Goal: Task Accomplishment & Management: Complete application form

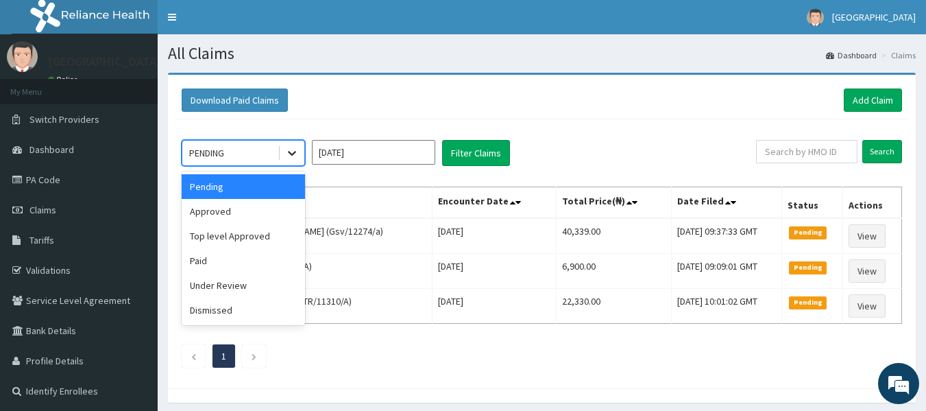
click at [288, 150] on icon at bounding box center [292, 153] width 14 height 14
click at [261, 199] on div "Approved" at bounding box center [243, 211] width 123 height 25
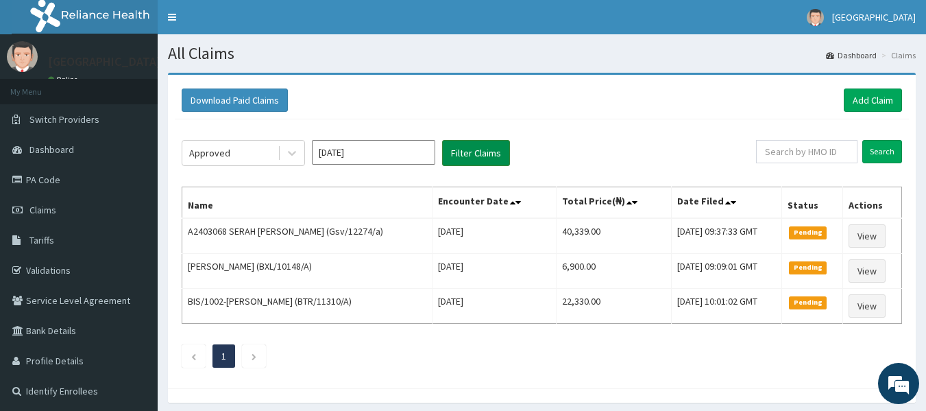
click at [447, 154] on button "Filter Claims" at bounding box center [476, 153] width 68 height 26
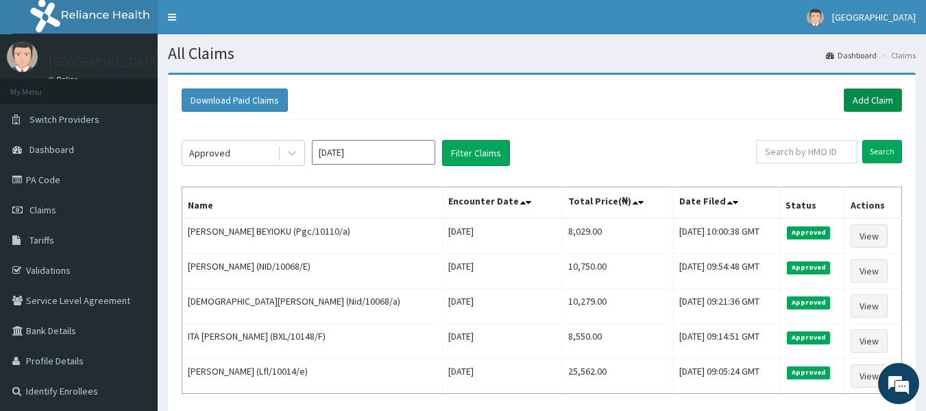
click at [881, 101] on link "Add Claim" at bounding box center [873, 99] width 58 height 23
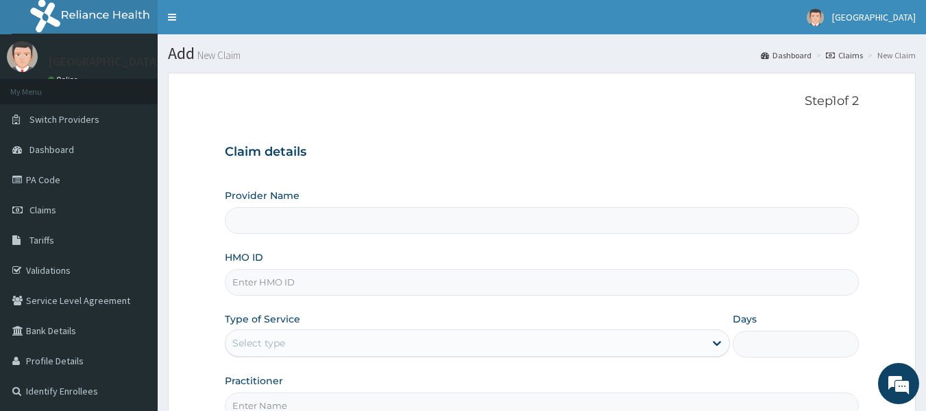
type input "[GEOGRAPHIC_DATA]"
click at [323, 295] on input "HMO ID" at bounding box center [542, 282] width 635 height 27
paste input "Tml/10110/a"
type input "Tml/10110/a"
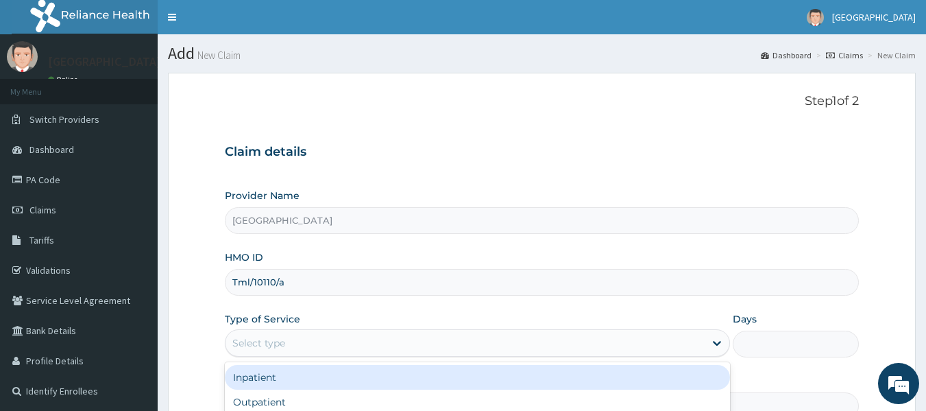
click at [258, 340] on div "Select type" at bounding box center [258, 343] width 53 height 14
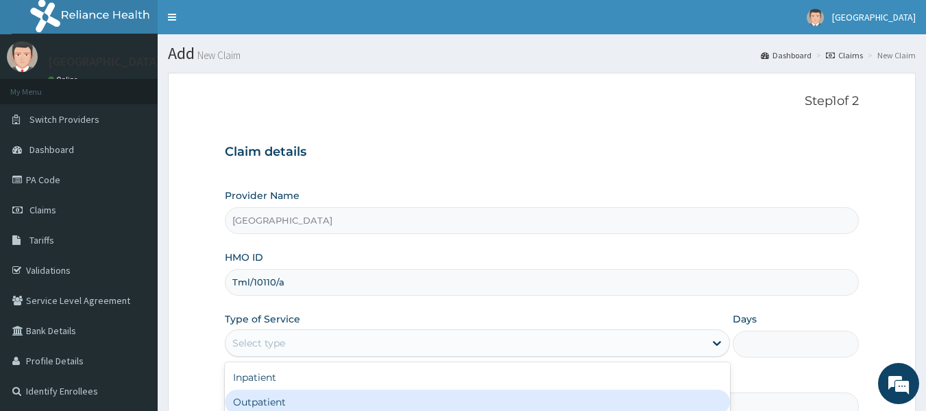
click at [255, 398] on div "Outpatient" at bounding box center [477, 401] width 505 height 25
type input "1"
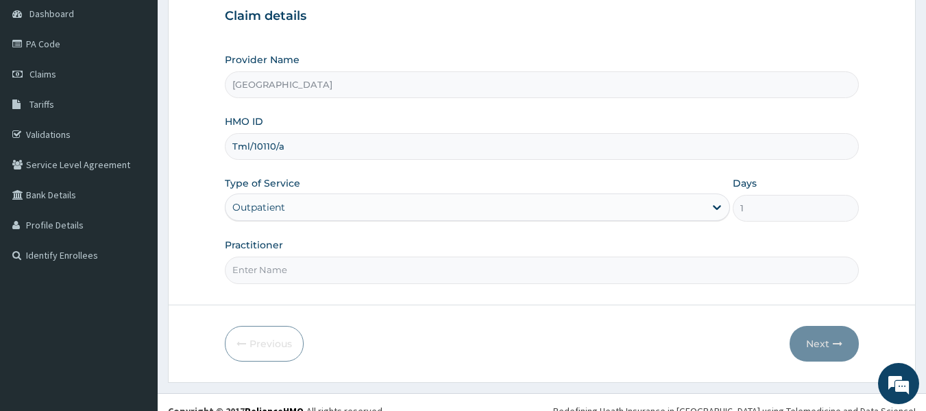
scroll to position [138, 0]
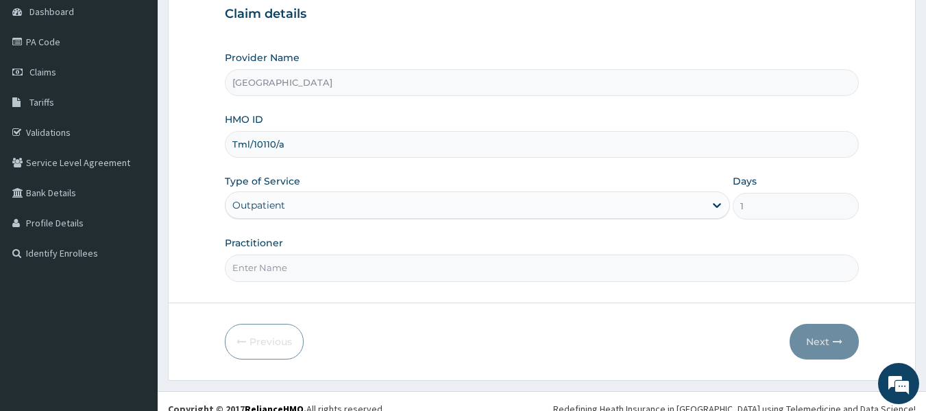
click at [428, 276] on input "Practitioner" at bounding box center [542, 267] width 635 height 27
type input "Dr Sydney"
click at [809, 337] on button "Next" at bounding box center [823, 341] width 69 height 36
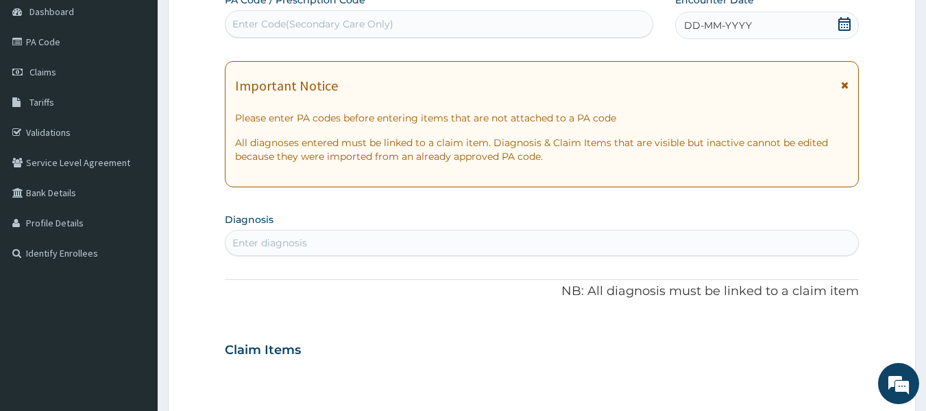
click at [369, 27] on div "Enter Code(Secondary Care Only)" at bounding box center [312, 24] width 161 height 14
type input "PA/E305B7"
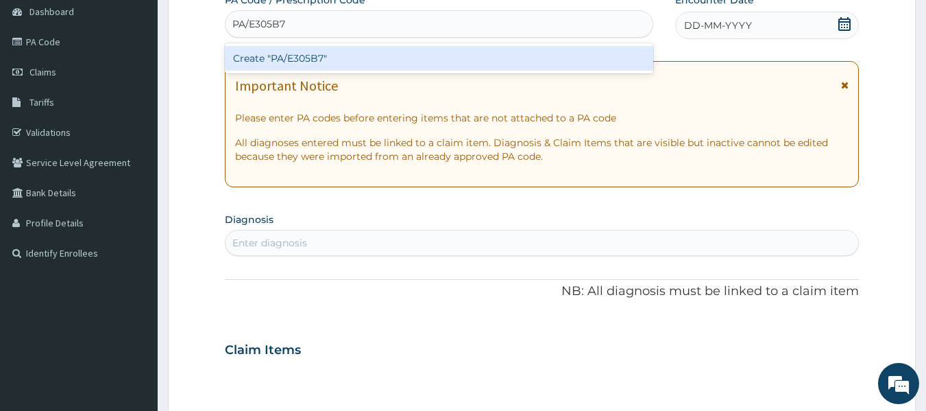
click at [382, 62] on div "Create "PA/E305B7"" at bounding box center [439, 58] width 429 height 25
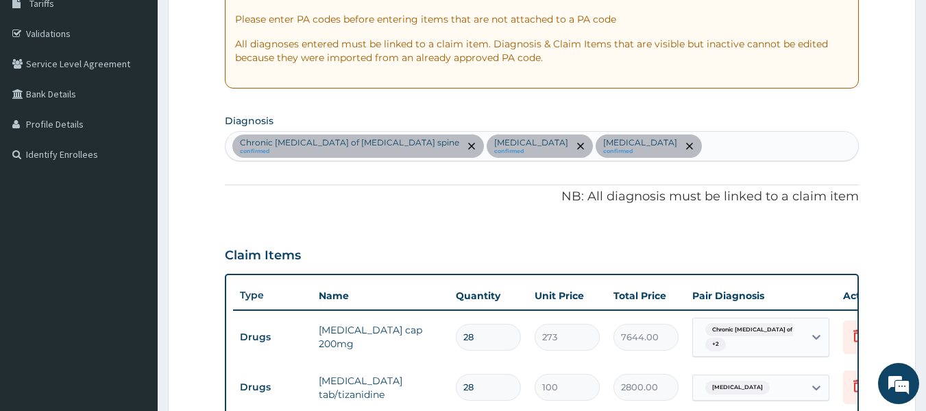
scroll to position [238, 0]
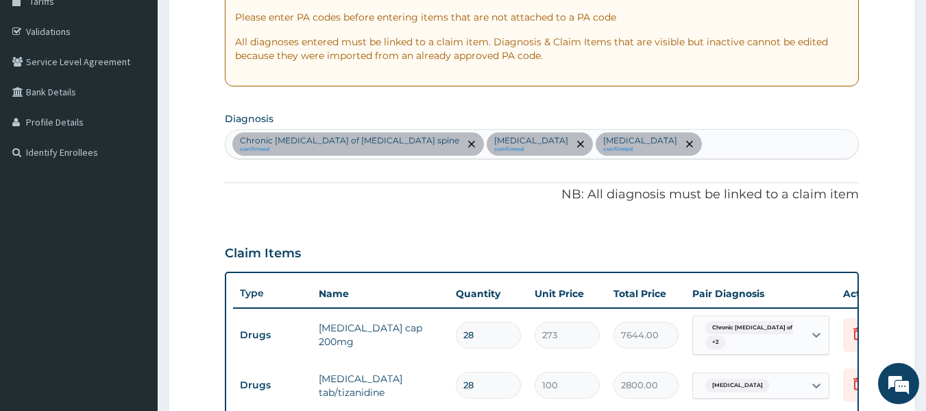
click at [657, 138] on div "Chronic osteomyelitis of lumbar spine confirmed Common cold confirmed Lumbar sp…" at bounding box center [541, 144] width 633 height 29
type input "PLASMOD"
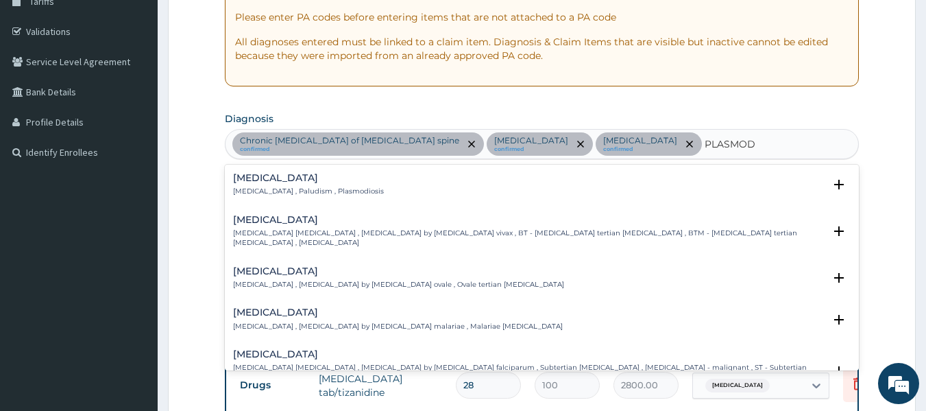
click at [355, 180] on div "Malaria Malaria , Paludism , Plasmodiosis" at bounding box center [542, 185] width 618 height 24
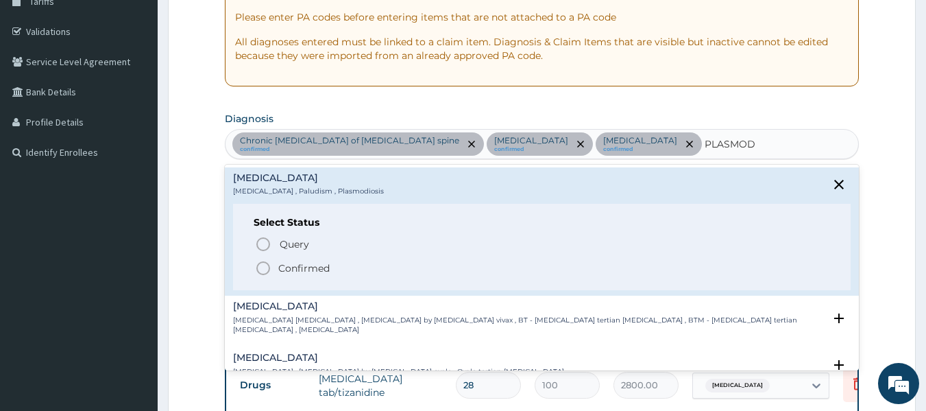
click at [304, 265] on p "Confirmed" at bounding box center [303, 268] width 51 height 14
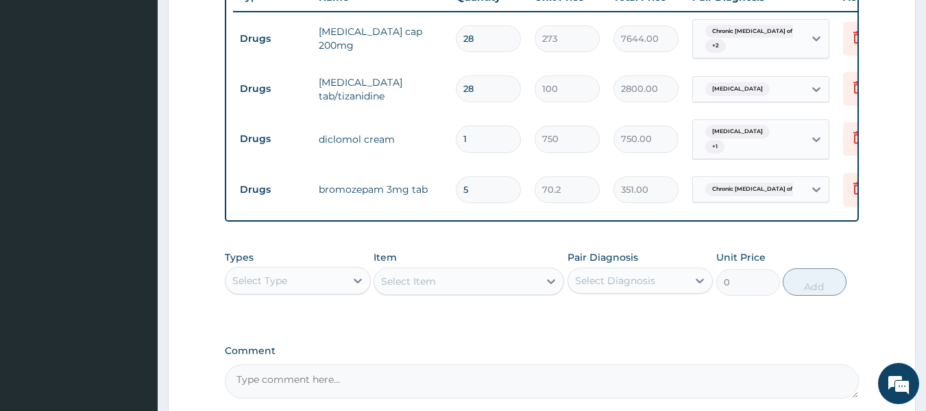
scroll to position [540, 0]
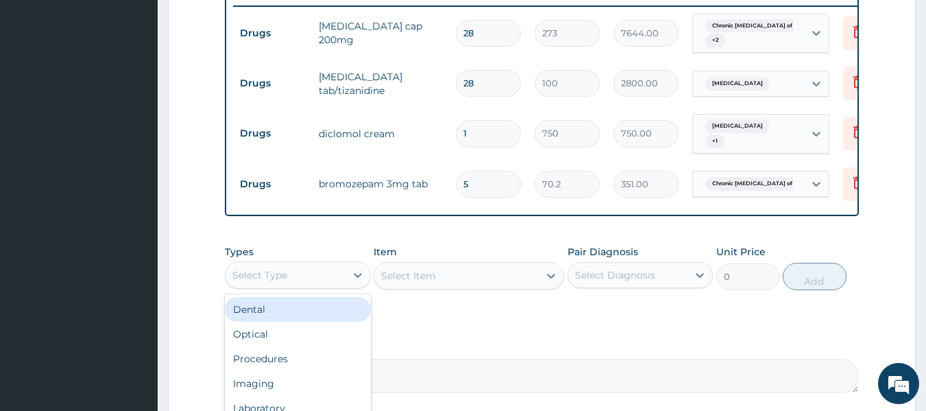
click at [300, 276] on div "Select Type" at bounding box center [285, 275] width 120 height 22
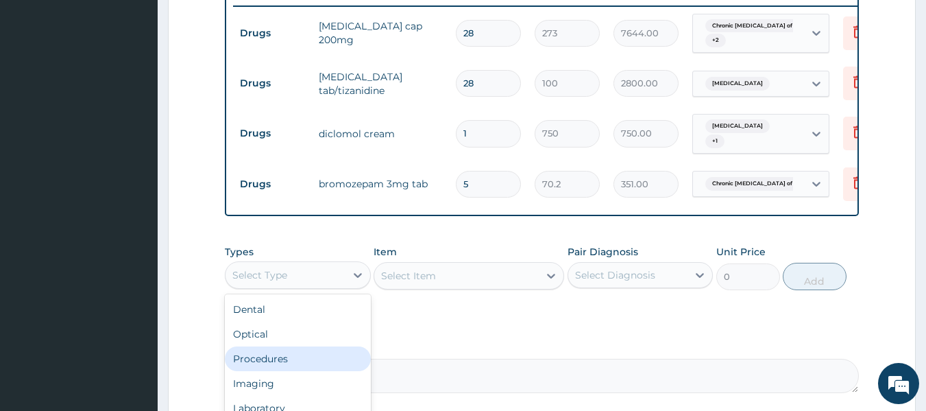
click at [285, 359] on div "Procedures" at bounding box center [298, 358] width 146 height 25
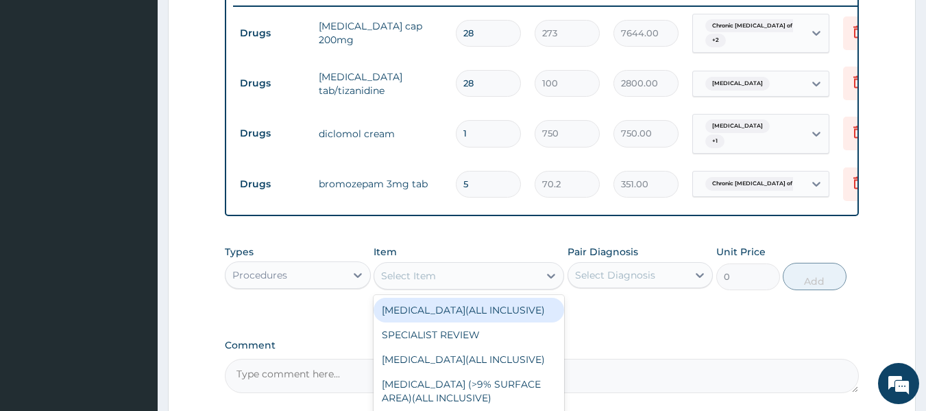
click at [475, 284] on div "Select Item" at bounding box center [456, 276] width 164 height 22
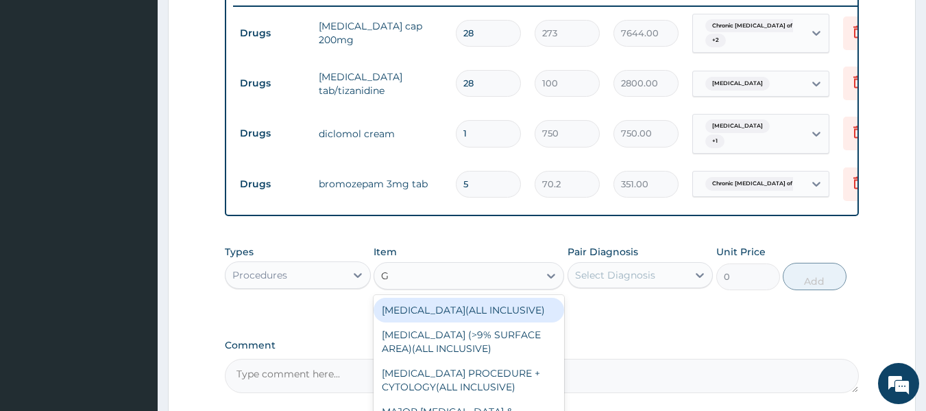
type input "GP"
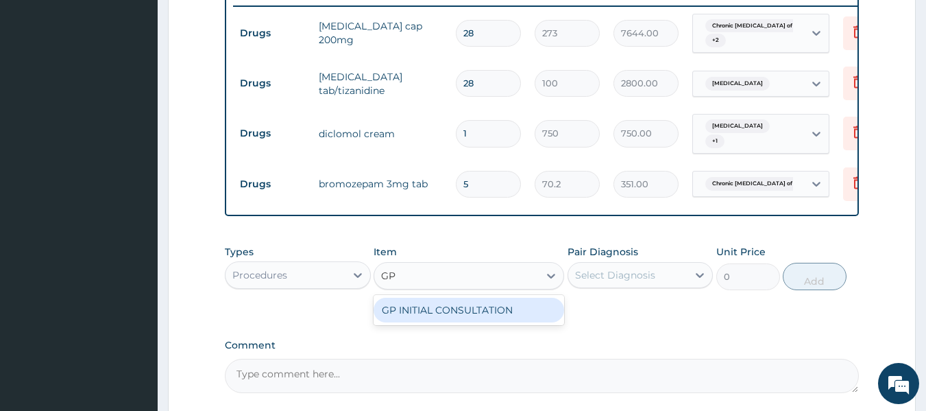
click at [452, 322] on div "GP INITIAL CONSULTATION" at bounding box center [468, 309] width 191 height 25
type input "2000"
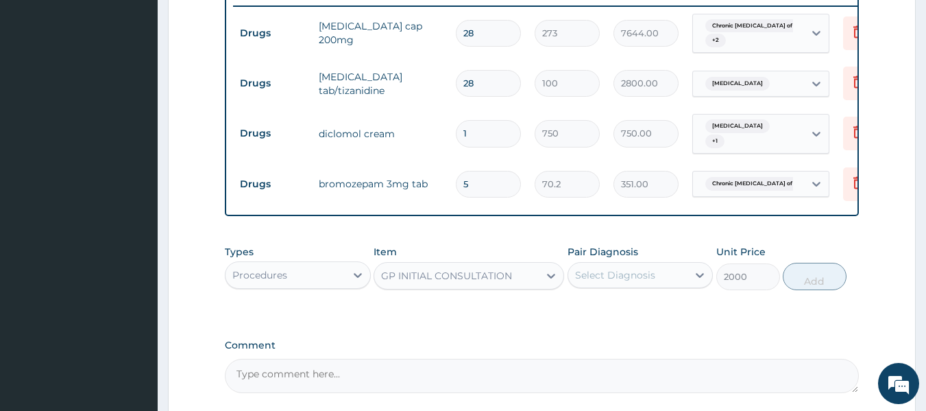
click at [452, 317] on div "Types Procedures Item GP INITIAL CONSULTATION Pair Diagnosis Select Diagnosis U…" at bounding box center [542, 277] width 635 height 79
click at [591, 282] on div "Select Diagnosis" at bounding box center [615, 275] width 80 height 14
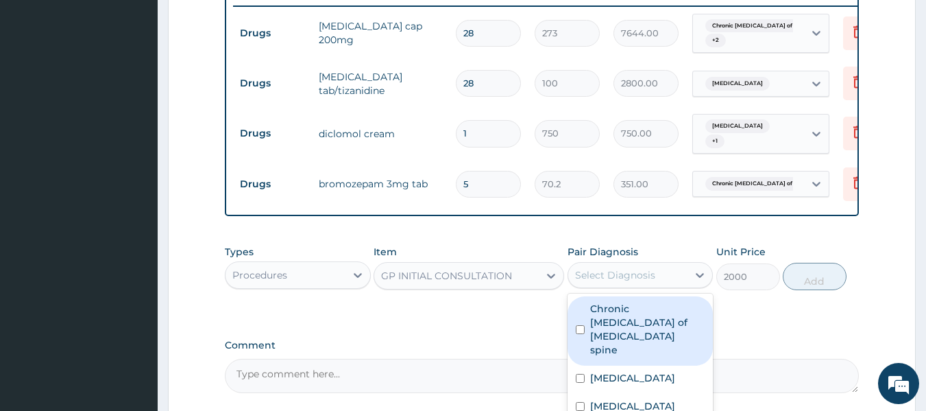
click at [585, 319] on div "Chronic osteomyelitis of lumbar spine" at bounding box center [640, 330] width 146 height 69
checkbox input "true"
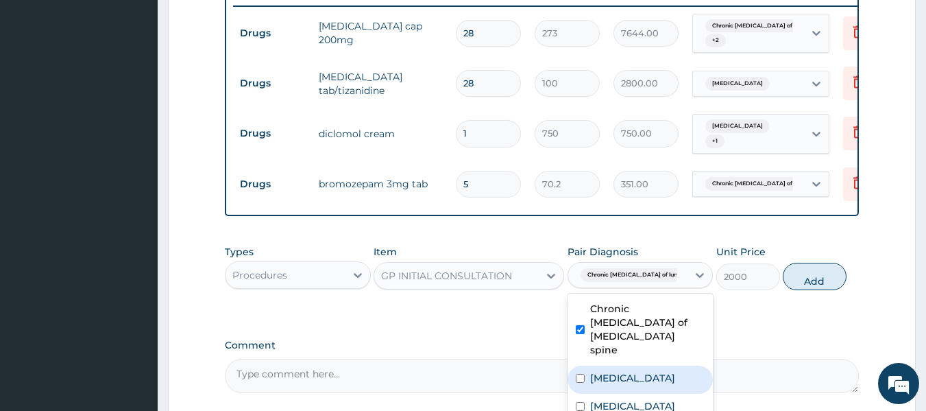
click at [580, 365] on div "Common cold" at bounding box center [640, 379] width 146 height 28
checkbox input "true"
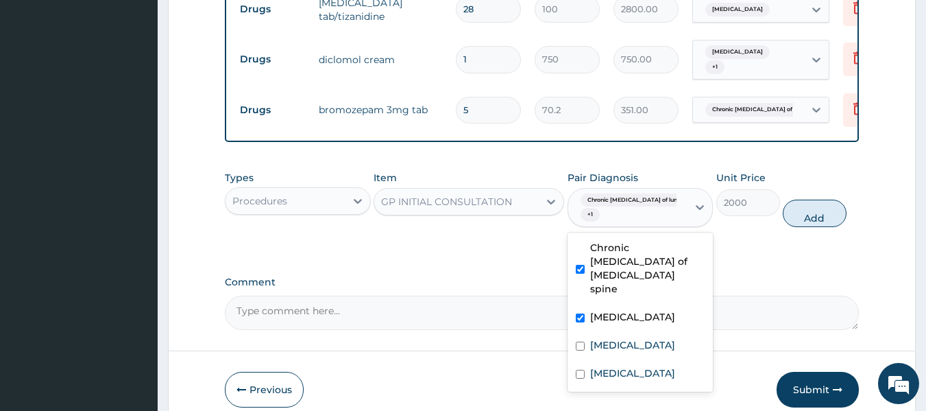
scroll to position [628, 0]
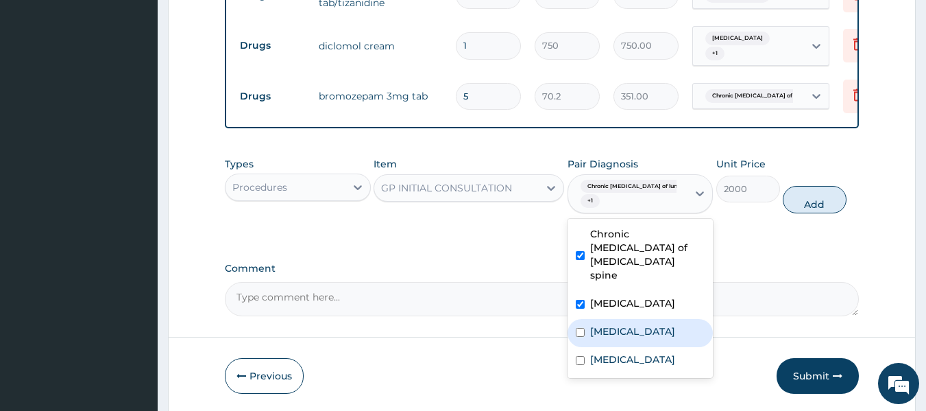
click at [632, 323] on div "Lumbar spondylosis" at bounding box center [640, 333] width 146 height 28
checkbox input "true"
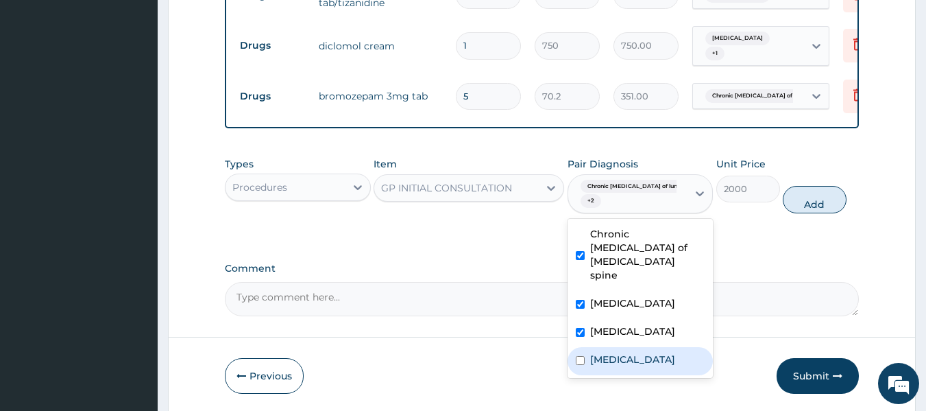
click at [625, 350] on div "[MEDICAL_DATA]" at bounding box center [640, 361] width 146 height 28
checkbox input "true"
click at [818, 213] on button "Add" at bounding box center [815, 199] width 64 height 27
type input "0"
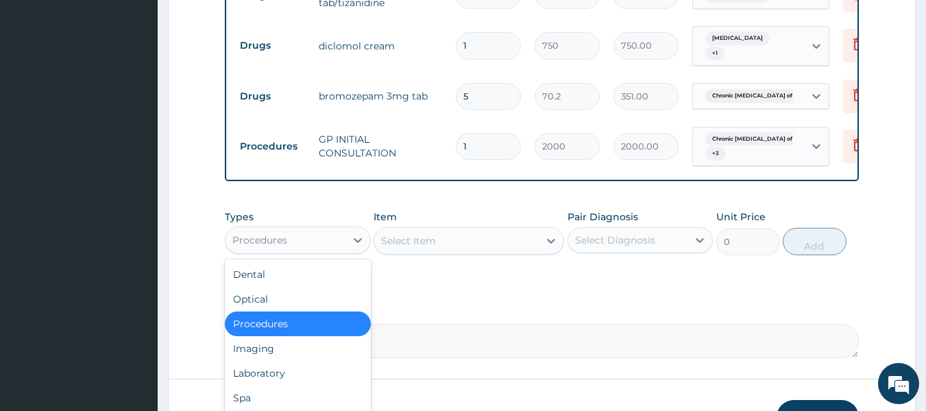
click at [307, 251] on div "Procedures" at bounding box center [285, 240] width 120 height 22
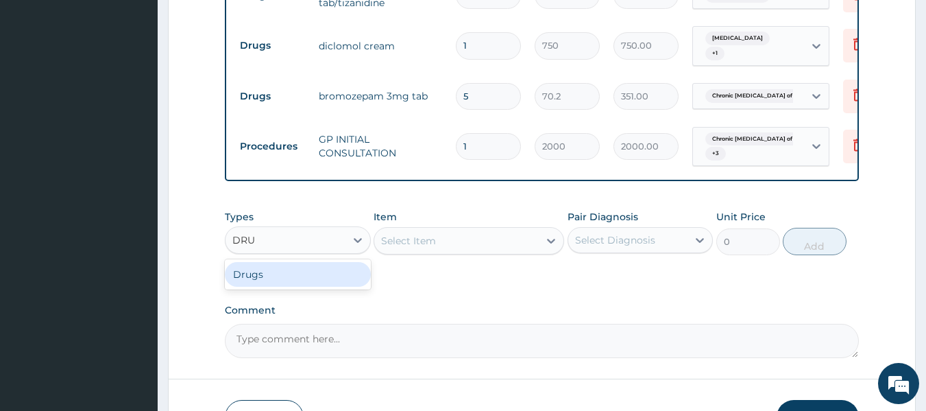
type input "DRUG"
click at [268, 286] on div "Drugs" at bounding box center [298, 274] width 146 height 25
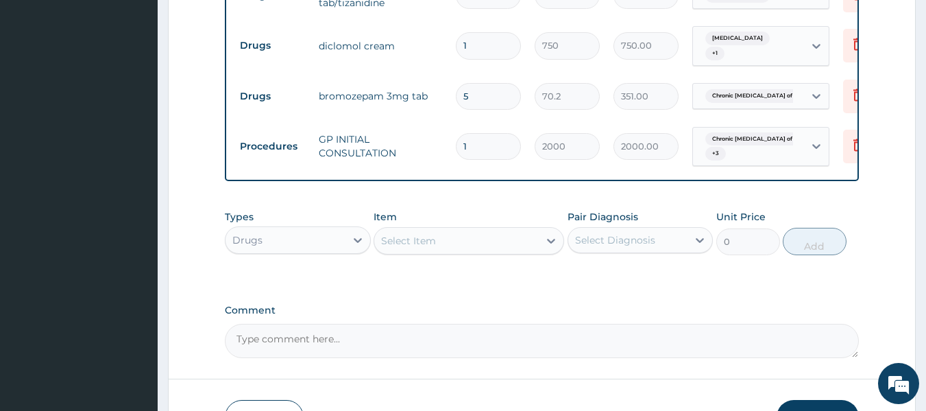
click at [458, 252] on div "Select Item" at bounding box center [456, 241] width 164 height 22
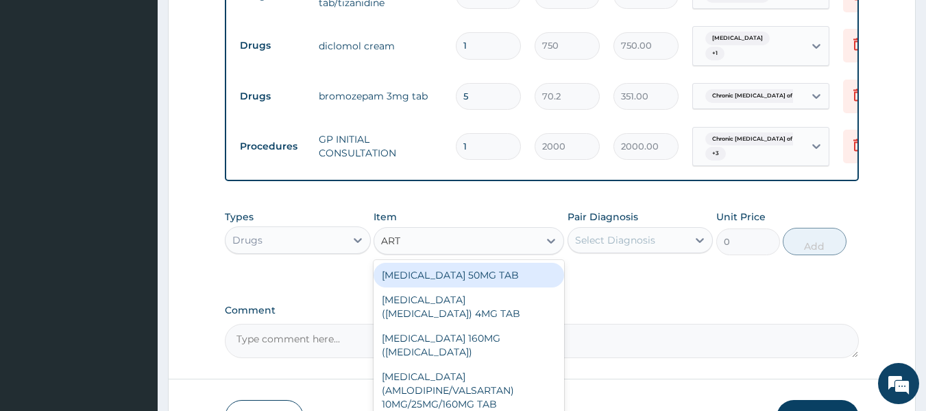
type input "ARTE"
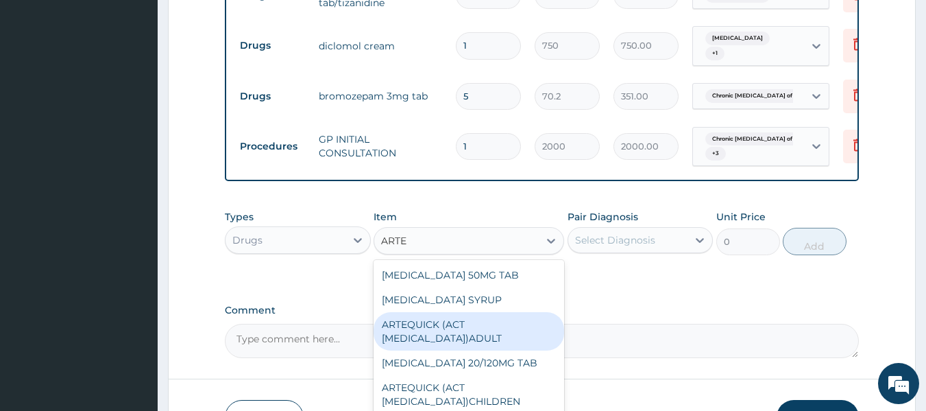
click at [447, 340] on div "ARTEQUICK (ACT ANTIMALARIAL)ADULT" at bounding box center [468, 331] width 191 height 38
type input "2500"
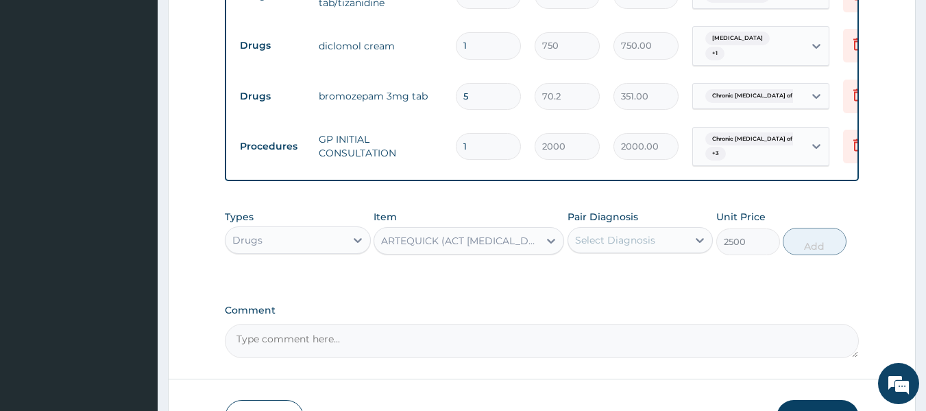
click at [653, 251] on div "Select Diagnosis" at bounding box center [628, 240] width 120 height 22
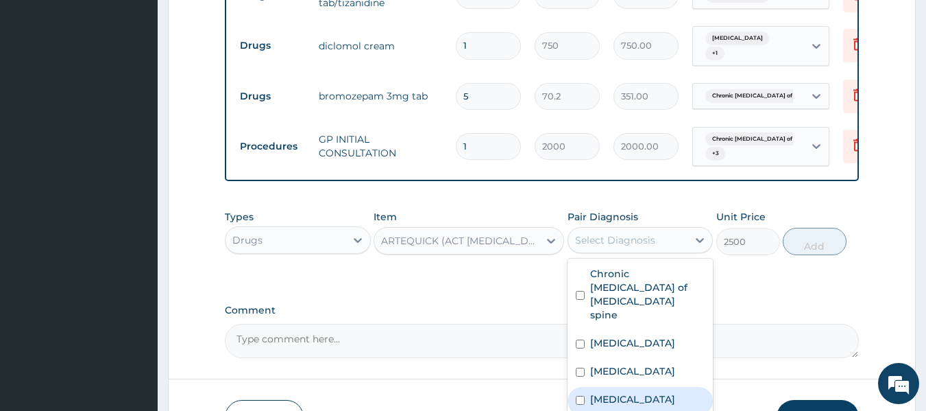
click at [638, 387] on div "[MEDICAL_DATA]" at bounding box center [640, 401] width 146 height 28
checkbox input "true"
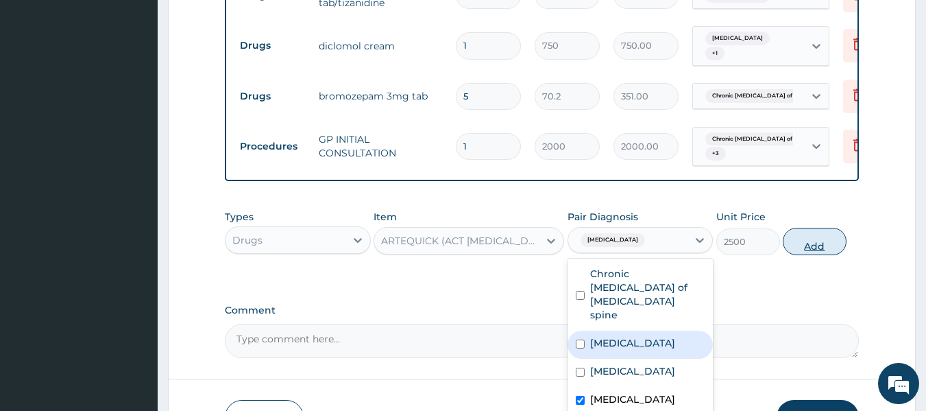
click at [803, 249] on button "Add" at bounding box center [815, 241] width 64 height 27
type input "0"
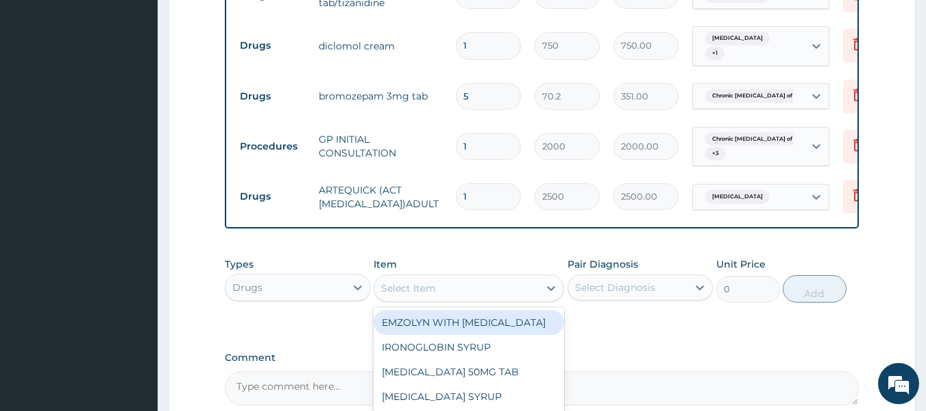
click at [476, 292] on div "Select Item" at bounding box center [456, 288] width 164 height 22
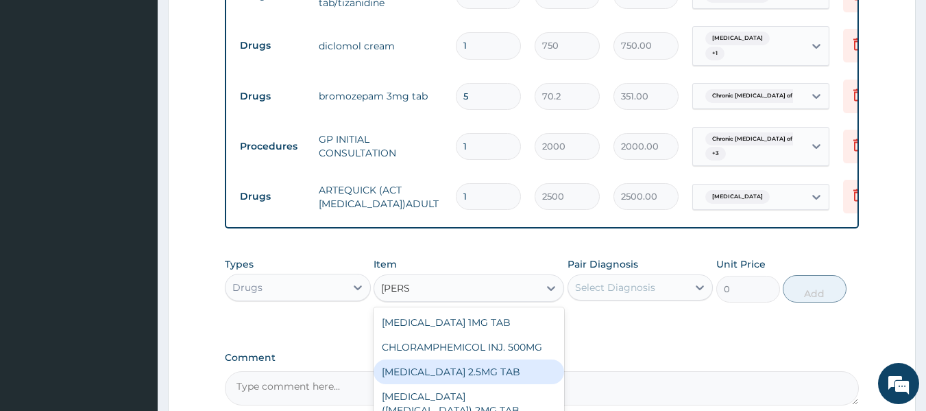
type input "LORAT"
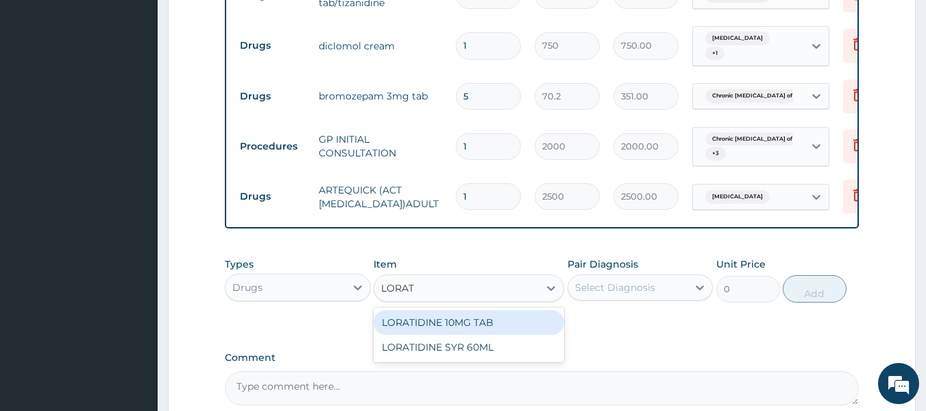
click at [463, 319] on div "LORATIDINE 10MG TAB LORATIDINE SYR 60ML" at bounding box center [468, 334] width 191 height 55
click at [465, 324] on div "LORATIDINE 10MG TAB" at bounding box center [468, 322] width 191 height 25
type input "45"
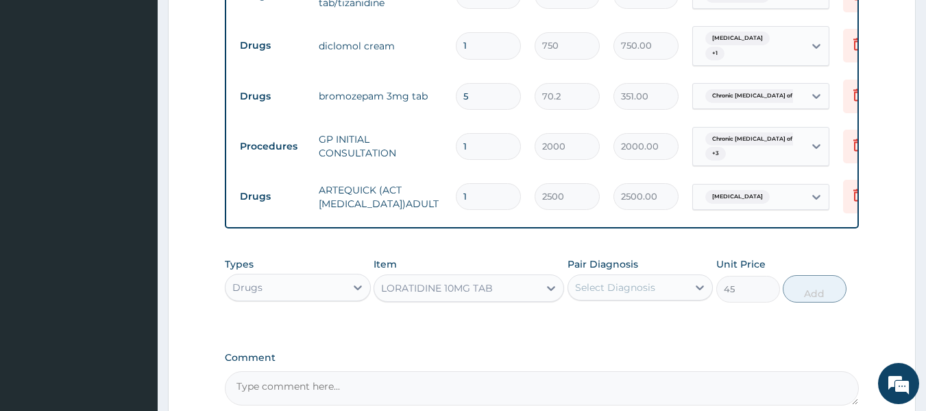
click at [638, 284] on div "Pair Diagnosis Select Diagnosis" at bounding box center [640, 279] width 146 height 45
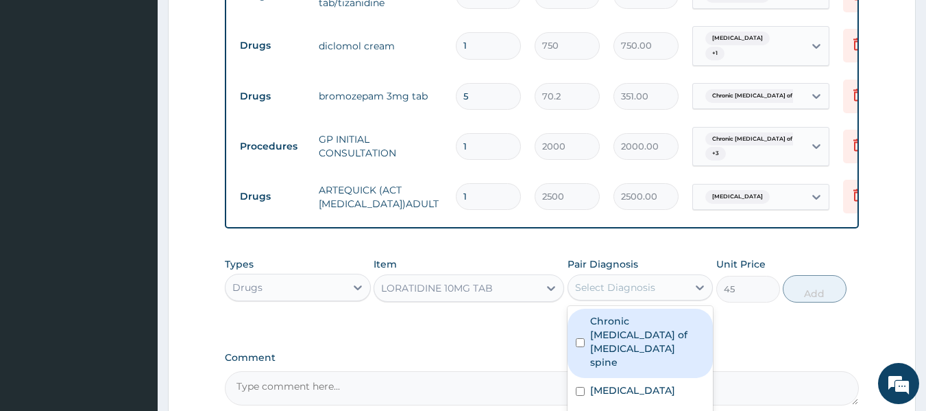
click at [636, 294] on div "Select Diagnosis" at bounding box center [615, 287] width 80 height 14
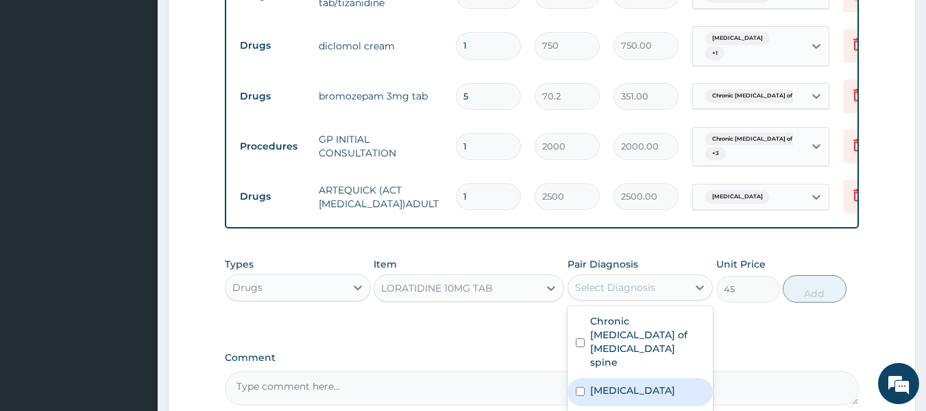
click at [619, 383] on label "Common cold" at bounding box center [632, 390] width 85 height 14
checkbox input "true"
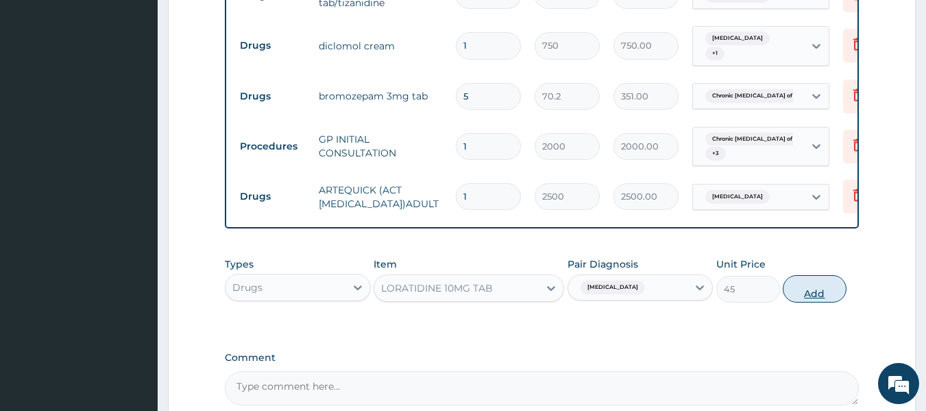
click at [807, 302] on button "Add" at bounding box center [815, 288] width 64 height 27
type input "0"
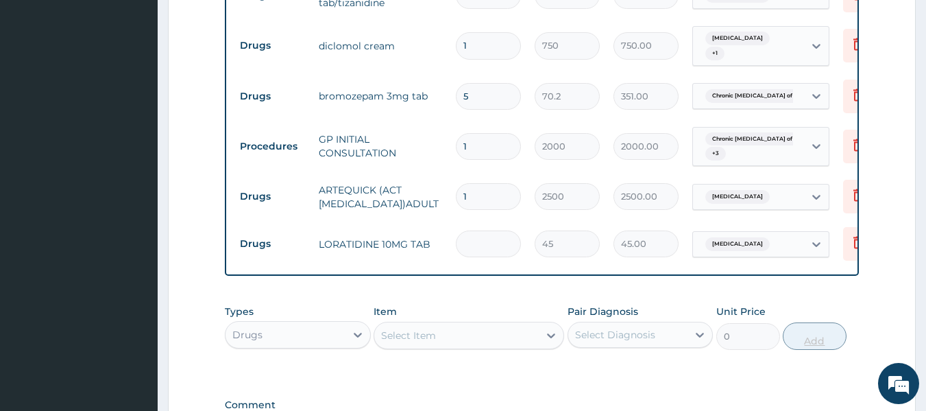
type input "0.00"
type input "7"
type input "315.00"
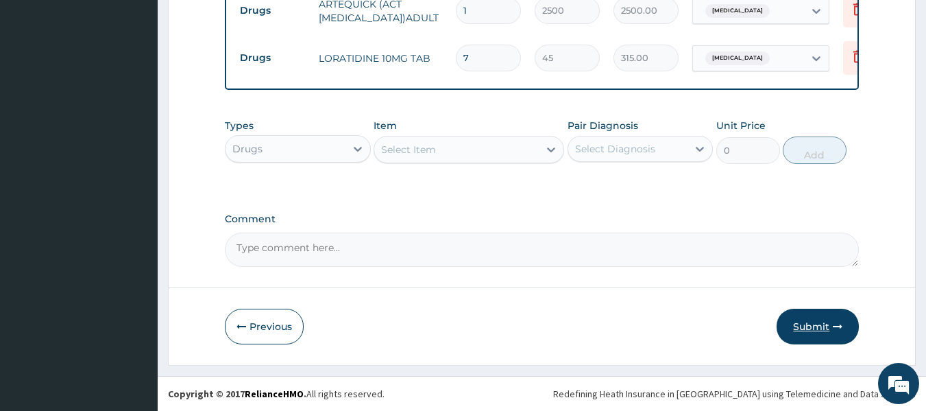
type input "7"
click at [833, 331] on icon "button" at bounding box center [838, 326] width 10 height 10
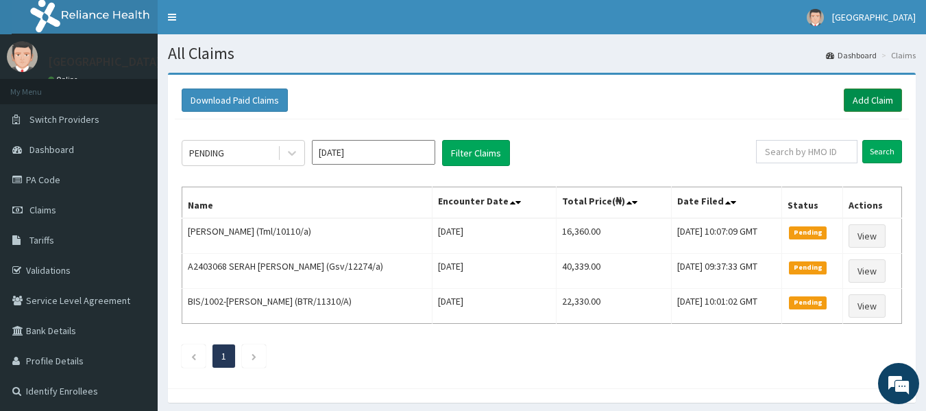
click at [864, 101] on link "Add Claim" at bounding box center [873, 99] width 58 height 23
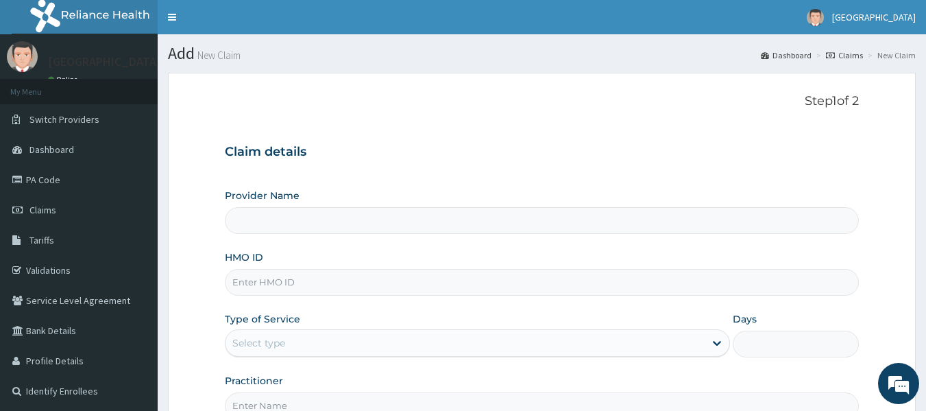
type input "[GEOGRAPHIC_DATA]"
click at [280, 291] on input "HMO ID" at bounding box center [542, 282] width 635 height 27
paste input "Tml/10110/b"
type input "Tml/10110/b"
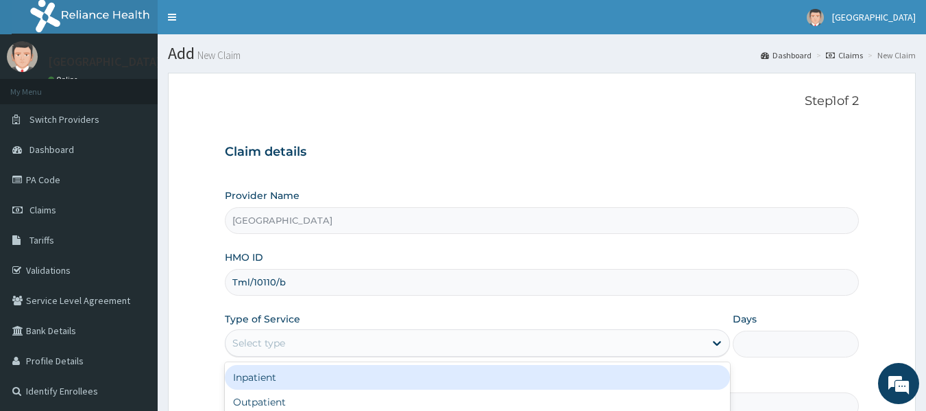
click at [252, 350] on div "Select type" at bounding box center [258, 343] width 53 height 14
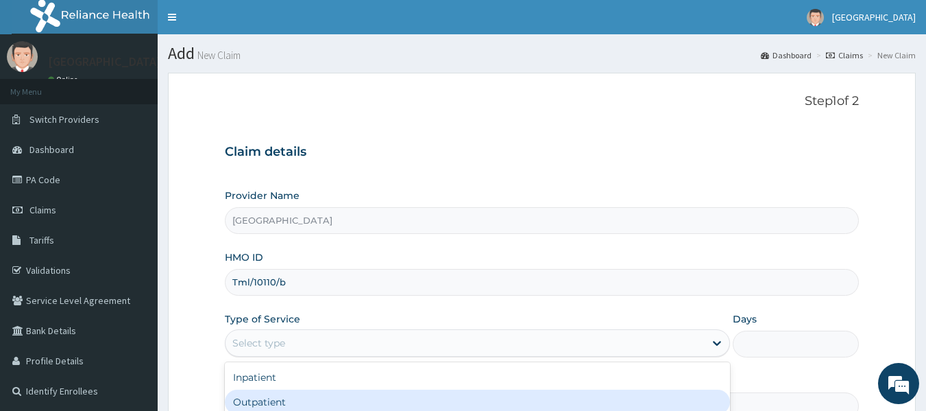
click at [252, 401] on div "Outpatient" at bounding box center [477, 401] width 505 height 25
type input "1"
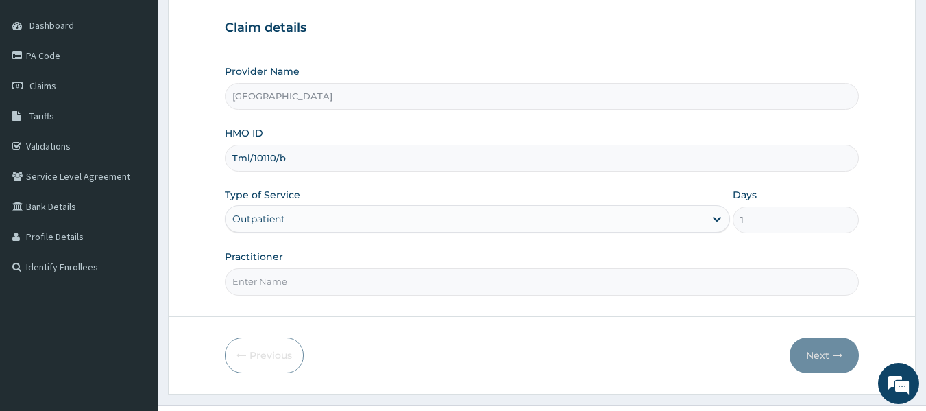
scroll to position [130, 0]
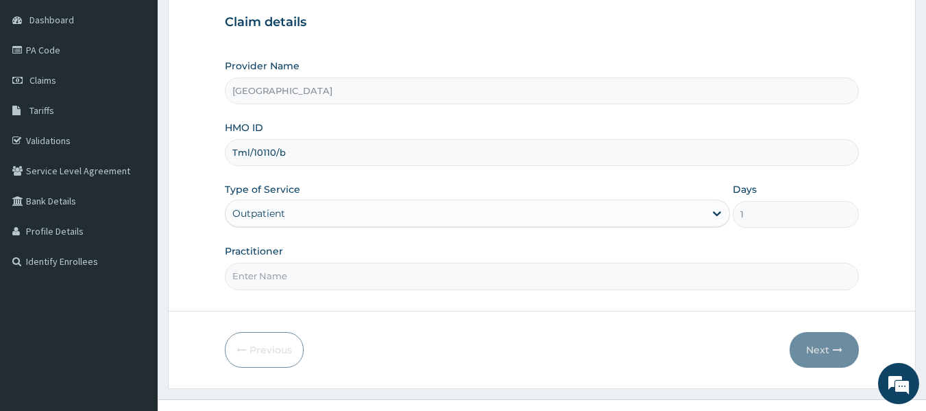
click at [337, 281] on input "Practitioner" at bounding box center [542, 275] width 635 height 27
type input "Dr Sydney"
click at [819, 336] on button "Next" at bounding box center [823, 350] width 69 height 36
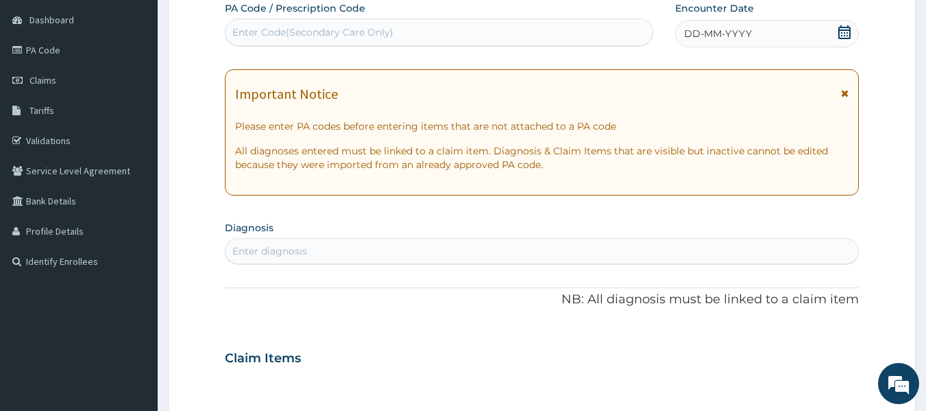
click at [344, 36] on div "Enter Code(Secondary Care Only)" at bounding box center [312, 32] width 161 height 14
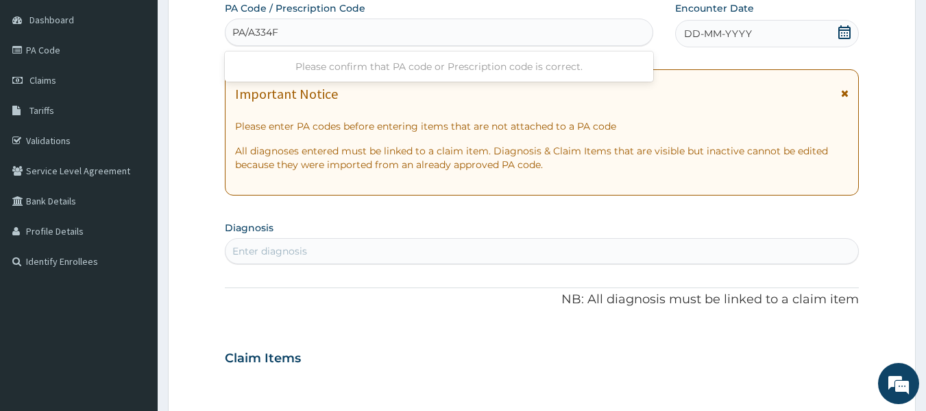
type input "PA/A334F1"
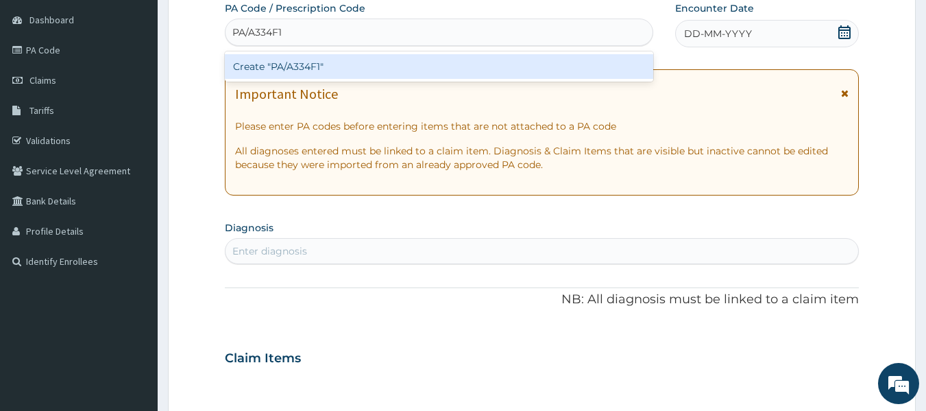
click at [339, 64] on div "Create "PA/A334F1"" at bounding box center [439, 66] width 429 height 25
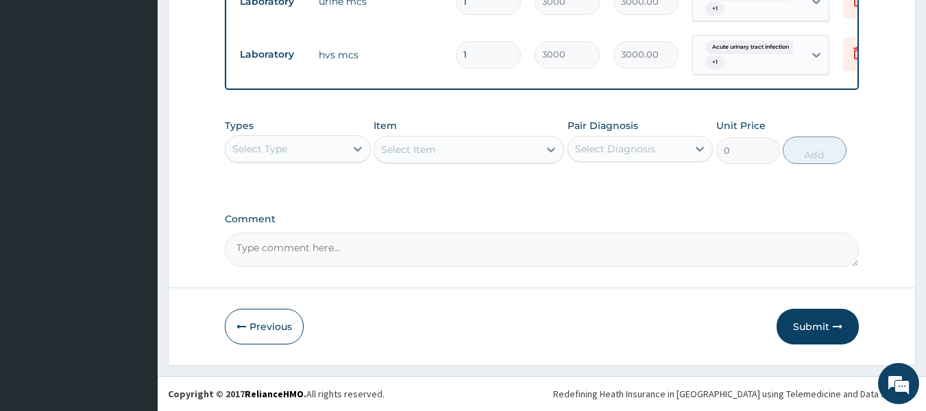
scroll to position [365, 0]
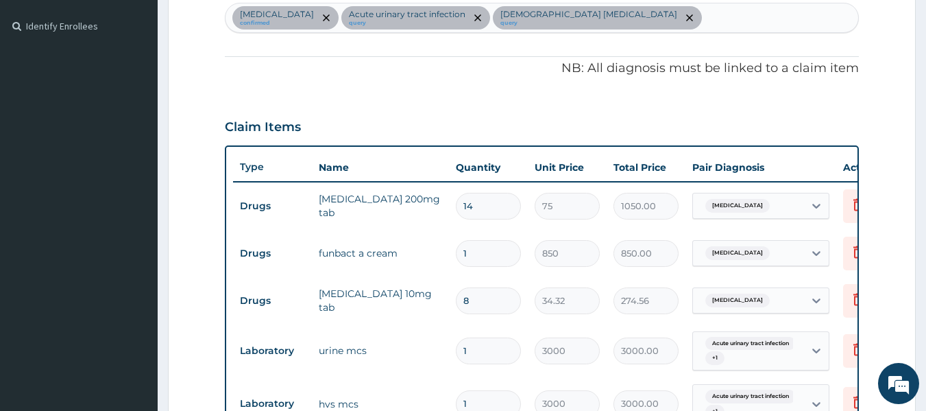
click at [683, 8] on div "Onychomycosis confirmed Acute urinary tract infection query Female pelvic infla…" at bounding box center [541, 17] width 633 height 29
type input "PLASMOD"
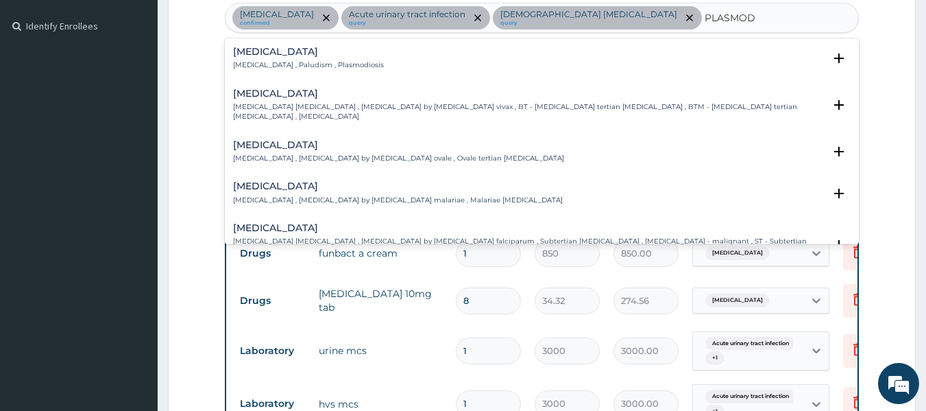
click at [500, 49] on div "Malaria Malaria , Paludism , Plasmodiosis" at bounding box center [542, 59] width 618 height 24
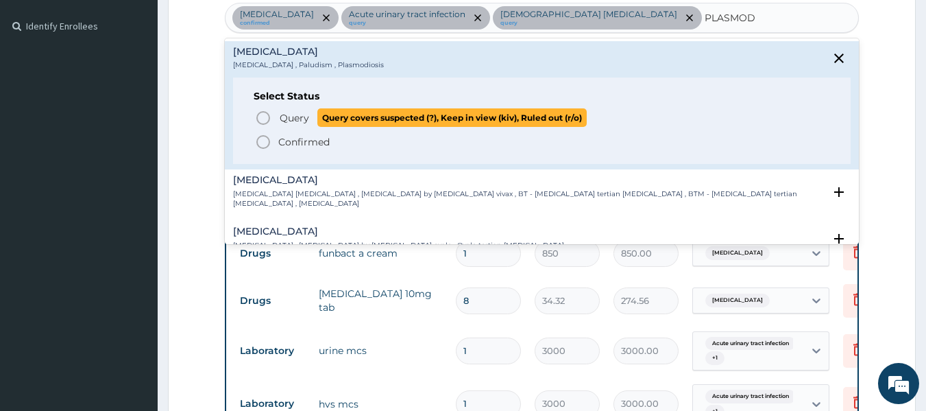
click at [326, 117] on span "Query covers suspected (?), Keep in view (kiv), Ruled out (r/o)" at bounding box center [451, 117] width 269 height 19
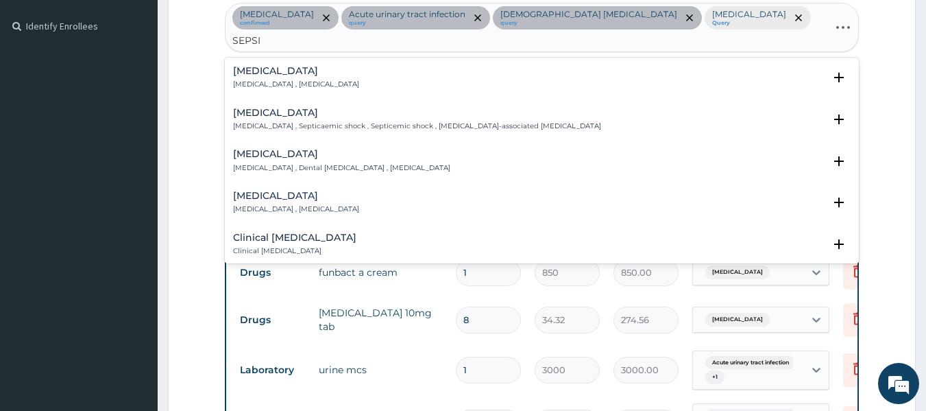
type input "SEPSIS"
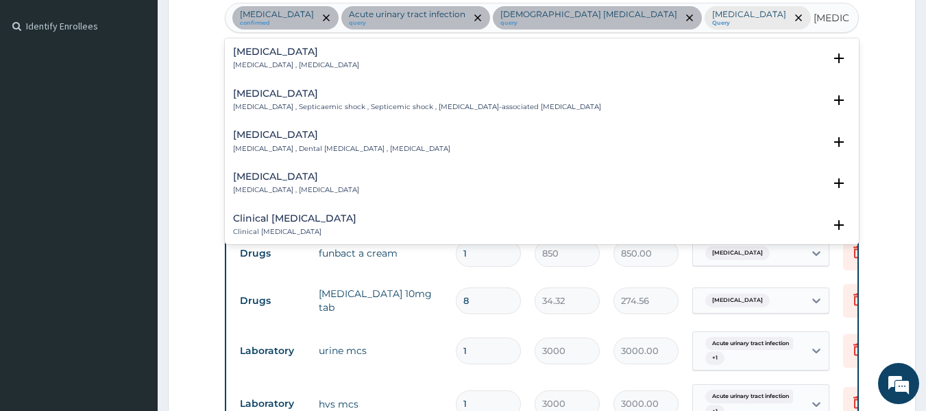
click at [329, 63] on div "[MEDICAL_DATA] [MEDICAL_DATA] , [MEDICAL_DATA]" at bounding box center [542, 59] width 618 height 24
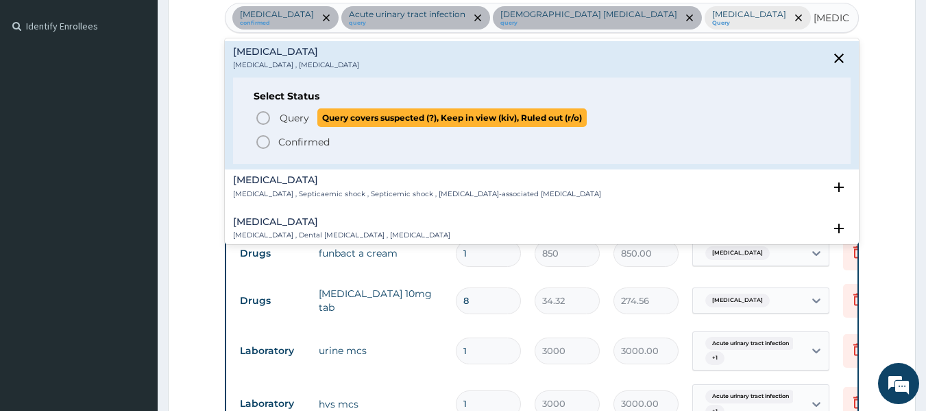
click at [310, 119] on p "Query Query covers suspected (?), Keep in view (kiv), Ruled out (r/o)" at bounding box center [432, 117] width 308 height 19
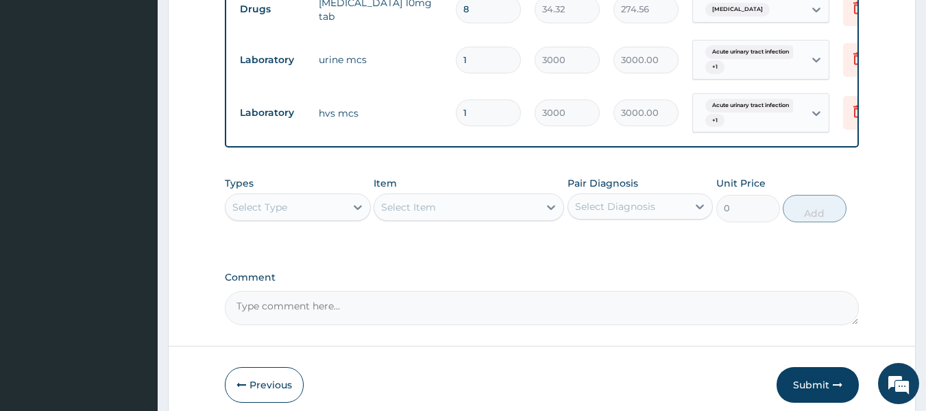
scroll to position [724, 0]
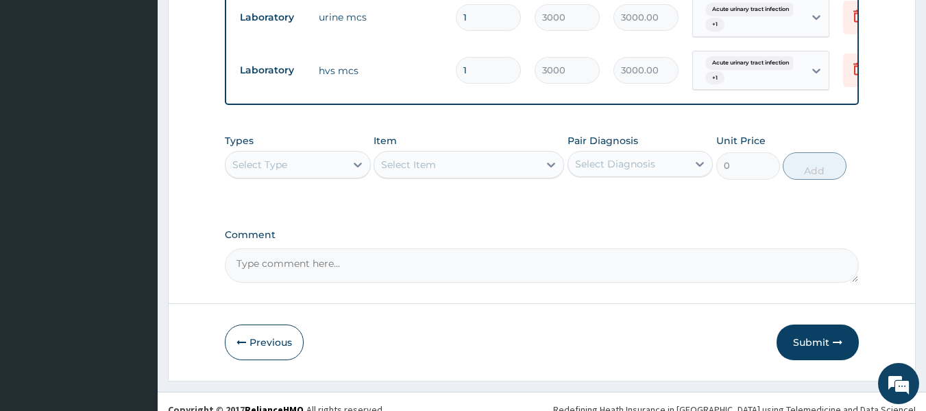
click at [294, 154] on div "Select Type" at bounding box center [285, 165] width 120 height 22
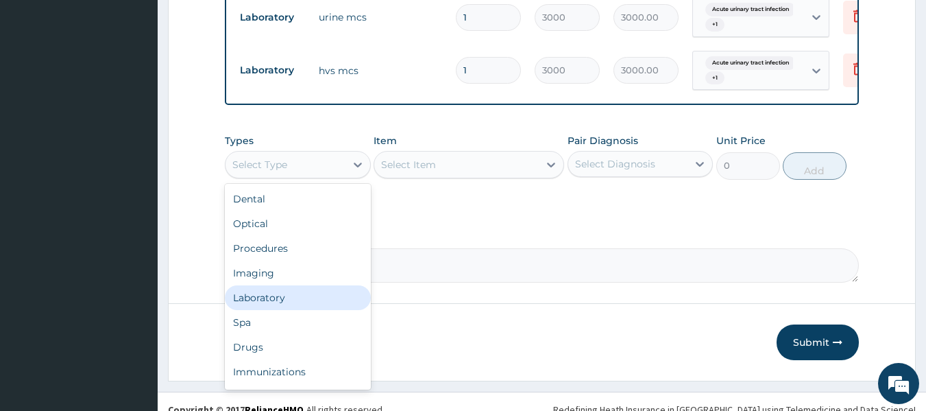
click at [271, 285] on div "Laboratory" at bounding box center [298, 297] width 146 height 25
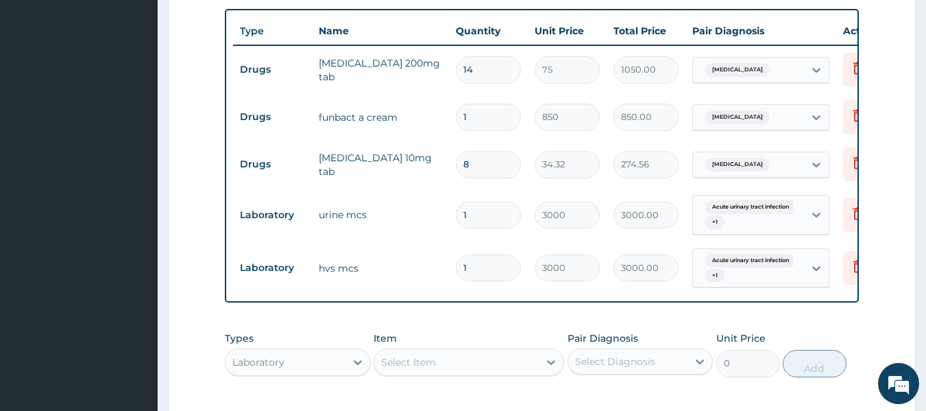
scroll to position [528, 0]
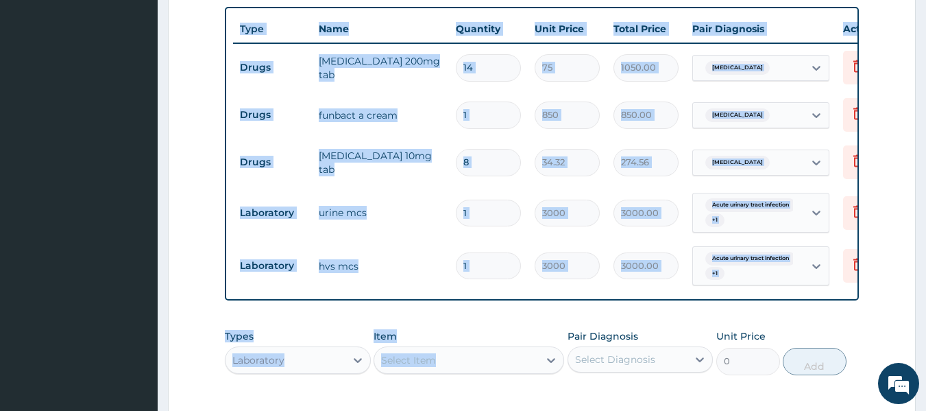
drag, startPoint x: 922, startPoint y: 205, endPoint x: 466, endPoint y: 356, distance: 480.2
click at [466, 356] on section "Step 2 of 2 PA Code / Prescription Code PA/A334F1 Encounter Date 03-09-2025 Imp…" at bounding box center [542, 60] width 768 height 1052
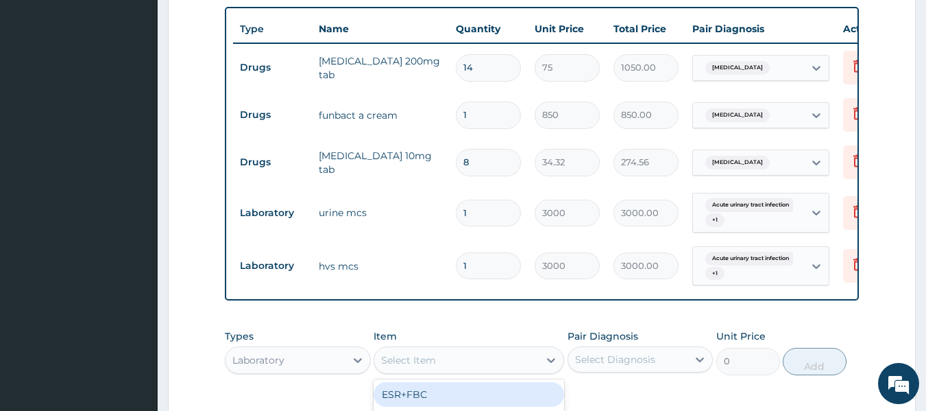
click at [466, 356] on div "Select Item" at bounding box center [468, 359] width 191 height 27
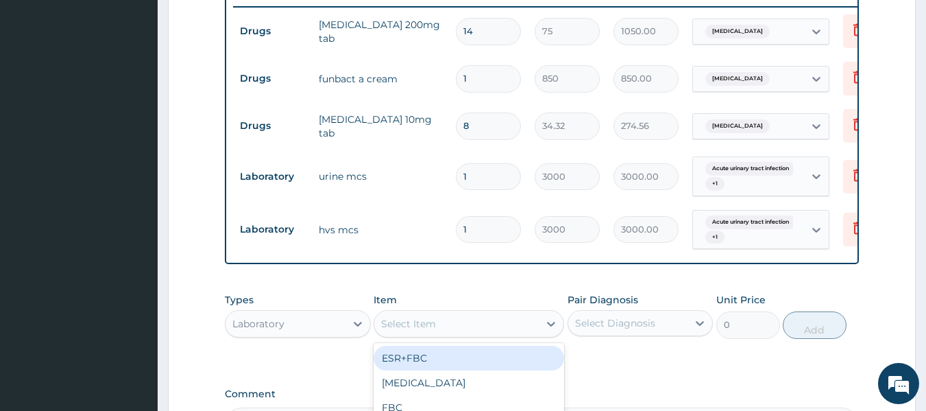
scroll to position [603, 0]
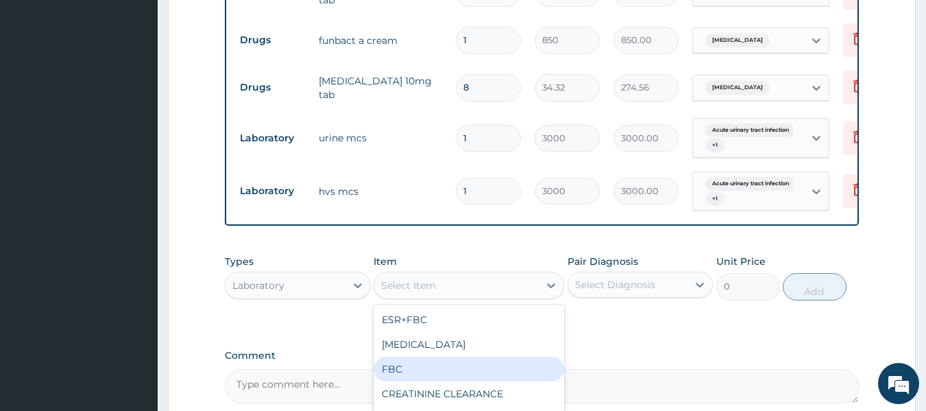
click at [504, 359] on div "FBC" at bounding box center [468, 368] width 191 height 25
type input "2500"
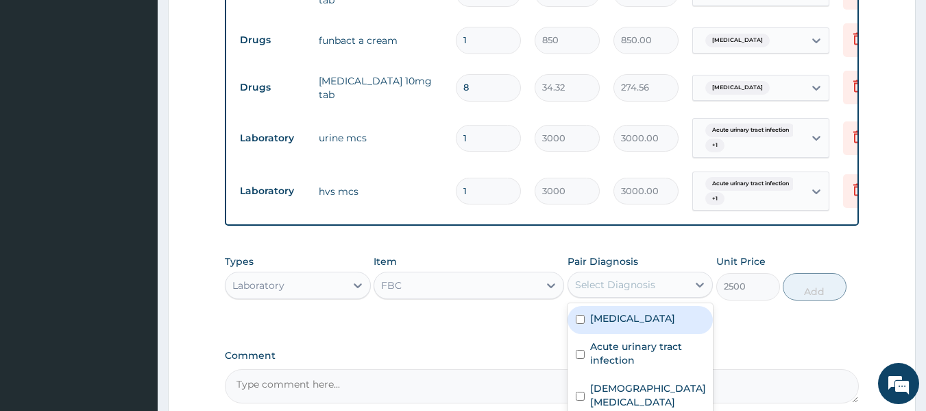
click at [644, 278] on div "Select Diagnosis" at bounding box center [615, 285] width 80 height 14
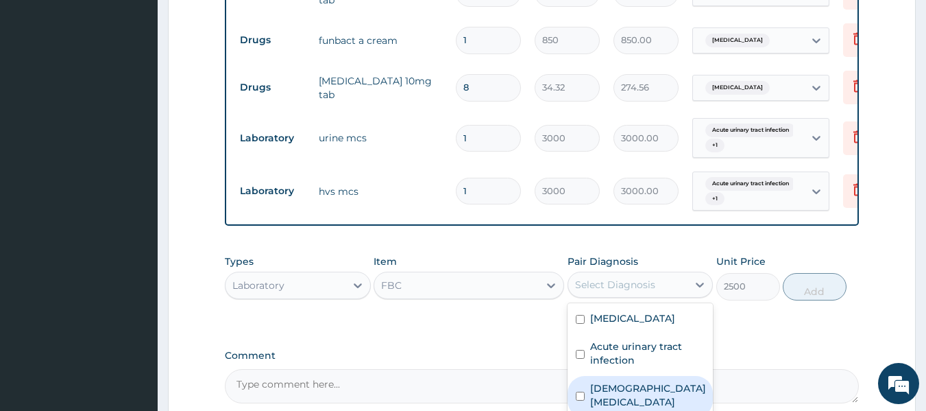
scroll to position [724, 0]
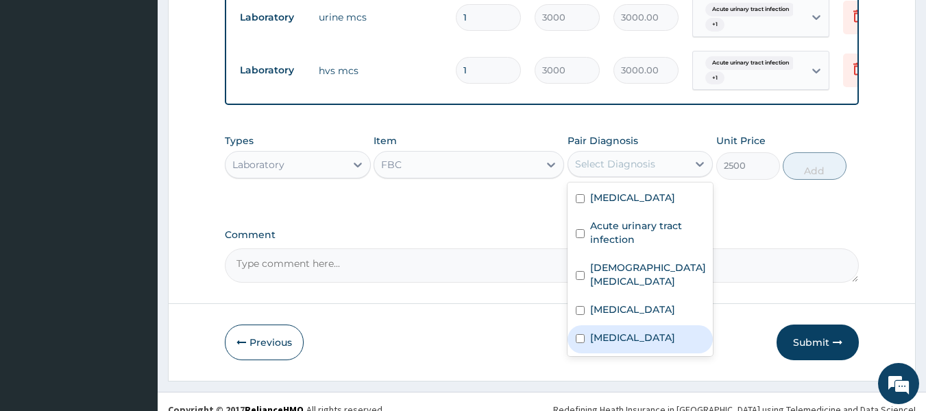
click at [591, 339] on div "Onychomycosis Acute urinary tract infection Female pelvic inflammatory disease …" at bounding box center [640, 268] width 146 height 173
click at [588, 334] on div "[MEDICAL_DATA]" at bounding box center [640, 339] width 146 height 28
checkbox input "true"
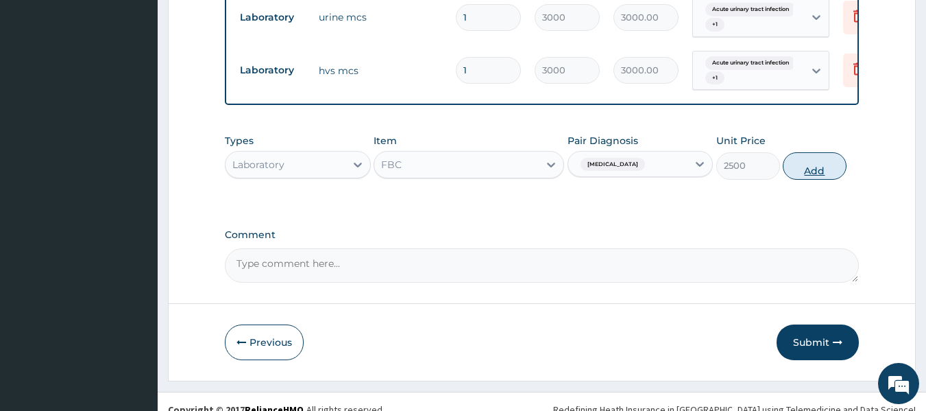
click at [818, 152] on button "Add" at bounding box center [815, 165] width 64 height 27
type input "0"
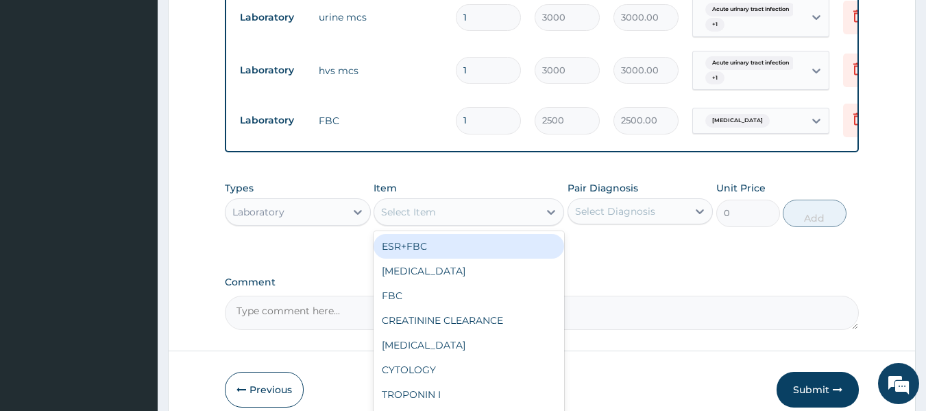
click at [426, 205] on div "Select Item" at bounding box center [408, 212] width 55 height 14
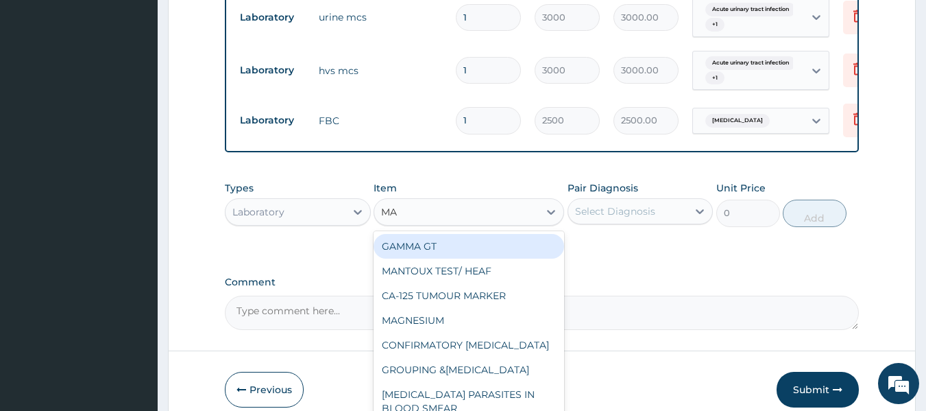
type input "MAL"
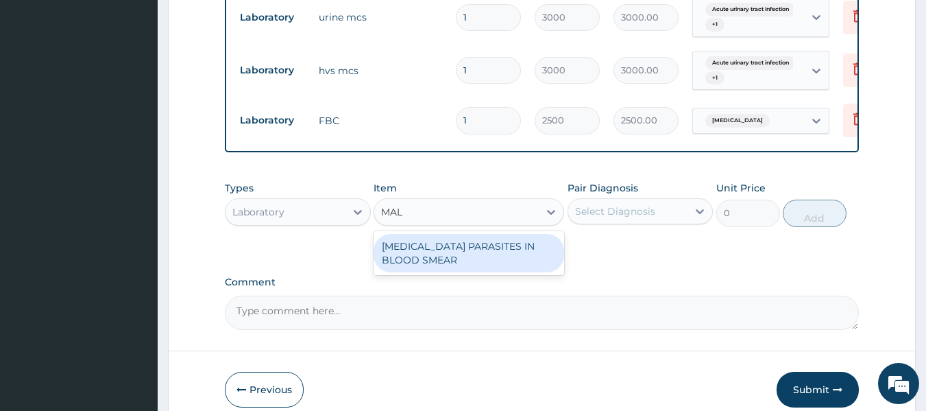
click at [525, 238] on div "[MEDICAL_DATA] PARASITES IN BLOOD SMEAR" at bounding box center [468, 253] width 191 height 38
type input "1700"
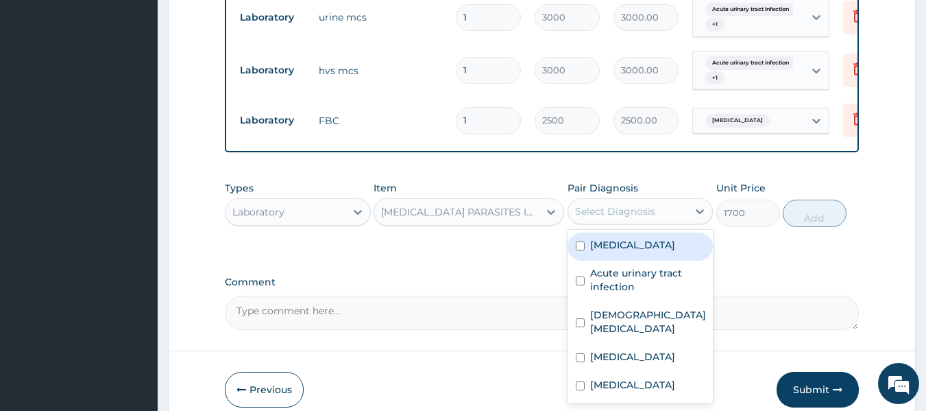
click at [668, 200] on div "Select Diagnosis" at bounding box center [628, 211] width 120 height 22
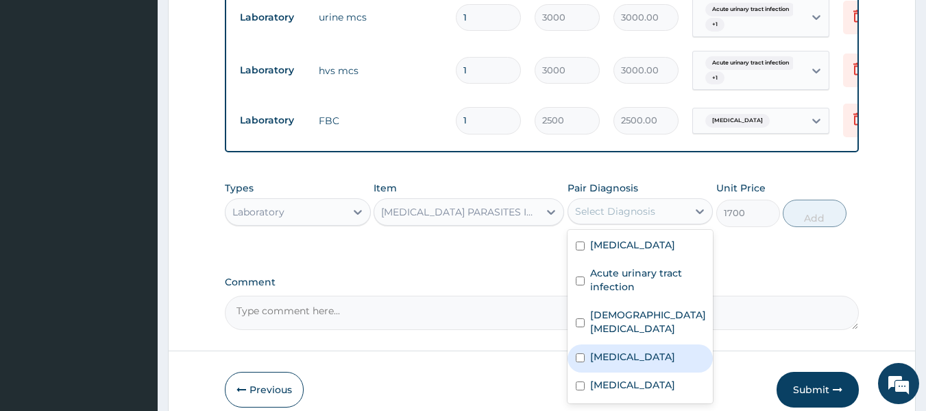
click at [646, 344] on div "[MEDICAL_DATA]" at bounding box center [640, 358] width 146 height 28
checkbox input "true"
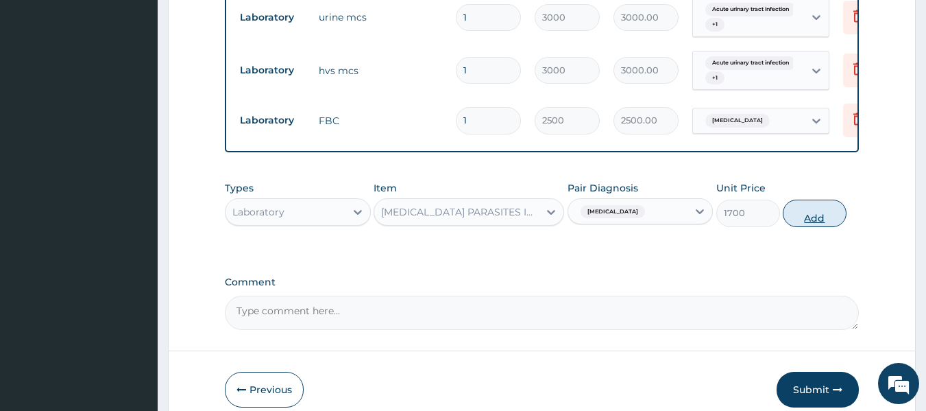
click at [805, 205] on button "Add" at bounding box center [815, 212] width 64 height 27
type input "0"
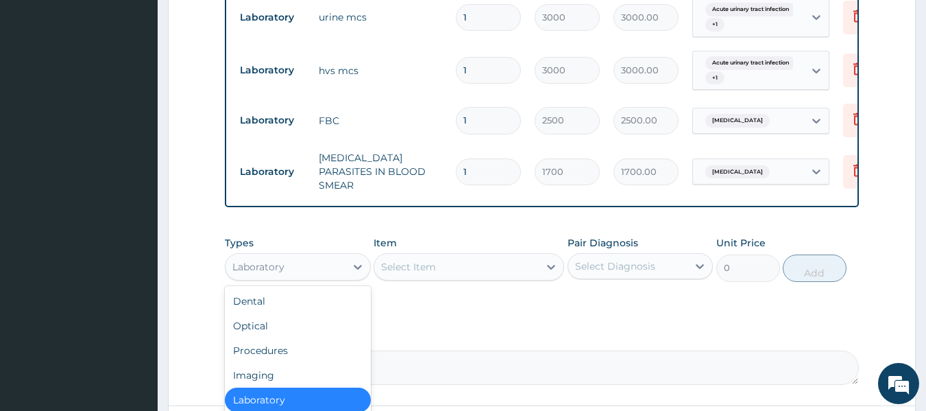
click at [273, 255] on div "Laboratory" at bounding box center [298, 266] width 146 height 27
click at [267, 338] on div "Procedures" at bounding box center [298, 350] width 146 height 25
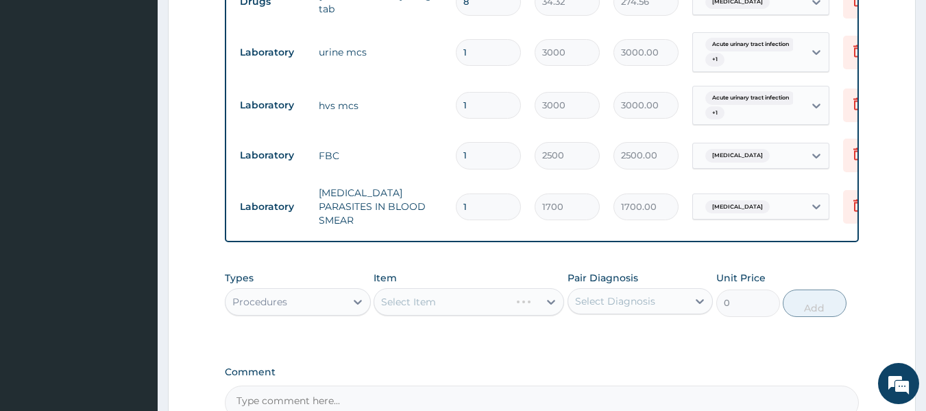
scroll to position [691, 0]
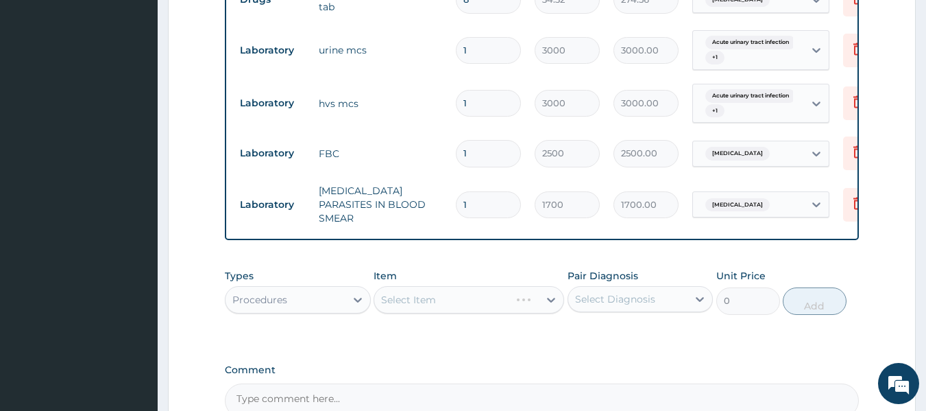
click at [471, 286] on div "Select Item" at bounding box center [468, 299] width 191 height 27
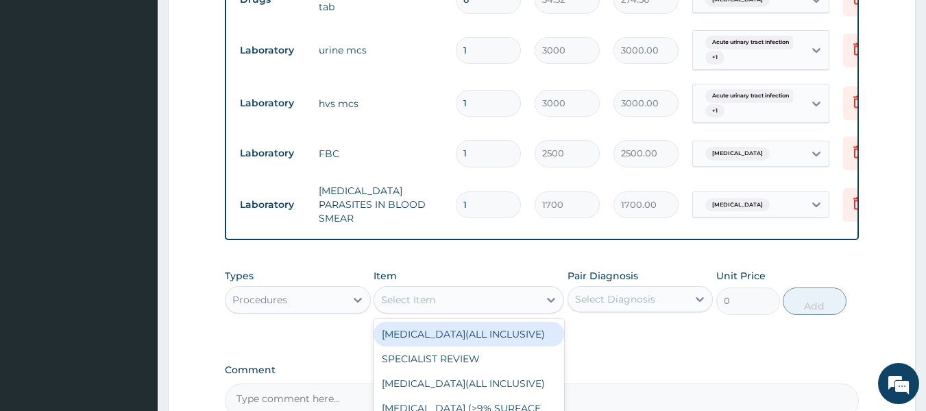
click at [535, 289] on div "Select Item" at bounding box center [456, 300] width 164 height 22
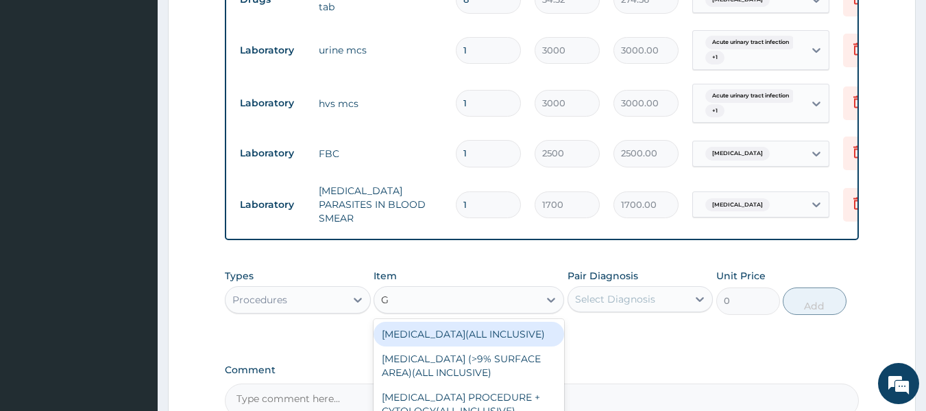
type input "GP"
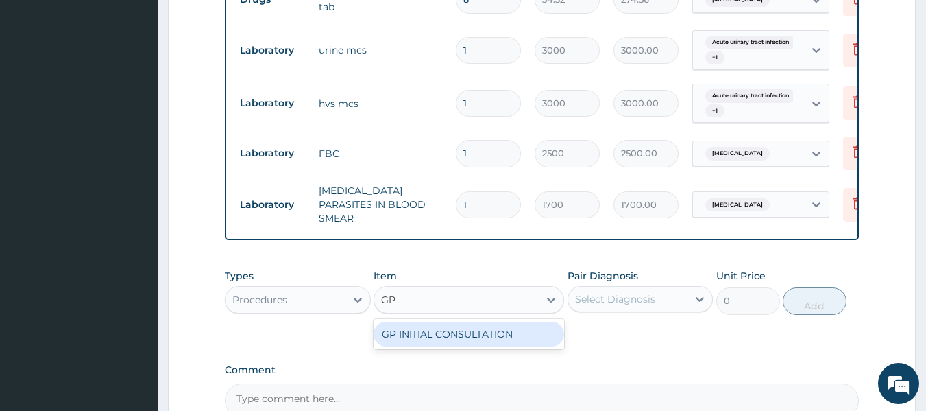
click at [507, 321] on div "GP INITIAL CONSULTATION" at bounding box center [468, 333] width 191 height 25
type input "2000"
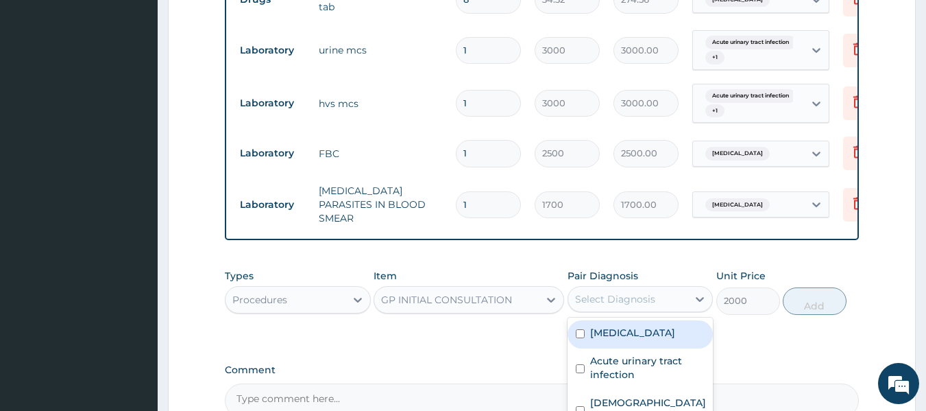
click at [598, 292] on div "Select Diagnosis" at bounding box center [615, 299] width 80 height 14
click at [587, 320] on div "Onychomycosis" at bounding box center [640, 334] width 146 height 28
checkbox input "true"
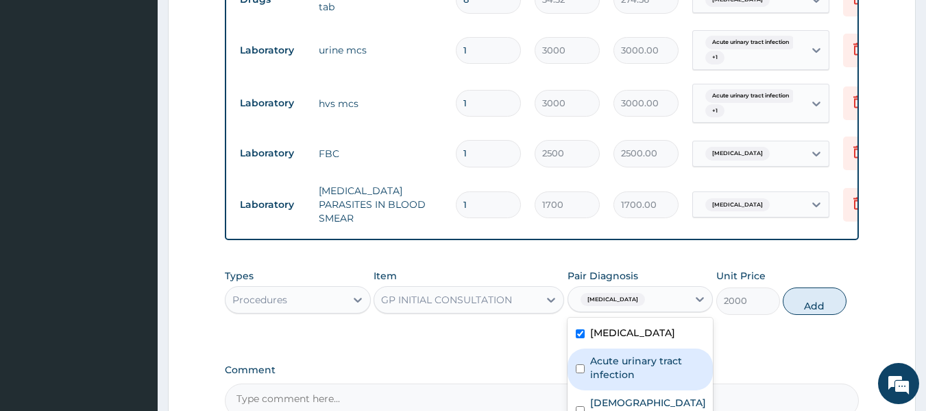
click at [584, 348] on div "Acute urinary tract infection" at bounding box center [640, 369] width 146 height 42
checkbox input "true"
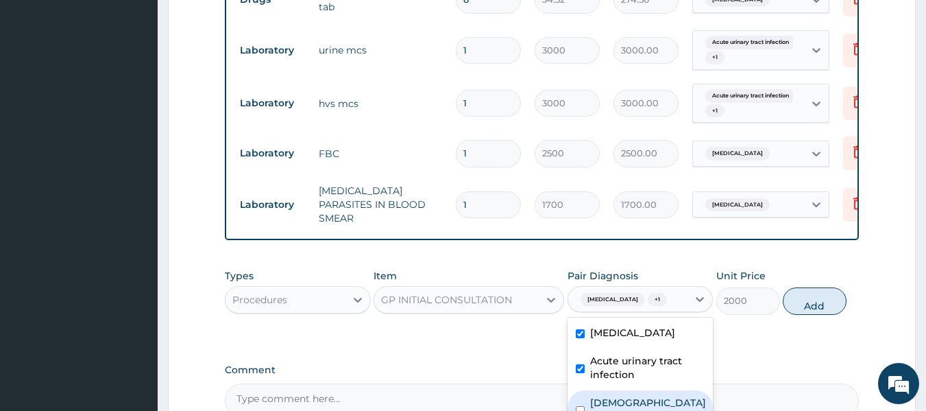
click at [583, 390] on div "[DEMOGRAPHIC_DATA] [MEDICAL_DATA]" at bounding box center [640, 411] width 146 height 42
checkbox input "true"
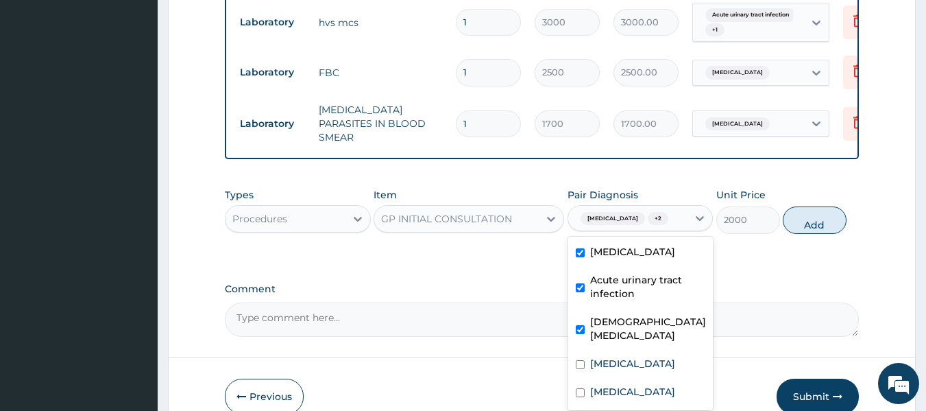
scroll to position [779, 0]
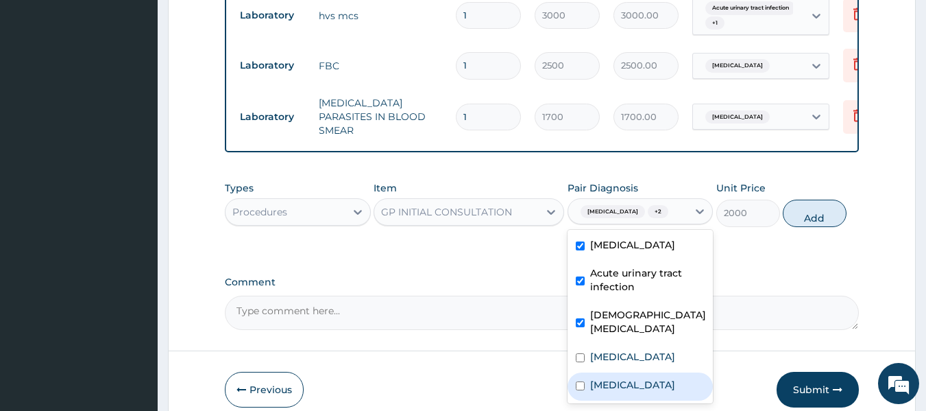
drag, startPoint x: 632, startPoint y: 343, endPoint x: 633, endPoint y: 371, distance: 27.4
click at [633, 371] on div "Onychomycosis Acute urinary tract infection Female pelvic inflammatory disease …" at bounding box center [640, 316] width 146 height 173
click at [633, 372] on div "[MEDICAL_DATA]" at bounding box center [640, 386] width 146 height 28
checkbox input "true"
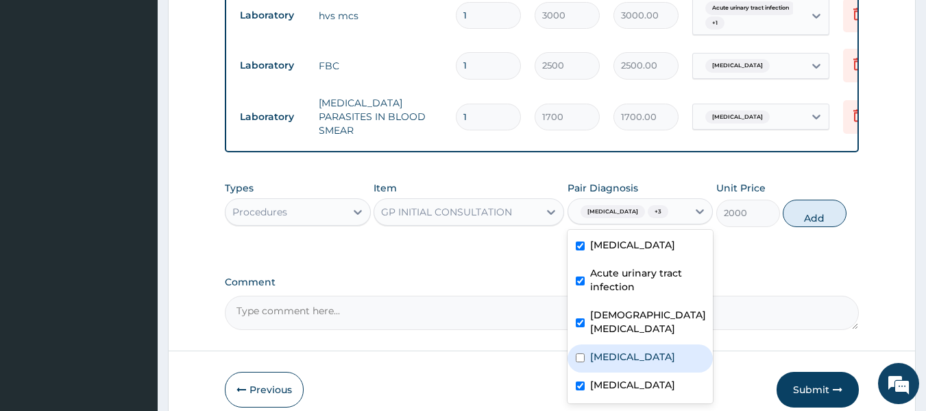
click at [584, 344] on div "[MEDICAL_DATA]" at bounding box center [640, 358] width 146 height 28
checkbox input "true"
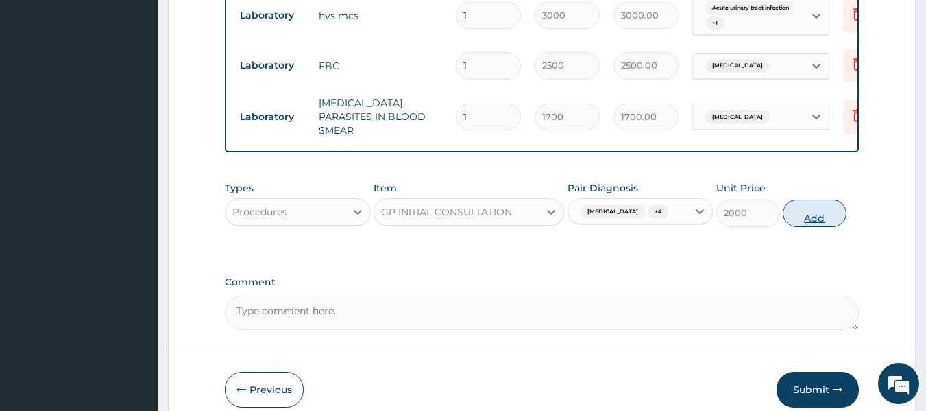
click at [821, 199] on button "Add" at bounding box center [815, 212] width 64 height 27
type input "0"
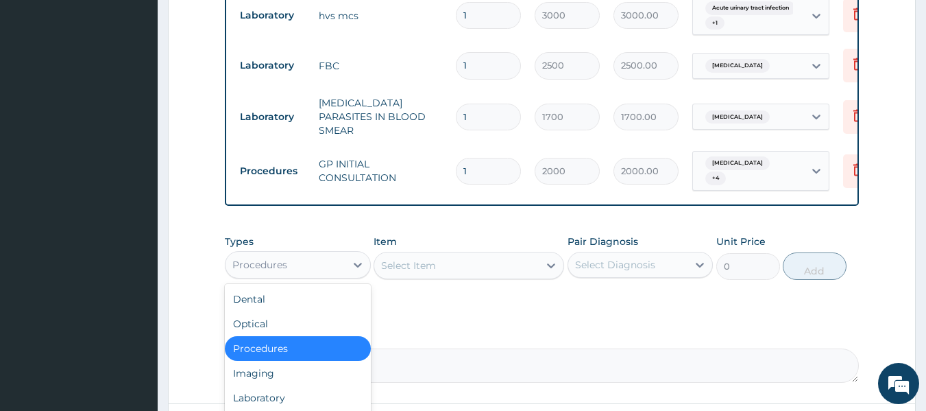
click at [324, 251] on div "Procedures" at bounding box center [298, 264] width 146 height 27
type input "DR"
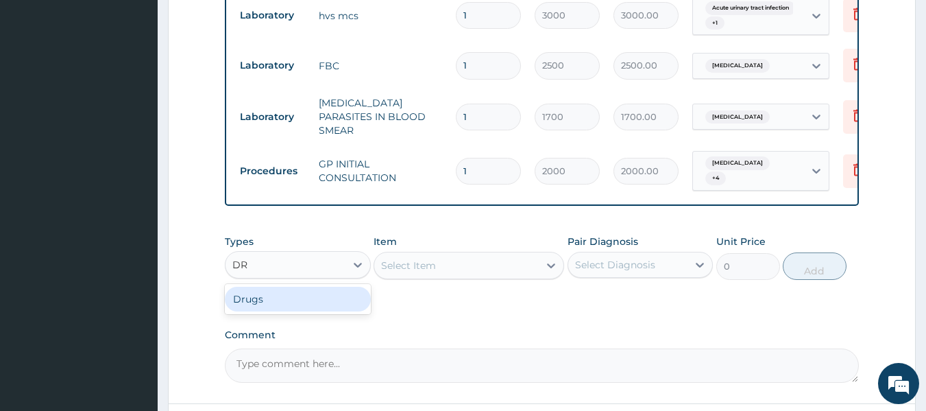
click at [298, 286] on div "Drugs" at bounding box center [298, 298] width 146 height 25
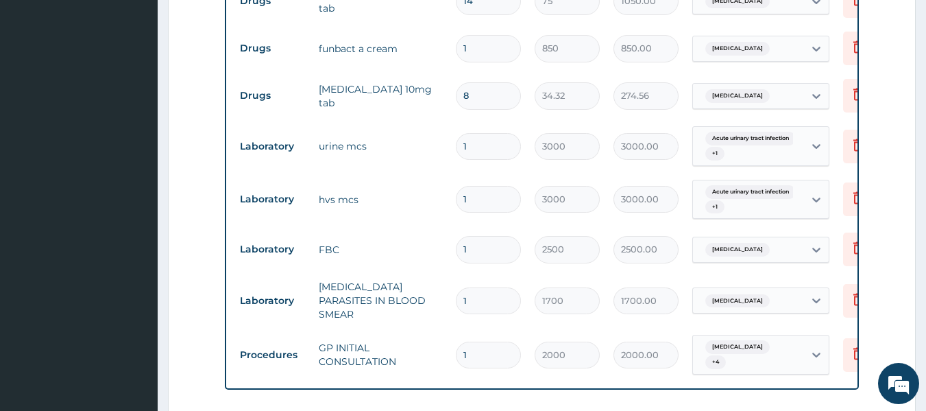
scroll to position [692, 0]
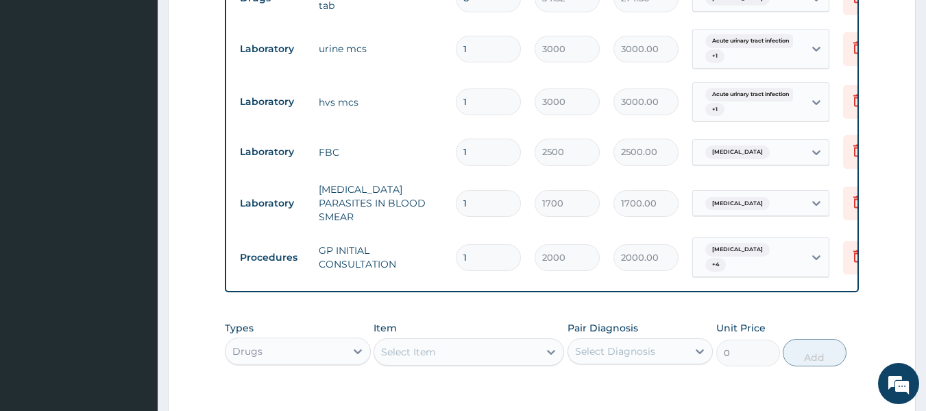
click at [474, 341] on div "Select Item" at bounding box center [456, 352] width 164 height 22
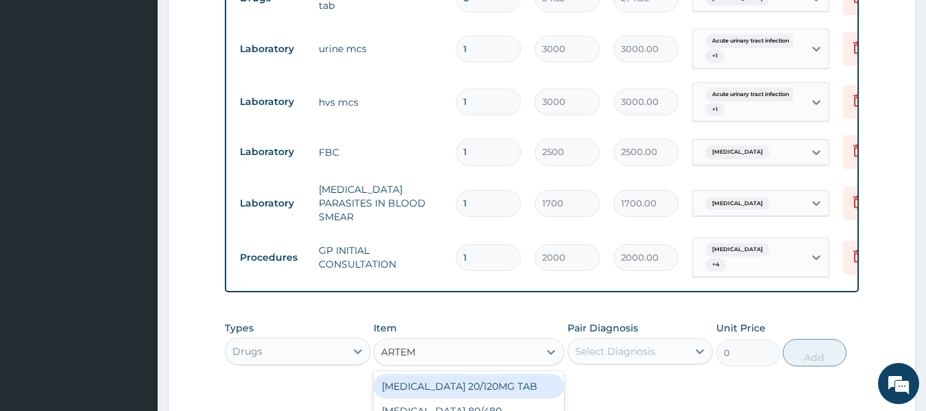
type input "ARTE"
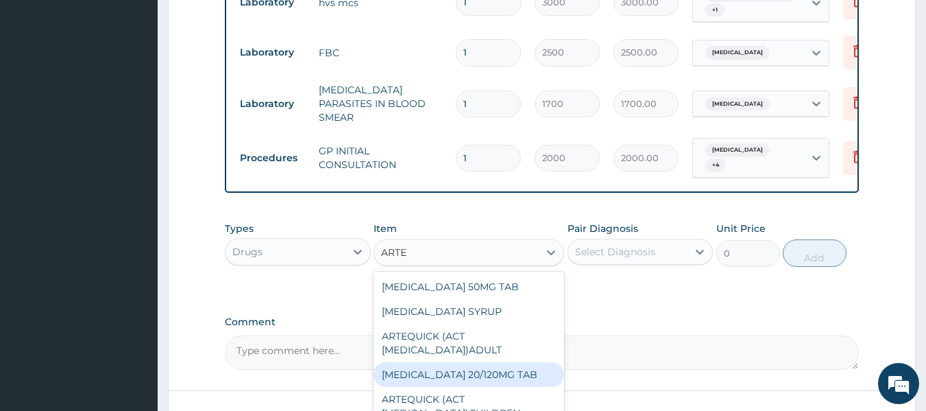
scroll to position [819, 0]
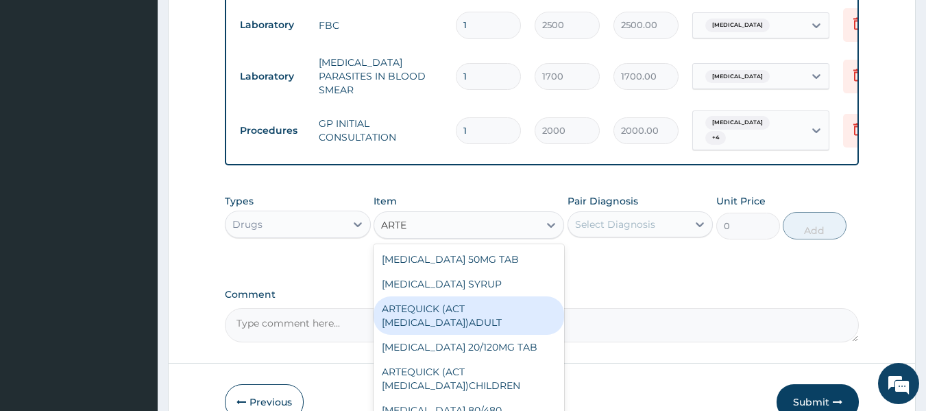
click at [495, 296] on div "ARTEQUICK (ACT ANTIMALARIAL)ADULT" at bounding box center [468, 315] width 191 height 38
type input "2500"
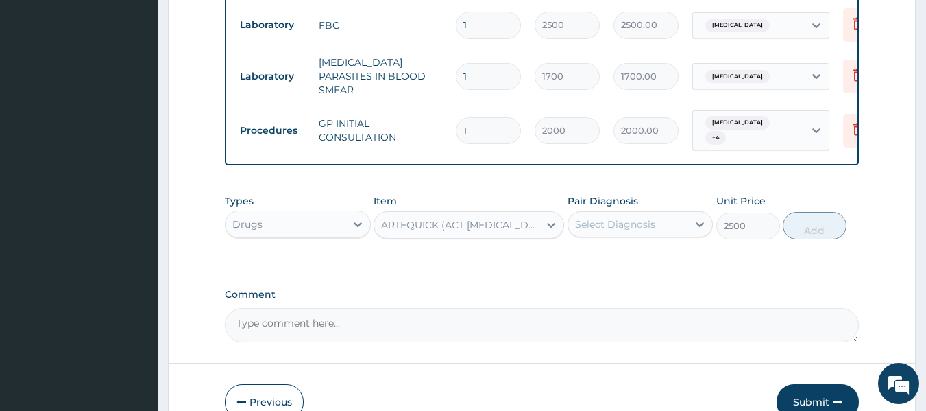
click at [606, 213] on div "Select Diagnosis" at bounding box center [628, 224] width 120 height 22
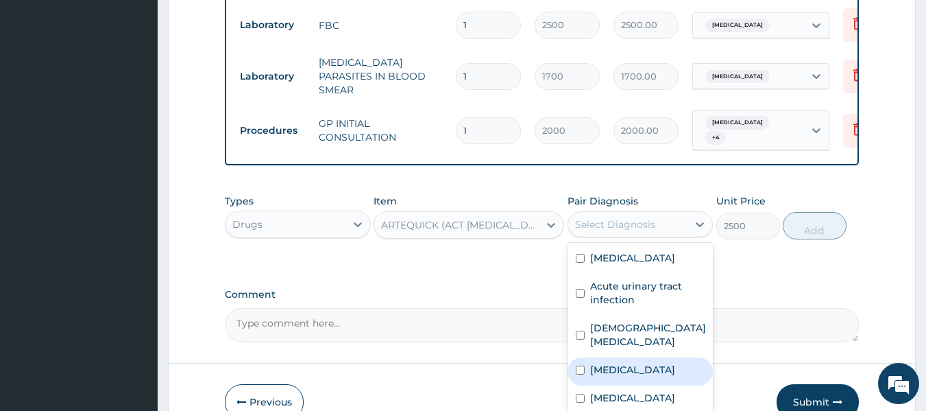
click at [613, 357] on div "Malaria" at bounding box center [640, 371] width 146 height 28
checkbox input "true"
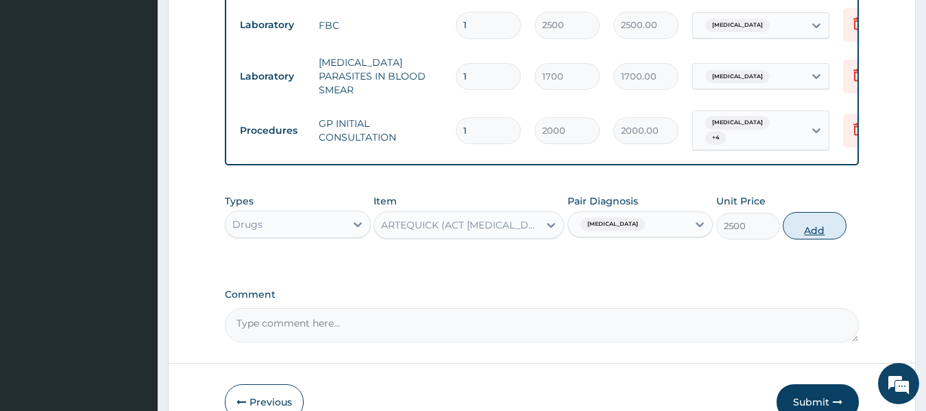
click at [809, 212] on button "Add" at bounding box center [815, 225] width 64 height 27
type input "0"
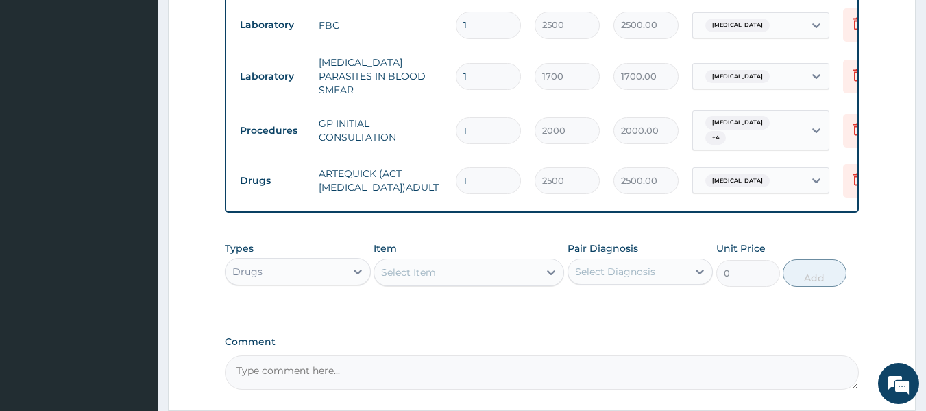
click at [411, 261] on div "Select Item" at bounding box center [456, 272] width 164 height 22
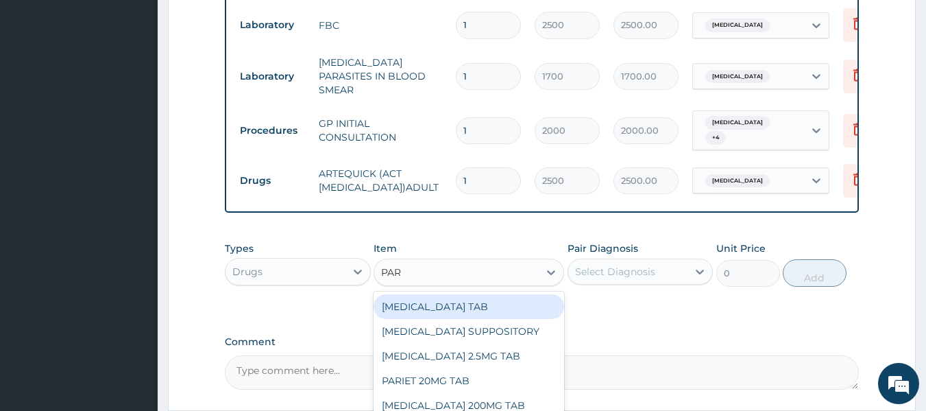
type input "PARA"
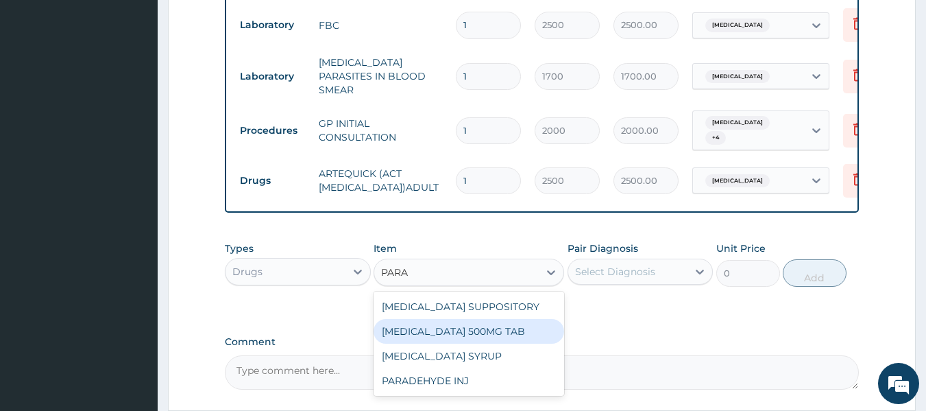
click at [523, 319] on div "PARACETAMOL 500MG TAB" at bounding box center [468, 331] width 191 height 25
type input "15"
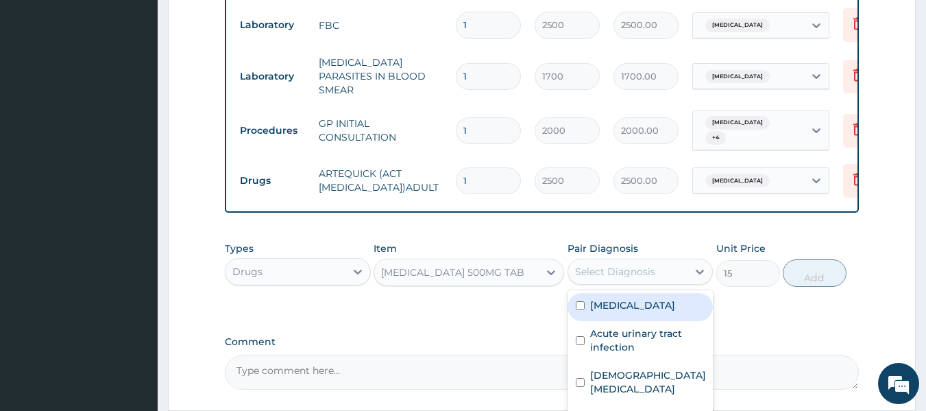
click at [618, 260] on div "Select Diagnosis" at bounding box center [628, 271] width 120 height 22
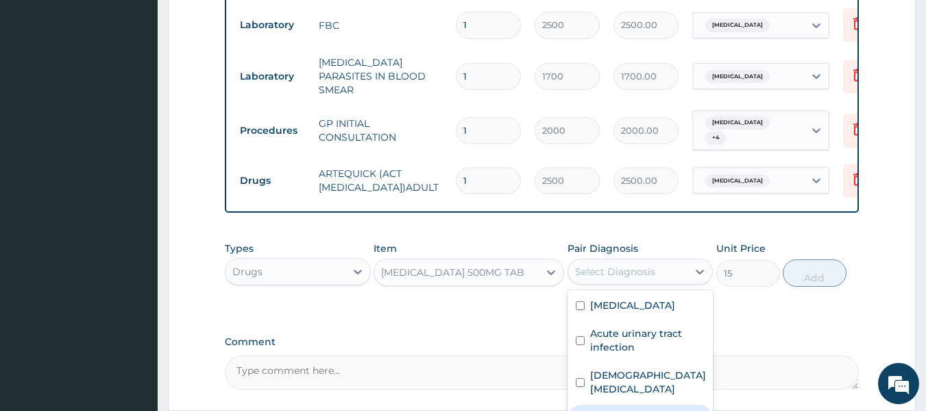
click at [620, 404] on div "Malaria" at bounding box center [640, 418] width 146 height 28
checkbox input "true"
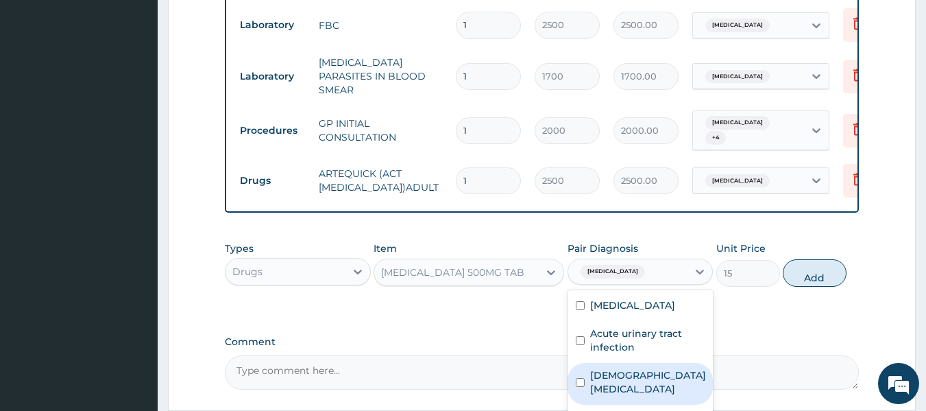
click at [617, 369] on div "Female pelvic inflammatory disease" at bounding box center [640, 384] width 146 height 42
checkbox input "true"
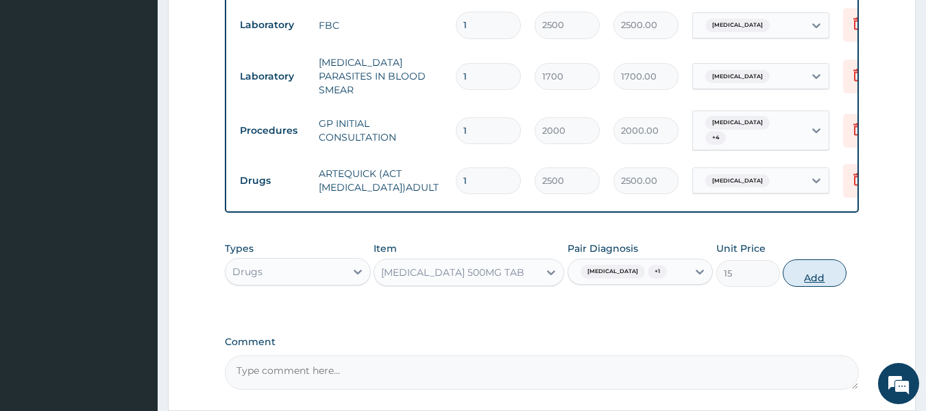
click at [805, 259] on button "Add" at bounding box center [815, 272] width 64 height 27
type input "0"
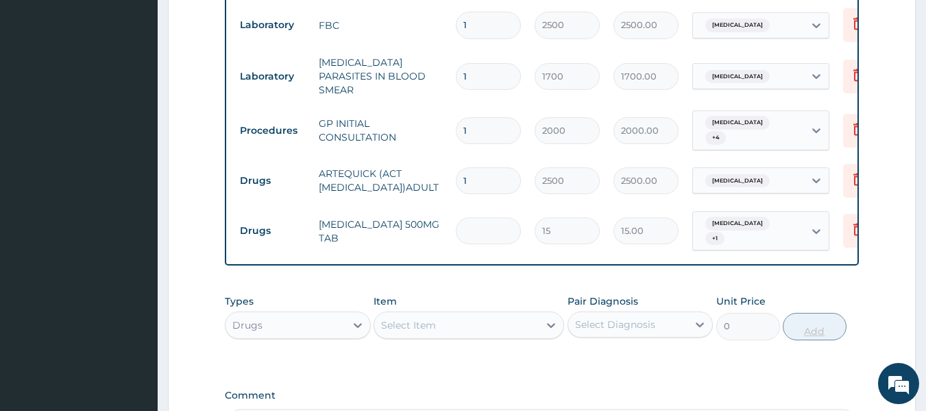
type input "0.00"
type input "3"
type input "45.00"
type input "30"
type input "450.00"
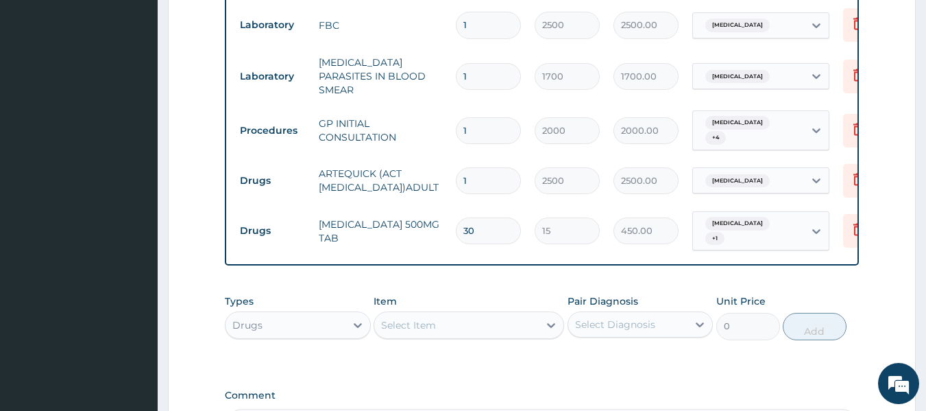
type input "30"
click at [492, 314] on div "Select Item" at bounding box center [456, 325] width 164 height 22
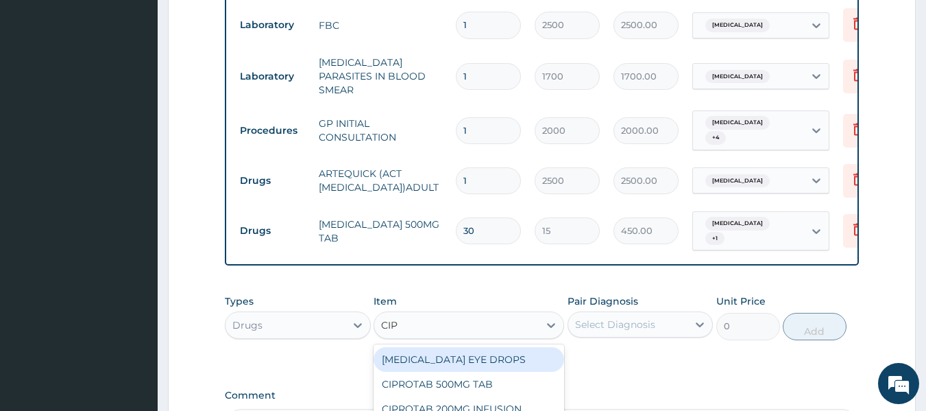
type input "CIPR"
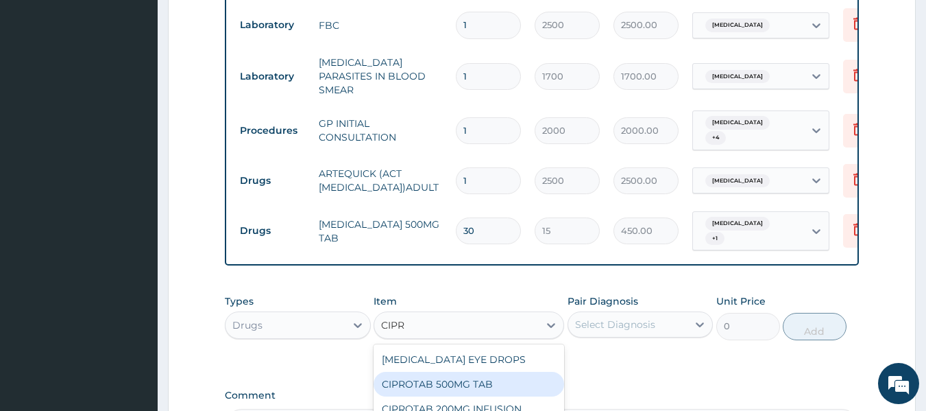
click at [485, 371] on div "CIPROTAB 500MG TAB" at bounding box center [468, 383] width 191 height 25
type input "180"
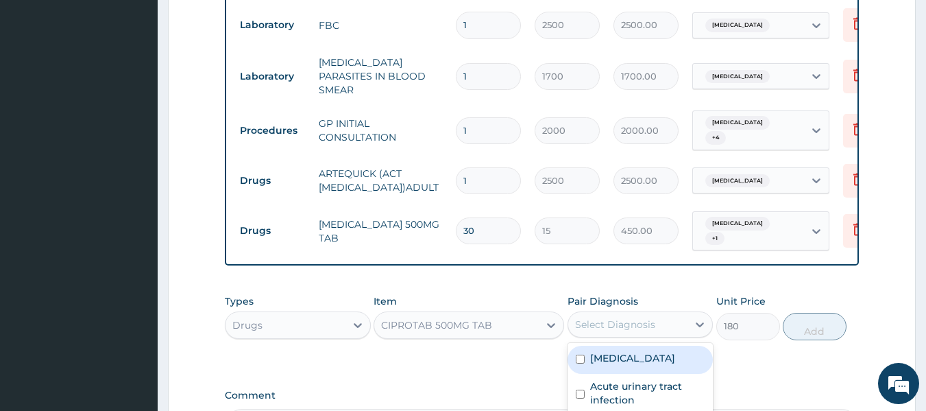
click at [602, 313] on div "Select Diagnosis" at bounding box center [628, 324] width 120 height 22
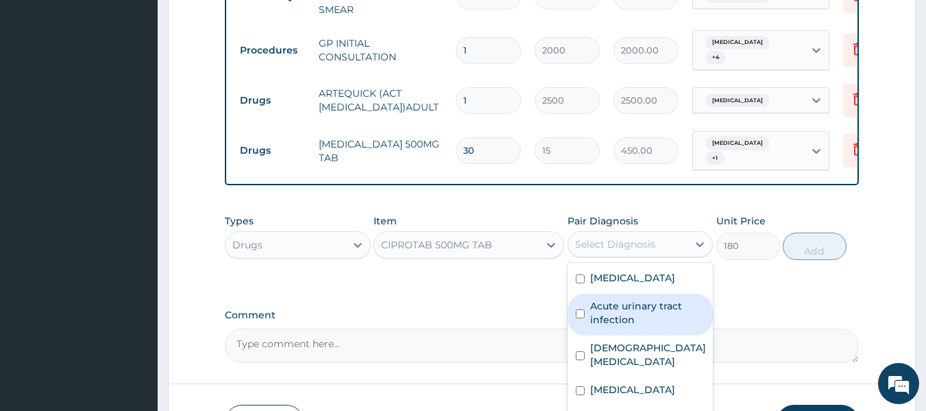
scroll to position [909, 0]
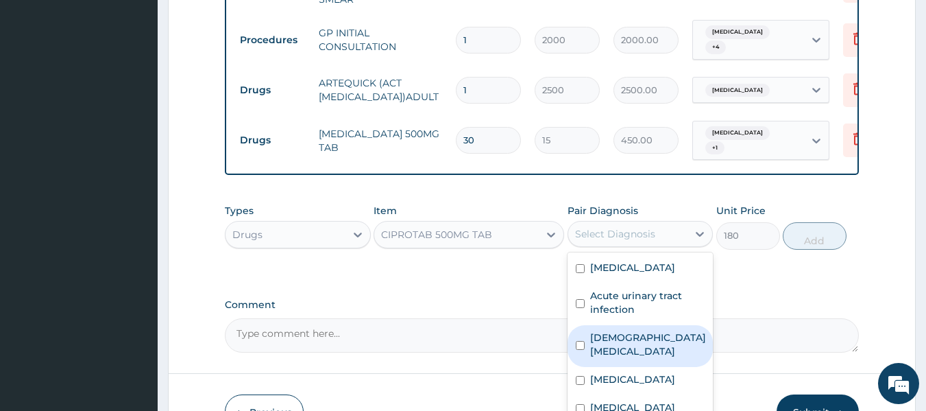
click at [602, 330] on label "Female pelvic inflammatory disease" at bounding box center [648, 343] width 116 height 27
checkbox input "true"
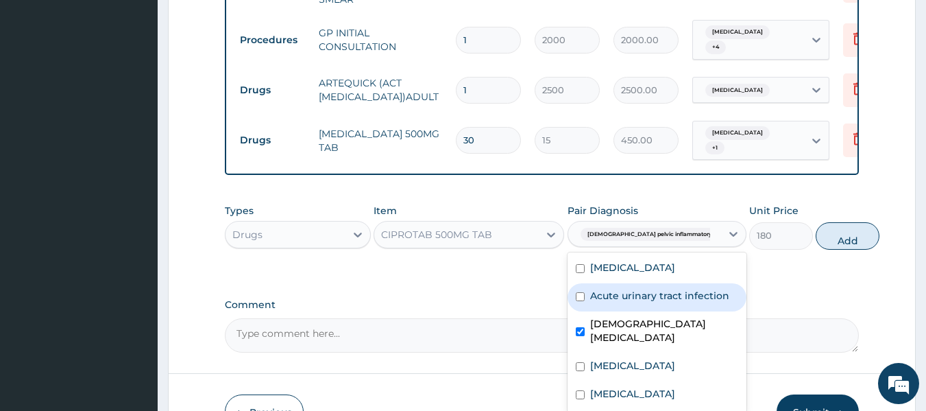
click at [598, 289] on label "Acute urinary tract infection" at bounding box center [659, 296] width 139 height 14
checkbox input "true"
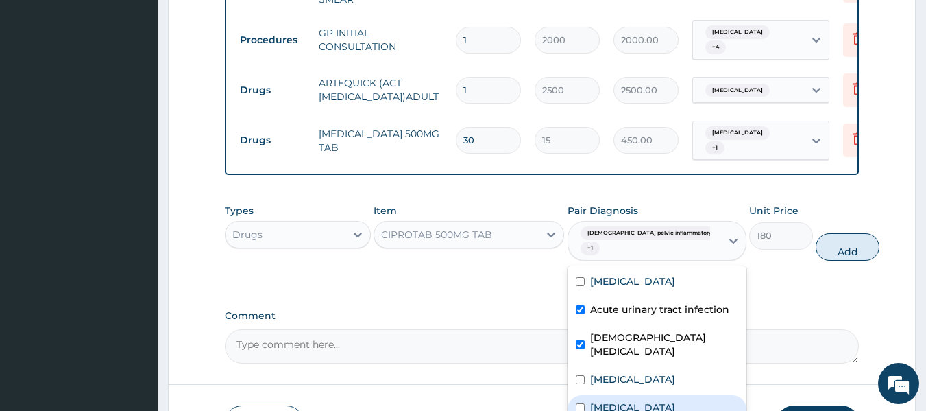
click at [604, 395] on div "[MEDICAL_DATA]" at bounding box center [656, 409] width 179 height 28
checkbox input "false"
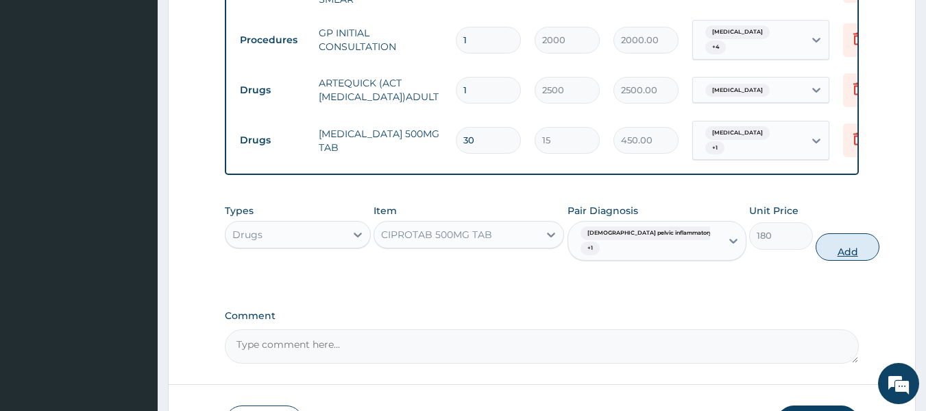
click at [819, 233] on button "Add" at bounding box center [848, 246] width 64 height 27
type input "0"
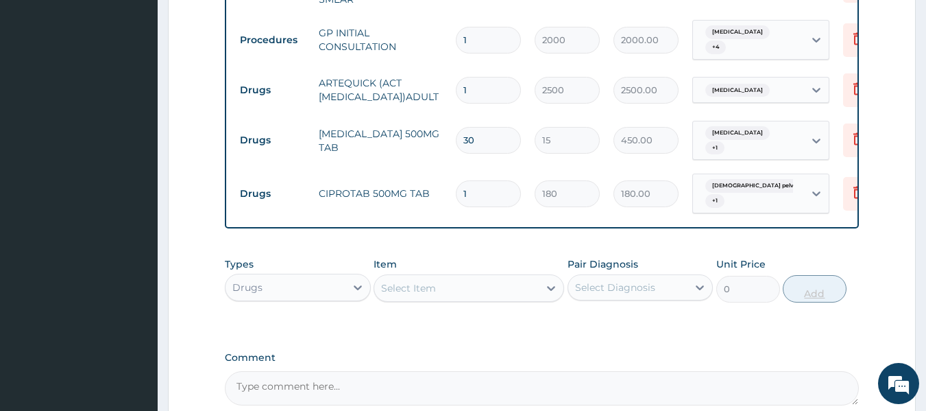
type input "10"
type input "1800.00"
type input "10"
click at [459, 257] on div "Item Select Item" at bounding box center [468, 279] width 191 height 45
click at [443, 277] on div "Select Item" at bounding box center [456, 288] width 164 height 22
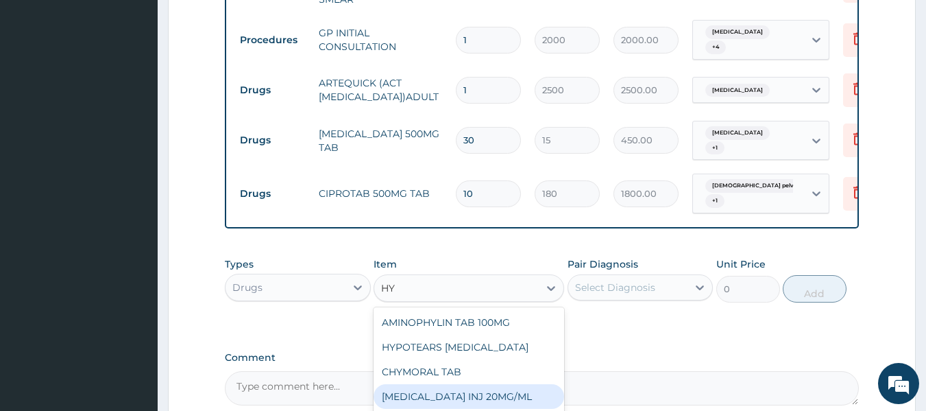
type input "HY"
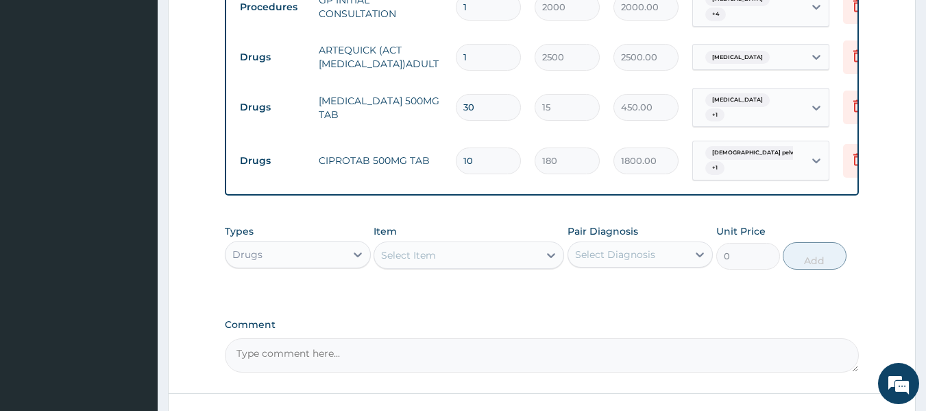
scroll to position [1013, 0]
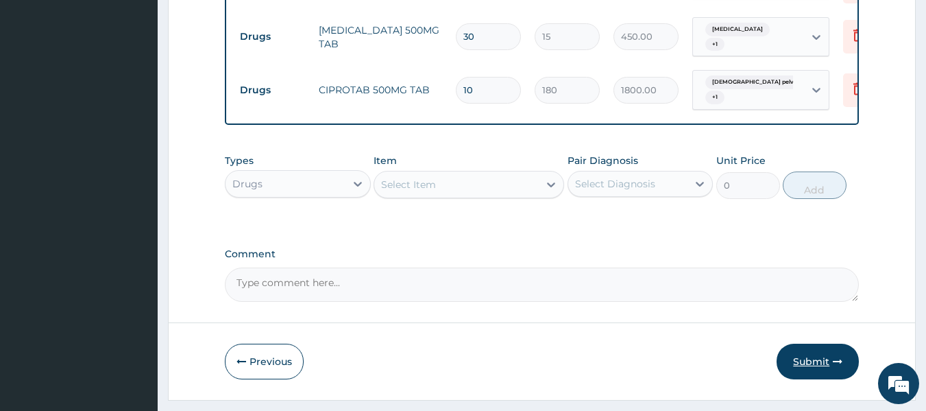
click at [813, 343] on button "Submit" at bounding box center [817, 361] width 82 height 36
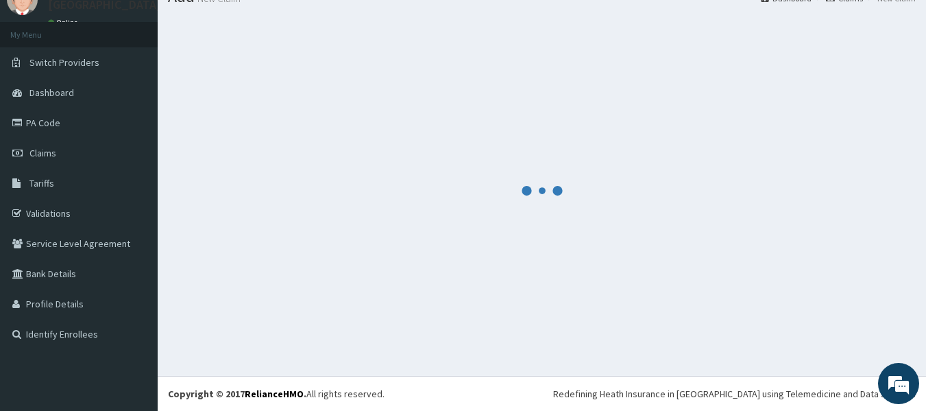
scroll to position [57, 0]
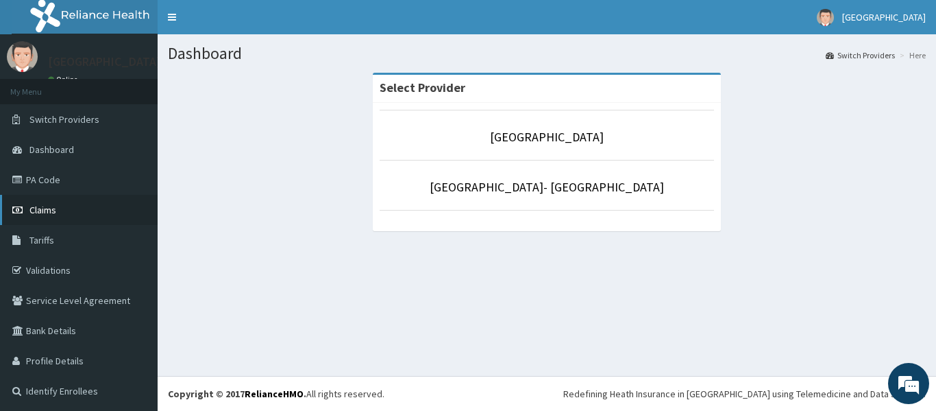
click at [5, 215] on link "Claims" at bounding box center [79, 210] width 158 height 30
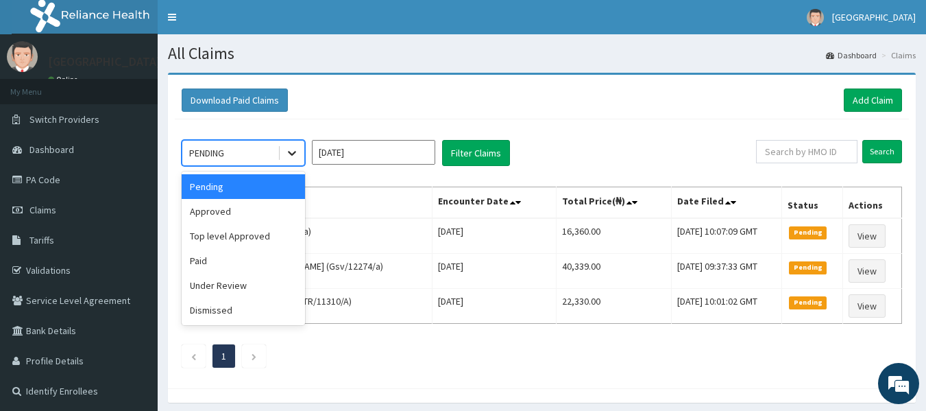
click at [293, 153] on icon at bounding box center [292, 153] width 14 height 14
click at [252, 212] on div "Approved" at bounding box center [243, 211] width 123 height 25
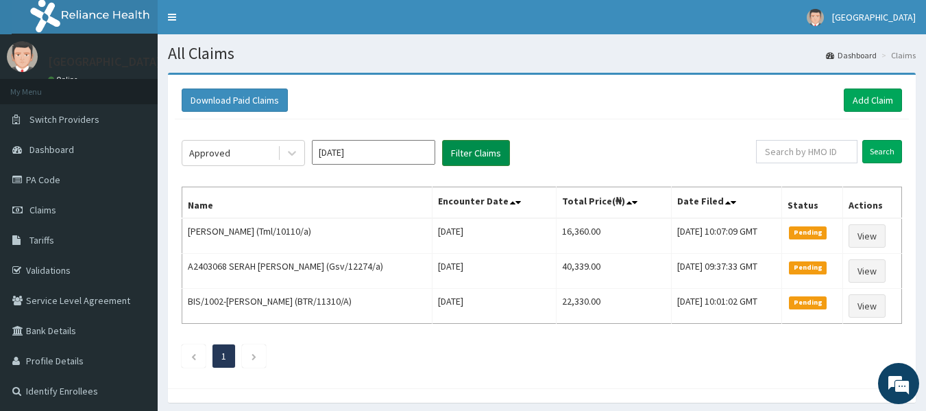
click at [457, 155] on button "Filter Claims" at bounding box center [476, 153] width 68 height 26
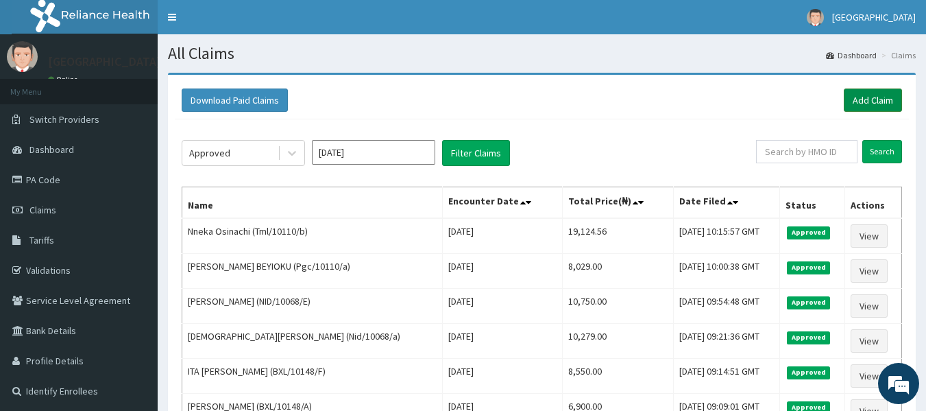
click at [864, 99] on link "Add Claim" at bounding box center [873, 99] width 58 height 23
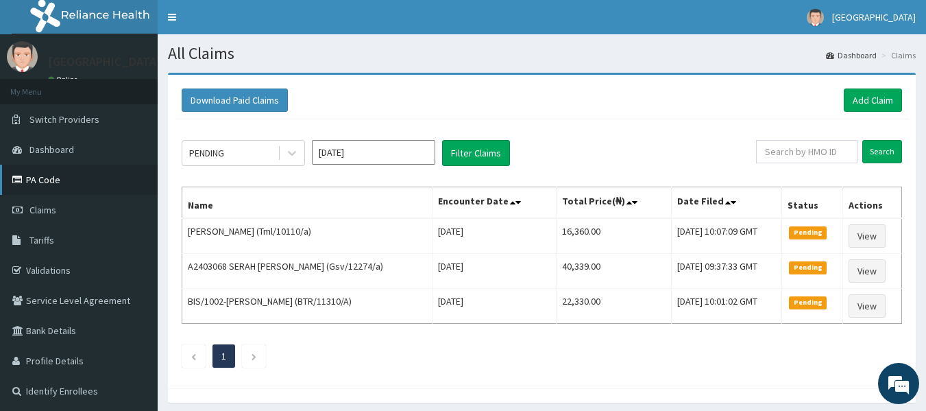
click at [25, 187] on link "PA Code" at bounding box center [79, 179] width 158 height 30
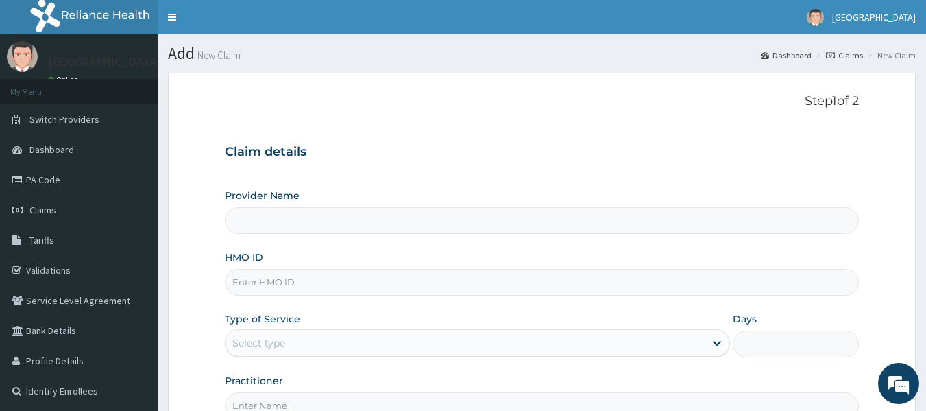
type input "[GEOGRAPHIC_DATA]"
click at [276, 272] on input "HMO ID" at bounding box center [542, 282] width 635 height 27
paste input "Bxl/10123/a"
type input "Bxl/10123/a"
click at [315, 348] on div "Select type" at bounding box center [464, 343] width 479 height 22
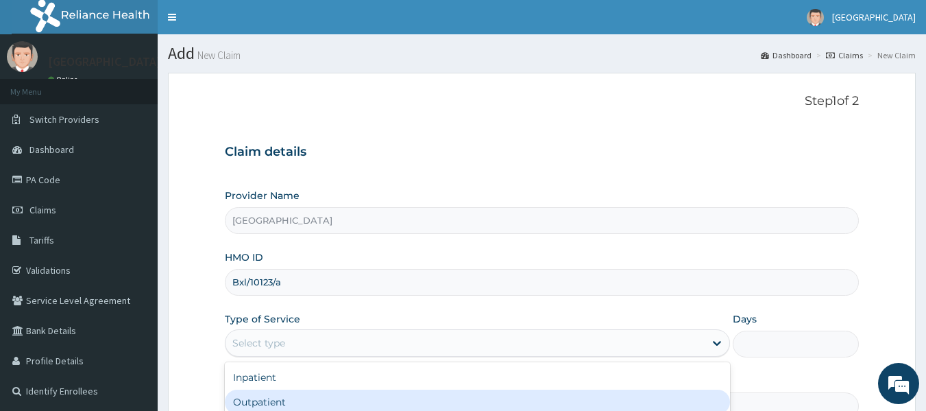
click at [285, 394] on div "Outpatient" at bounding box center [477, 401] width 505 height 25
type input "1"
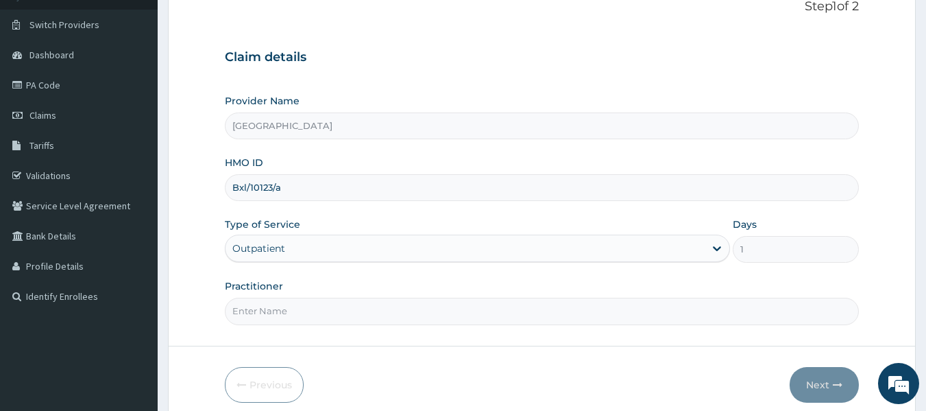
scroll to position [105, 0]
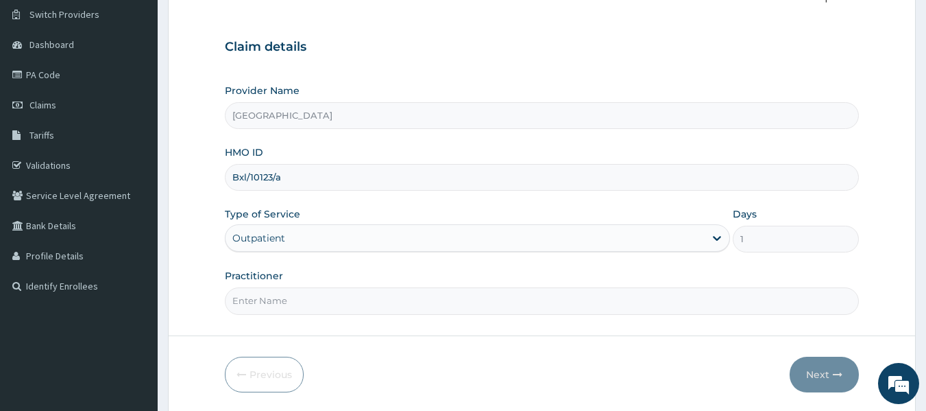
click at [519, 308] on input "Practitioner" at bounding box center [542, 300] width 635 height 27
type input "Dr Sydney"
click at [817, 374] on button "Next" at bounding box center [823, 374] width 69 height 36
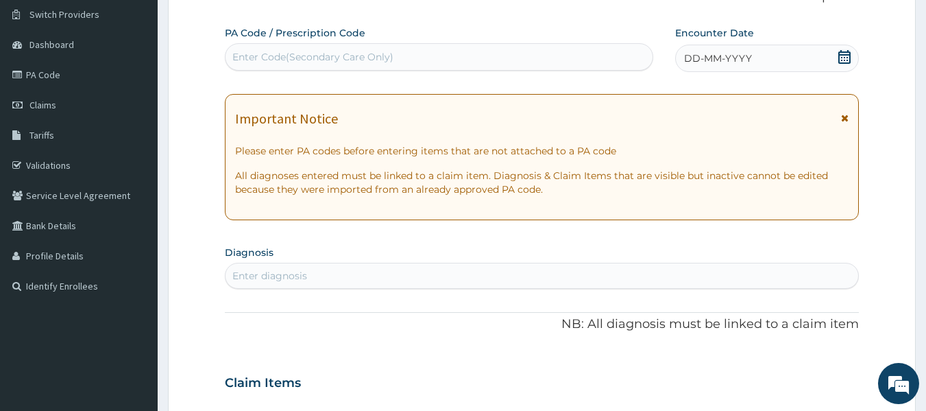
click at [318, 69] on div "Enter Code(Secondary Care Only)" at bounding box center [439, 56] width 429 height 27
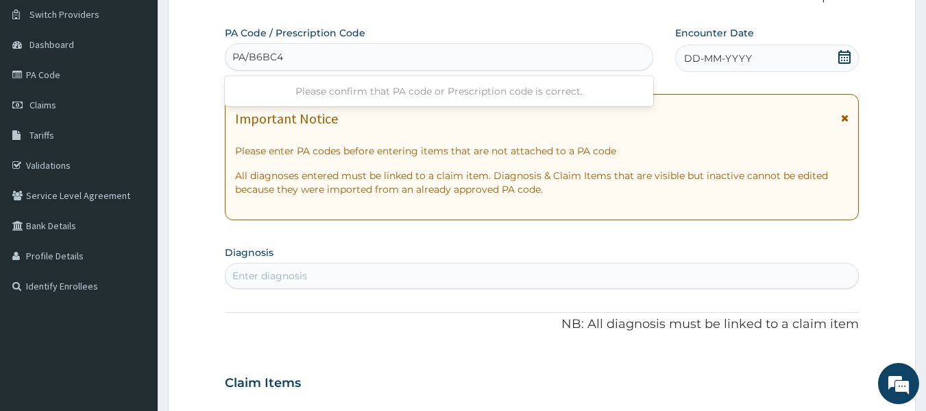
type input "PA/B6BC43"
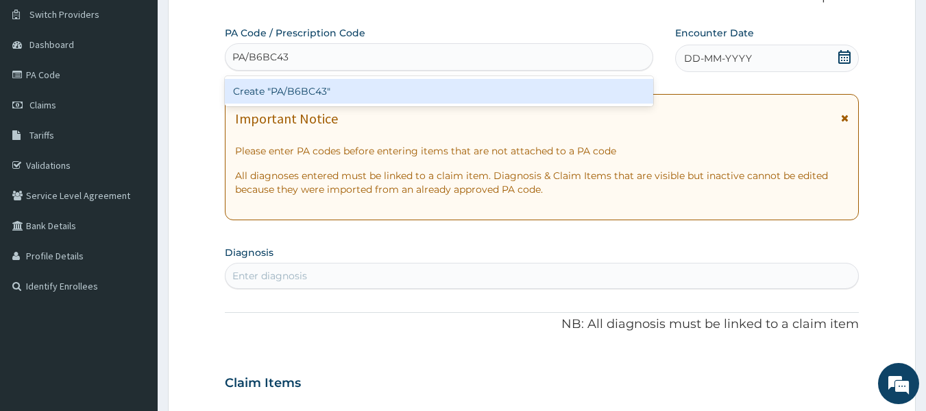
click at [333, 88] on div "Create "PA/B6BC43"" at bounding box center [439, 91] width 429 height 25
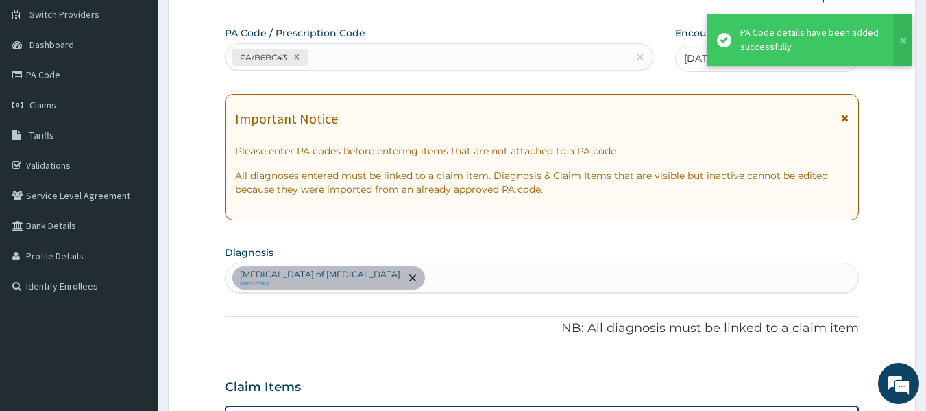
scroll to position [365, 0]
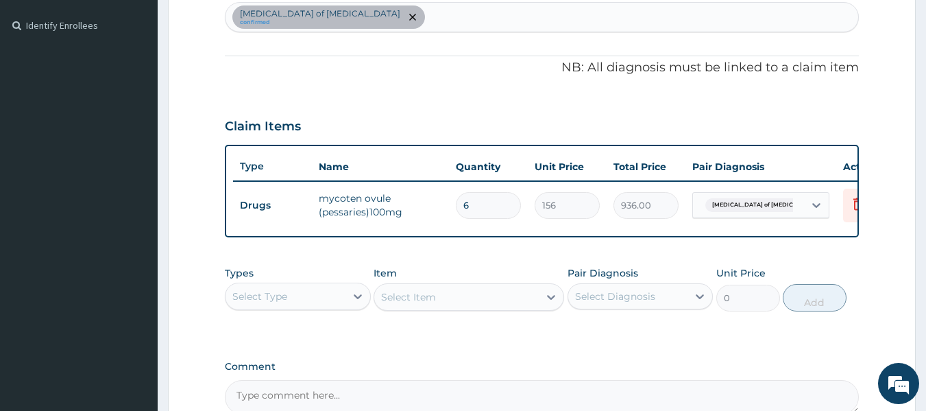
click at [423, 24] on div "Candidiasis of vulva confirmed" at bounding box center [541, 17] width 633 height 29
type input "PLASMOD"
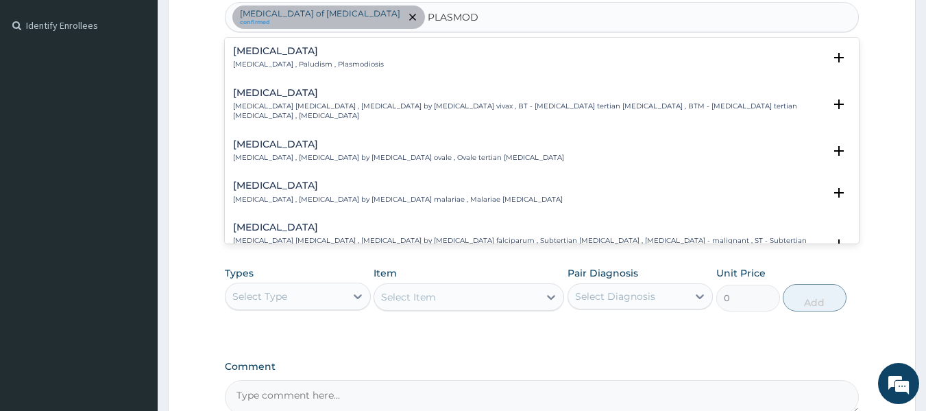
click at [284, 66] on p "[MEDICAL_DATA] , Paludism , Plasmodiosis" at bounding box center [308, 65] width 151 height 10
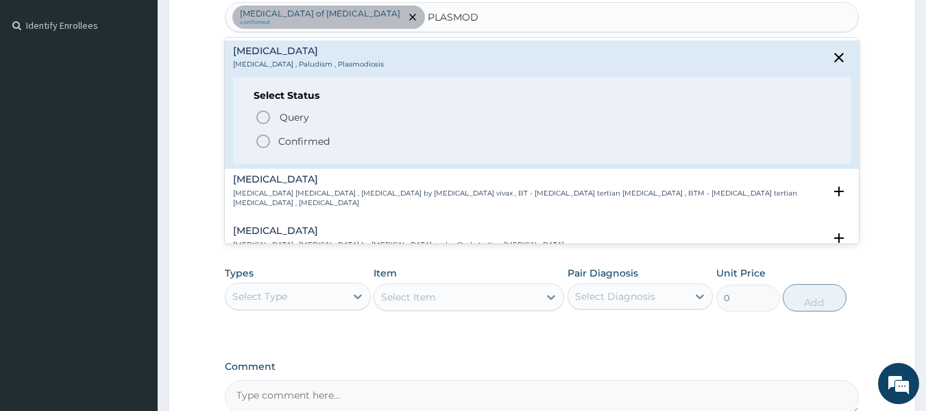
click at [273, 133] on span "Confirmed" at bounding box center [543, 141] width 576 height 16
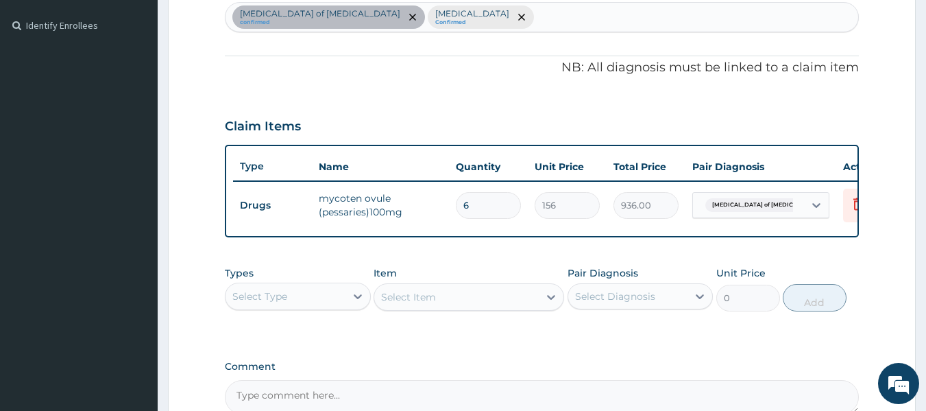
click at [435, 26] on small "Confirmed" at bounding box center [472, 22] width 74 height 7
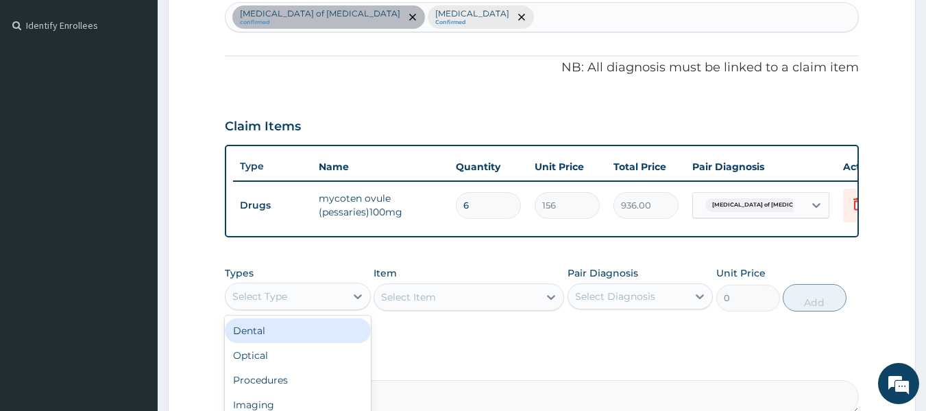
click at [323, 299] on div "Select Type" at bounding box center [285, 296] width 120 height 22
type input "DRUG"
click at [267, 343] on div "Drugs" at bounding box center [298, 330] width 146 height 25
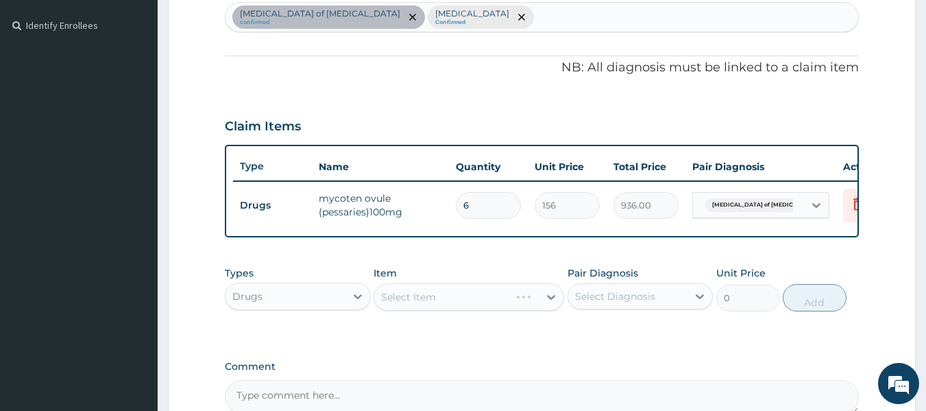
click at [428, 310] on div "Select Item" at bounding box center [468, 296] width 191 height 27
click at [428, 304] on div "Select Item" at bounding box center [408, 297] width 55 height 14
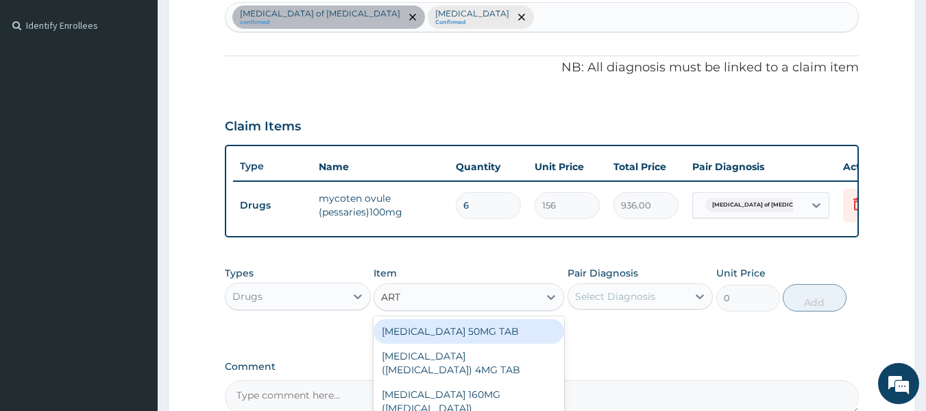
type input "ARTE"
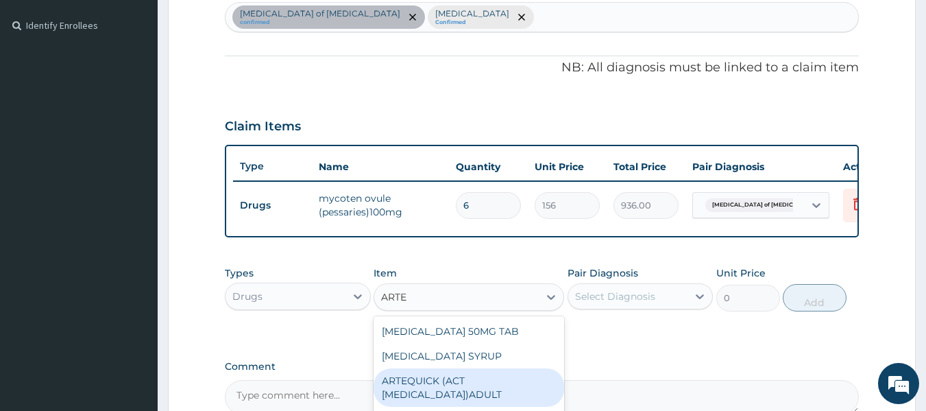
click at [438, 382] on div "ARTEQUICK (ACT ANTIMALARIAL)ADULT" at bounding box center [468, 387] width 191 height 38
type input "2500"
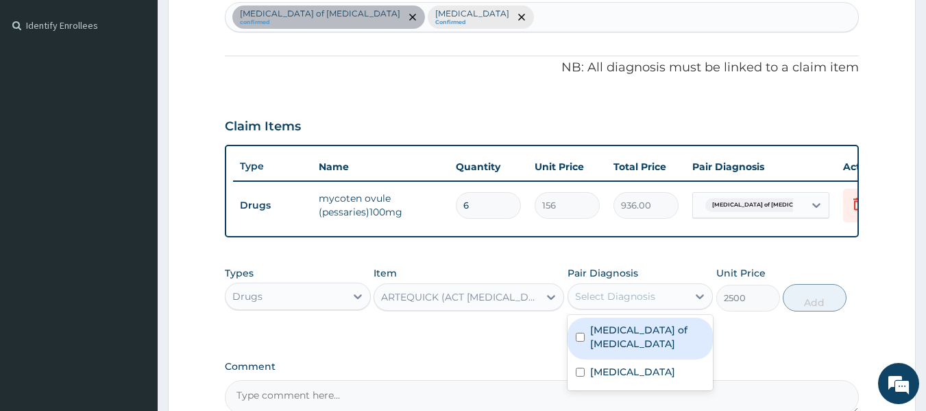
click at [630, 303] on div "Select Diagnosis" at bounding box center [615, 296] width 80 height 14
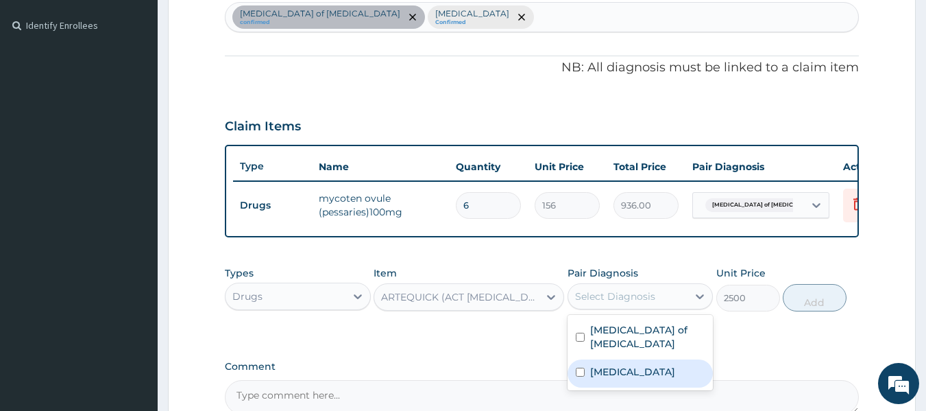
click at [602, 365] on label "[MEDICAL_DATA]" at bounding box center [632, 372] width 85 height 14
checkbox input "true"
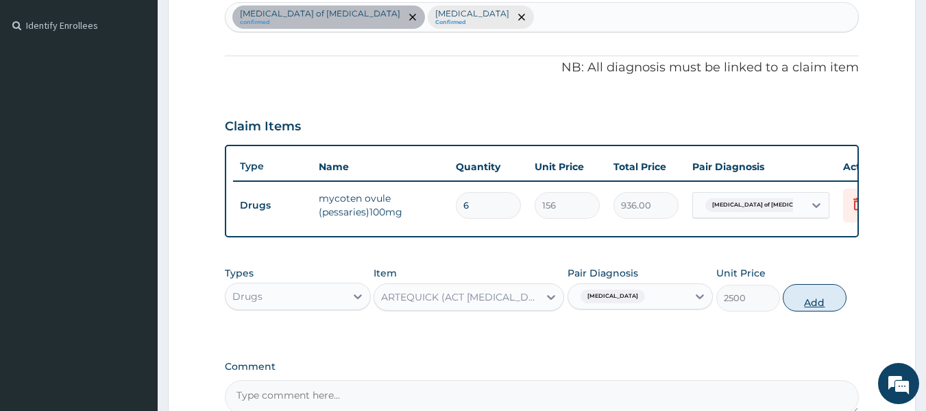
click at [803, 311] on button "Add" at bounding box center [815, 297] width 64 height 27
type input "0"
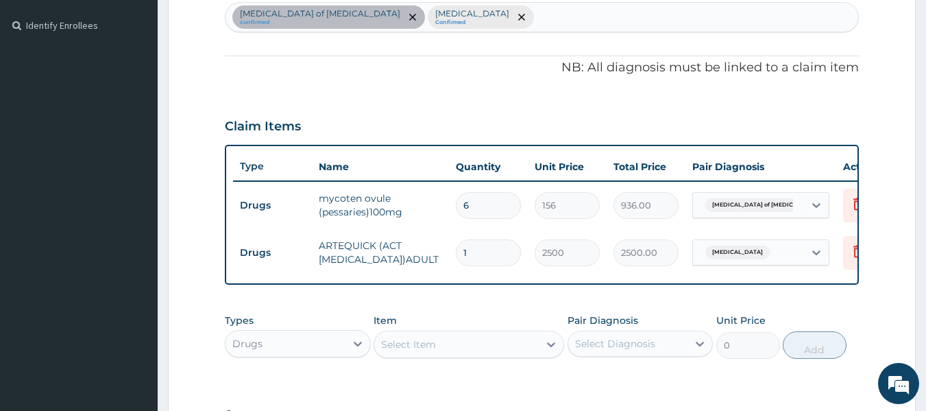
click at [420, 351] on div "Select Item" at bounding box center [408, 344] width 55 height 14
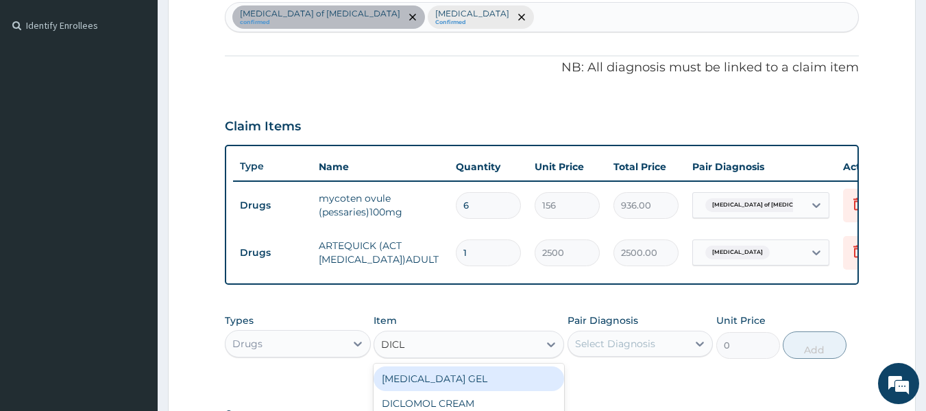
type input "DICLO"
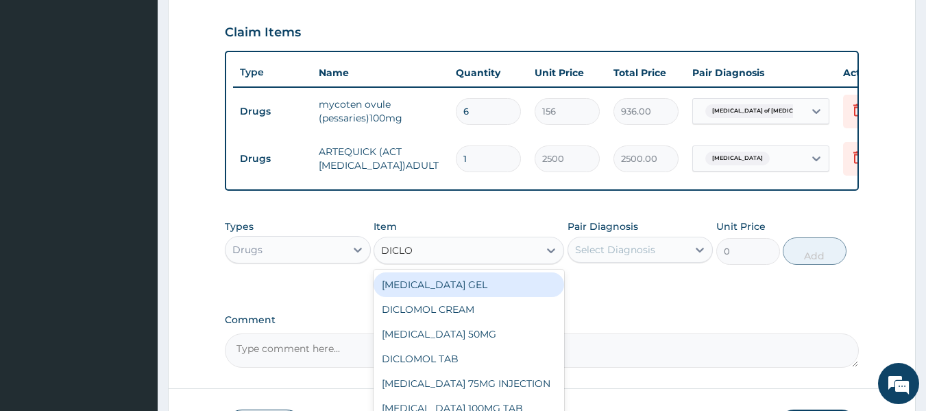
scroll to position [463, 0]
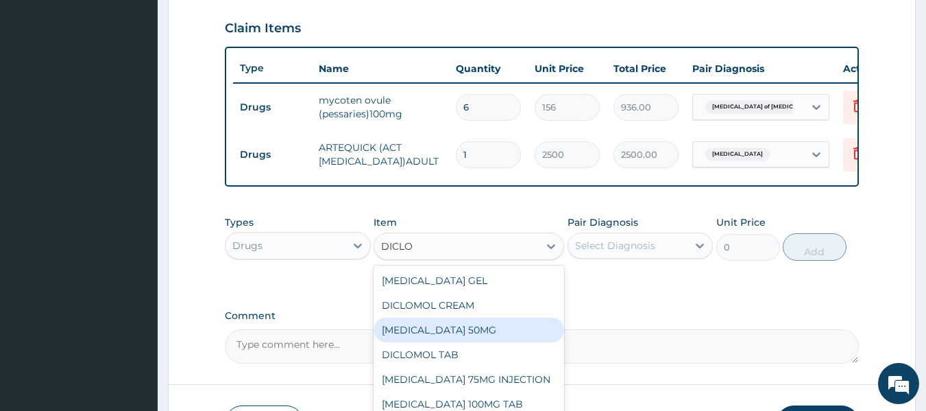
click at [514, 330] on div "DICLOFENAC SODIUM 50MG" at bounding box center [468, 329] width 191 height 25
type input "45"
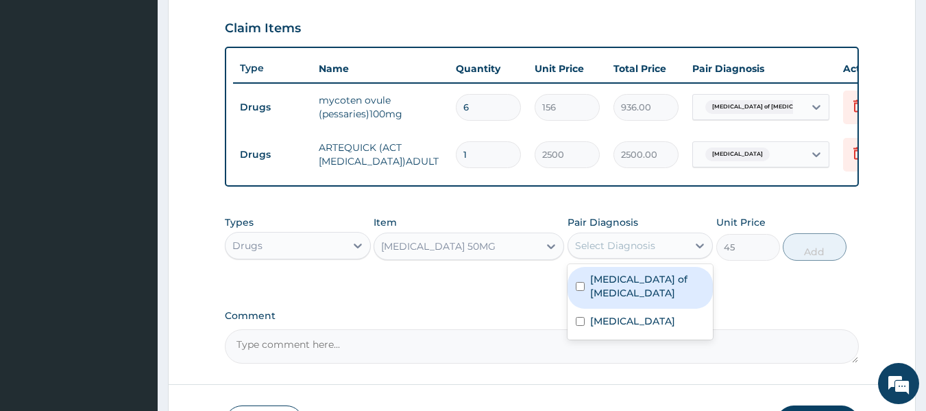
click at [614, 252] on div "Select Diagnosis" at bounding box center [615, 245] width 80 height 14
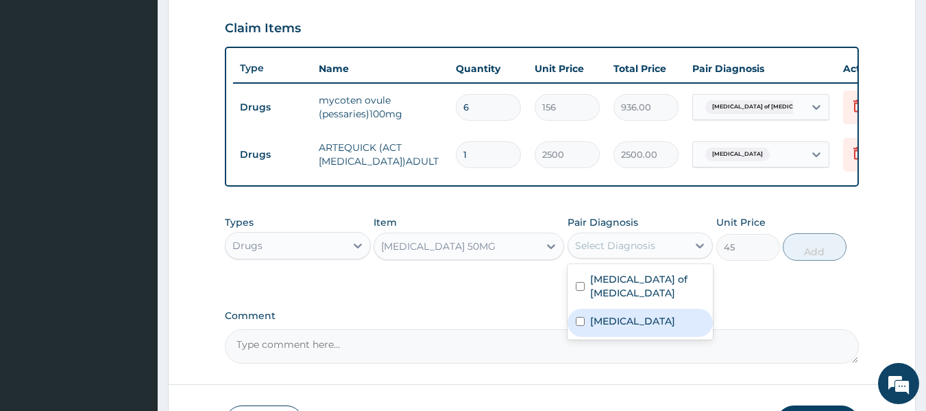
click at [609, 314] on label "[MEDICAL_DATA]" at bounding box center [632, 321] width 85 height 14
checkbox input "true"
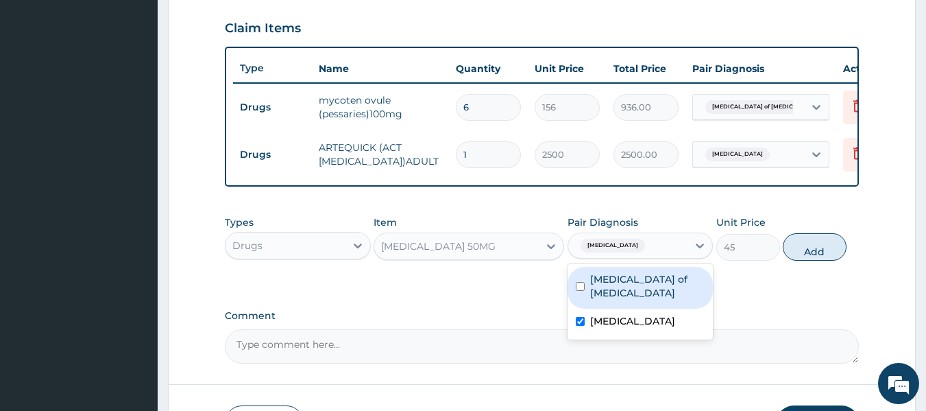
click at [598, 296] on div "Candidiasis of vulva" at bounding box center [640, 288] width 146 height 42
checkbox input "true"
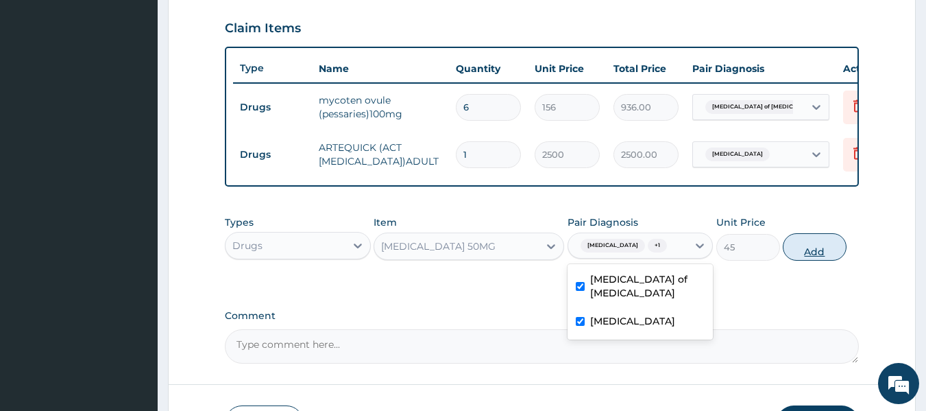
click at [790, 256] on button "Add" at bounding box center [815, 246] width 64 height 27
type input "0"
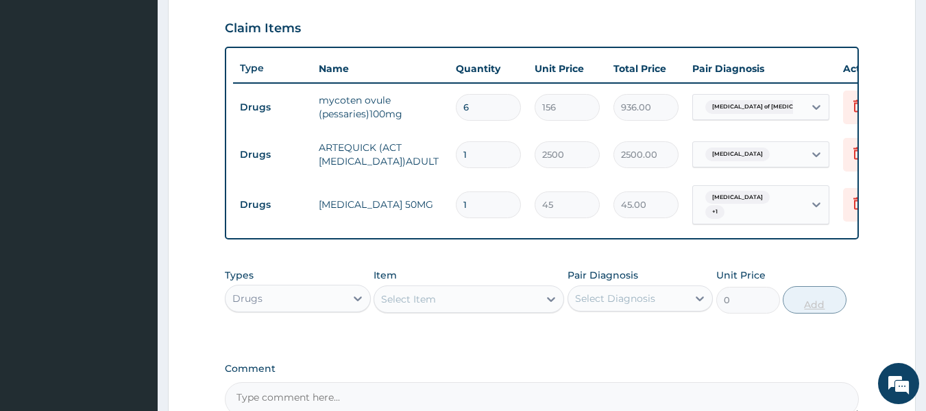
type input "0.00"
type input "2"
type input "90.00"
type input "20"
type input "900.00"
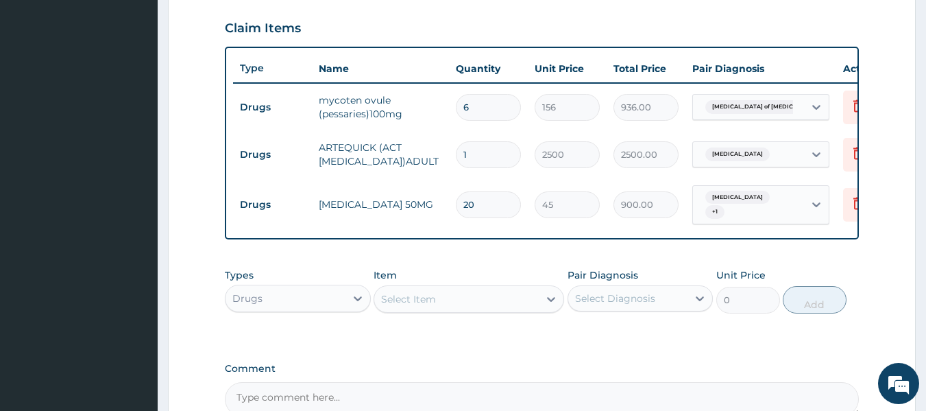
type input "20"
click at [433, 319] on div "Types Drugs Item Select Item Pair Diagnosis Select Diagnosis Unit Price 0 Add" at bounding box center [542, 290] width 635 height 59
click at [432, 313] on div "Select Item" at bounding box center [468, 298] width 191 height 27
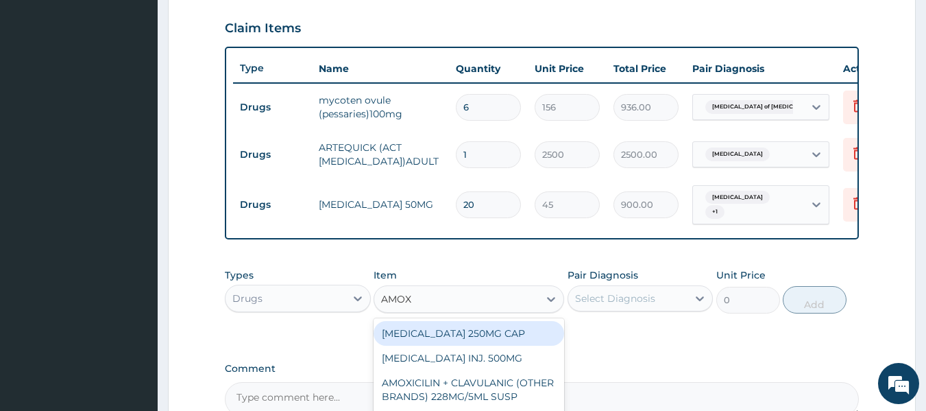
type input "AMOXY"
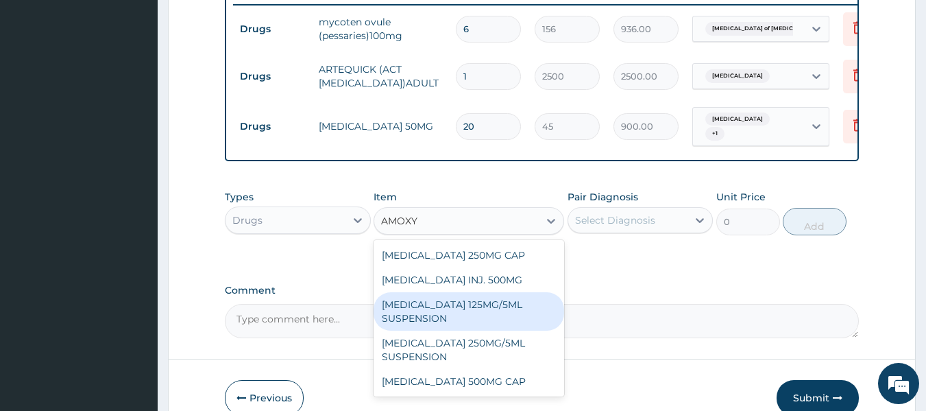
scroll to position [550, 0]
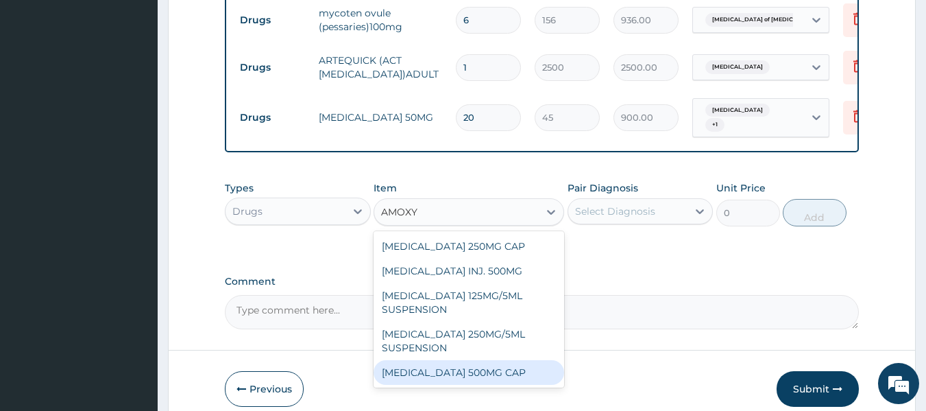
click at [469, 378] on div "AMOXYCILLIN 500MG CAP" at bounding box center [468, 372] width 191 height 25
type input "30"
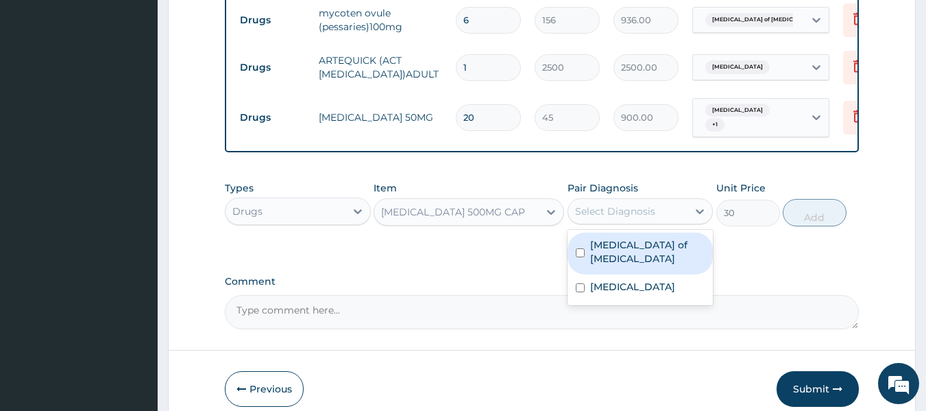
click at [641, 215] on div "Select Diagnosis" at bounding box center [615, 211] width 80 height 14
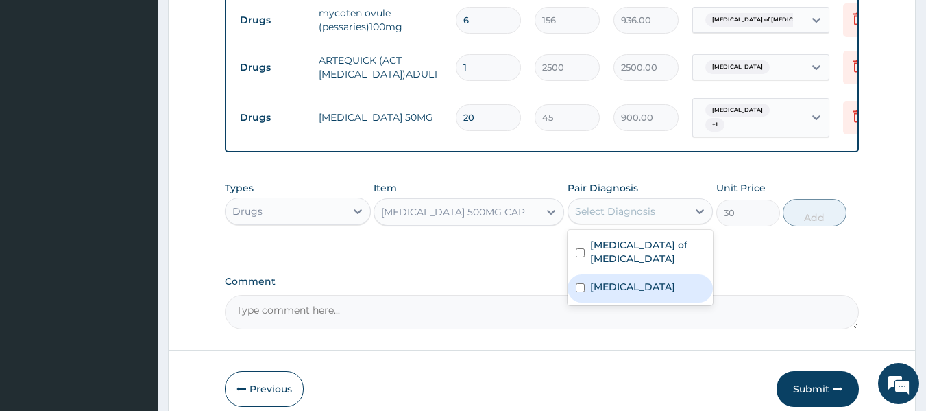
click at [613, 280] on label "[MEDICAL_DATA]" at bounding box center [632, 287] width 85 height 14
checkbox input "true"
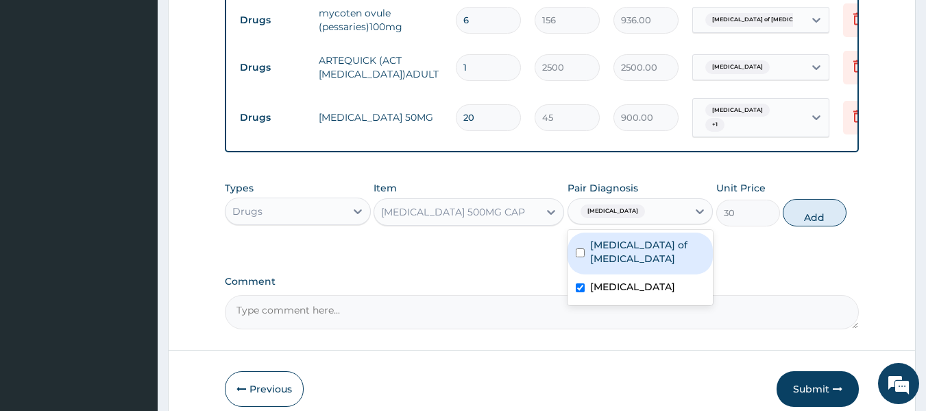
click at [639, 249] on label "Candidiasis of vulva" at bounding box center [647, 251] width 115 height 27
checkbox input "true"
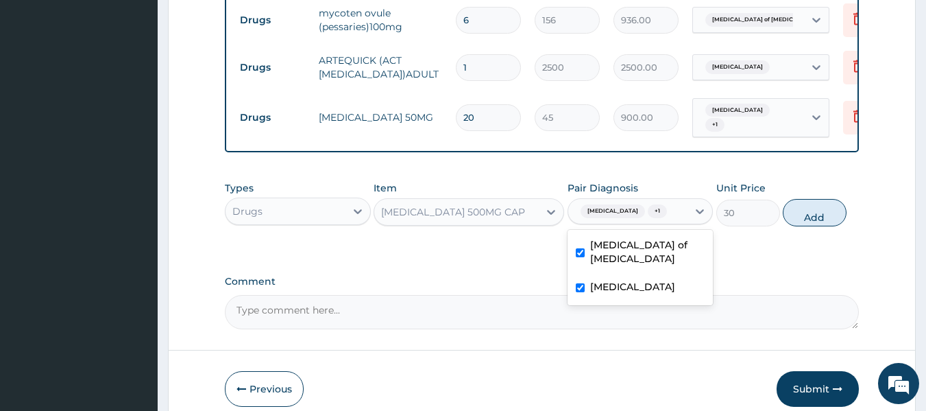
click at [624, 280] on label "[MEDICAL_DATA]" at bounding box center [632, 287] width 85 height 14
checkbox input "false"
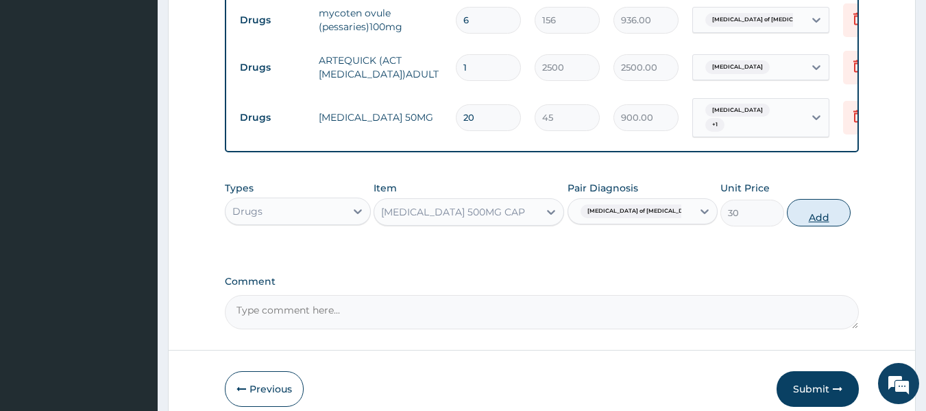
click at [799, 209] on button "Add" at bounding box center [819, 212] width 64 height 27
type input "0"
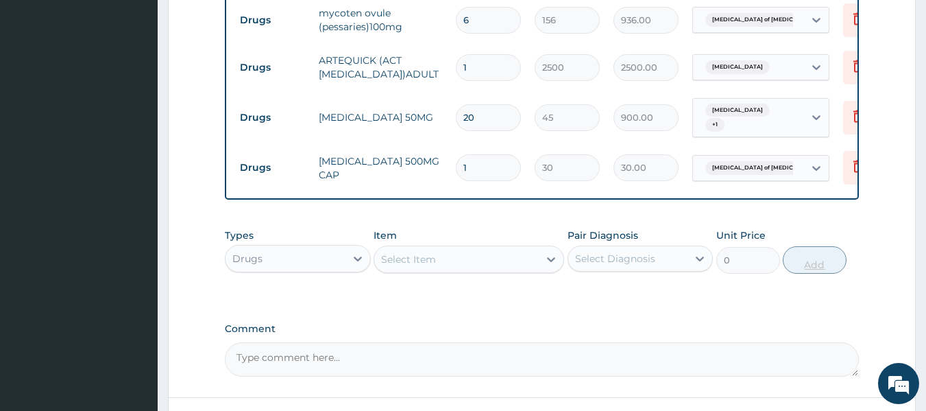
type input "10"
type input "300.00"
type input "10"
click at [373, 267] on div "Select Item" at bounding box center [468, 258] width 191 height 27
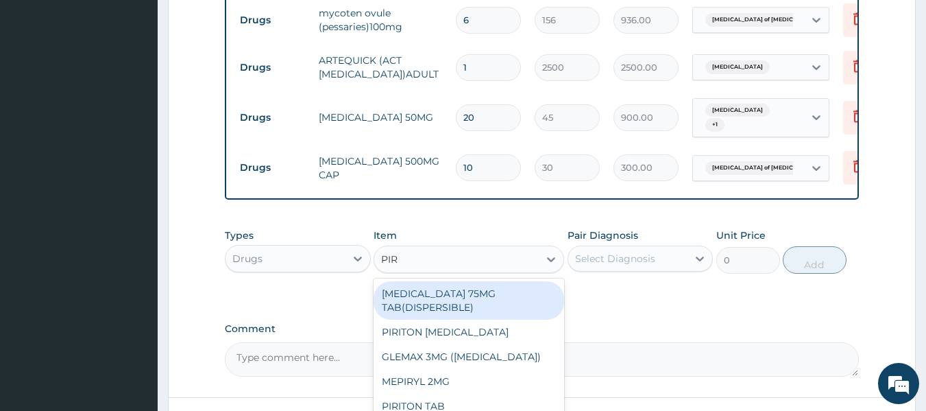
type input "PIRI"
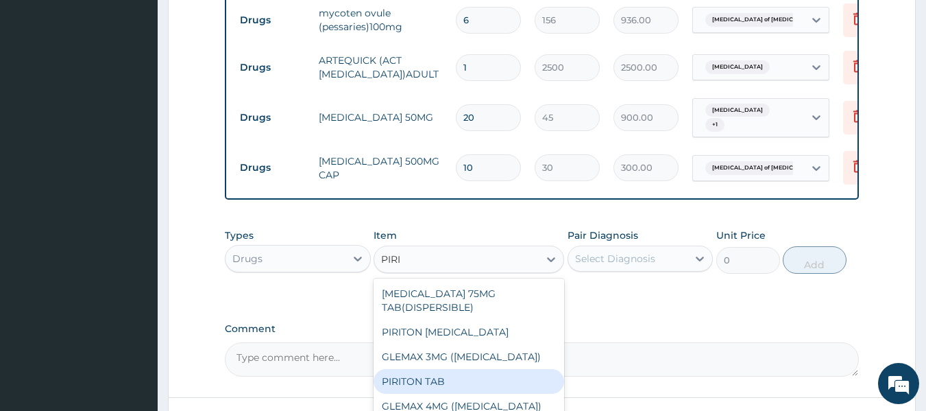
click at [405, 370] on div "PIRITON TAB" at bounding box center [468, 381] width 191 height 25
type input "25"
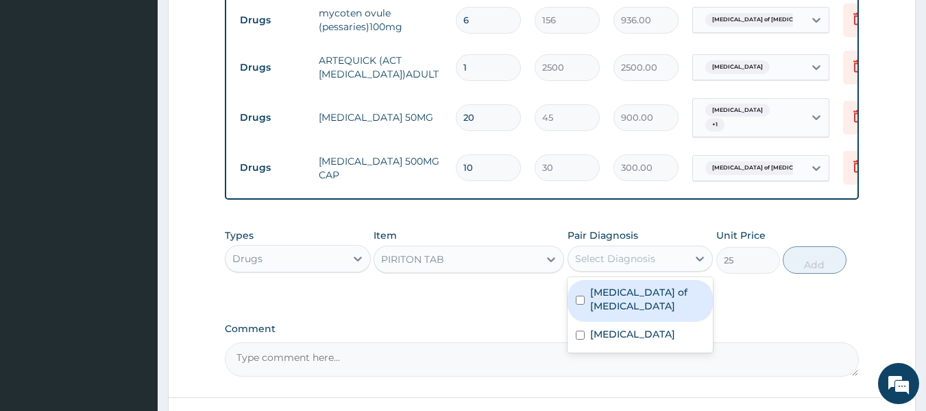
click at [616, 262] on div "Select Diagnosis" at bounding box center [615, 259] width 80 height 14
click at [607, 290] on label "Candidiasis of vulva" at bounding box center [647, 298] width 115 height 27
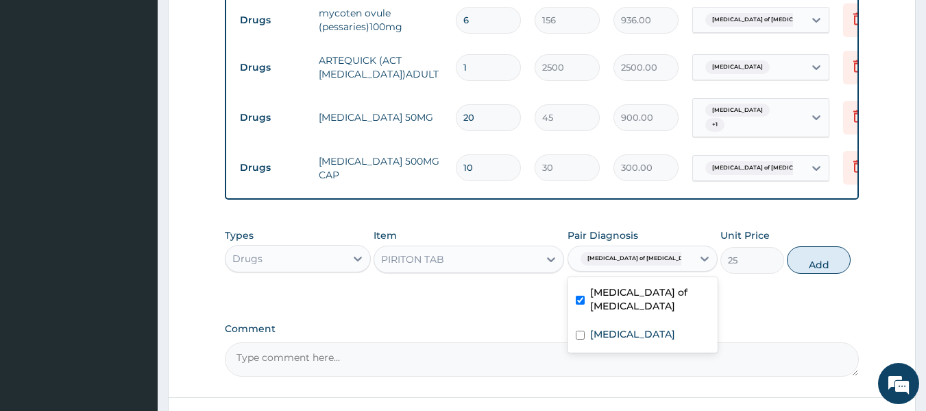
checkbox input "true"
click at [798, 261] on button "Add" at bounding box center [819, 259] width 64 height 27
type input "0"
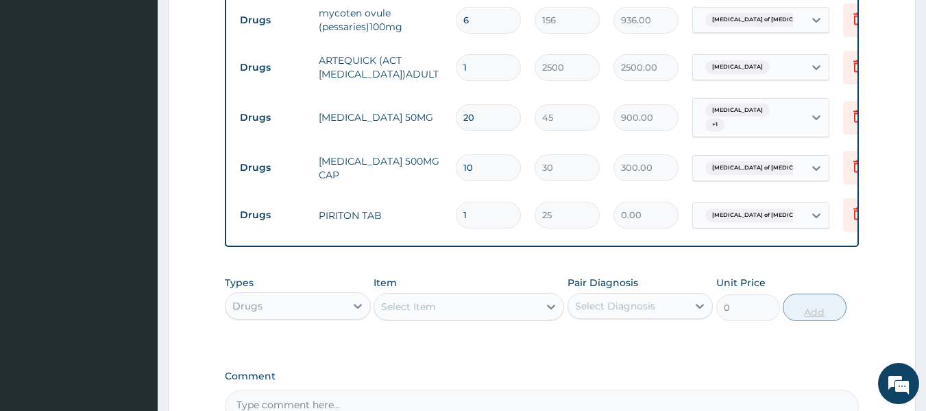
type input "0.00"
type input "5"
type input "125.00"
type input "5"
click at [441, 304] on div "Select Item" at bounding box center [456, 306] width 164 height 22
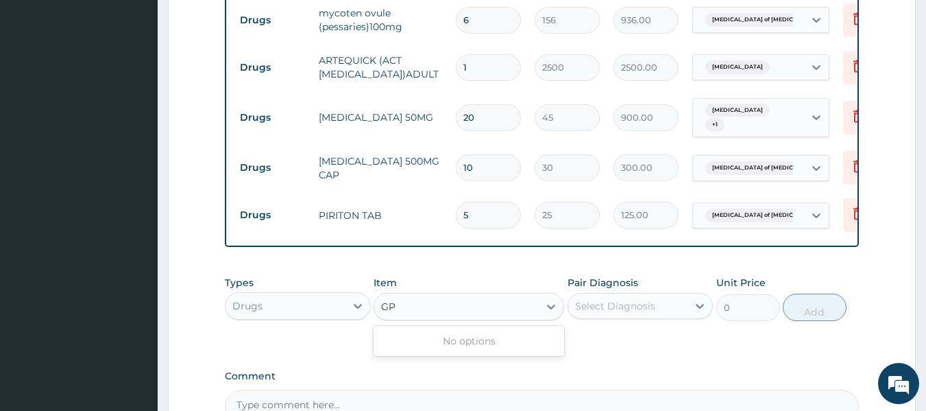
type input "GP"
click at [289, 317] on div "Drugs" at bounding box center [285, 306] width 120 height 22
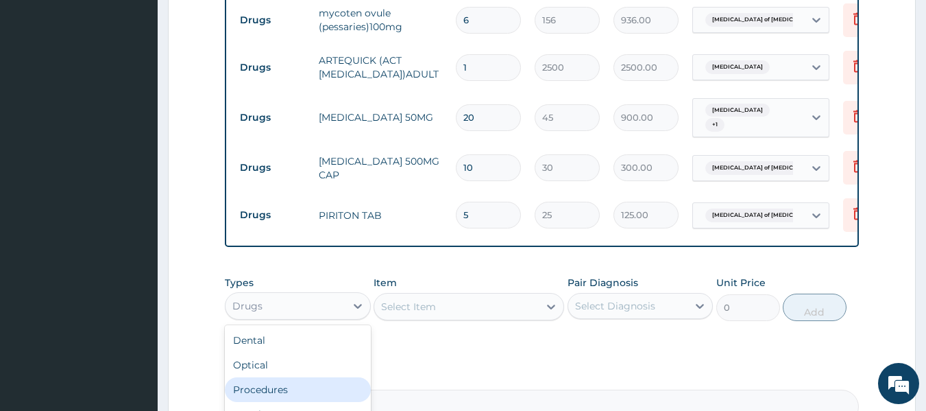
click at [265, 395] on div "Procedures" at bounding box center [298, 389] width 146 height 25
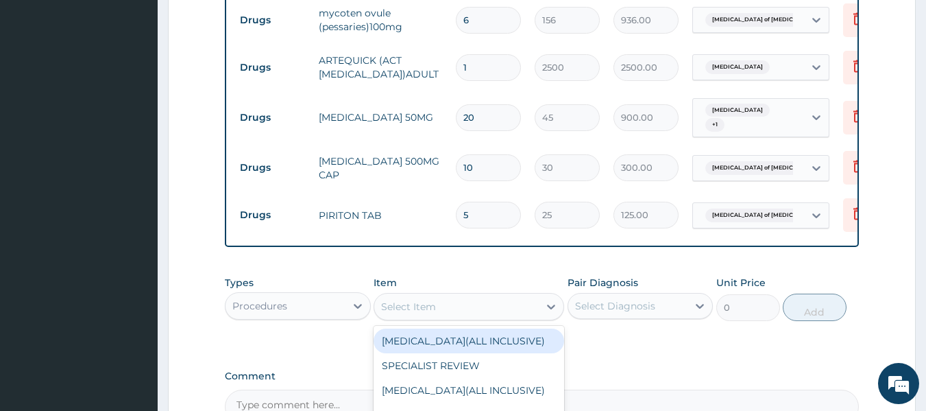
click at [480, 298] on div "Select Item" at bounding box center [468, 306] width 191 height 27
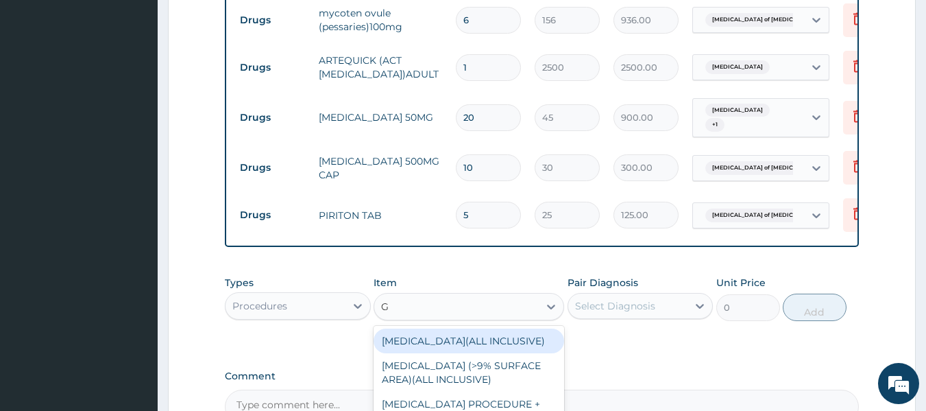
type input "GP"
click at [455, 349] on div "GP INITIAL CONSULTATION" at bounding box center [468, 340] width 191 height 25
type input "2000"
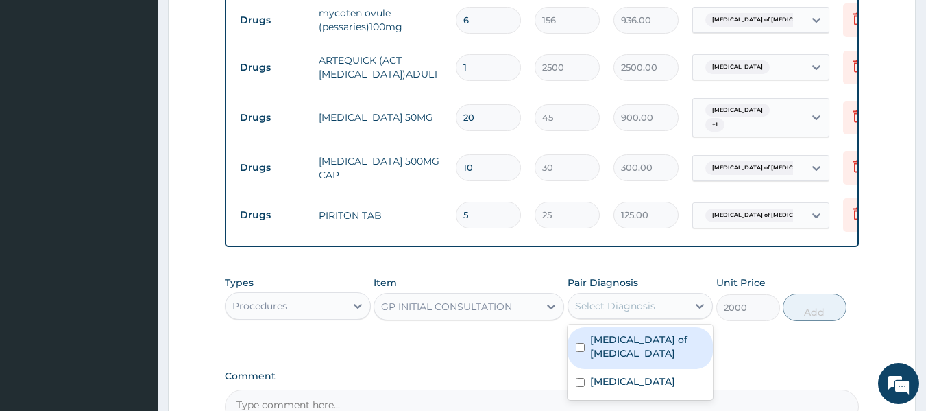
click at [603, 306] on div "Select Diagnosis" at bounding box center [615, 306] width 80 height 14
drag, startPoint x: 589, startPoint y: 349, endPoint x: 589, endPoint y: 363, distance: 14.4
click at [589, 363] on div "Candidiasis of vulva Malaria" at bounding box center [640, 361] width 146 height 75
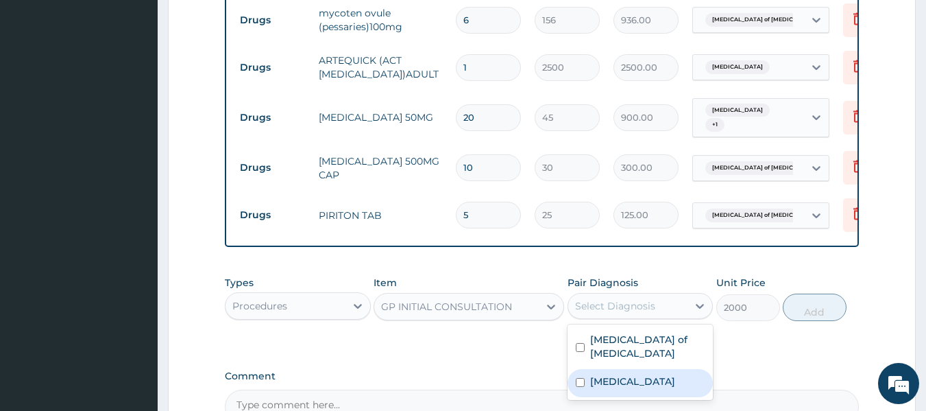
click at [589, 369] on div "Malaria" at bounding box center [640, 383] width 146 height 28
checkbox input "true"
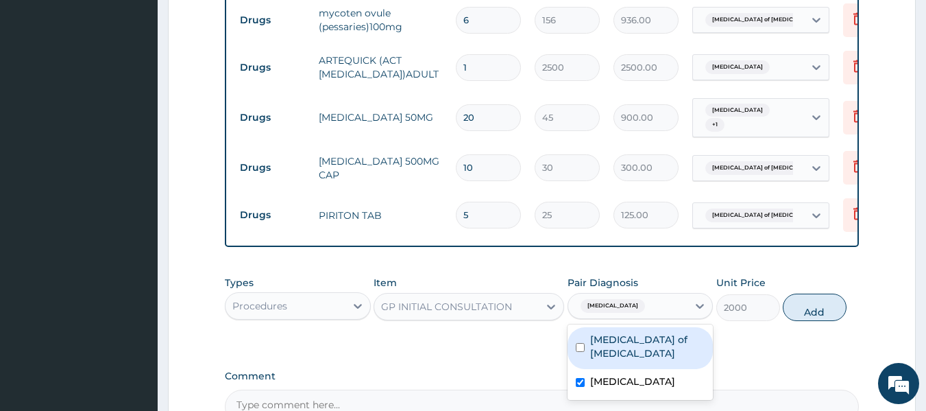
click at [589, 357] on div "Candidiasis of vulva" at bounding box center [640, 348] width 146 height 42
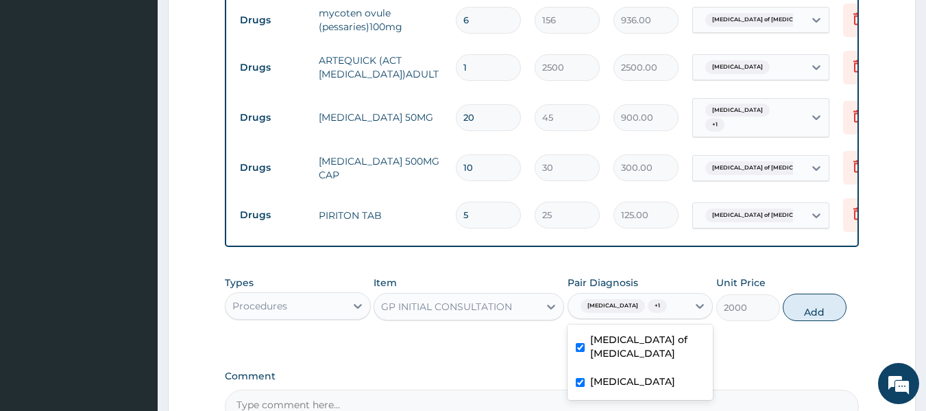
checkbox input "true"
click at [807, 313] on button "Add" at bounding box center [815, 306] width 64 height 27
type input "0"
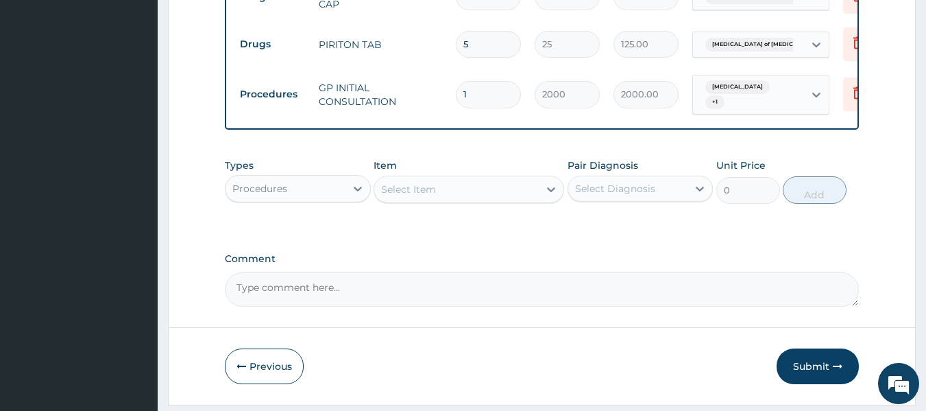
scroll to position [752, 0]
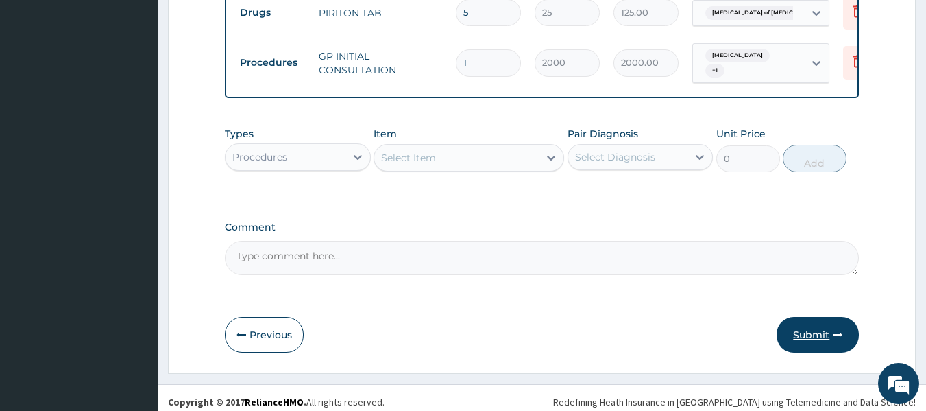
click at [782, 332] on button "Submit" at bounding box center [817, 335] width 82 height 36
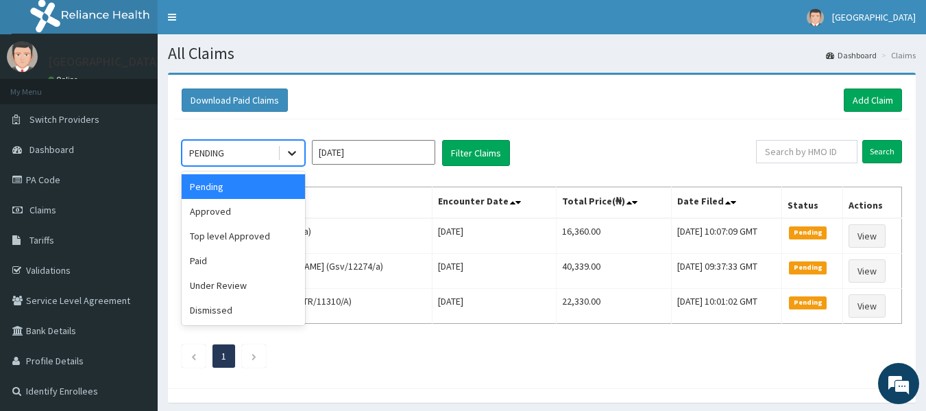
click at [292, 147] on icon at bounding box center [292, 153] width 14 height 14
click at [260, 219] on div "Approved" at bounding box center [243, 211] width 123 height 25
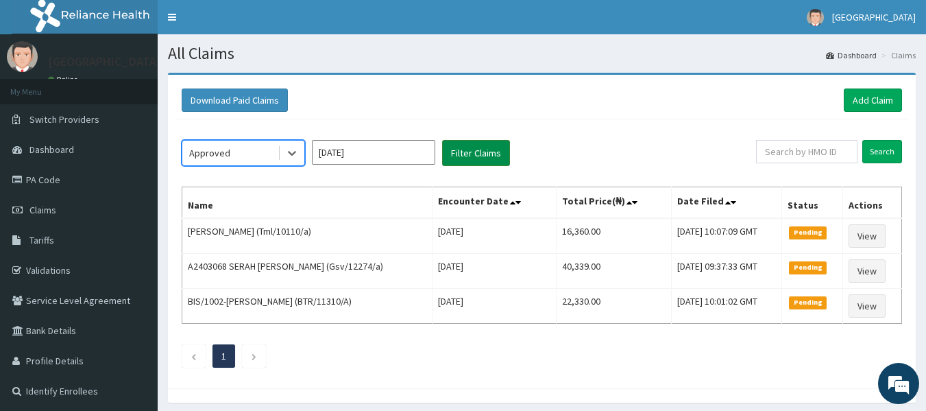
click at [467, 156] on button "Filter Claims" at bounding box center [476, 153] width 68 height 26
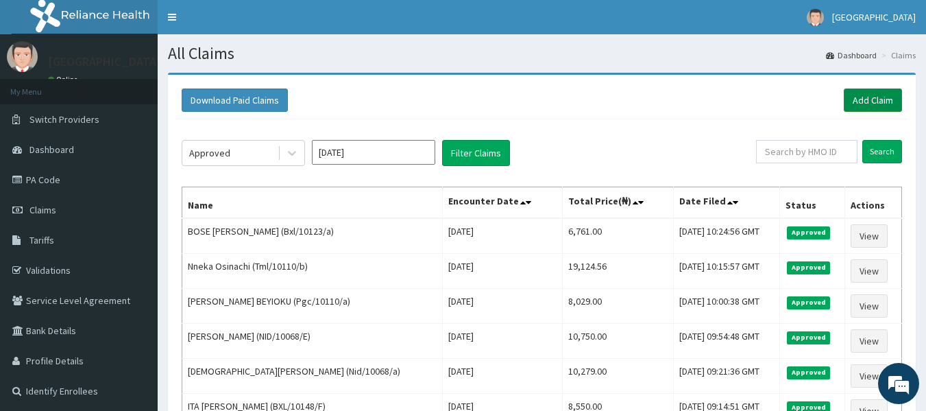
click at [876, 99] on link "Add Claim" at bounding box center [873, 99] width 58 height 23
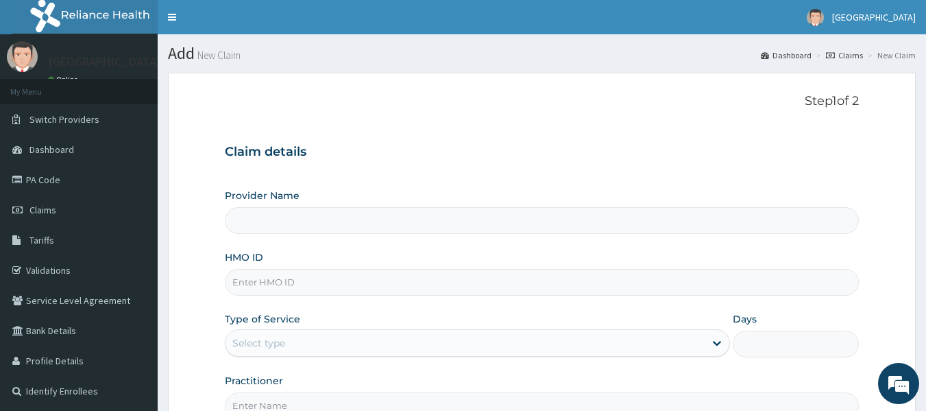
type input "[GEOGRAPHIC_DATA]"
click at [319, 282] on input "HMO ID" at bounding box center [542, 282] width 635 height 27
paste input "Bxl/10123/a"
type input "Bxl/10123/a"
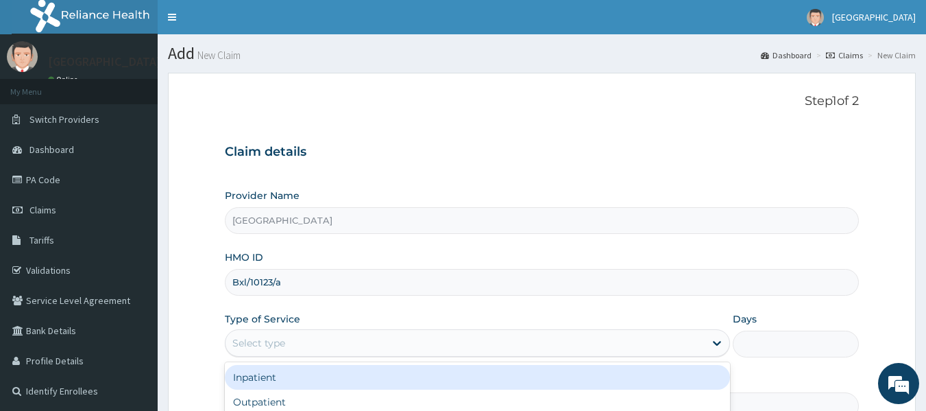
click at [248, 342] on div "Select type" at bounding box center [258, 343] width 53 height 14
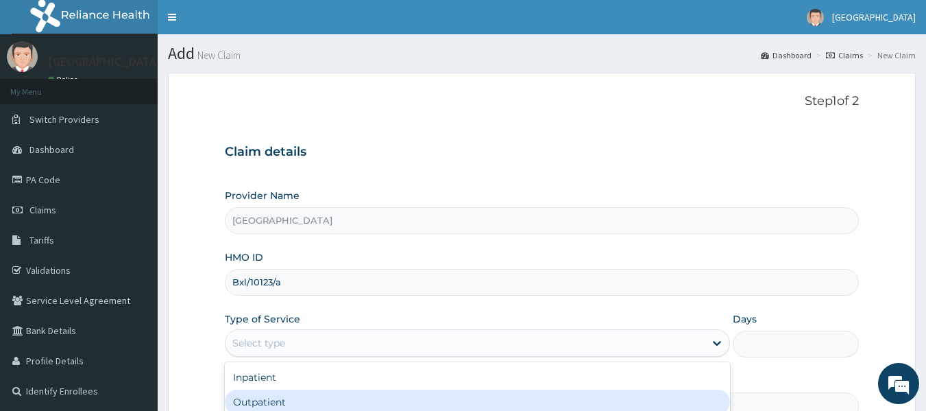
click at [266, 400] on div "Outpatient" at bounding box center [477, 401] width 505 height 25
type input "1"
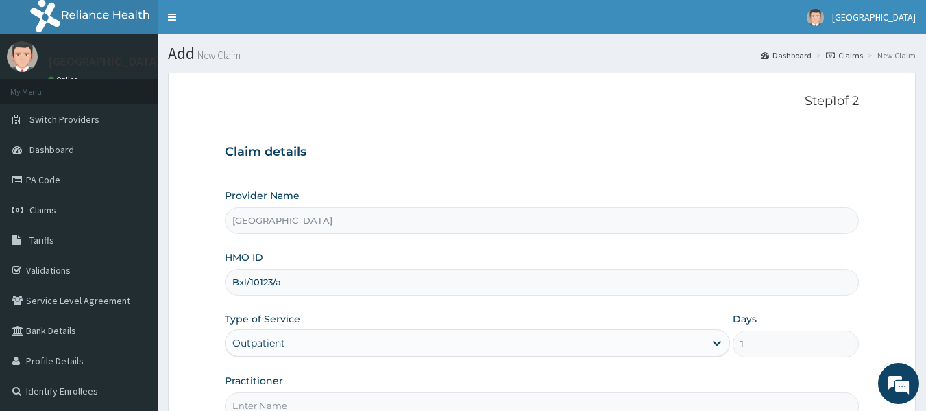
click at [262, 404] on input "Practitioner" at bounding box center [542, 405] width 635 height 27
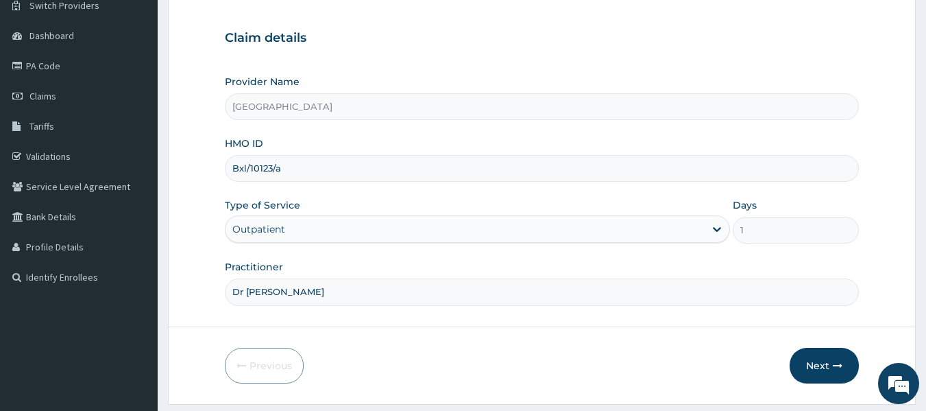
scroll to position [117, 0]
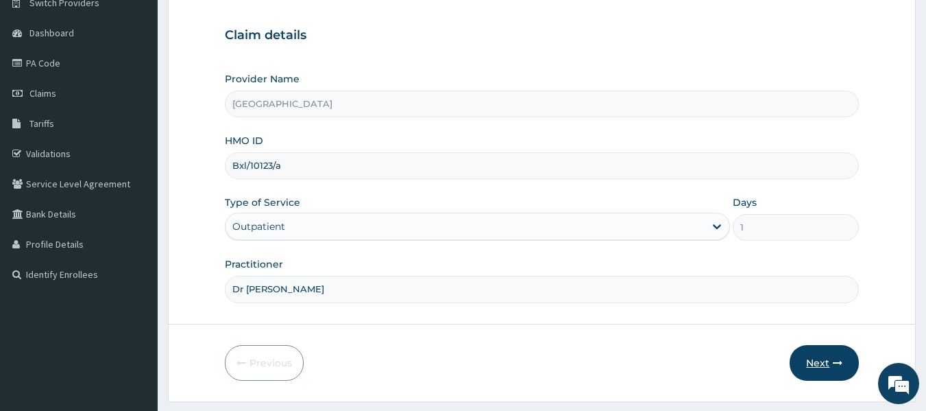
type input "Dr [PERSON_NAME]"
click at [803, 350] on button "Next" at bounding box center [823, 363] width 69 height 36
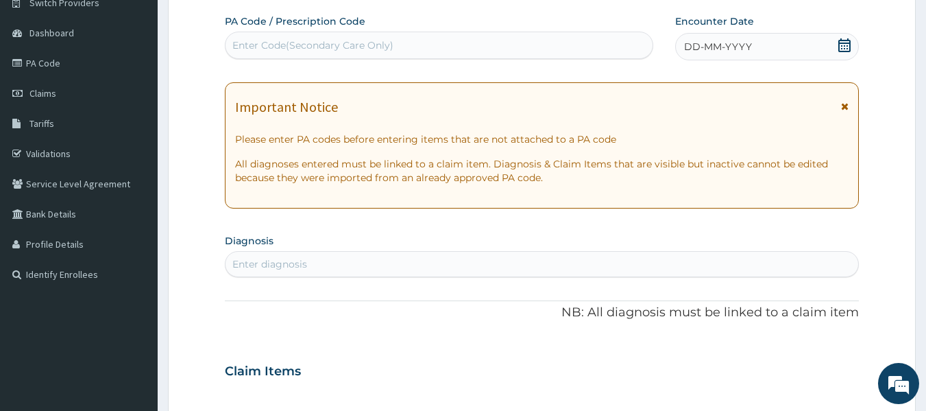
click at [238, 55] on div "Enter Code(Secondary Care Only)" at bounding box center [439, 45] width 428 height 22
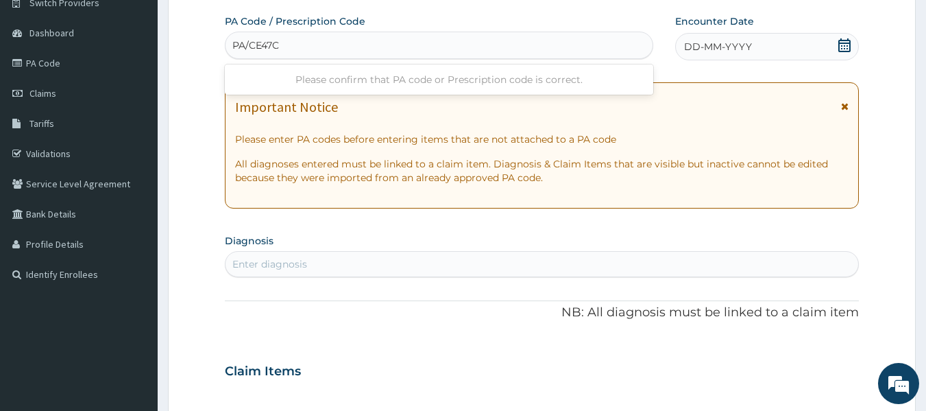
type input "PA/CE47CB"
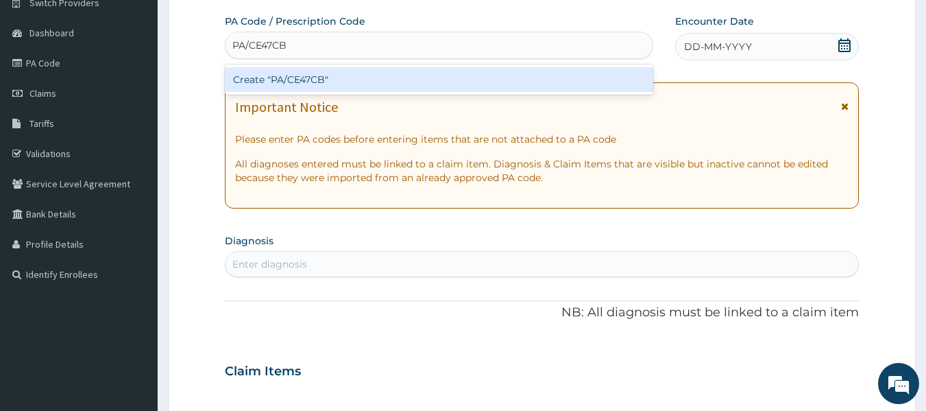
click at [251, 77] on div "Create "PA/CE47CB"" at bounding box center [439, 79] width 429 height 25
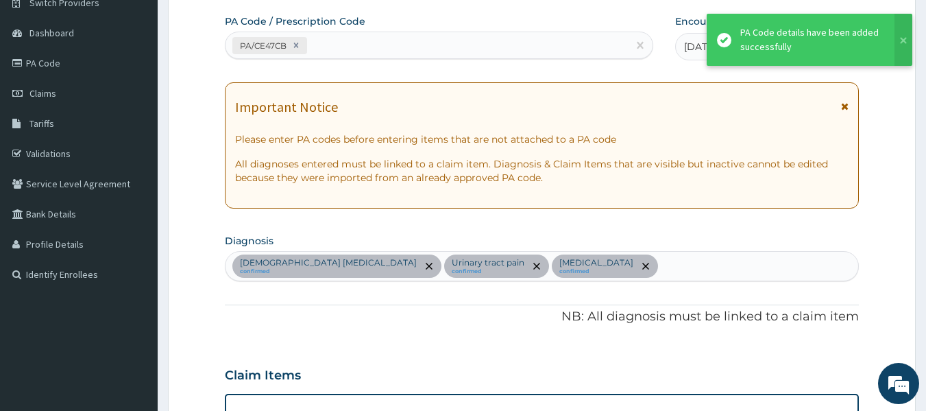
scroll to position [460, 0]
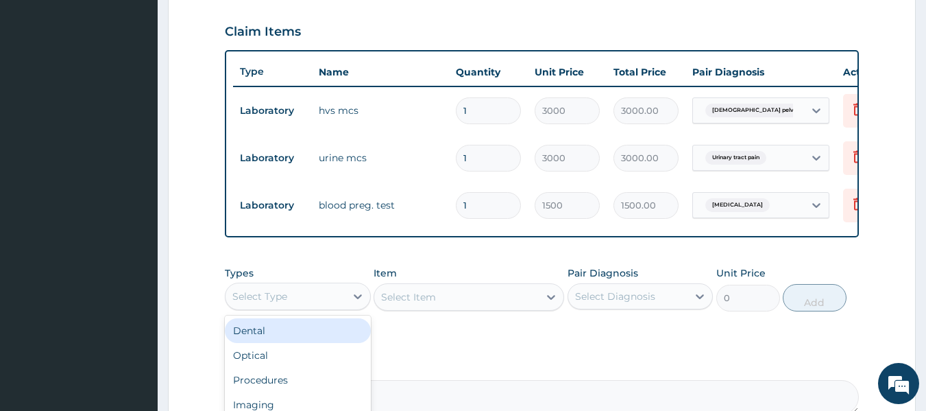
click at [314, 301] on div "Select Type" at bounding box center [285, 296] width 120 height 22
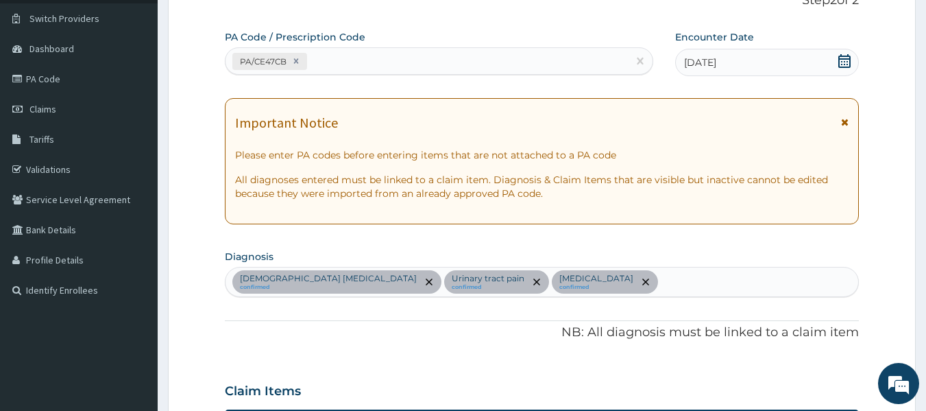
click at [682, 282] on div "[DEMOGRAPHIC_DATA] [MEDICAL_DATA] confirmed Urinary tract pain confirmed [MEDIC…" at bounding box center [541, 281] width 633 height 29
type input "PLASMOD"
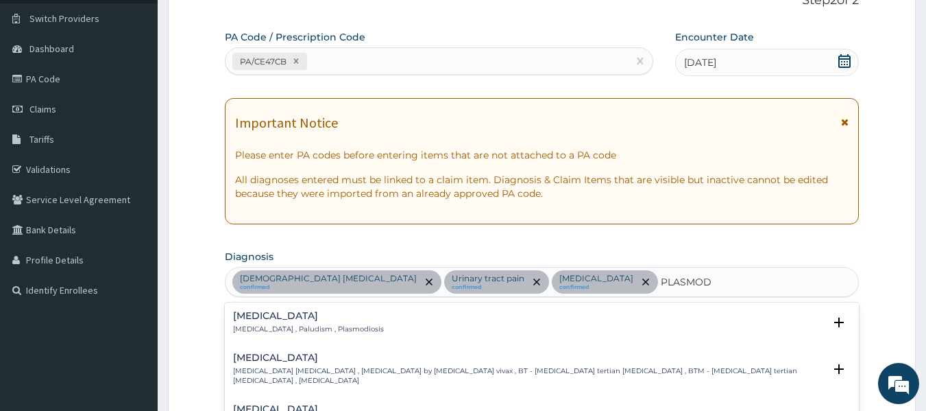
click at [445, 319] on div "[MEDICAL_DATA] [MEDICAL_DATA] , Paludism , Plasmodiosis" at bounding box center [542, 322] width 618 height 24
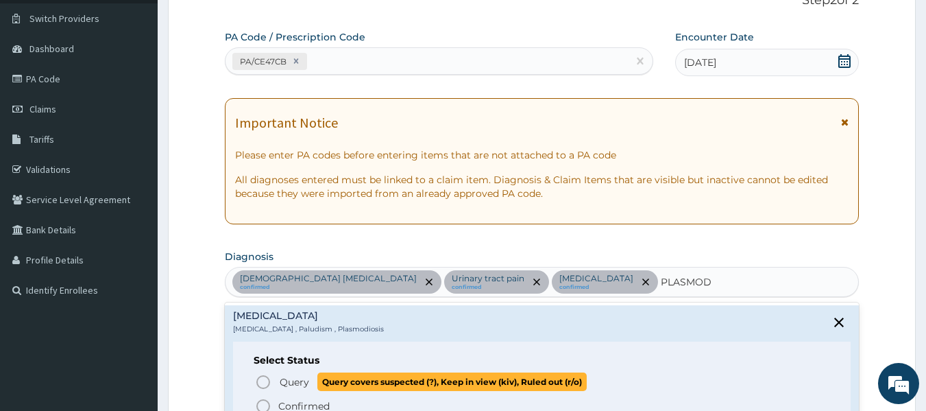
click at [295, 381] on span "Query" at bounding box center [294, 382] width 29 height 14
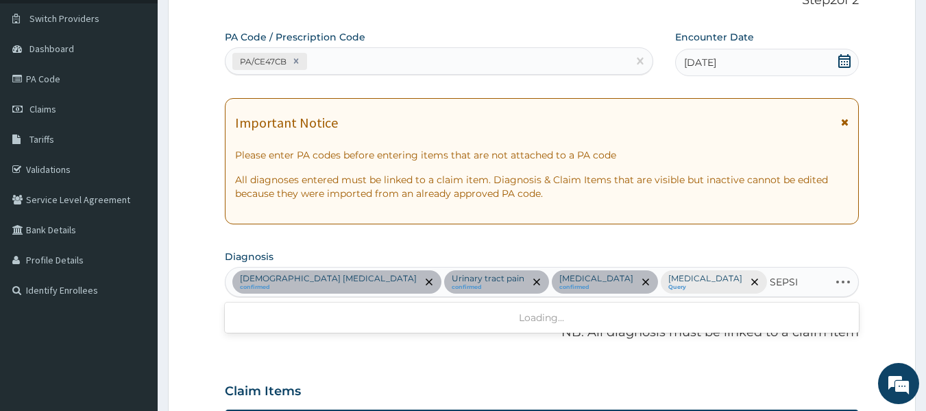
type input "[MEDICAL_DATA]"
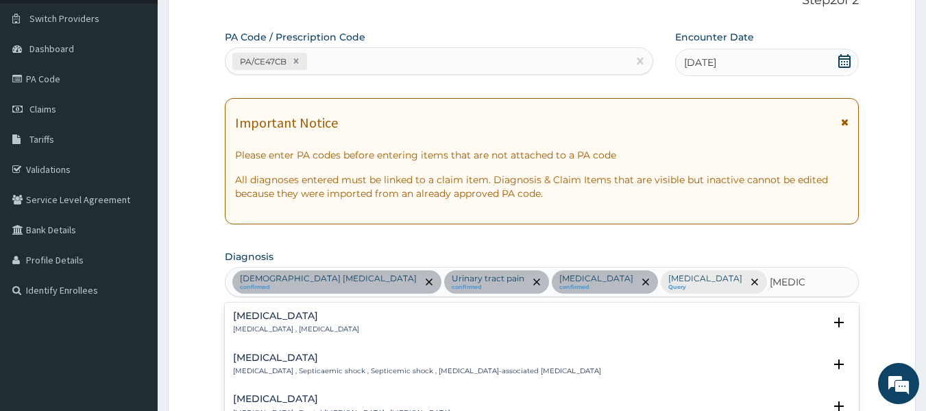
click at [363, 314] on div "[MEDICAL_DATA] [MEDICAL_DATA] , [MEDICAL_DATA]" at bounding box center [542, 322] width 618 height 24
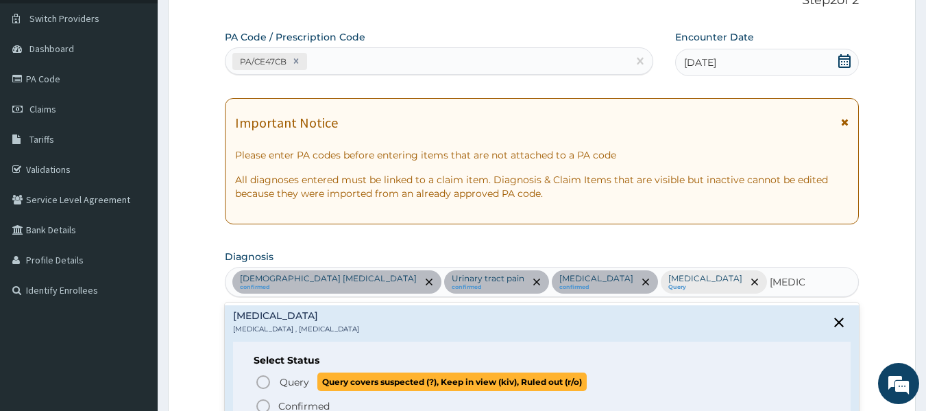
click at [316, 379] on p "Query Query covers suspected (?), Keep in view (kiv), Ruled out (r/o)" at bounding box center [432, 381] width 308 height 19
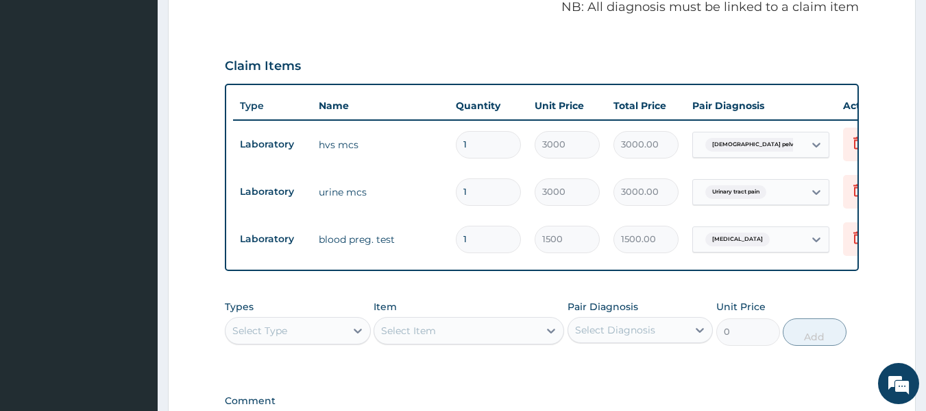
scroll to position [459, 0]
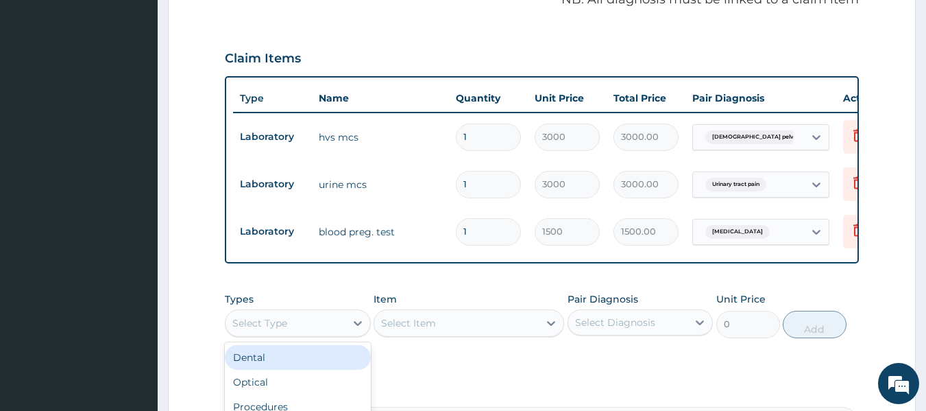
click at [335, 312] on div "Select Type" at bounding box center [285, 323] width 120 height 22
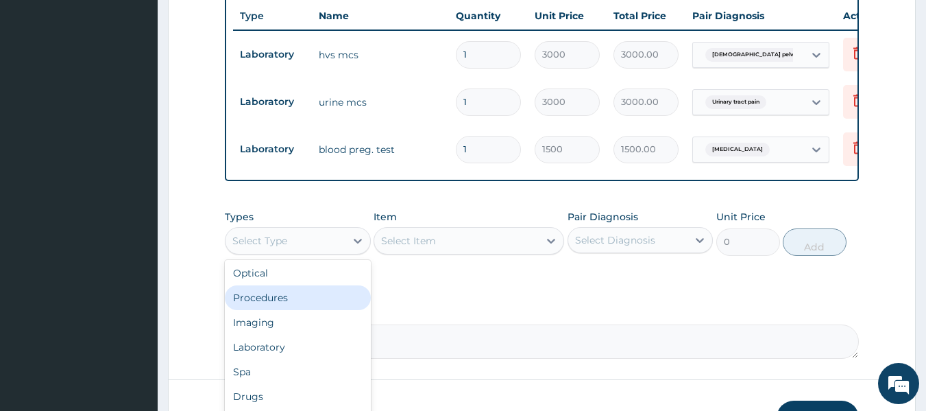
scroll to position [548, 0]
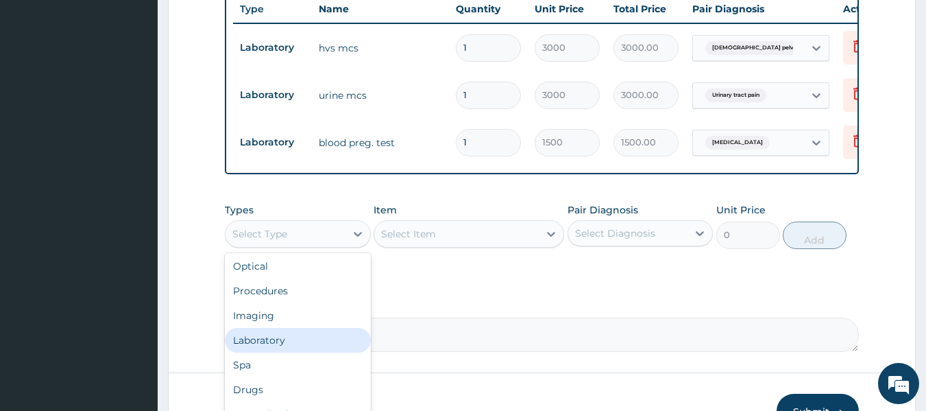
click at [271, 328] on div "Laboratory" at bounding box center [298, 340] width 146 height 25
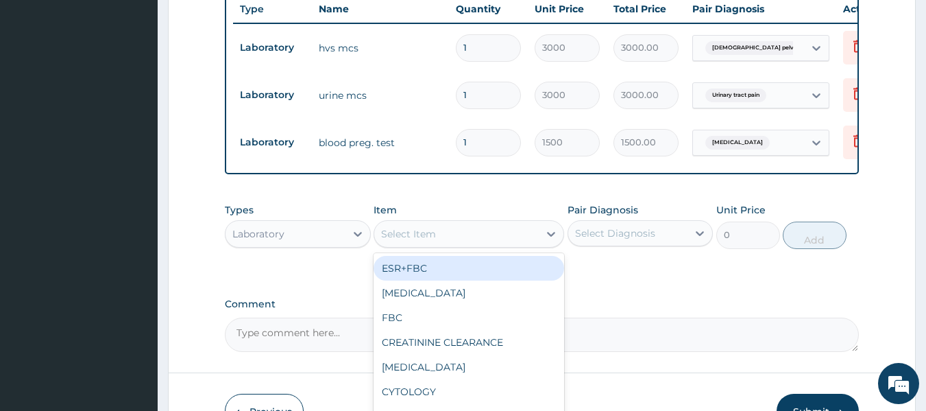
click at [407, 230] on div "Select Item" at bounding box center [468, 233] width 191 height 27
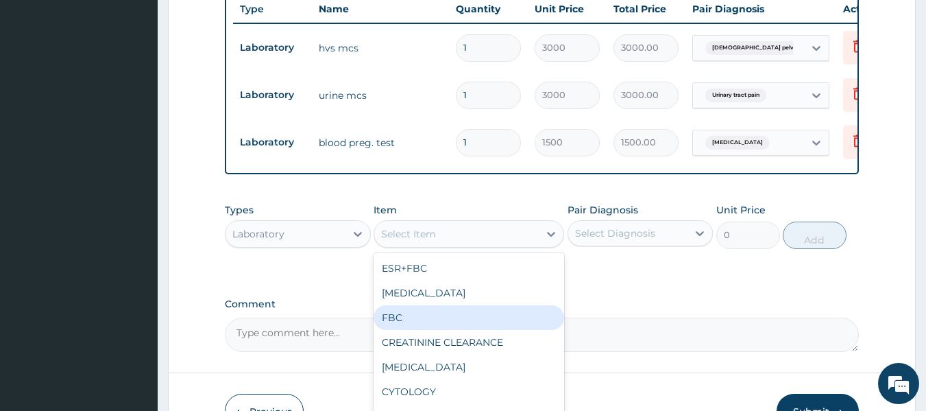
click at [403, 308] on div "FBC" at bounding box center [468, 317] width 191 height 25
type input "2500"
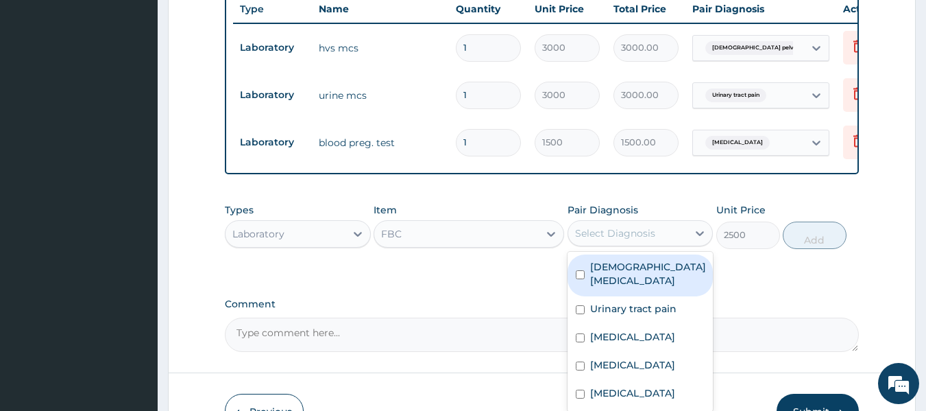
click at [623, 222] on div "Select Diagnosis" at bounding box center [628, 233] width 120 height 22
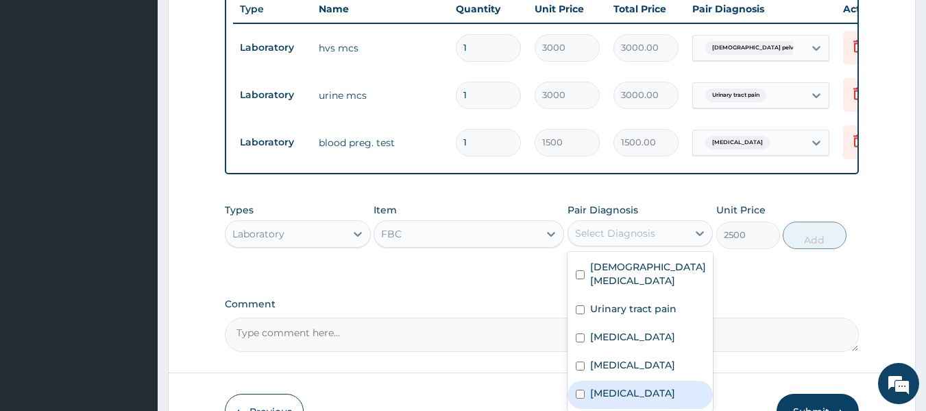
click at [624, 387] on div "[MEDICAL_DATA]" at bounding box center [640, 394] width 146 height 28
checkbox input "true"
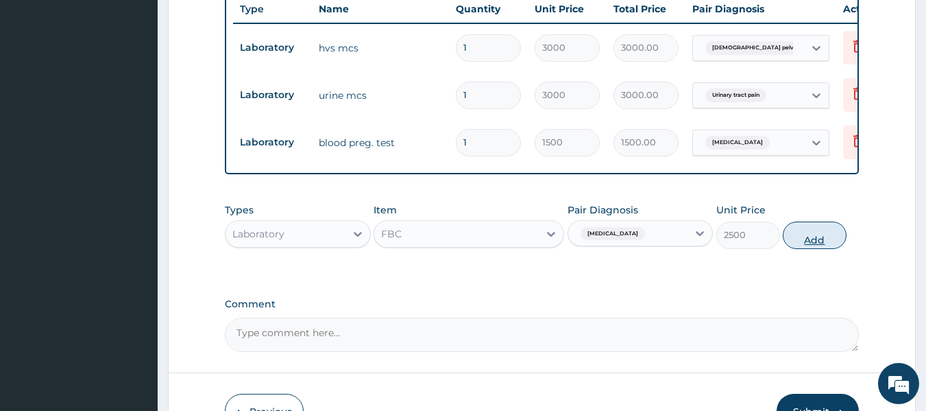
click at [815, 221] on button "Add" at bounding box center [815, 234] width 64 height 27
type input "0"
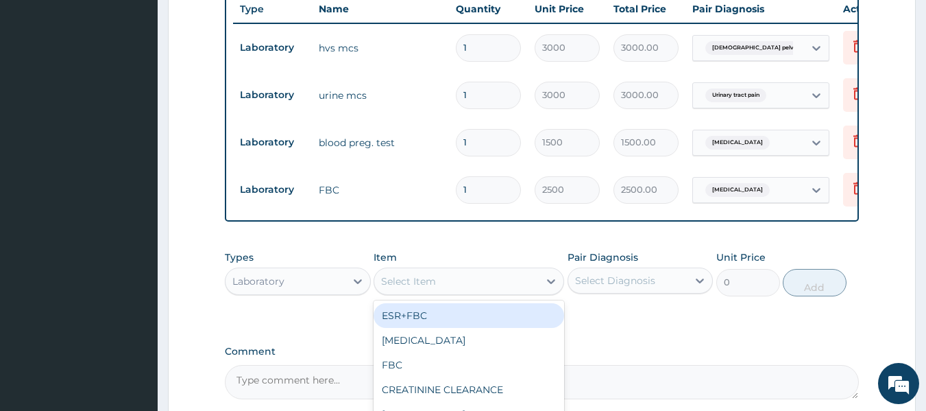
click at [419, 274] on div "Select Item" at bounding box center [408, 281] width 55 height 14
type input "MAL"
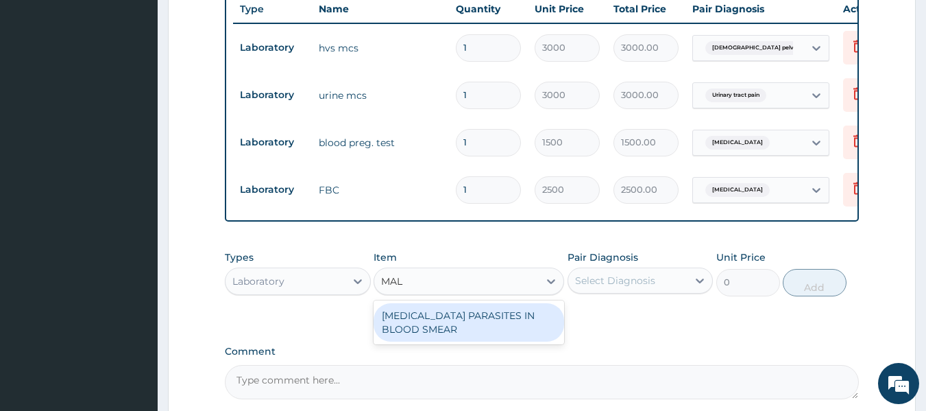
click at [450, 303] on div "[MEDICAL_DATA] PARASITES IN BLOOD SMEAR" at bounding box center [468, 322] width 191 height 38
type input "1700"
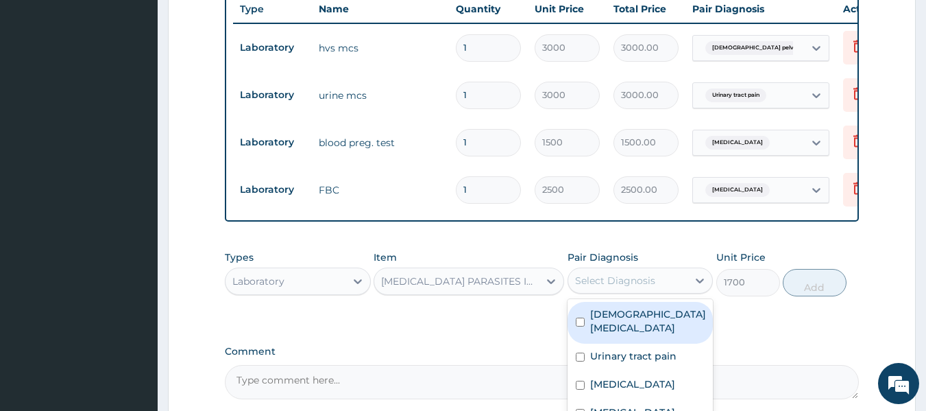
click at [609, 273] on div "Select Diagnosis" at bounding box center [615, 280] width 80 height 14
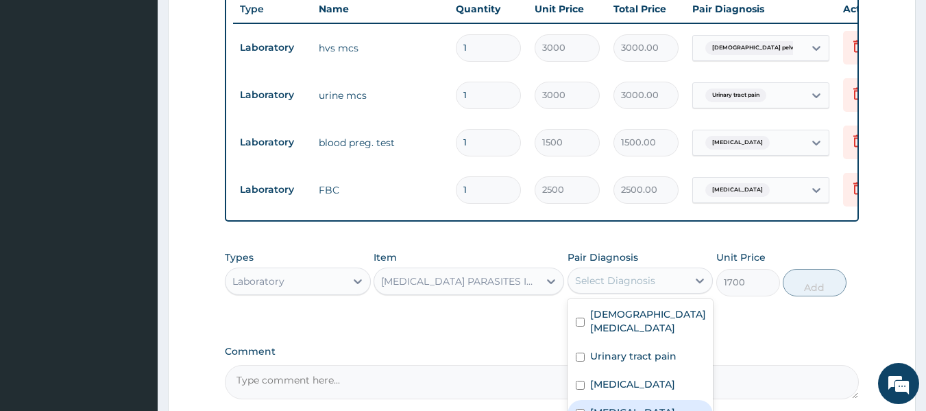
click at [612, 405] on label "[MEDICAL_DATA]" at bounding box center [632, 412] width 85 height 14
checkbox input "true"
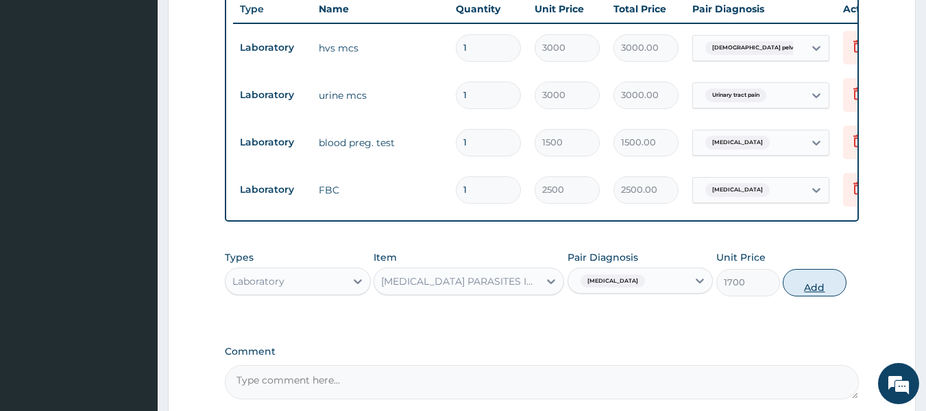
click at [818, 276] on button "Add" at bounding box center [815, 282] width 64 height 27
type input "0"
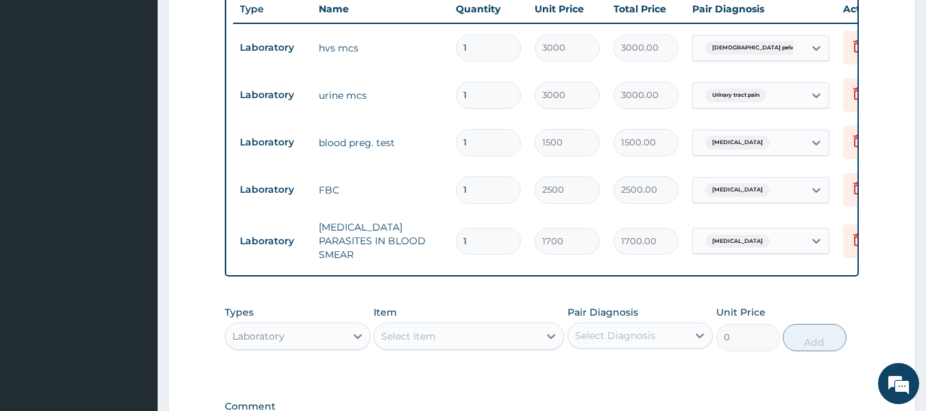
scroll to position [712, 0]
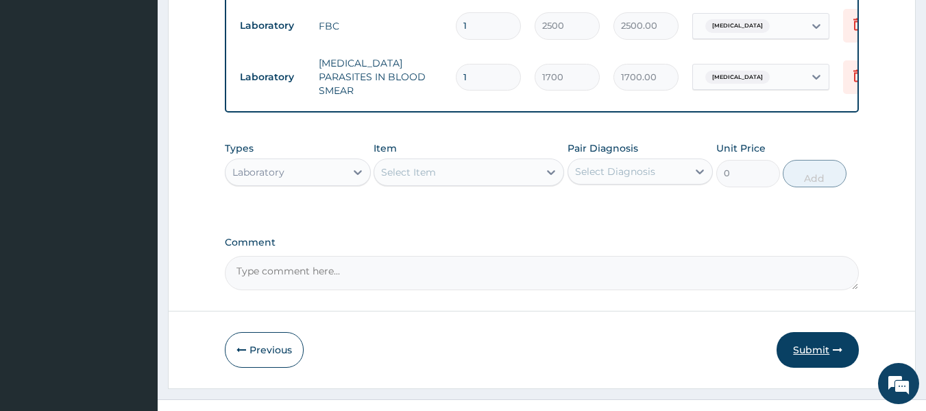
click at [826, 335] on button "Submit" at bounding box center [817, 350] width 82 height 36
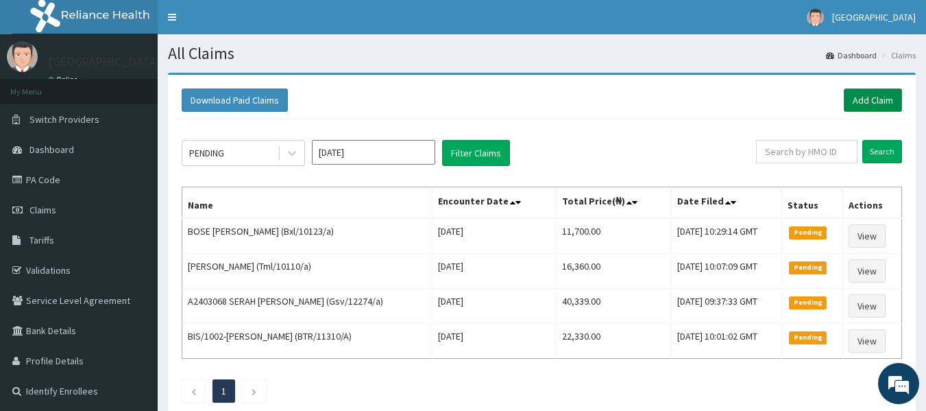
click at [861, 98] on link "Add Claim" at bounding box center [873, 99] width 58 height 23
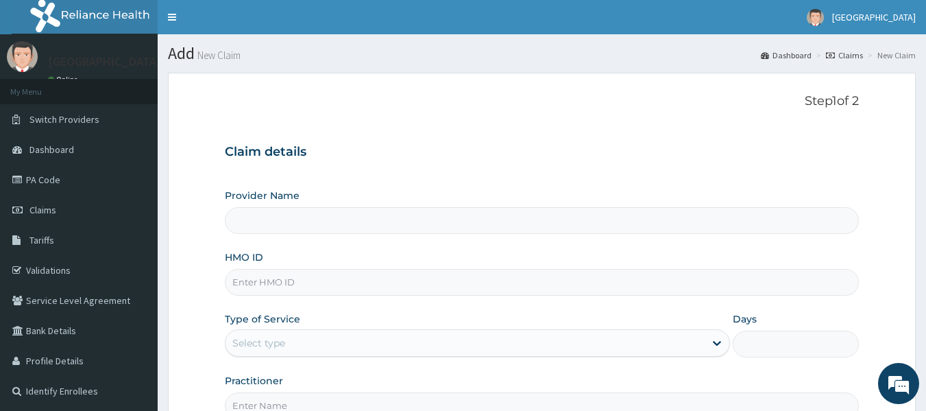
type input "[GEOGRAPHIC_DATA]"
click at [263, 291] on input "HMO ID" at bounding box center [542, 282] width 635 height 27
paste input "Gmt/10248/c"
type input "Gmt/10248/c"
click at [291, 330] on div "Select type" at bounding box center [477, 342] width 505 height 27
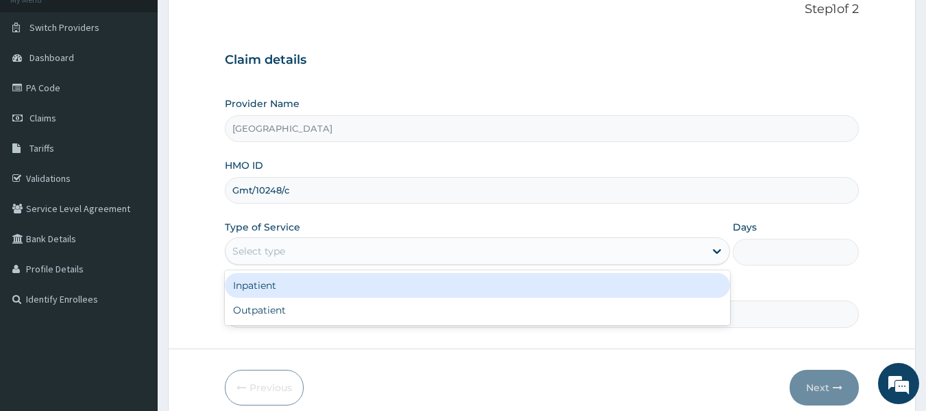
scroll to position [93, 0]
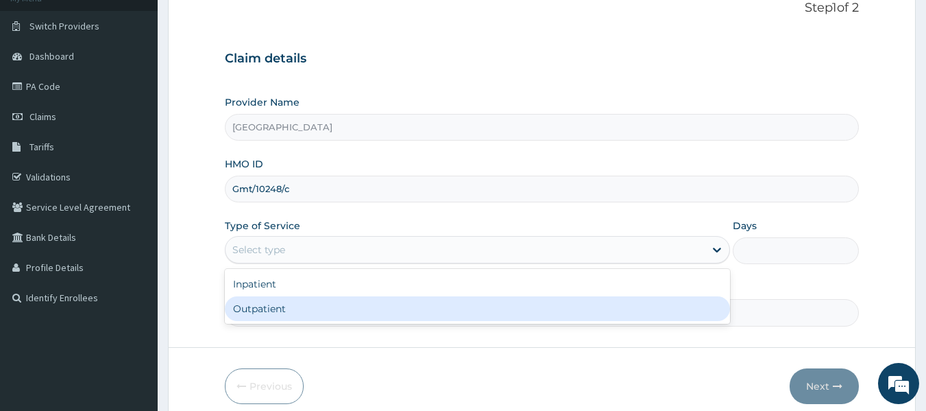
click at [294, 315] on div "Outpatient" at bounding box center [477, 308] width 505 height 25
type input "1"
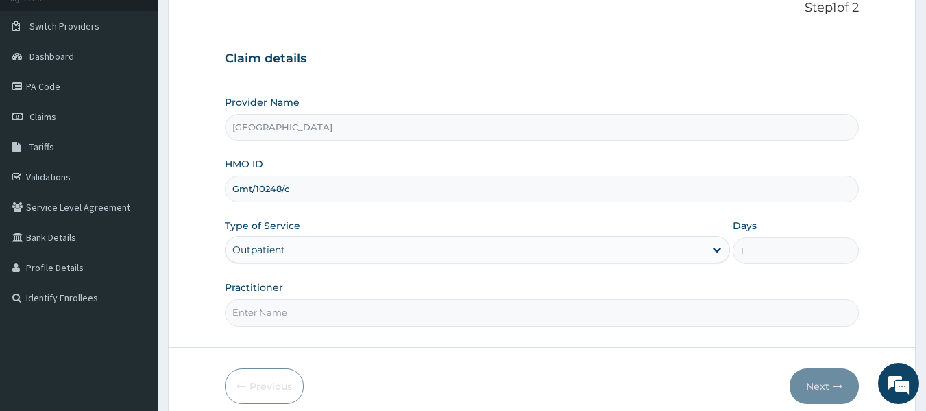
click at [279, 308] on input "Practitioner" at bounding box center [542, 312] width 635 height 27
type input "Dr Sydney"
click at [824, 391] on button "Next" at bounding box center [823, 386] width 69 height 36
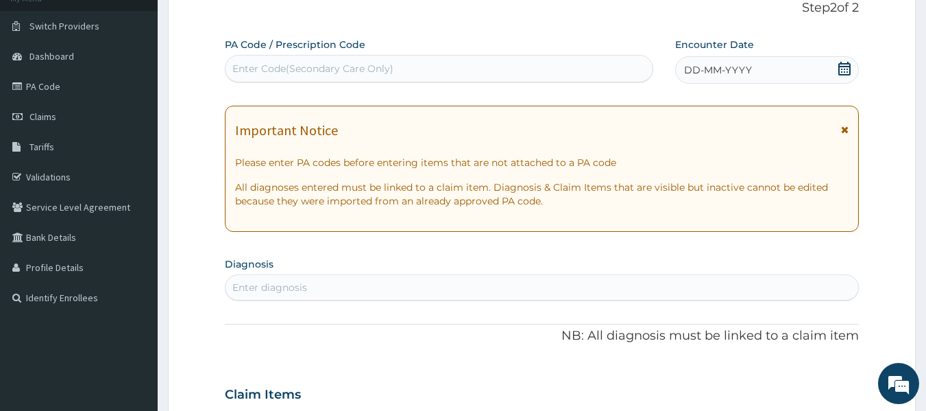
click at [838, 66] on icon at bounding box center [844, 69] width 14 height 14
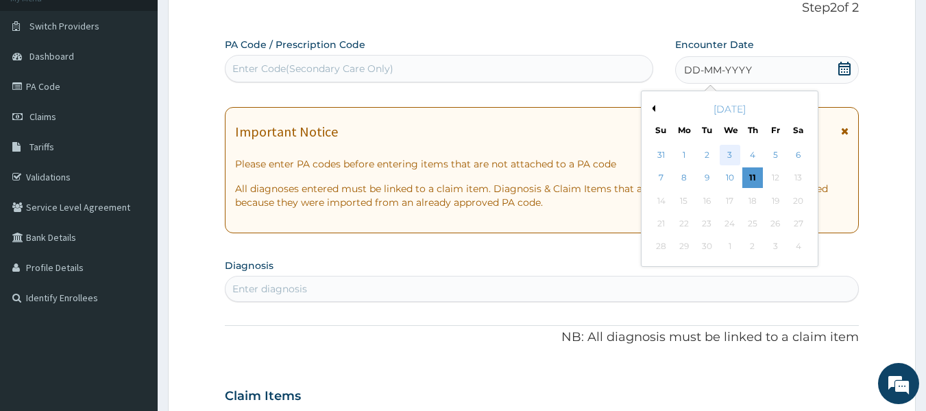
click at [725, 156] on div "3" at bounding box center [730, 155] width 21 height 21
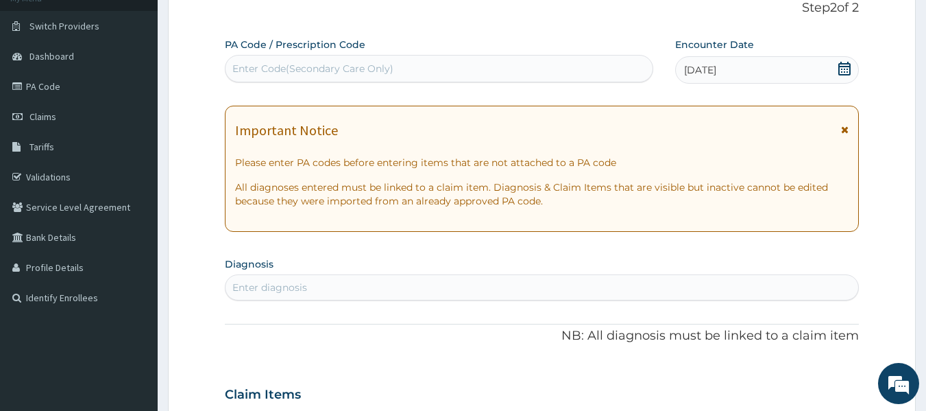
click at [310, 290] on div "Enter diagnosis" at bounding box center [541, 287] width 633 height 22
type input "PLASMOD"
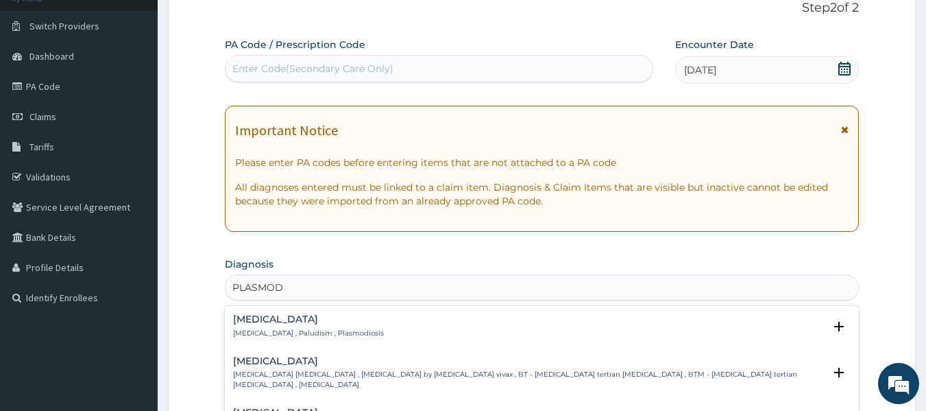
click at [272, 323] on h4 "Malaria" at bounding box center [308, 319] width 151 height 10
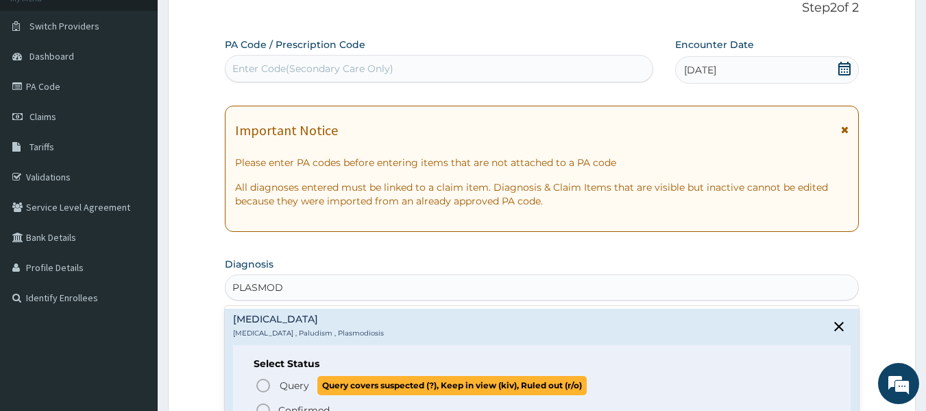
click at [258, 378] on icon "status option query" at bounding box center [263, 385] width 16 height 16
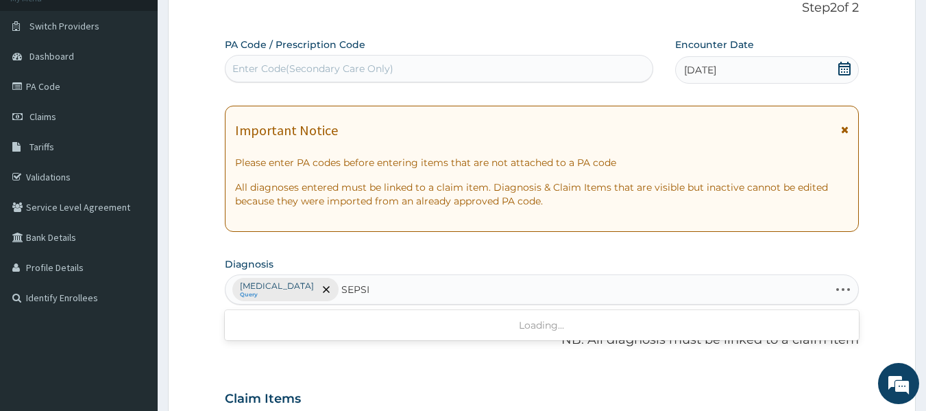
type input "SEPSIS"
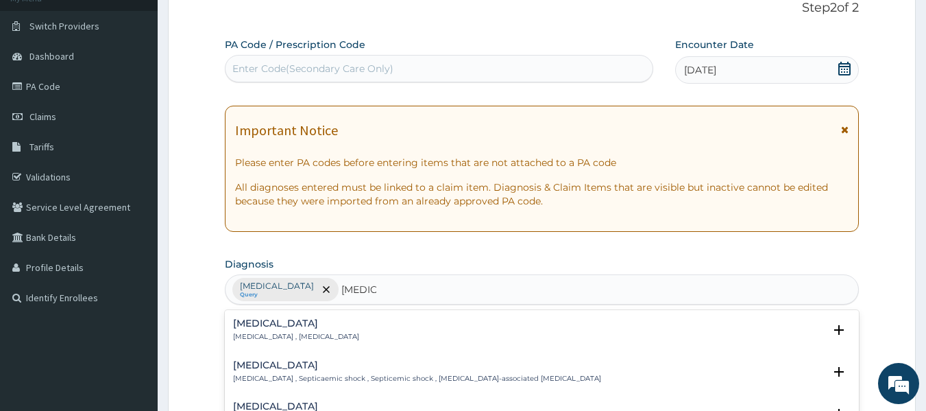
click at [253, 336] on p "Systemic infection , Sepsis" at bounding box center [296, 337] width 126 height 10
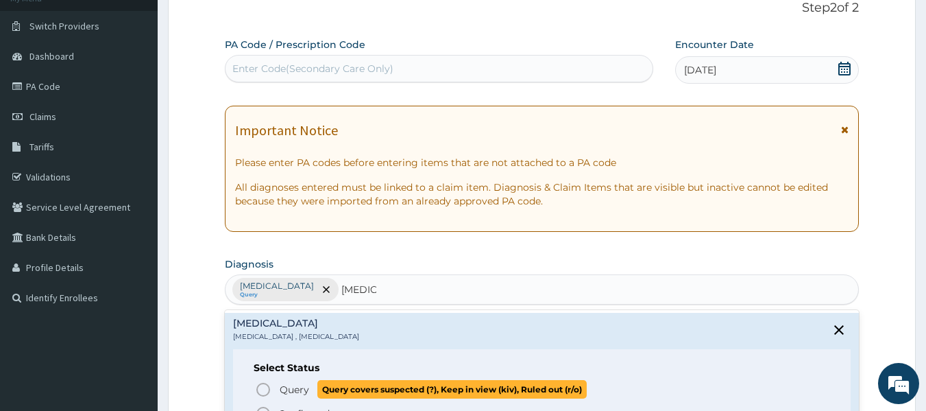
click at [262, 391] on icon "status option query" at bounding box center [263, 389] width 16 height 16
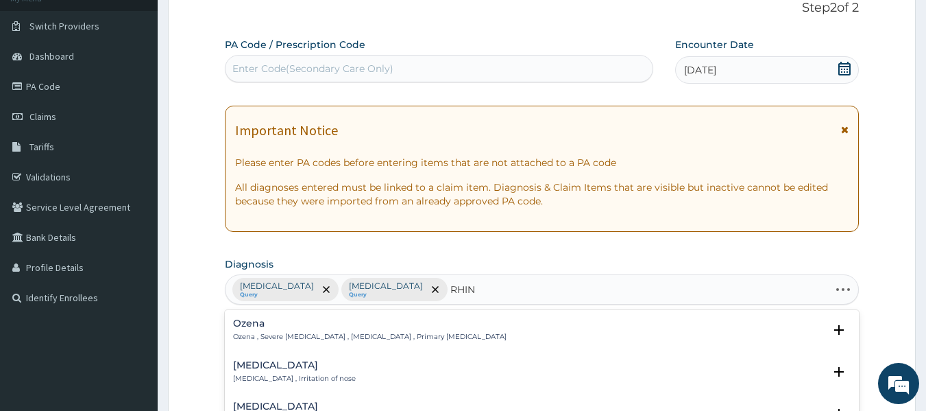
type input "RHINI"
click at [262, 380] on p "Rhinitis , Irritation of nose" at bounding box center [294, 378] width 123 height 10
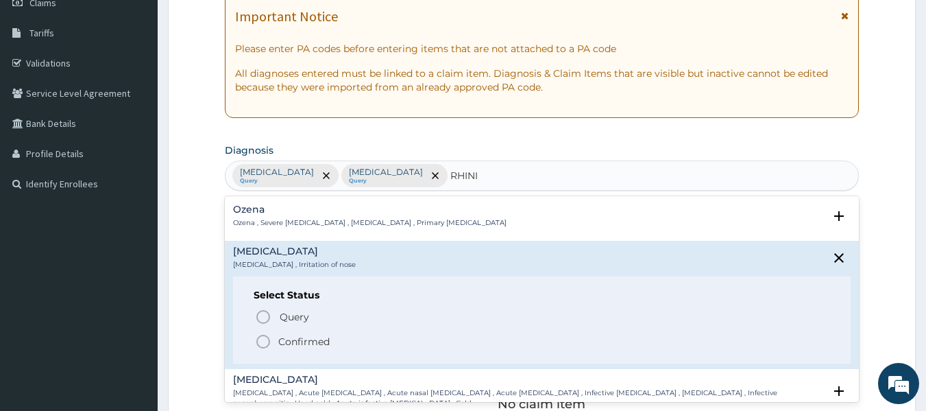
scroll to position [212, 0]
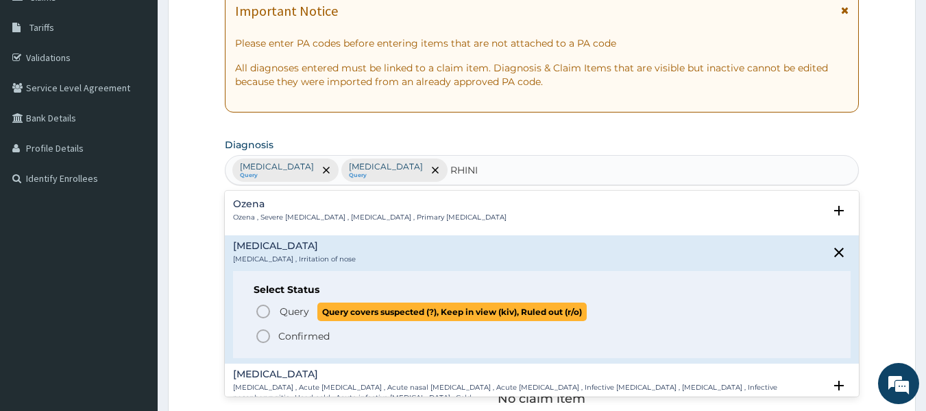
click at [275, 309] on span "Query Query covers suspected (?), Keep in view (kiv), Ruled out (r/o)" at bounding box center [543, 311] width 576 height 19
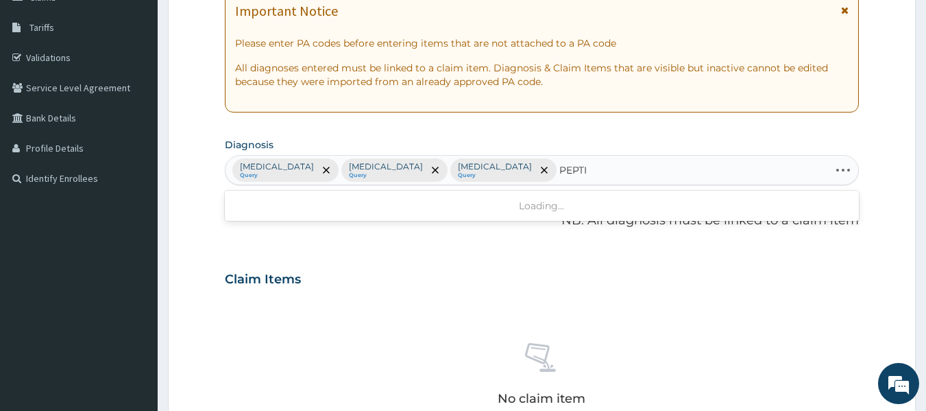
type input "PEPTIC"
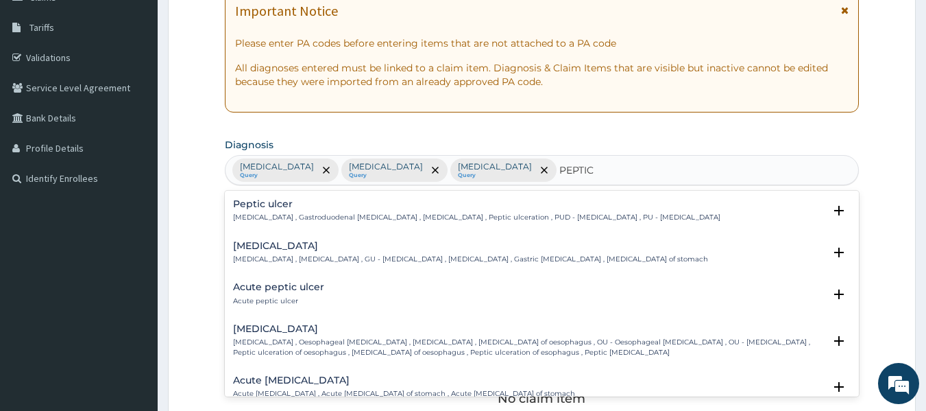
click at [263, 229] on div "Peptic ulcer Peptic ulcer , Gastroduodenal ulcer , Peptic ulcer disease , Pepti…" at bounding box center [542, 214] width 618 height 31
click at [262, 206] on h4 "Peptic ulcer" at bounding box center [476, 204] width 487 height 10
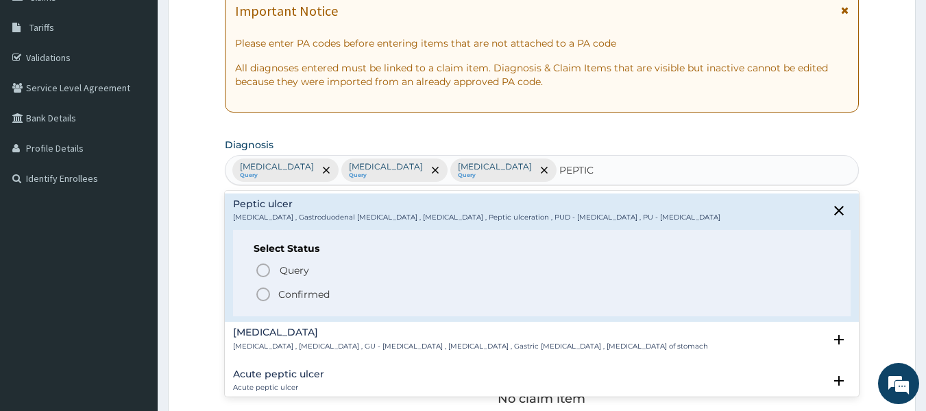
click at [294, 285] on div "Query Query covers suspected (?), Keep in view (kiv), Ruled out (r/o) Confirmed" at bounding box center [542, 281] width 577 height 42
click at [292, 291] on p "Confirmed" at bounding box center [303, 294] width 51 height 14
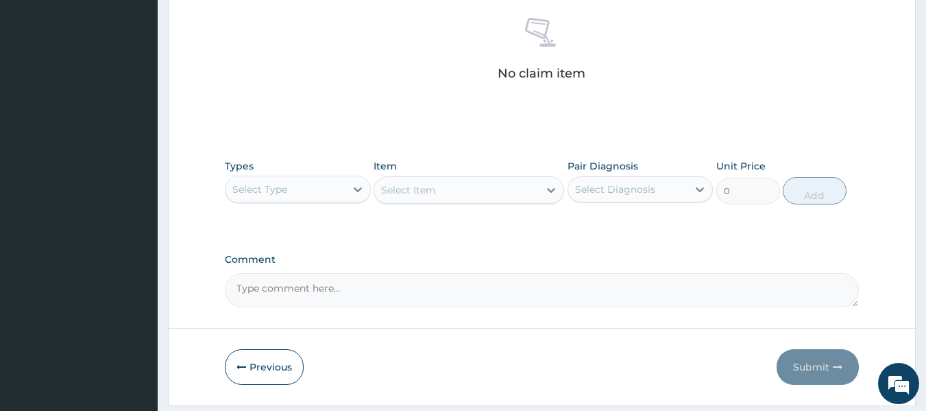
scroll to position [550, 0]
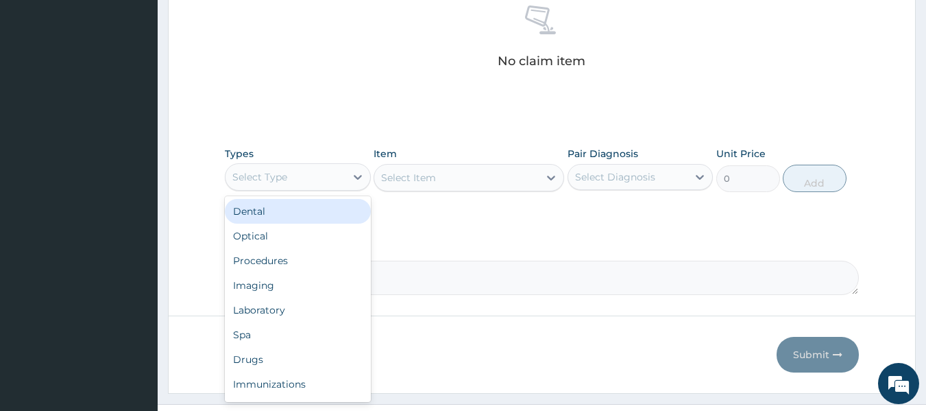
click at [315, 169] on div "Select Type" at bounding box center [285, 177] width 120 height 22
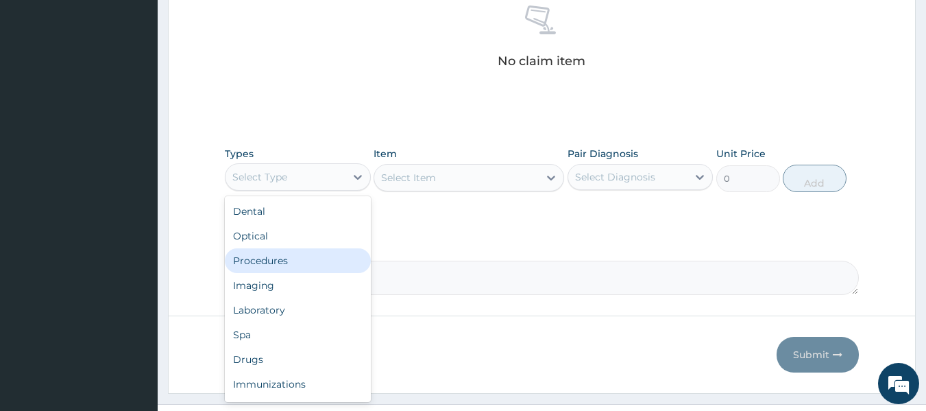
click at [303, 252] on div "Procedures" at bounding box center [298, 260] width 146 height 25
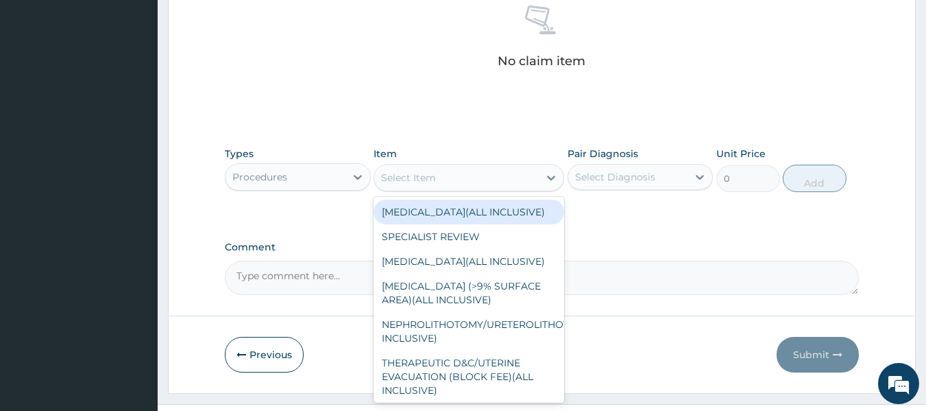
click at [433, 184] on div "Select Item" at bounding box center [456, 178] width 164 height 22
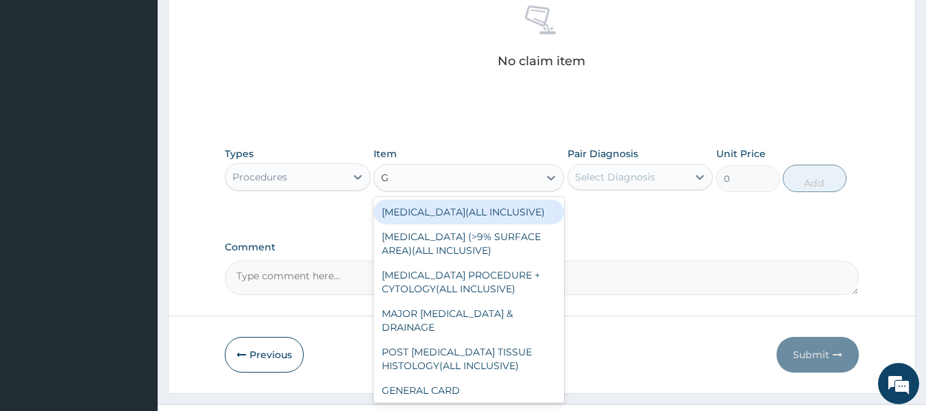
type input "GP"
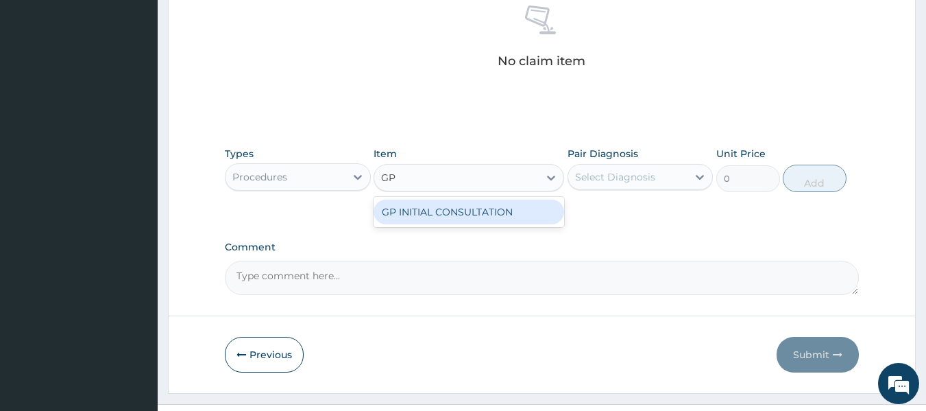
click at [435, 214] on div "GP INITIAL CONSULTATION" at bounding box center [468, 211] width 191 height 25
type input "2000"
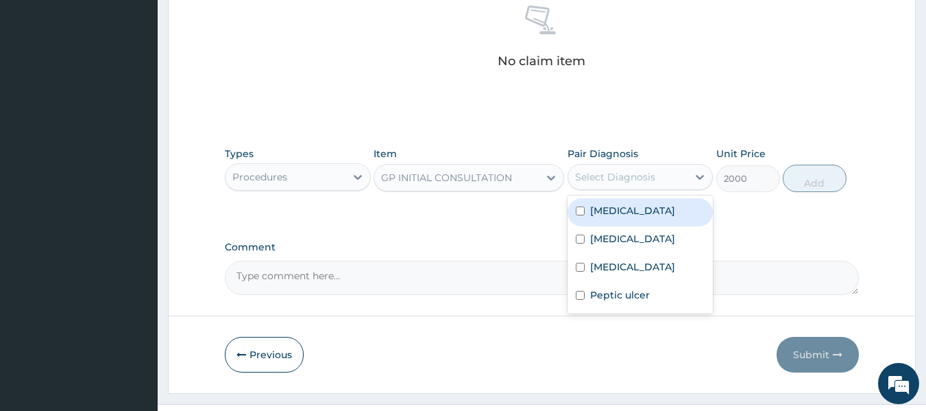
click at [640, 182] on div "Select Diagnosis" at bounding box center [615, 177] width 80 height 14
click at [635, 201] on div "[MEDICAL_DATA]" at bounding box center [640, 212] width 146 height 28
checkbox input "true"
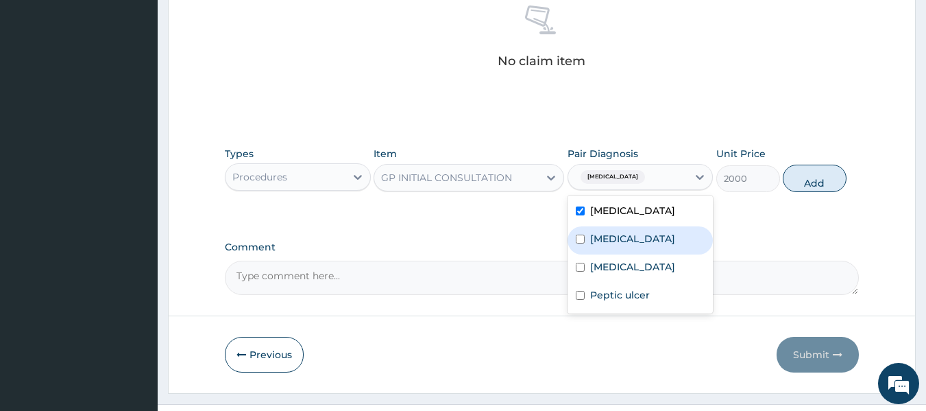
click at [629, 232] on div "[MEDICAL_DATA]" at bounding box center [640, 240] width 146 height 28
checkbox input "true"
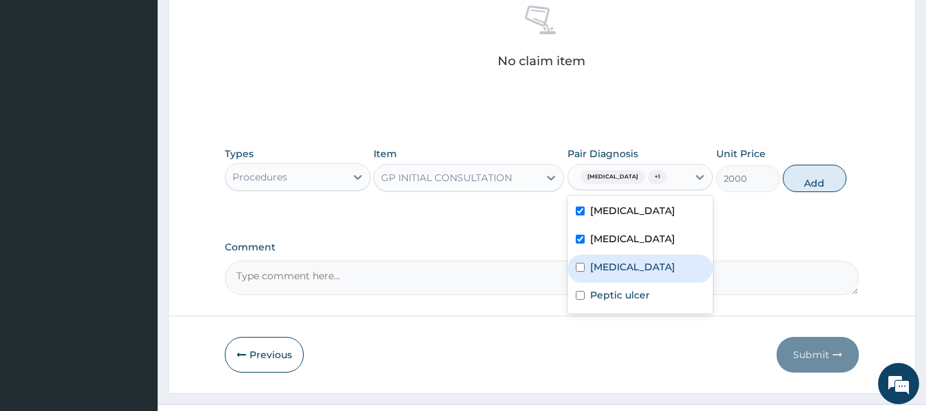
click at [627, 256] on div "Rhinitis" at bounding box center [640, 268] width 146 height 28
checkbox input "true"
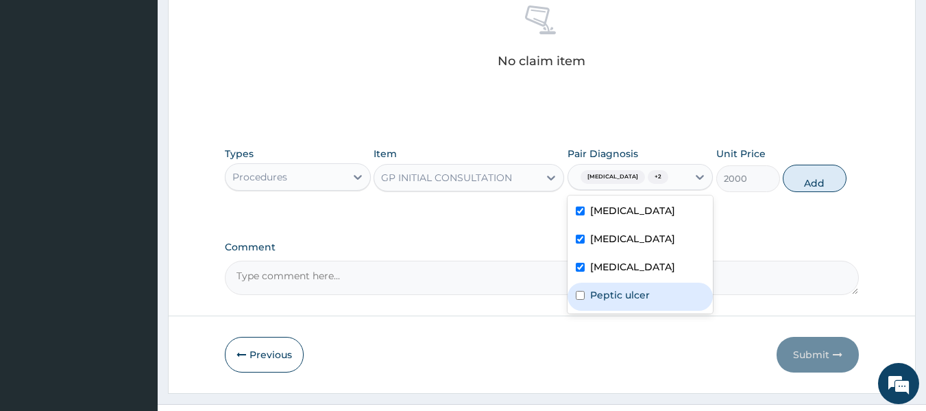
click at [630, 295] on label "Peptic ulcer" at bounding box center [620, 295] width 60 height 14
checkbox input "true"
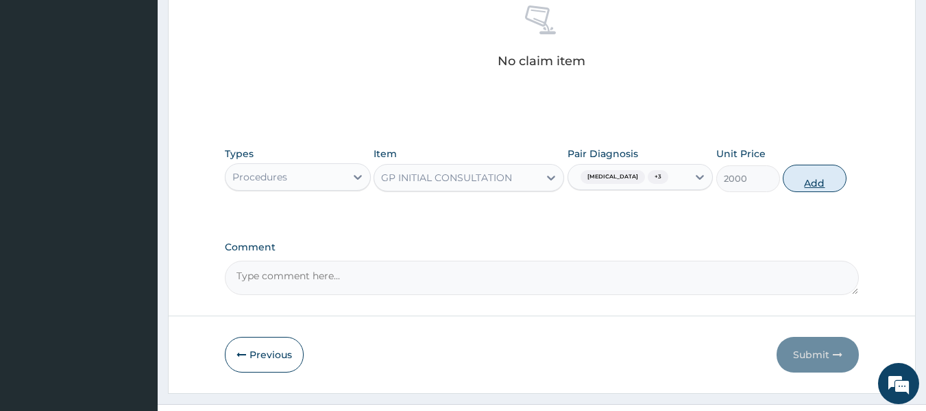
click at [796, 173] on button "Add" at bounding box center [815, 177] width 64 height 27
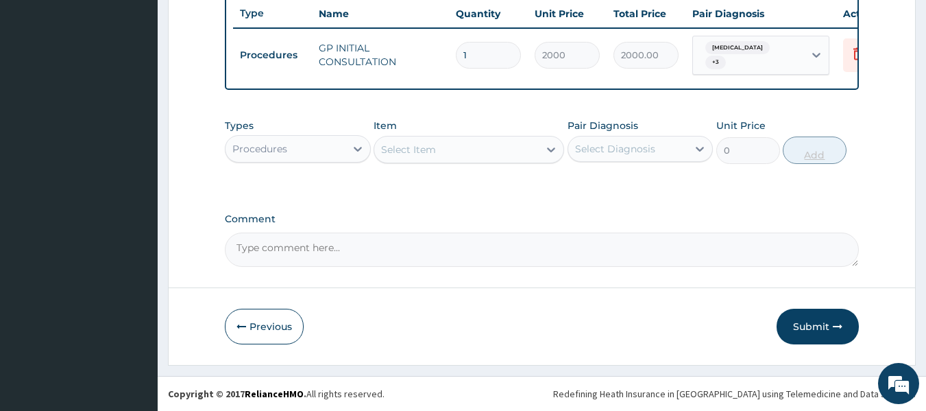
scroll to position [523, 0]
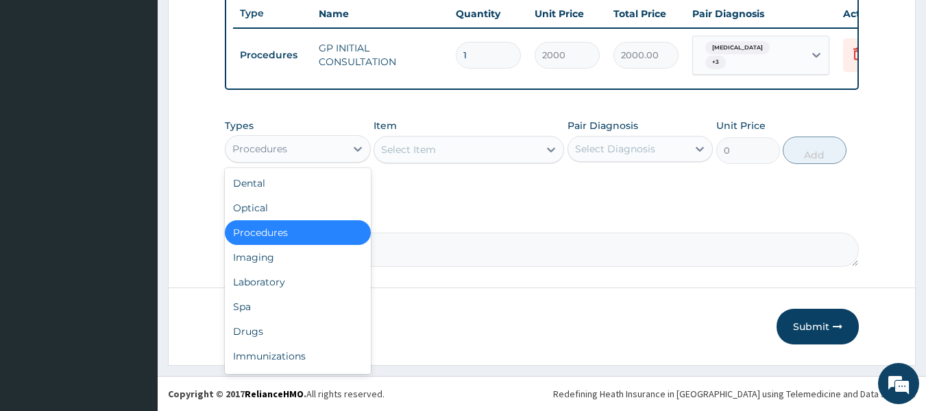
click at [318, 149] on div "Procedures" at bounding box center [285, 149] width 120 height 22
click at [272, 280] on div "Laboratory" at bounding box center [298, 281] width 146 height 25
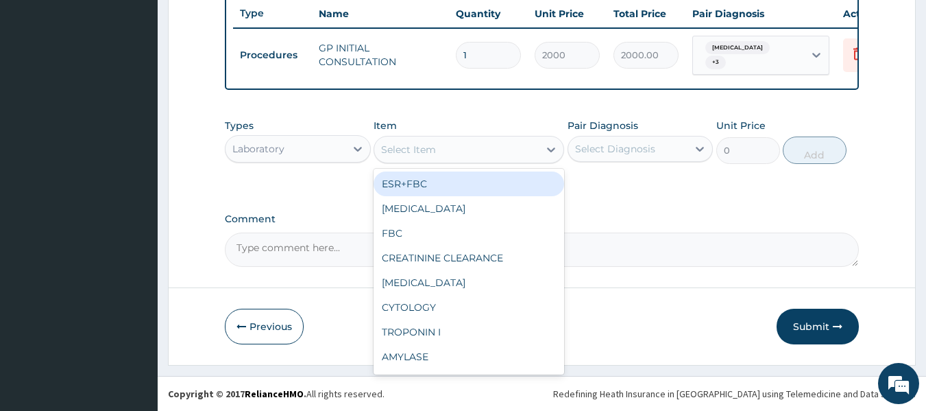
click at [427, 143] on div "Select Item" at bounding box center [408, 150] width 55 height 14
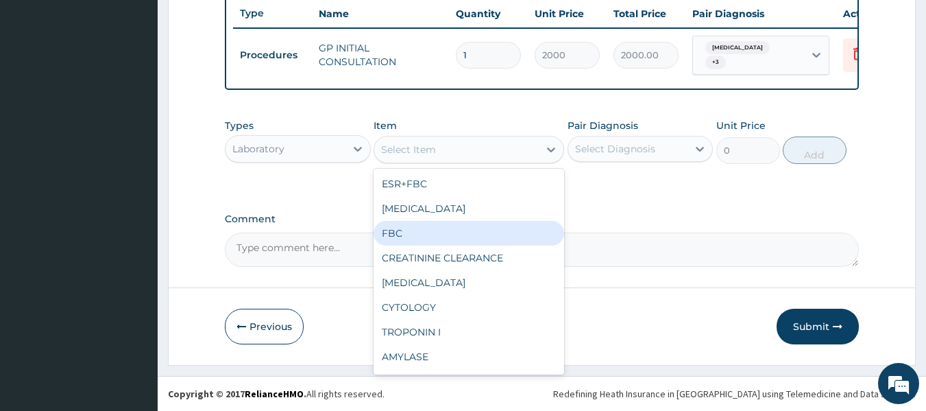
click at [403, 230] on div "FBC" at bounding box center [468, 233] width 191 height 25
type input "2500"
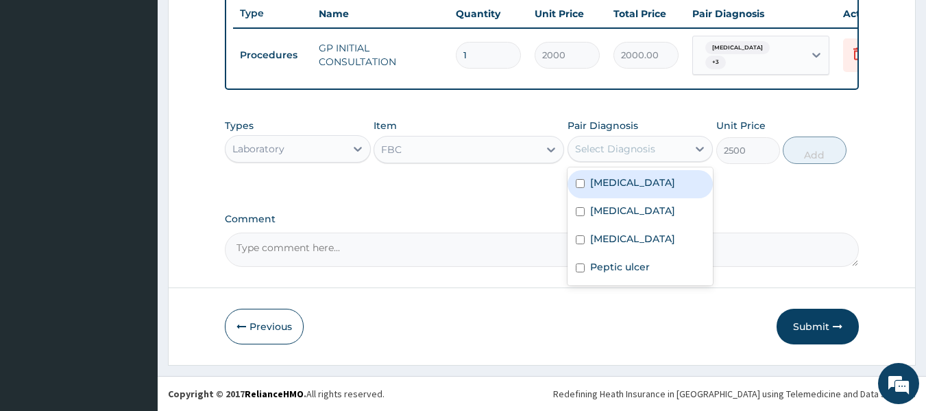
click at [610, 142] on div "Select Diagnosis" at bounding box center [615, 149] width 80 height 14
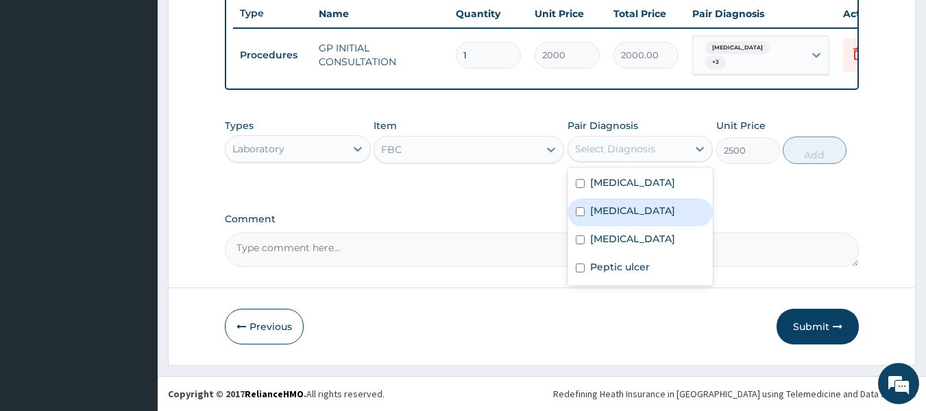
click at [599, 214] on label "[MEDICAL_DATA]" at bounding box center [632, 211] width 85 height 14
checkbox input "true"
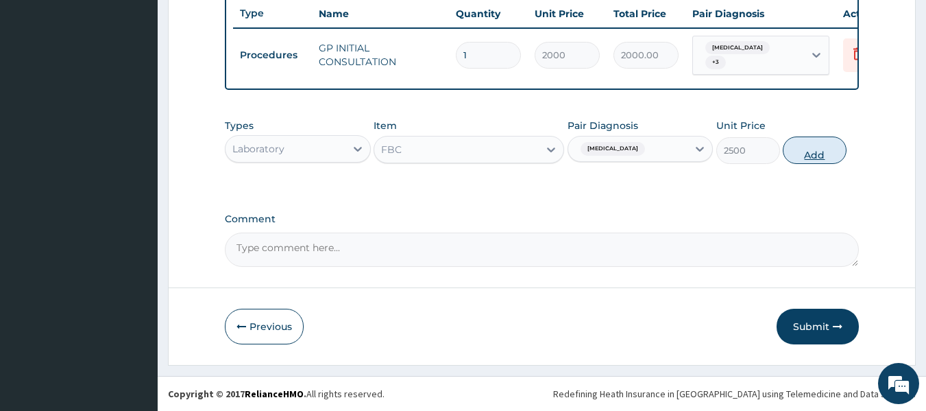
click at [795, 154] on button "Add" at bounding box center [815, 149] width 64 height 27
type input "0"
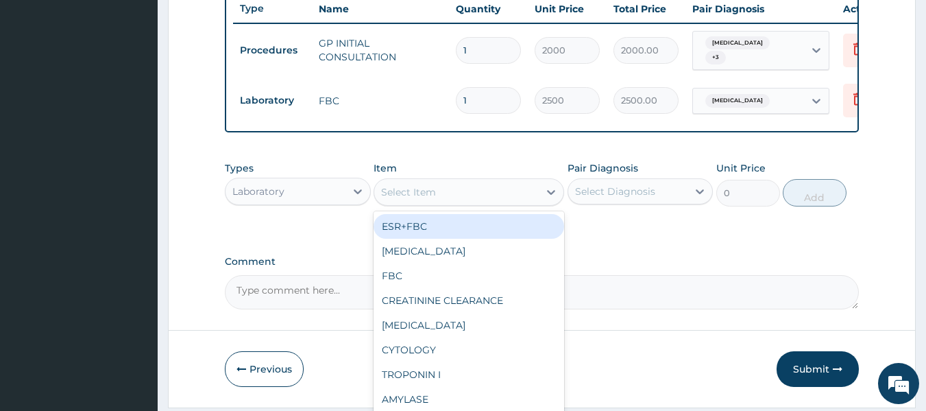
click at [420, 199] on div "Select Item" at bounding box center [408, 192] width 55 height 14
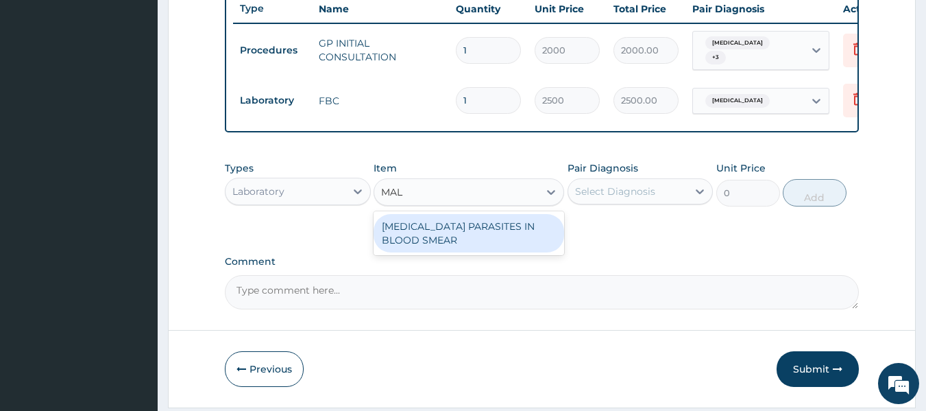
type input "MALA"
click at [431, 240] on div "[MEDICAL_DATA] PARASITES IN BLOOD SMEAR" at bounding box center [468, 233] width 191 height 38
type input "1700"
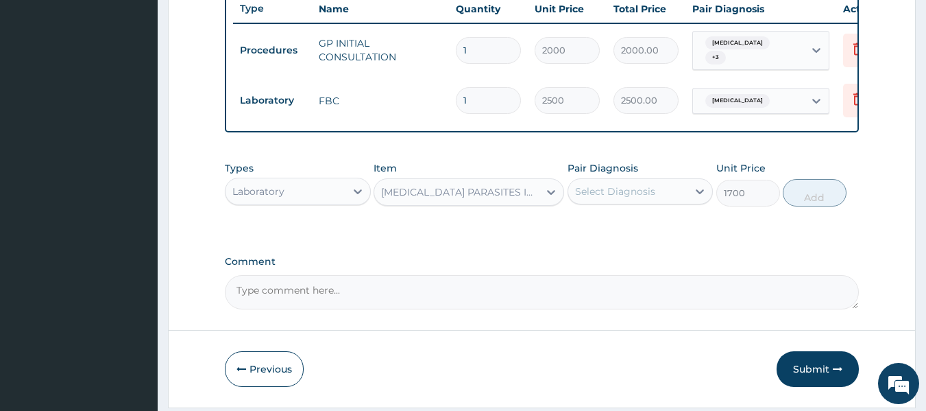
click at [584, 206] on div "Pair Diagnosis Select Diagnosis" at bounding box center [640, 183] width 146 height 45
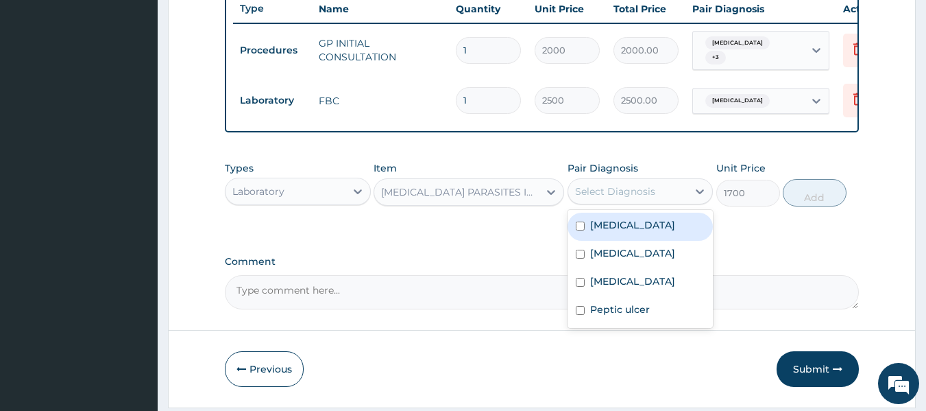
click at [596, 190] on div "Select Diagnosis" at bounding box center [615, 191] width 80 height 14
click at [593, 226] on label "[MEDICAL_DATA]" at bounding box center [632, 225] width 85 height 14
checkbox input "true"
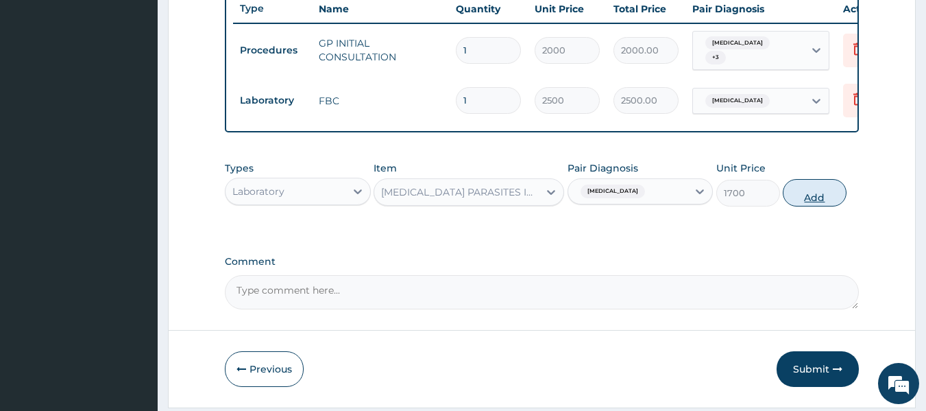
click at [793, 206] on button "Add" at bounding box center [815, 192] width 64 height 27
type input "0"
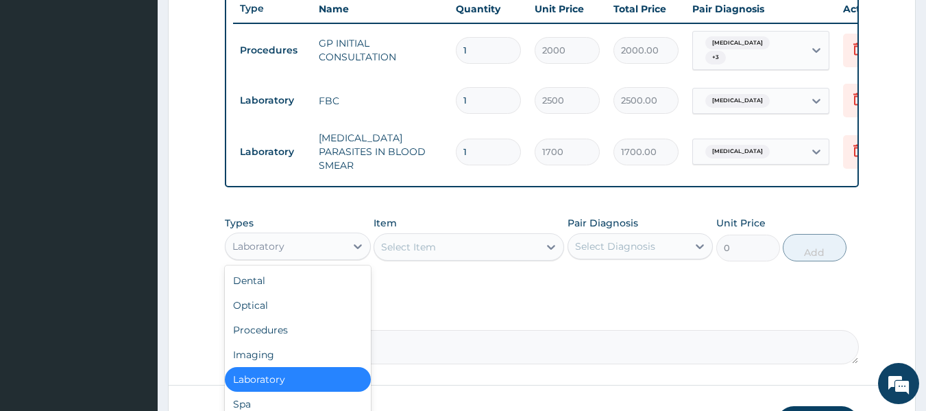
click at [329, 232] on div "Laboratory" at bounding box center [298, 245] width 146 height 27
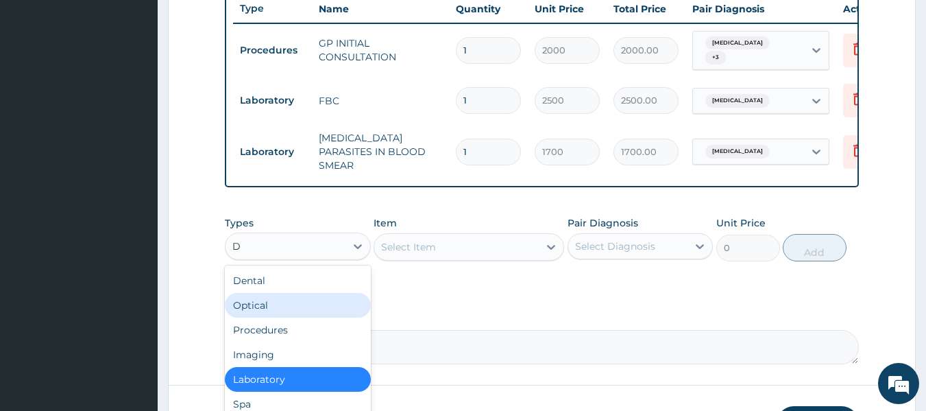
type input "DR"
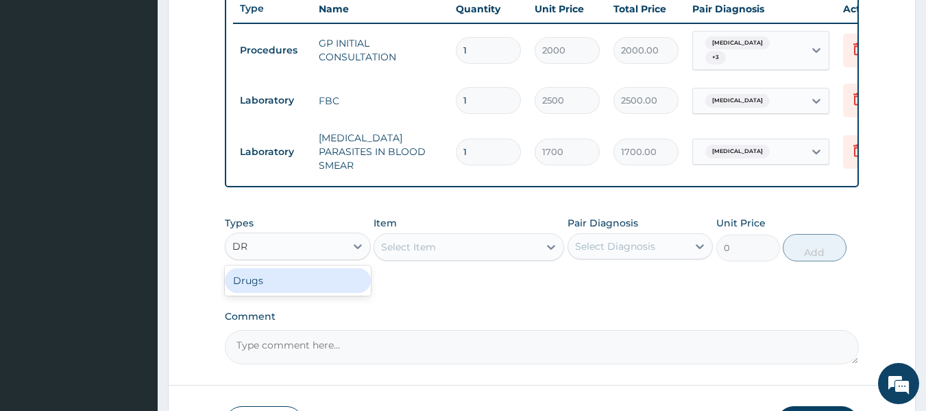
click at [282, 281] on div "Drugs" at bounding box center [298, 280] width 146 height 25
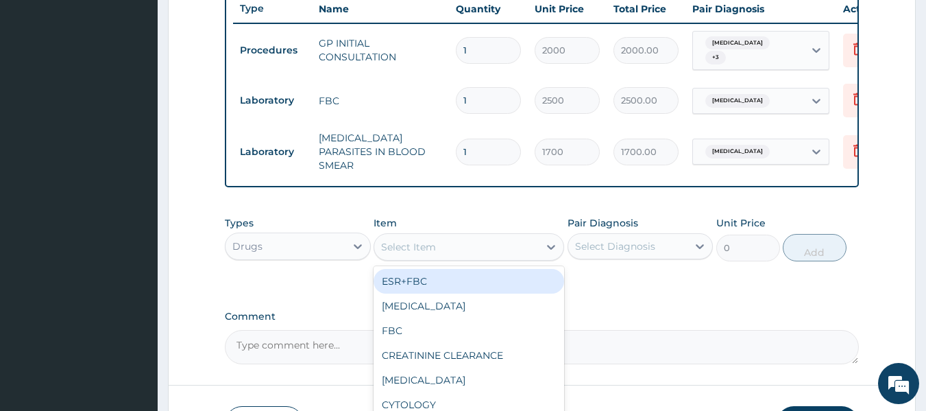
click at [454, 240] on div "Select Item" at bounding box center [456, 247] width 164 height 22
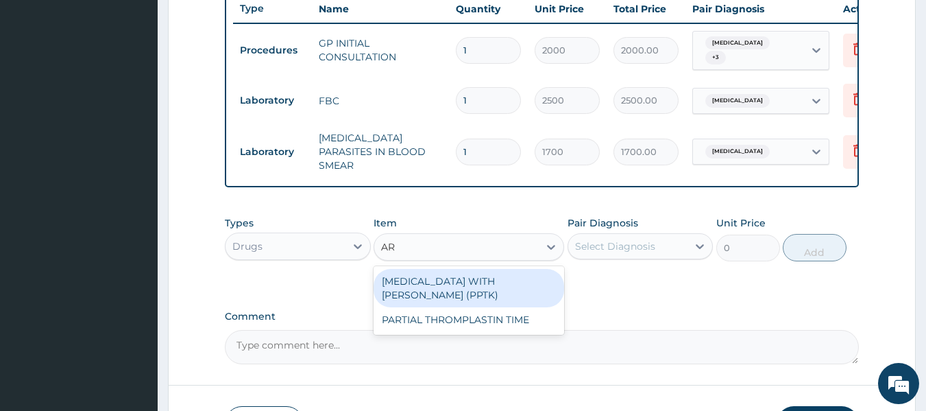
type input "AR"
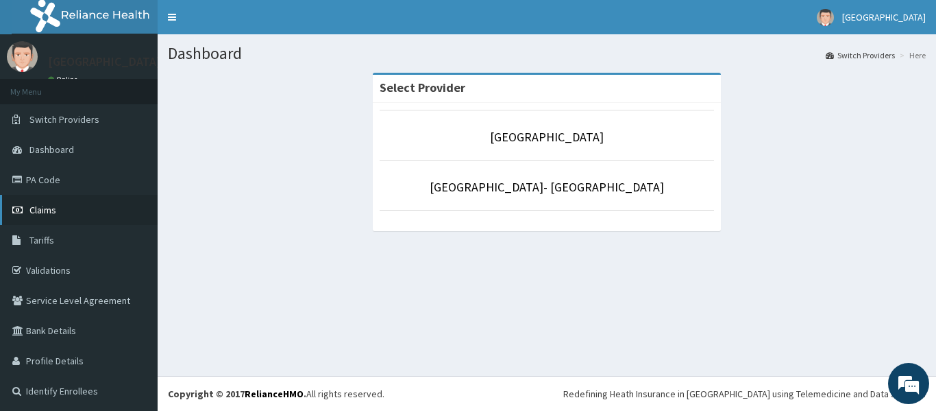
click at [56, 208] on span "Claims" at bounding box center [42, 210] width 27 height 12
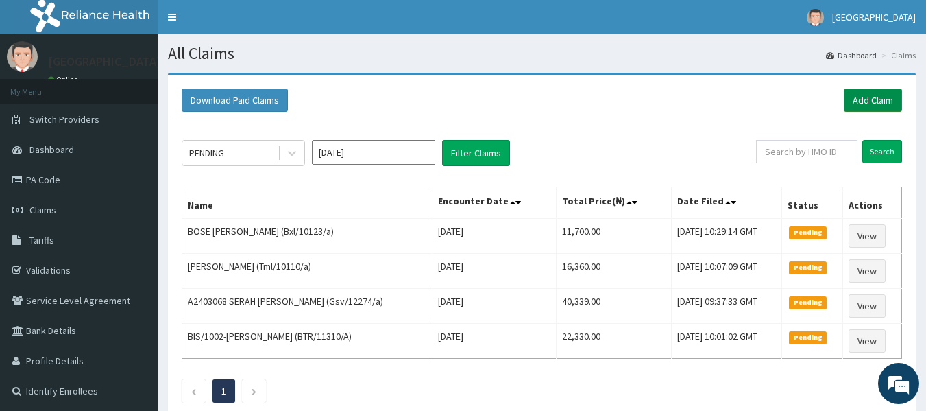
click at [857, 107] on link "Add Claim" at bounding box center [873, 99] width 58 height 23
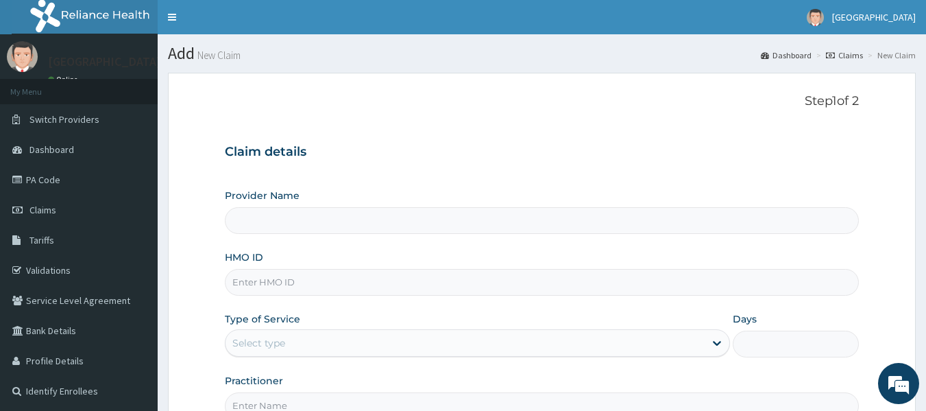
type input "[GEOGRAPHIC_DATA]"
click at [300, 278] on input "HMO ID" at bounding box center [542, 282] width 635 height 27
paste input "Gmt/10248/c"
type input "Gmt/10248/c"
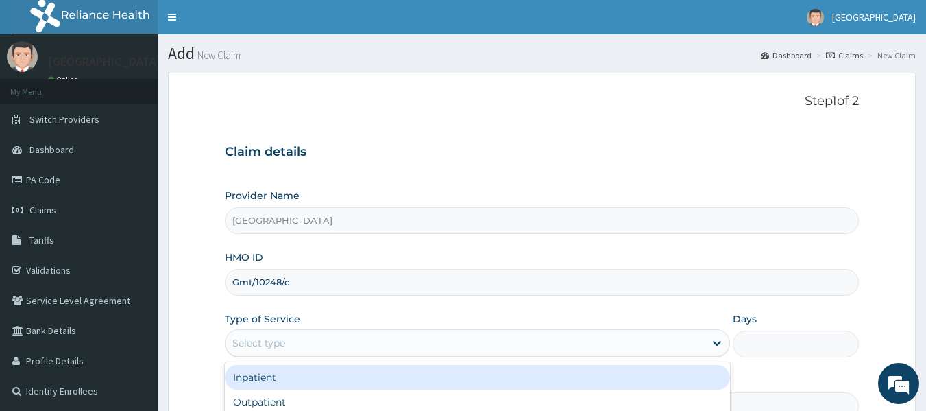
click at [305, 341] on div "Select type" at bounding box center [464, 343] width 479 height 22
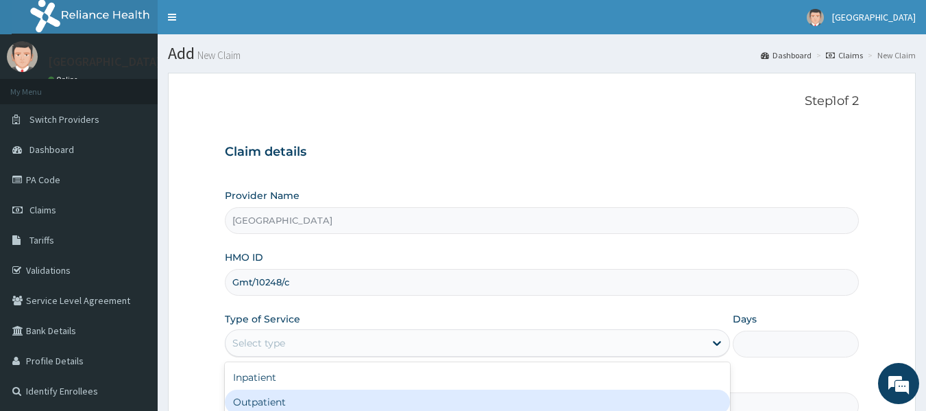
click at [273, 389] on div "Outpatient" at bounding box center [477, 401] width 505 height 25
type input "1"
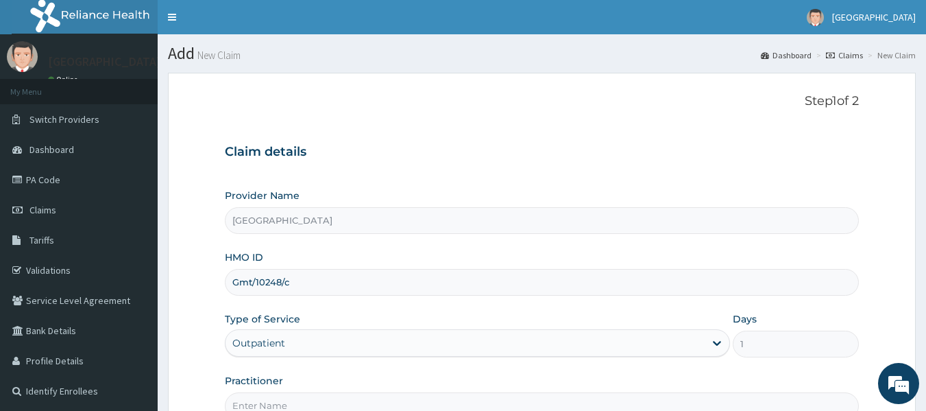
click at [267, 400] on input "Practitioner" at bounding box center [542, 405] width 635 height 27
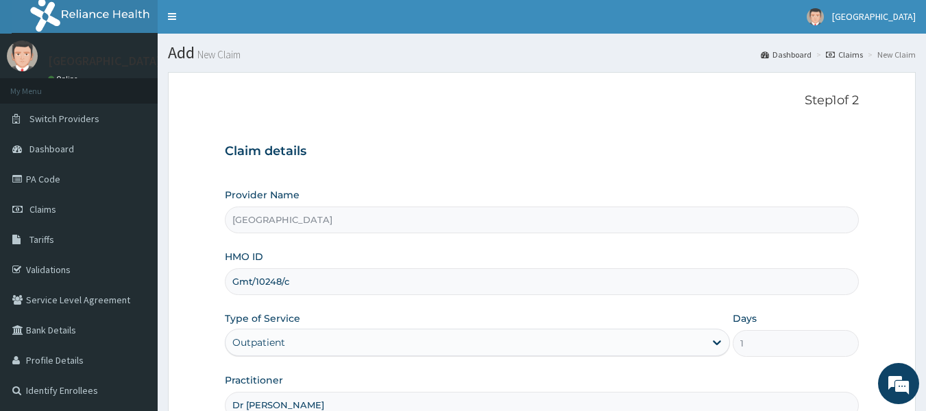
click at [254, 409] on input "Dr Syney" at bounding box center [542, 404] width 635 height 27
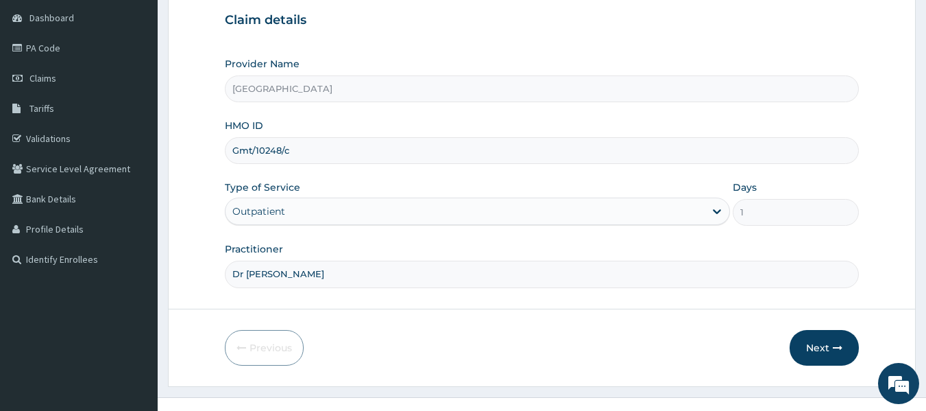
scroll to position [134, 0]
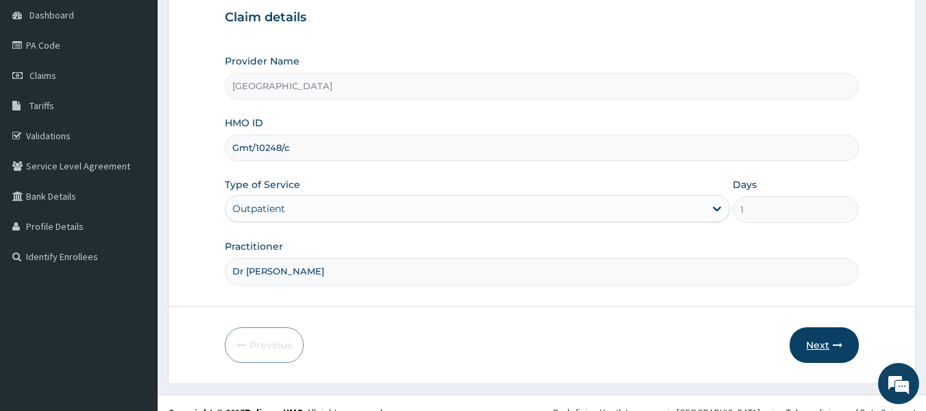
type input "Dr [PERSON_NAME]"
click at [841, 343] on icon "button" at bounding box center [838, 345] width 10 height 10
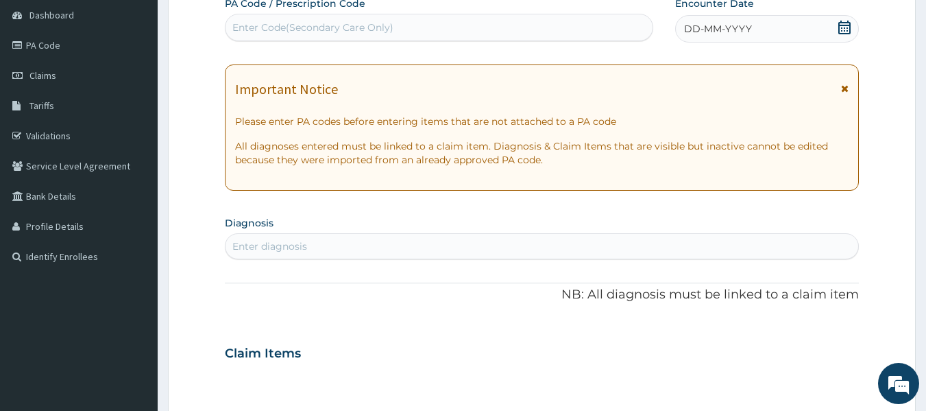
click at [837, 27] on icon at bounding box center [844, 28] width 14 height 14
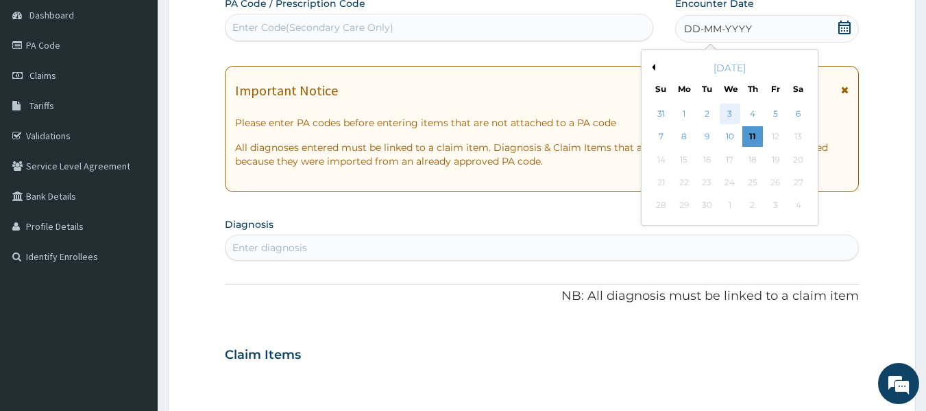
click at [728, 111] on div "3" at bounding box center [730, 113] width 21 height 21
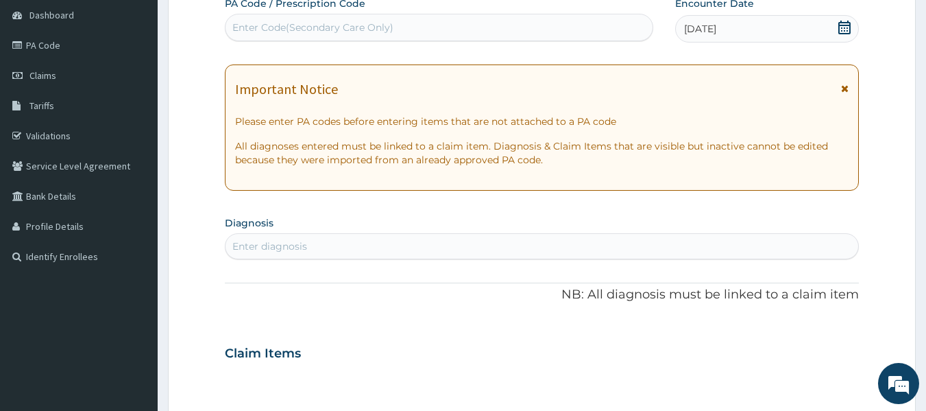
click at [362, 247] on div "Enter diagnosis" at bounding box center [541, 246] width 633 height 22
type input "g"
type input "plasmod"
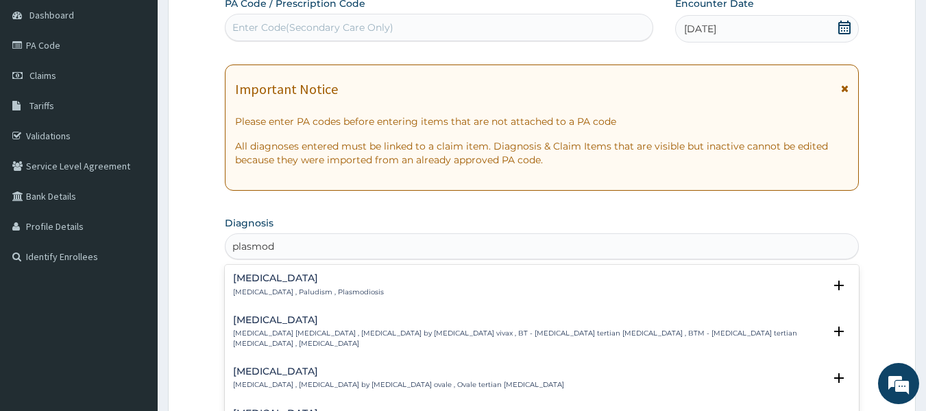
click at [315, 271] on div "Malaria Malaria , Paludism , Plasmodiosis Select Status Query Query covers susp…" at bounding box center [542, 288] width 635 height 42
click at [295, 289] on p "[MEDICAL_DATA] , Paludism , Plasmodiosis" at bounding box center [308, 292] width 151 height 10
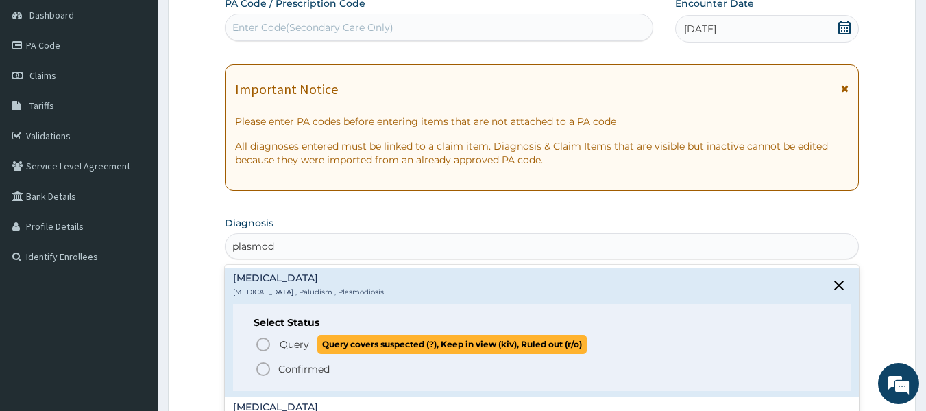
click at [265, 343] on icon "status option query" at bounding box center [263, 344] width 16 height 16
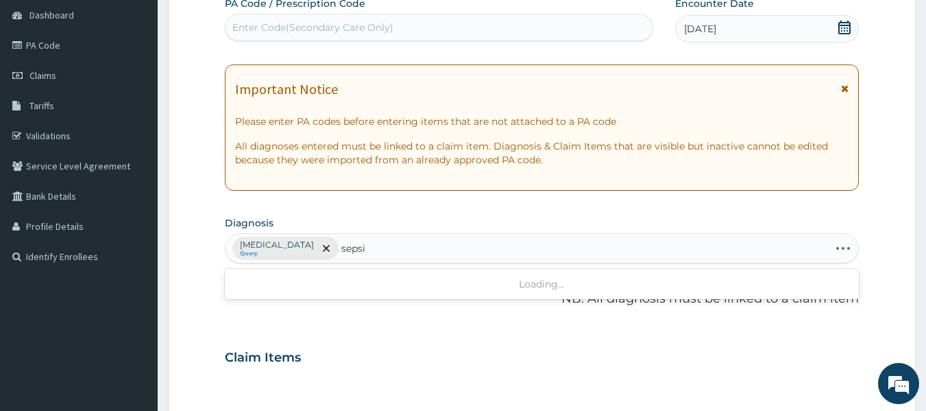
type input "sepsis"
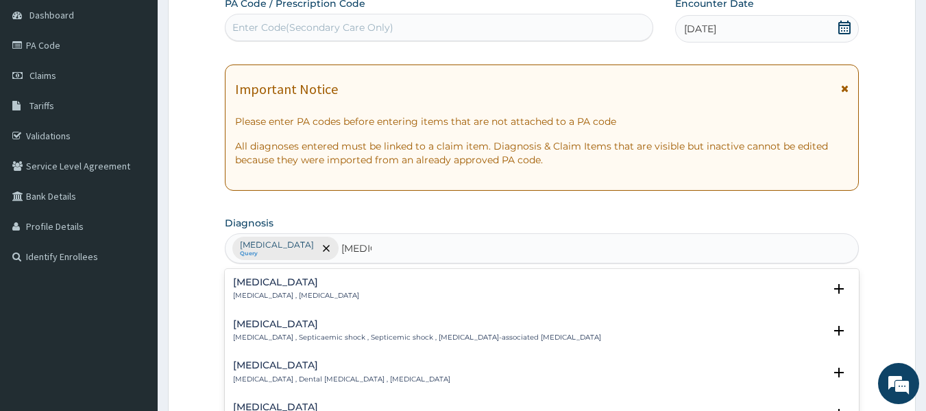
click at [275, 289] on div "Sepsis Systemic infection , Sepsis" at bounding box center [296, 289] width 126 height 24
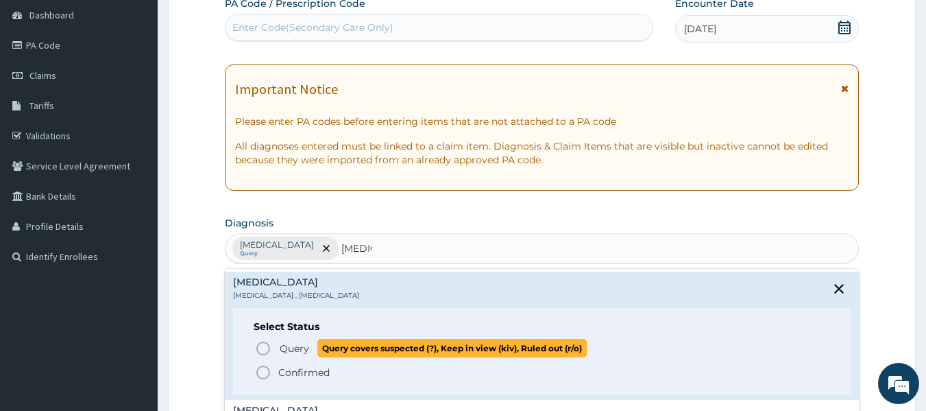
click at [268, 349] on icon "status option query" at bounding box center [263, 348] width 16 height 16
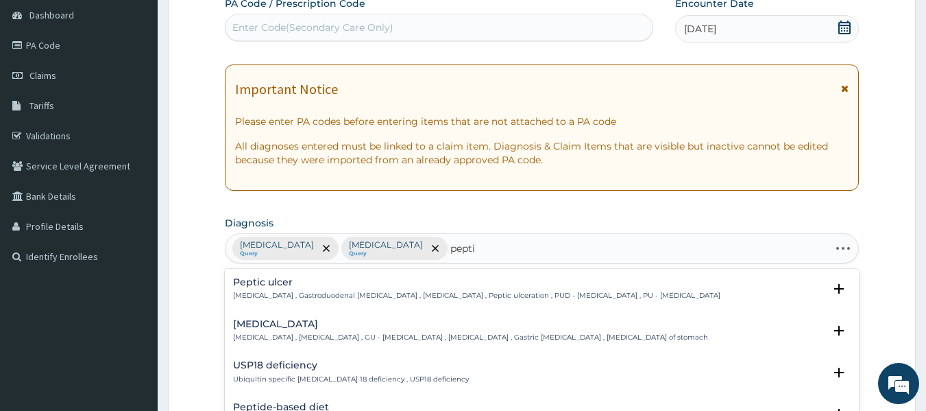
type input "peptic"
click at [251, 284] on h4 "Peptic ulcer" at bounding box center [476, 282] width 487 height 10
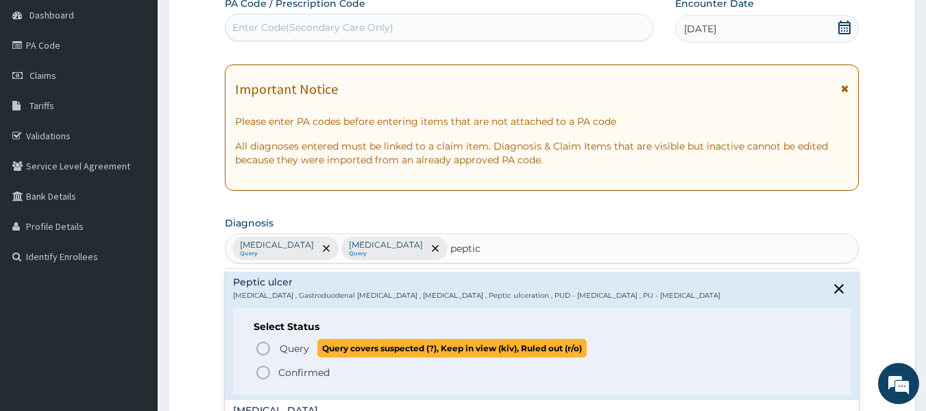
click at [267, 352] on icon "status option query" at bounding box center [263, 348] width 16 height 16
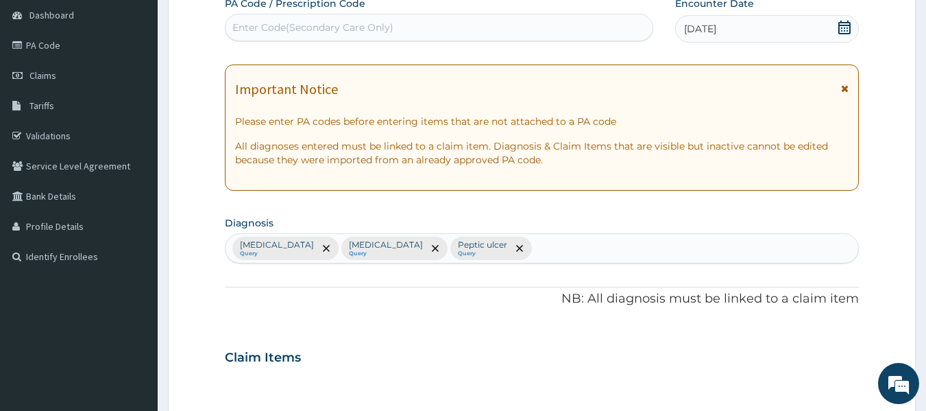
click at [439, 269] on div "PA Code / Prescription Code Enter Code(Secondary Care Only) Encounter Date 03-0…" at bounding box center [542, 353] width 635 height 713
click at [462, 254] on div "Malaria Query Sepsis Query Peptic ulcer Query" at bounding box center [541, 248] width 633 height 29
type input "rhini"
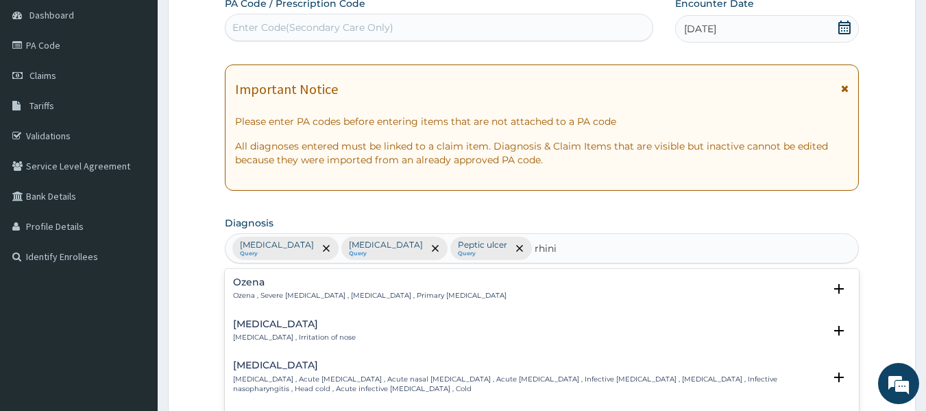
click at [338, 328] on div "Rhinitis Rhinitis , Irritation of nose" at bounding box center [542, 331] width 618 height 24
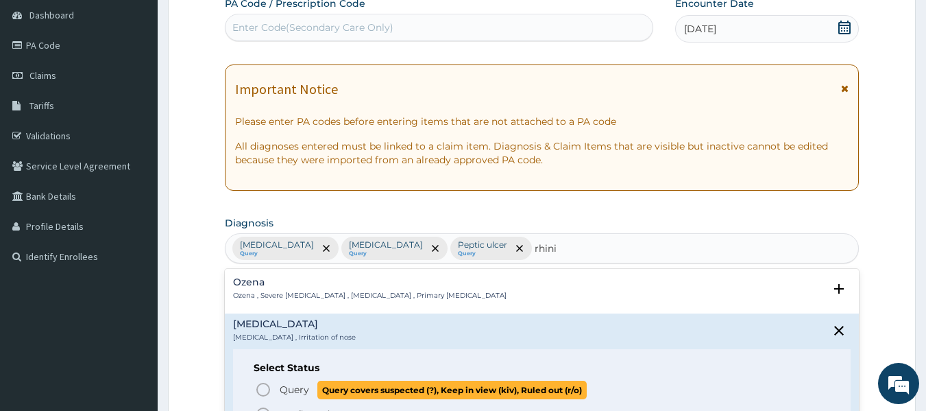
click at [274, 395] on span "Query Query covers suspected (?), Keep in view (kiv), Ruled out (r/o)" at bounding box center [543, 389] width 576 height 19
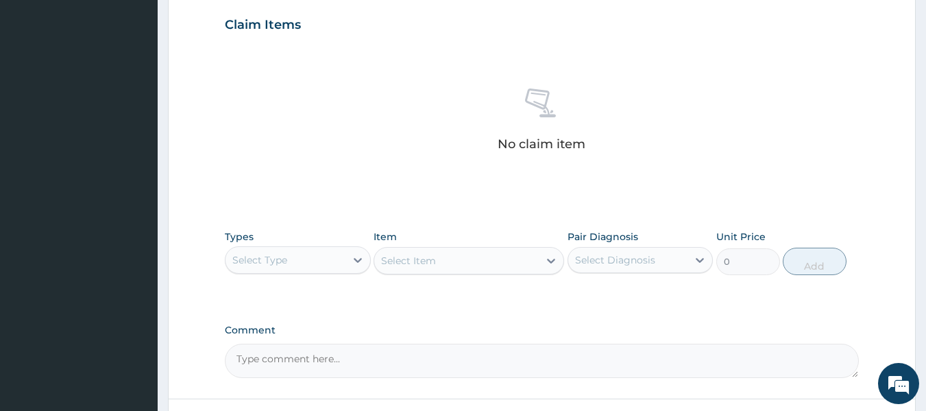
scroll to position [465, 0]
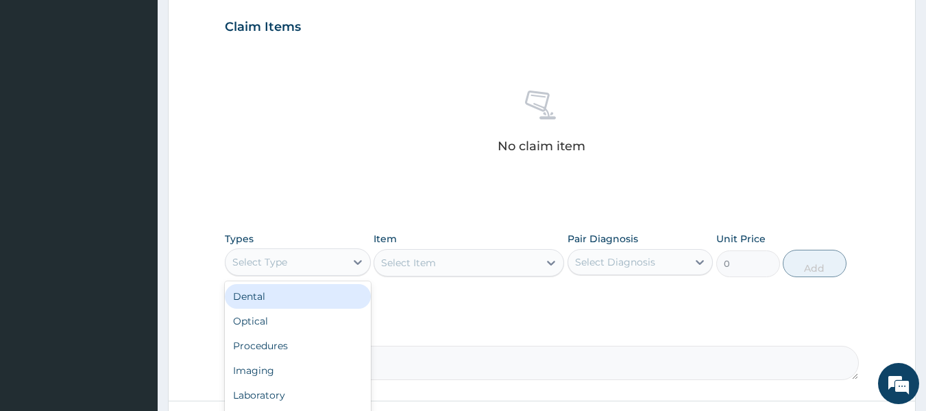
click at [326, 266] on div "Select Type" at bounding box center [285, 262] width 120 height 22
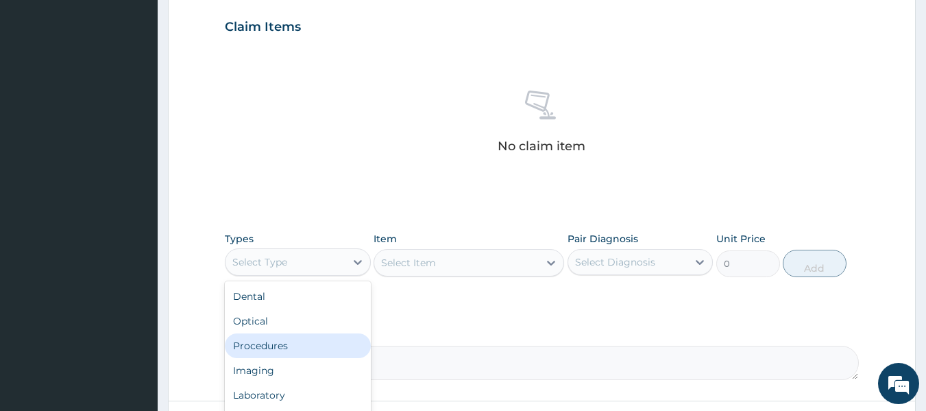
click at [278, 336] on div "Procedures" at bounding box center [298, 345] width 146 height 25
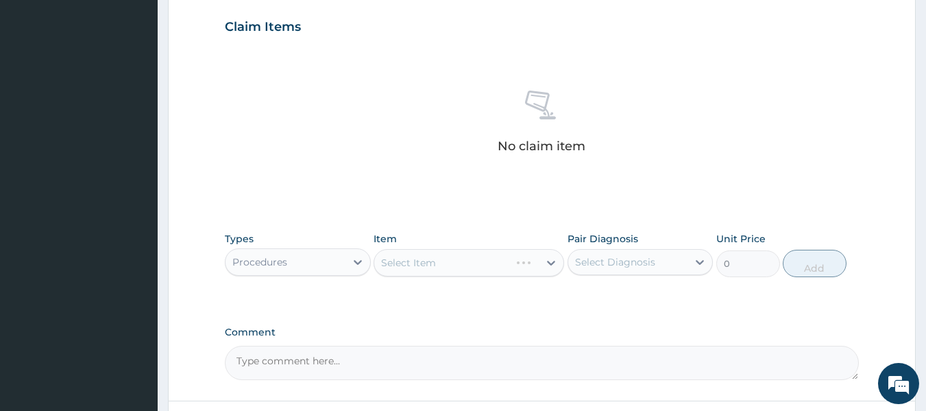
click at [457, 260] on div "Select Item" at bounding box center [468, 262] width 191 height 27
click at [610, 256] on div "Select Diagnosis" at bounding box center [615, 262] width 80 height 14
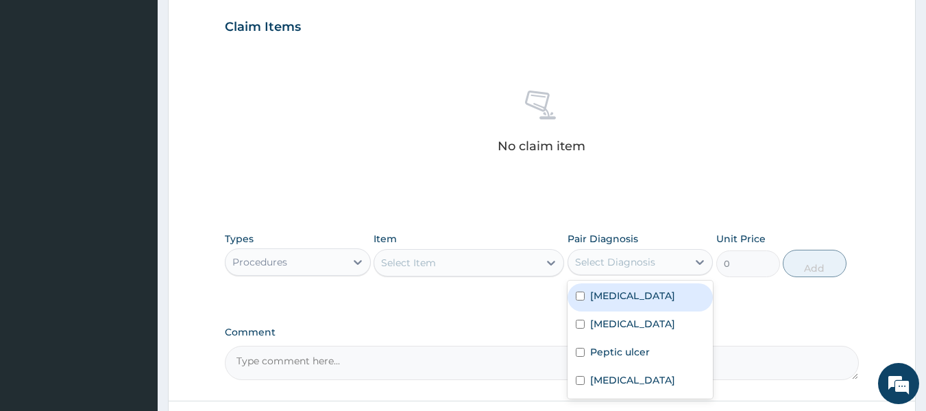
click at [582, 302] on div "[MEDICAL_DATA]" at bounding box center [640, 297] width 146 height 28
click at [580, 310] on div "[MEDICAL_DATA]" at bounding box center [640, 297] width 146 height 28
click at [572, 295] on div "[MEDICAL_DATA]" at bounding box center [640, 297] width 146 height 28
checkbox input "true"
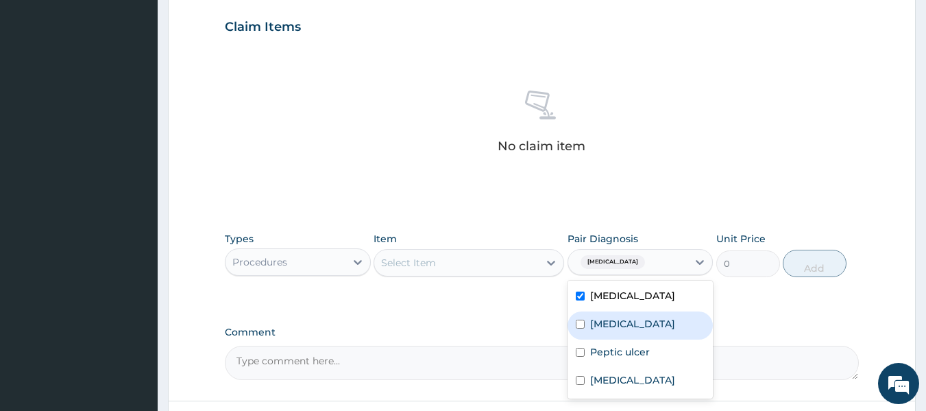
click at [588, 317] on div "Sepsis" at bounding box center [640, 325] width 146 height 28
checkbox input "true"
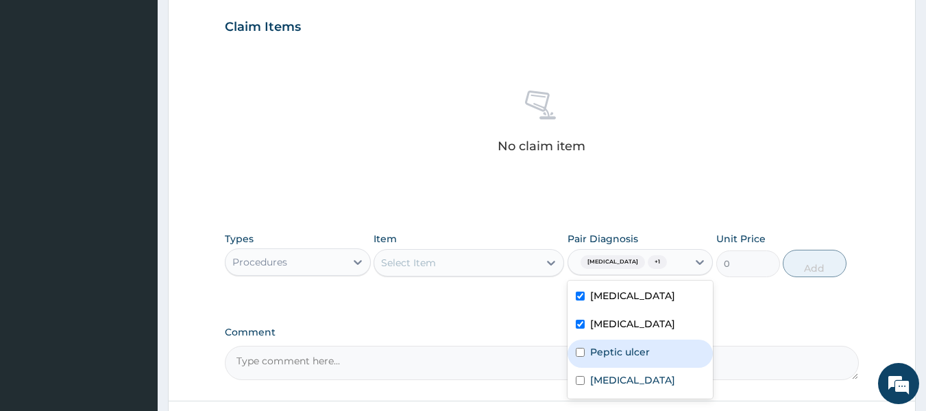
click at [590, 352] on label "Peptic ulcer" at bounding box center [620, 352] width 60 height 14
click at [589, 366] on div "Peptic ulcer" at bounding box center [640, 353] width 146 height 28
click at [589, 361] on div "Peptic ulcer" at bounding box center [640, 353] width 146 height 28
checkbox input "true"
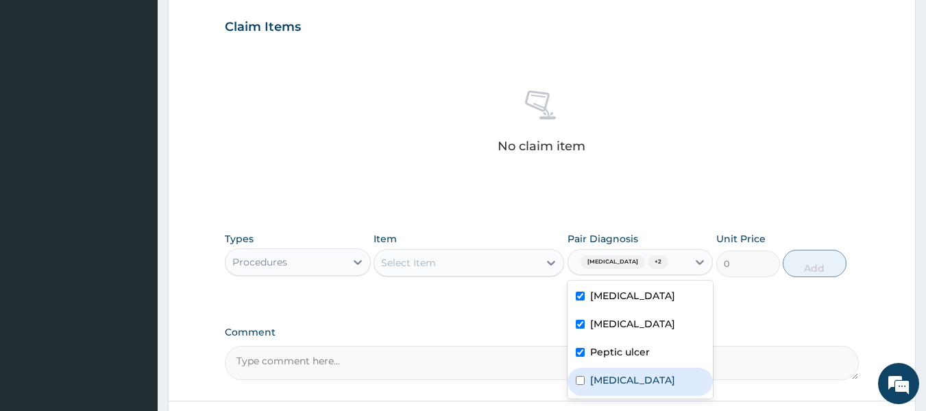
click at [589, 374] on div "Rhinitis" at bounding box center [640, 381] width 146 height 28
checkbox input "true"
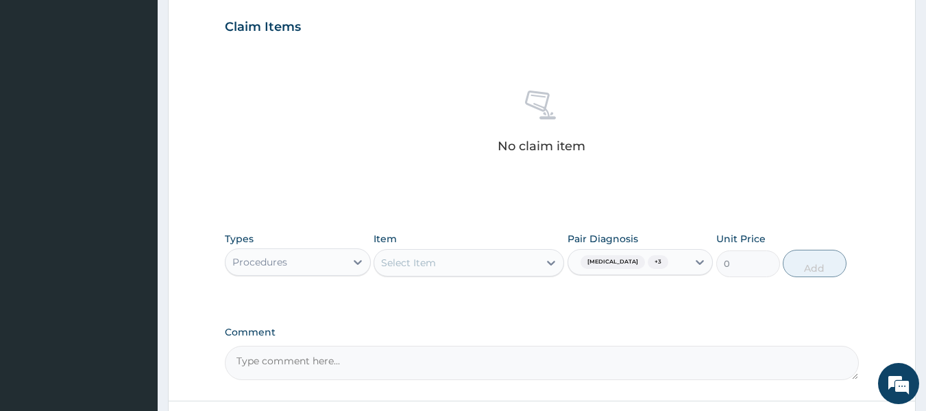
click at [527, 245] on div "Item Select Item" at bounding box center [468, 254] width 191 height 45
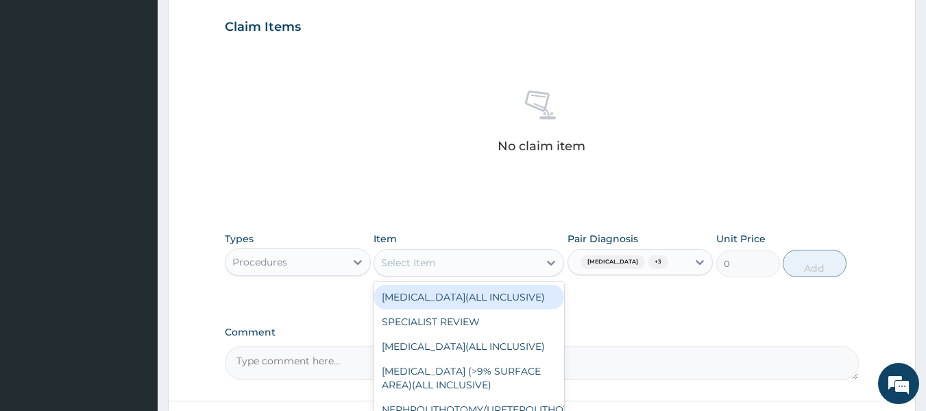
click at [516, 254] on div "Select Item" at bounding box center [456, 263] width 164 height 22
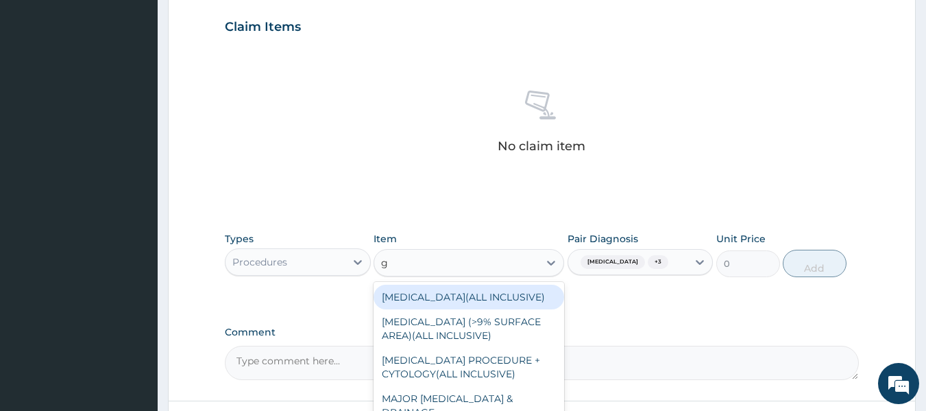
type input "gp"
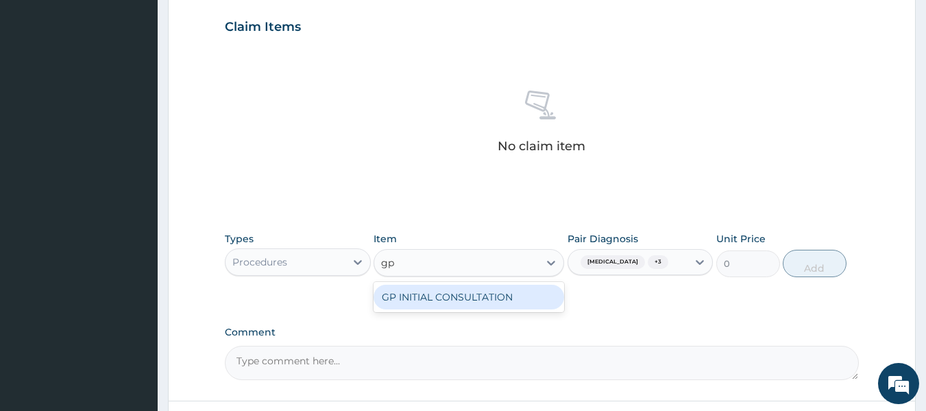
click at [485, 293] on div "GP INITIAL CONSULTATION" at bounding box center [468, 296] width 191 height 25
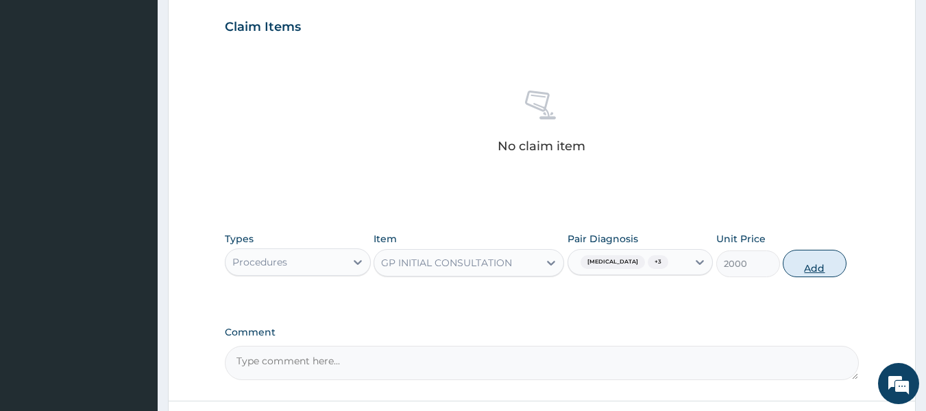
click at [831, 254] on button "Add" at bounding box center [815, 262] width 64 height 27
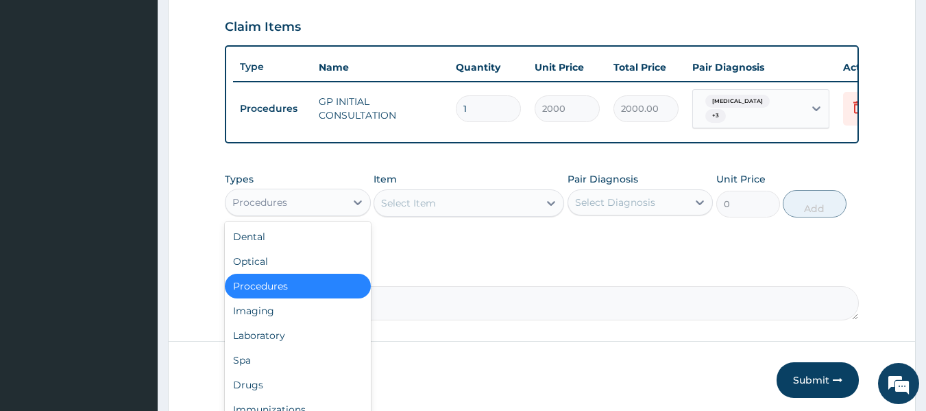
click at [316, 207] on div "Procedures" at bounding box center [285, 202] width 120 height 22
click at [261, 333] on div "Laboratory" at bounding box center [298, 335] width 146 height 25
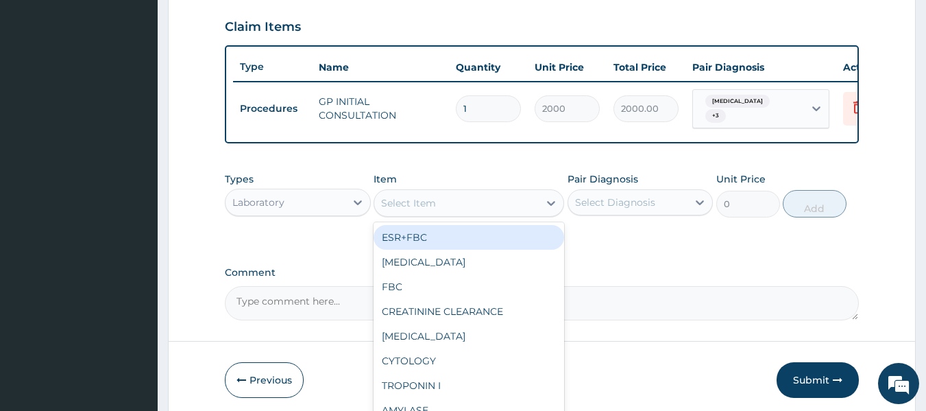
click at [393, 217] on div "Select Item" at bounding box center [468, 202] width 191 height 27
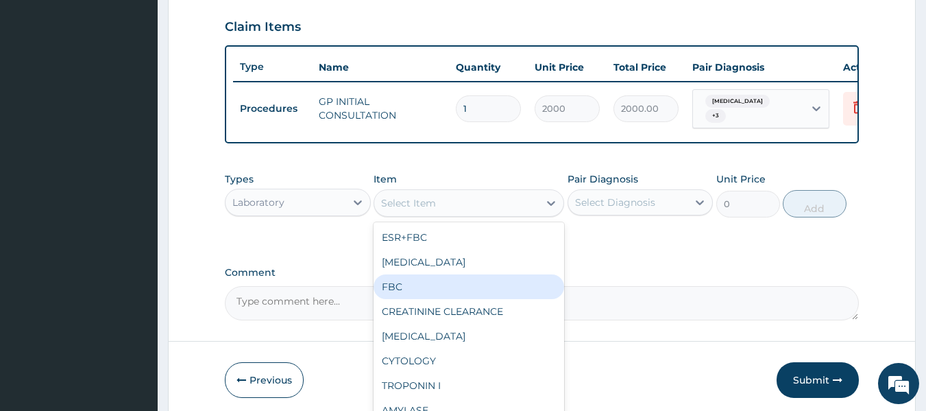
click at [379, 284] on div "FBC" at bounding box center [468, 286] width 191 height 25
type input "2500"
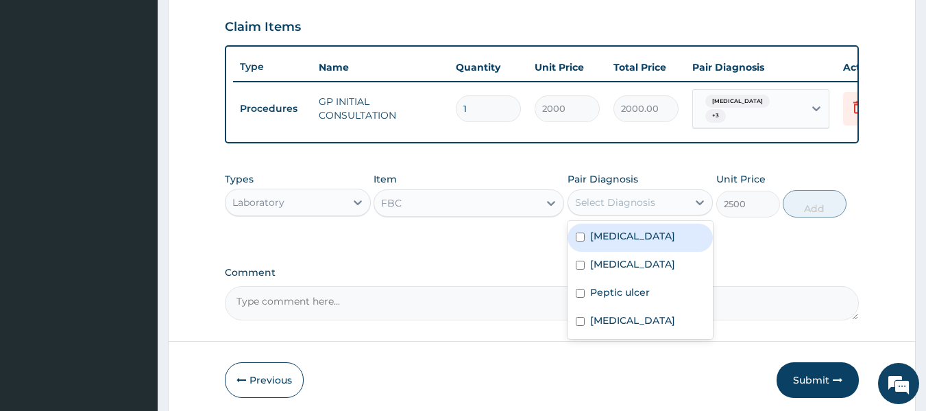
click at [644, 213] on div "Select Diagnosis" at bounding box center [628, 202] width 120 height 22
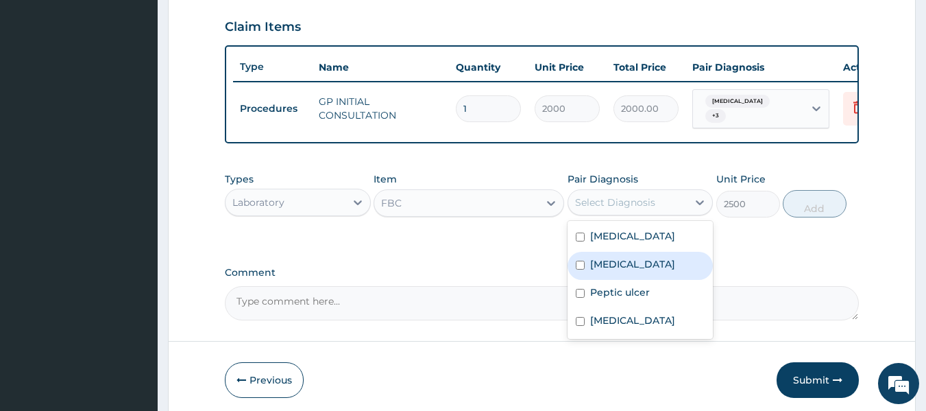
click at [632, 269] on div "Sepsis" at bounding box center [640, 266] width 146 height 28
checkbox input "true"
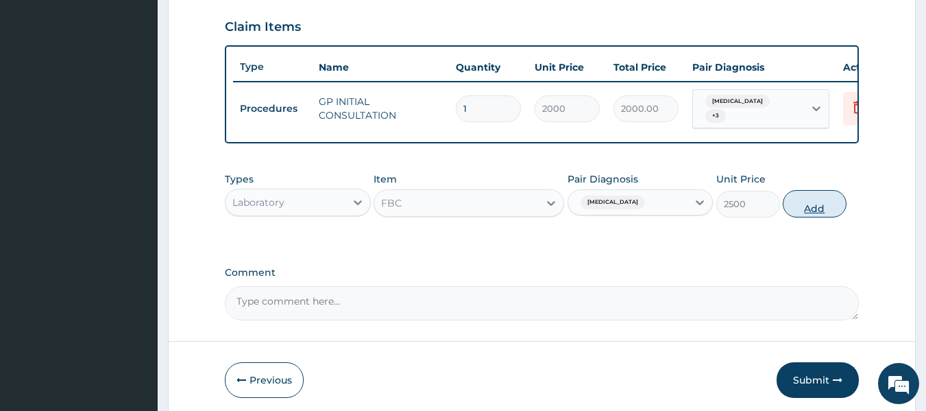
click at [821, 204] on button "Add" at bounding box center [815, 203] width 64 height 27
type input "0"
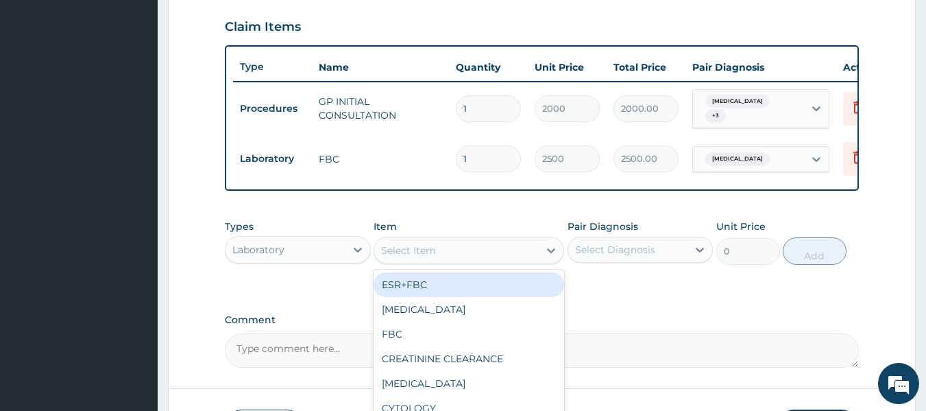
click at [449, 261] on div "Select Item" at bounding box center [456, 250] width 164 height 22
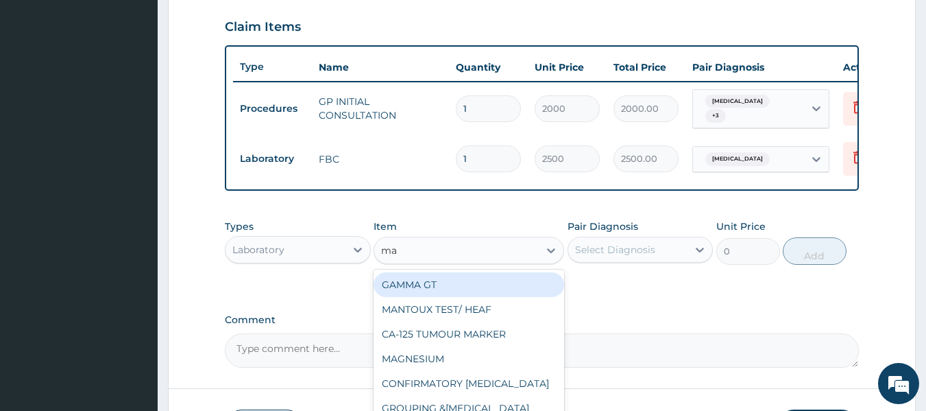
type input "mal"
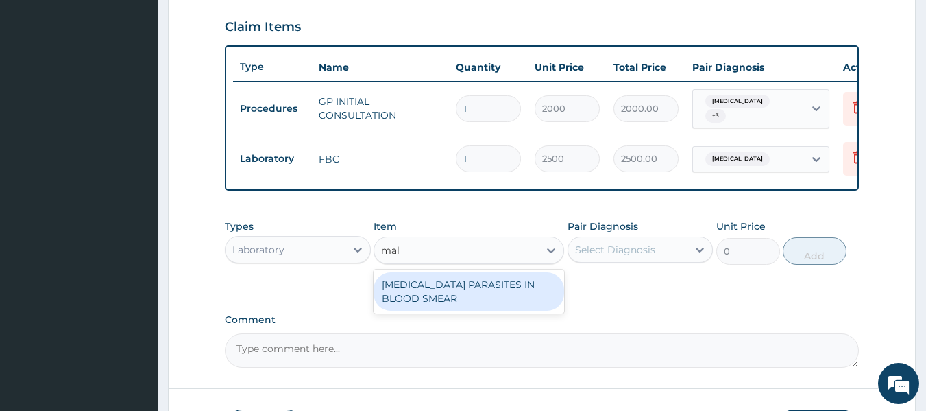
click at [452, 313] on div "MALARIA PARASITES IN BLOOD SMEAR" at bounding box center [468, 291] width 191 height 44
click at [452, 294] on div "MALARIA PARASITES IN BLOOD SMEAR" at bounding box center [468, 291] width 191 height 38
type input "1700"
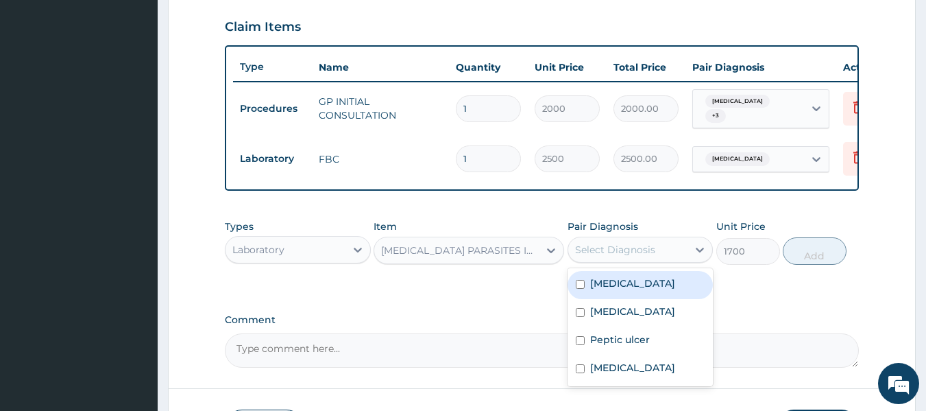
click at [620, 246] on div "Select Diagnosis" at bounding box center [628, 249] width 120 height 22
click at [608, 299] on div "[MEDICAL_DATA]" at bounding box center [640, 285] width 146 height 28
checkbox input "true"
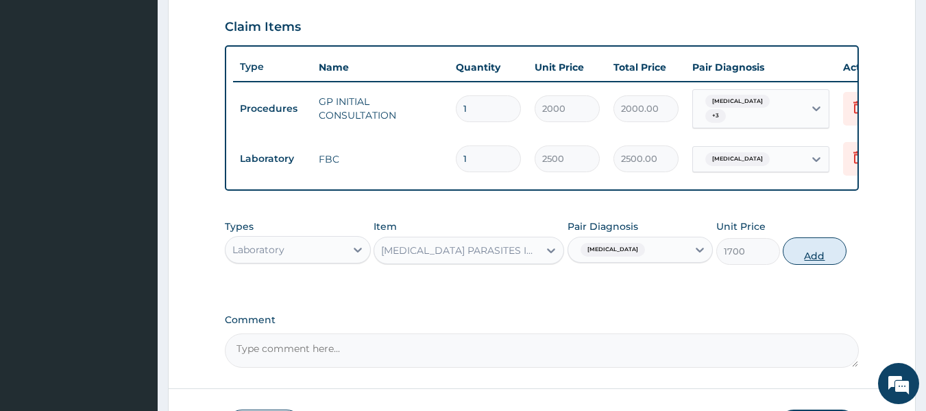
click at [818, 258] on button "Add" at bounding box center [815, 250] width 64 height 27
type input "0"
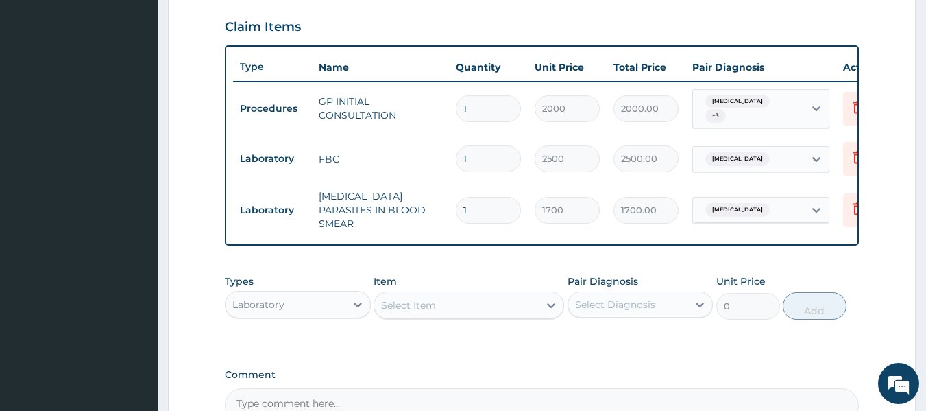
click at [332, 297] on div "Laboratory" at bounding box center [285, 304] width 120 height 22
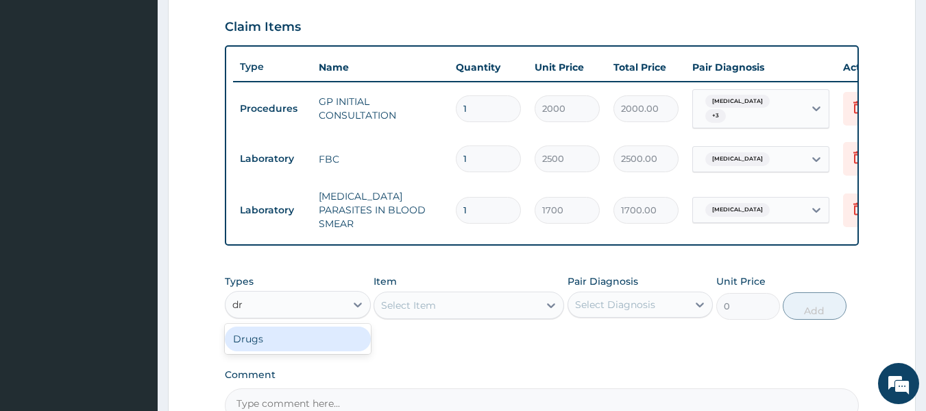
type input "dr"
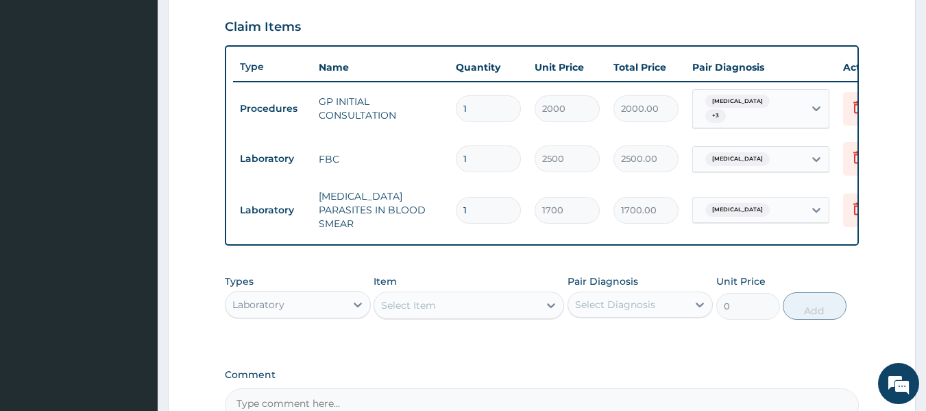
click at [297, 354] on div "PA Code / Prescription Code Enter Code(Secondary Care Only) Encounter Date 03-0…" at bounding box center [542, 44] width 635 height 756
click at [283, 291] on div "Laboratory" at bounding box center [298, 304] width 146 height 27
type input "dr"
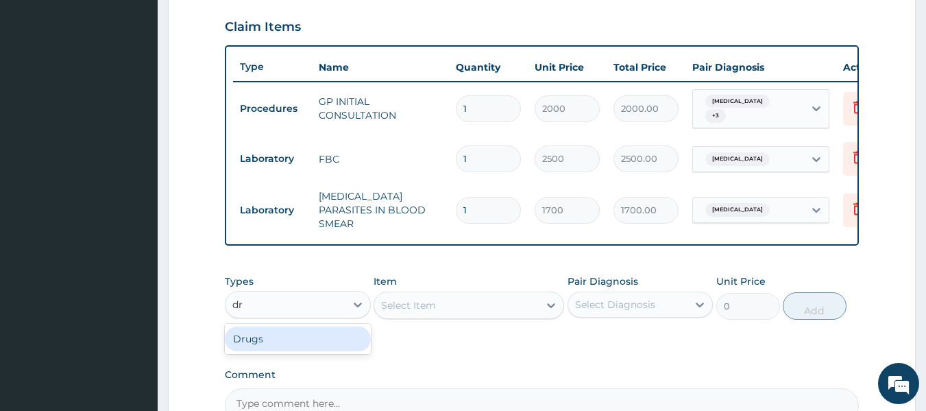
click at [274, 332] on div "Drugs" at bounding box center [298, 338] width 146 height 25
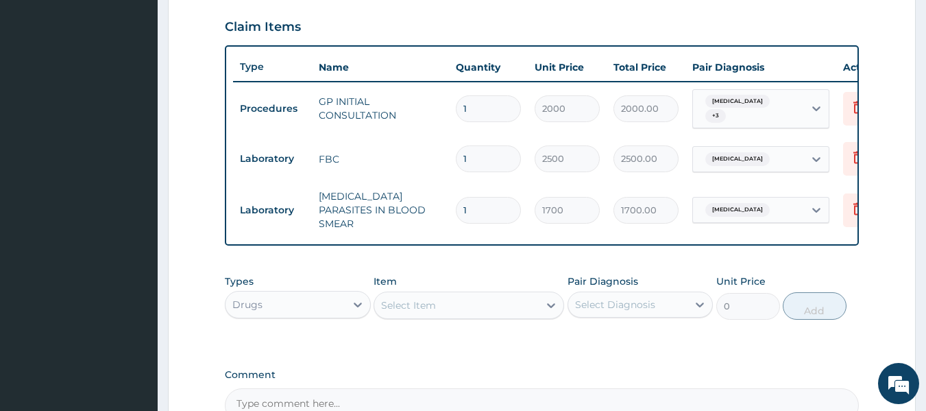
click at [442, 308] on div "Select Item" at bounding box center [456, 305] width 164 height 22
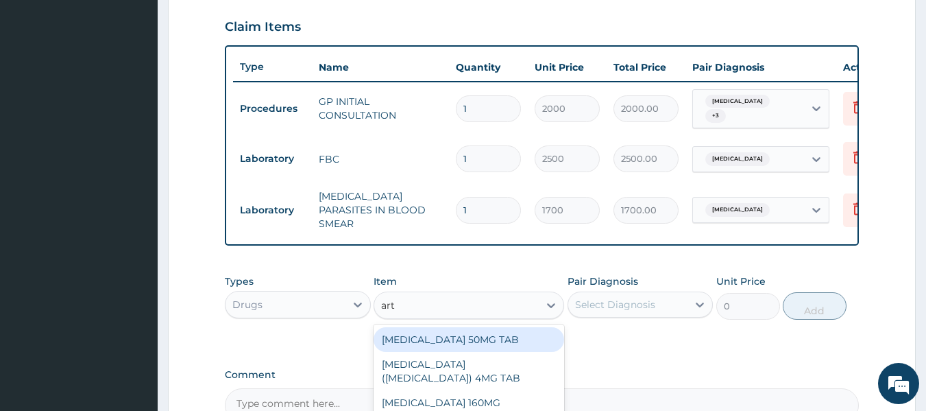
type input "arth"
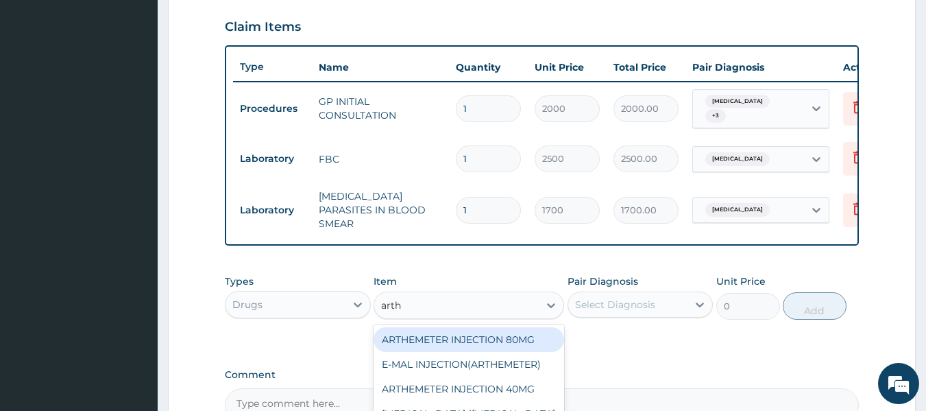
click at [455, 332] on div "ARTHEMETER INJECTION 80MG" at bounding box center [468, 339] width 191 height 25
type input "600"
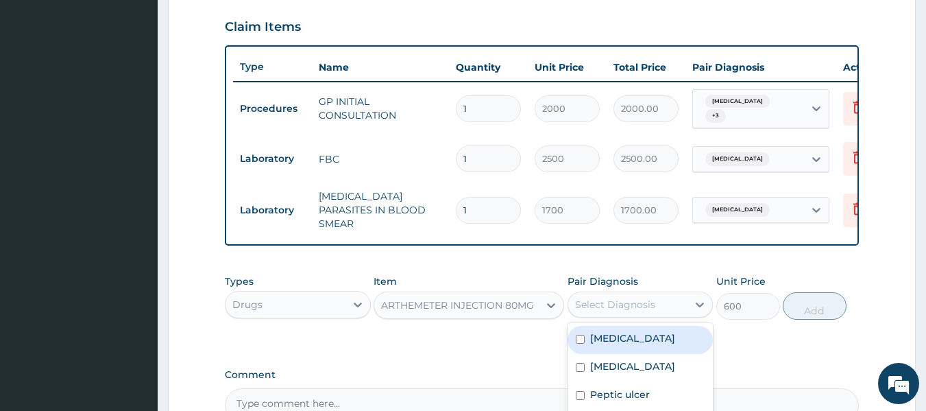
click at [617, 309] on div "Select Diagnosis" at bounding box center [628, 304] width 120 height 22
click at [617, 334] on label "[MEDICAL_DATA]" at bounding box center [632, 338] width 85 height 14
checkbox input "true"
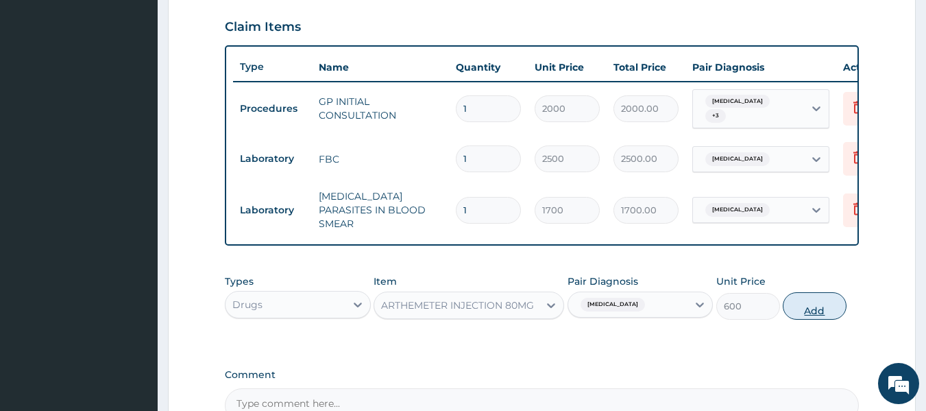
click at [785, 302] on button "Add" at bounding box center [815, 305] width 64 height 27
type input "0"
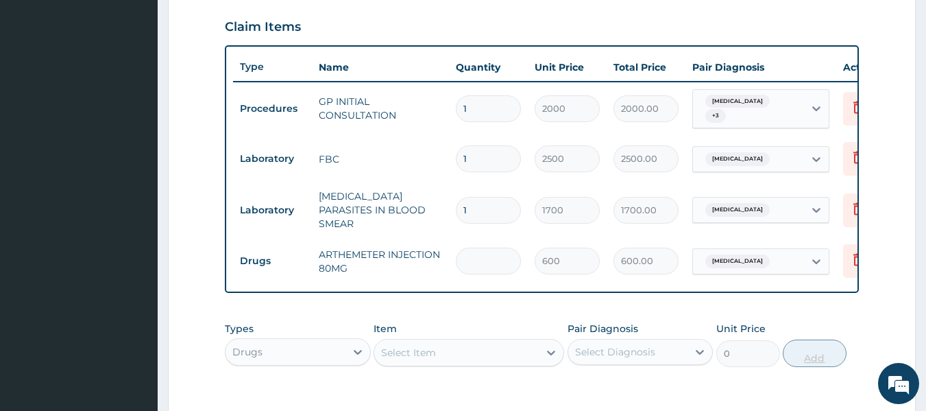
type input "0.00"
type input "2"
type input "1200.00"
type input "2"
click at [413, 347] on div "Select Item" at bounding box center [408, 352] width 55 height 14
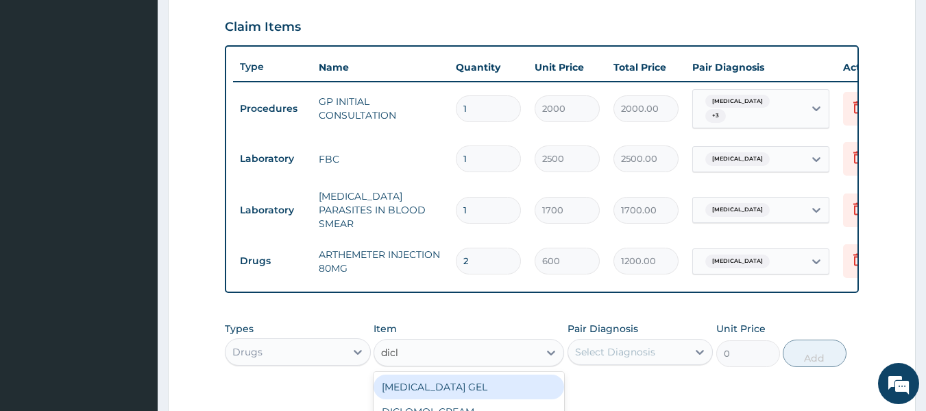
type input "diclo"
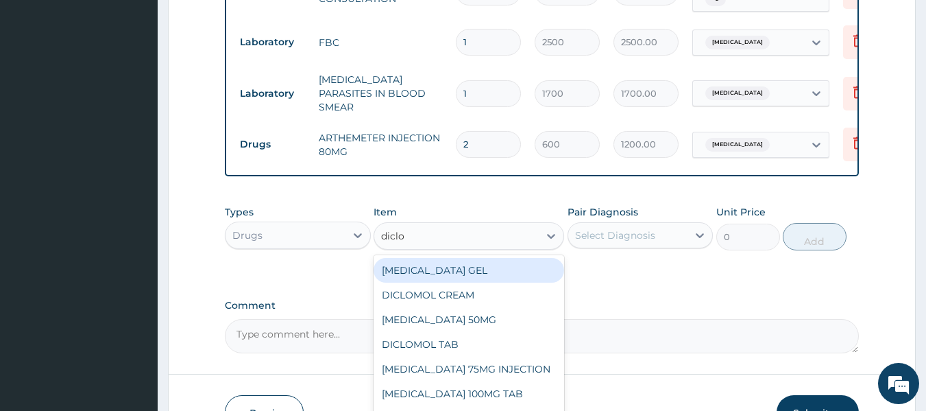
scroll to position [623, 0]
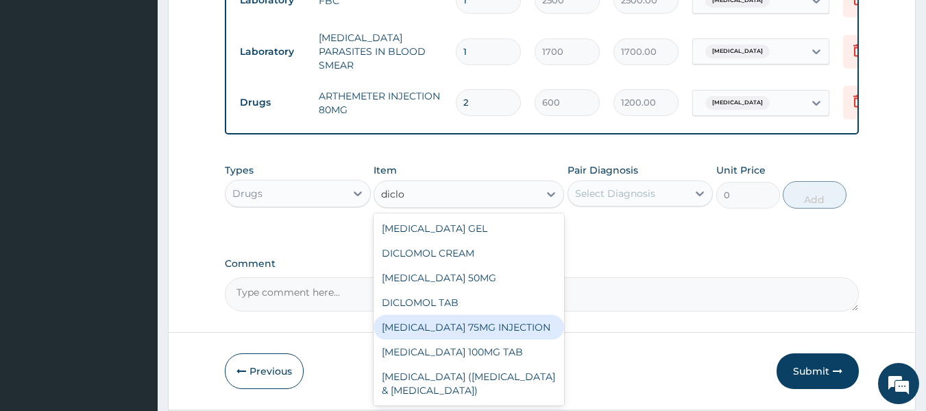
click at [453, 334] on div "DICLOFENAC 75MG INJECTION" at bounding box center [468, 327] width 191 height 25
type input "156"
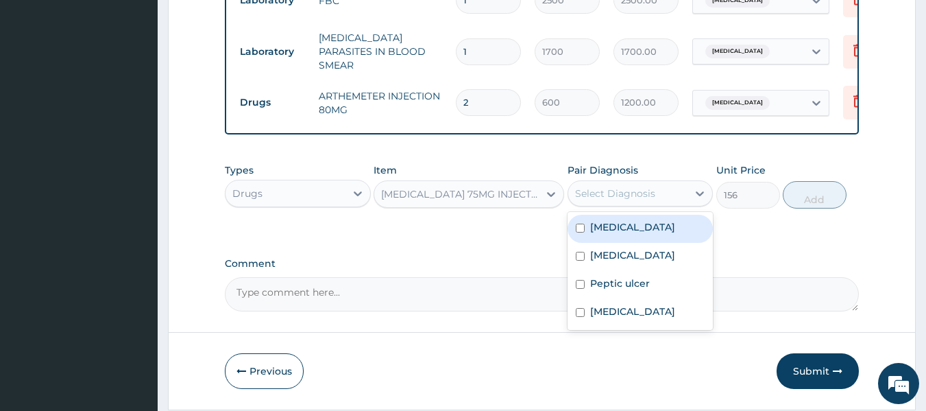
click at [588, 188] on div "Select Diagnosis" at bounding box center [615, 193] width 80 height 14
click at [576, 228] on input "checkbox" at bounding box center [580, 227] width 9 height 9
checkbox input "true"
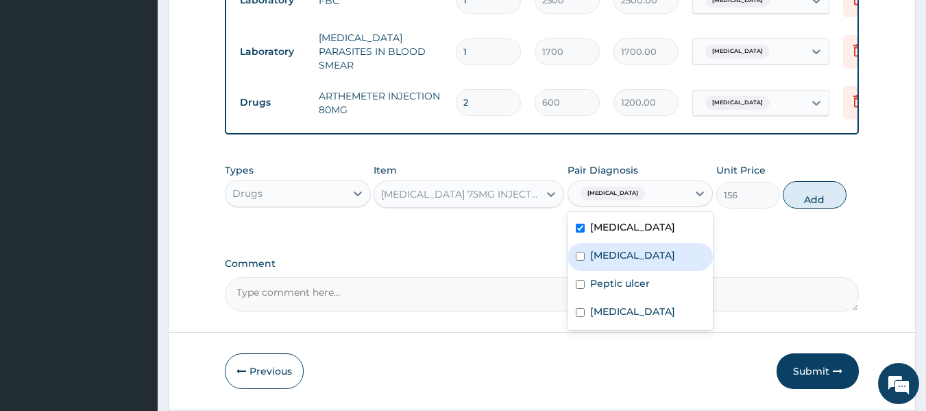
click at [580, 244] on div "Sepsis" at bounding box center [640, 257] width 146 height 28
checkbox input "true"
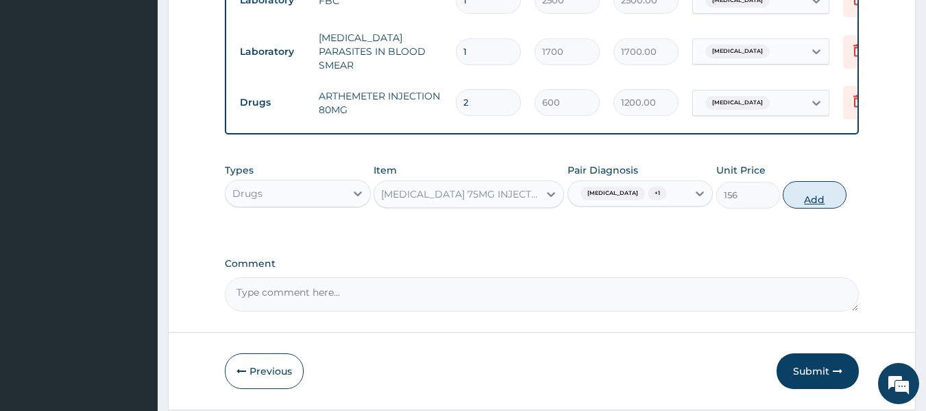
click at [820, 197] on button "Add" at bounding box center [815, 194] width 64 height 27
type input "0"
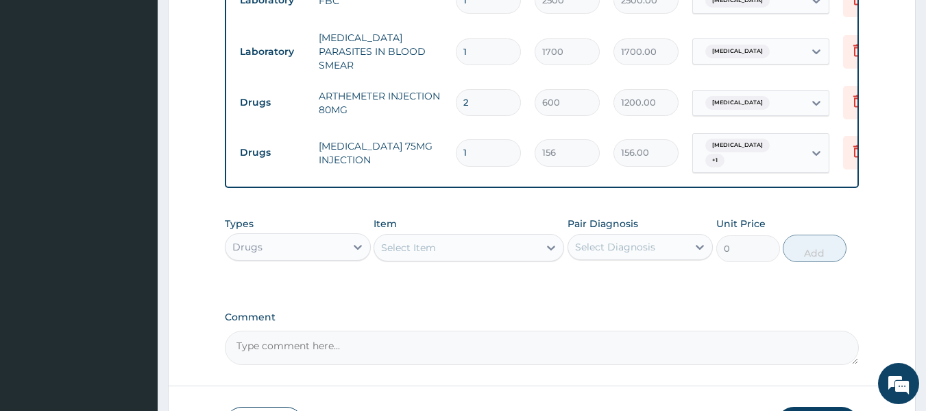
click at [397, 241] on div "Select Item" at bounding box center [408, 248] width 55 height 14
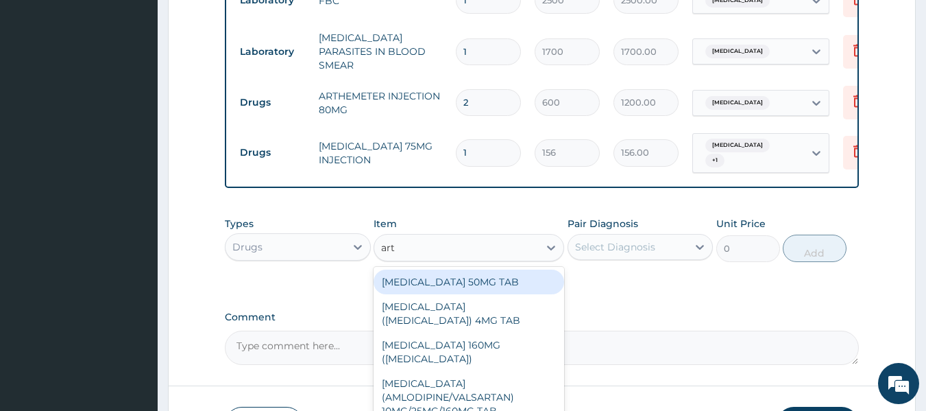
type input "arte"
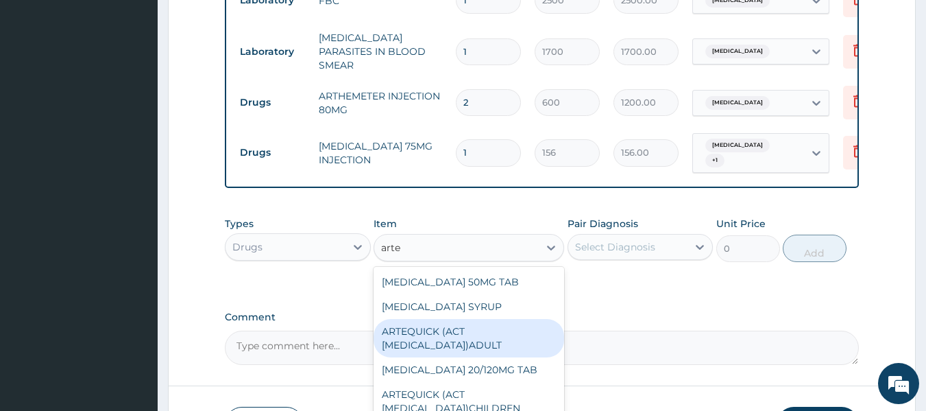
click at [404, 329] on div "ARTEQUICK (ACT ANTIMALARIAL)ADULT" at bounding box center [468, 338] width 191 height 38
type input "2500"
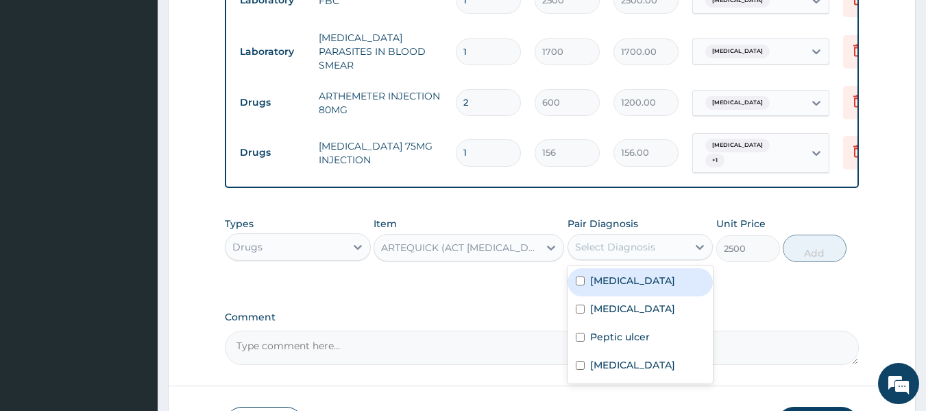
click at [620, 240] on div "Select Diagnosis" at bounding box center [615, 247] width 80 height 14
click at [603, 276] on label "[MEDICAL_DATA]" at bounding box center [632, 280] width 85 height 14
checkbox input "true"
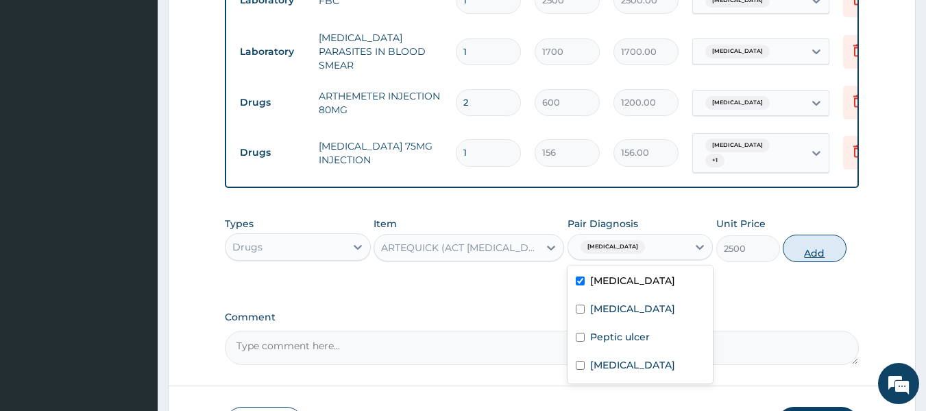
click at [803, 243] on button "Add" at bounding box center [815, 247] width 64 height 27
type input "0"
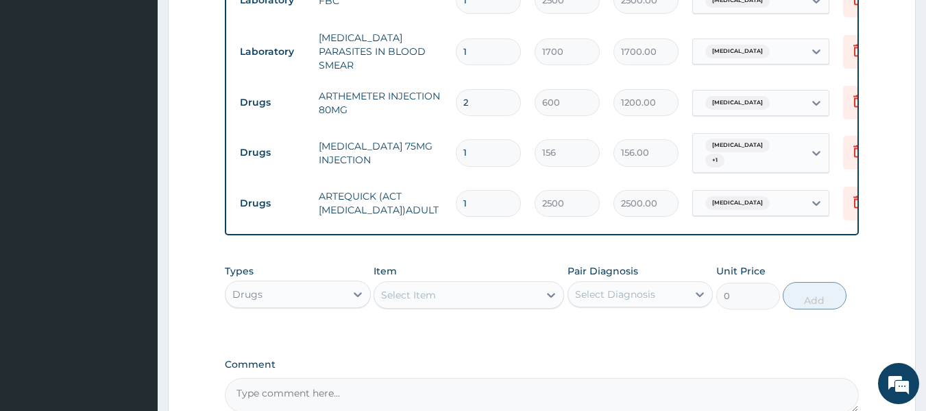
click at [408, 288] on div "Select Item" at bounding box center [408, 295] width 55 height 14
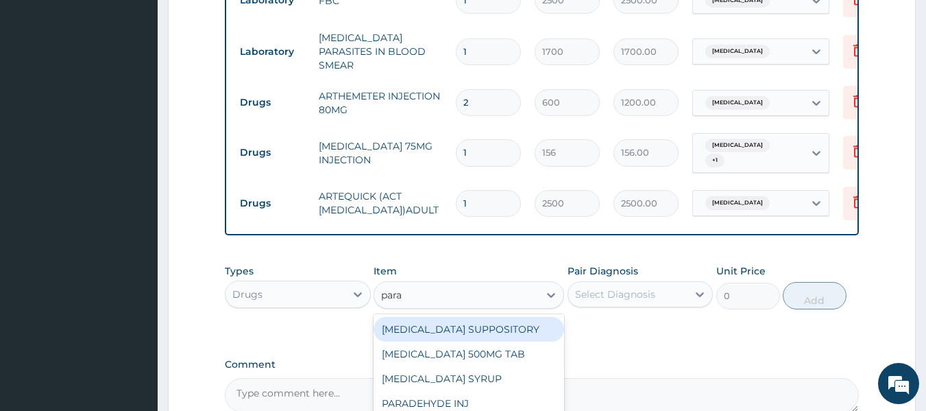
type input "parac"
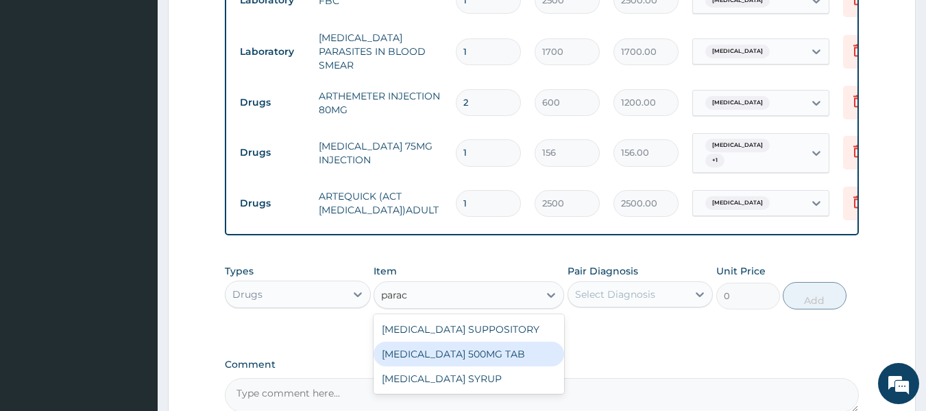
click at [415, 353] on div "PARACETAMOL 500MG TAB" at bounding box center [468, 353] width 191 height 25
type input "15"
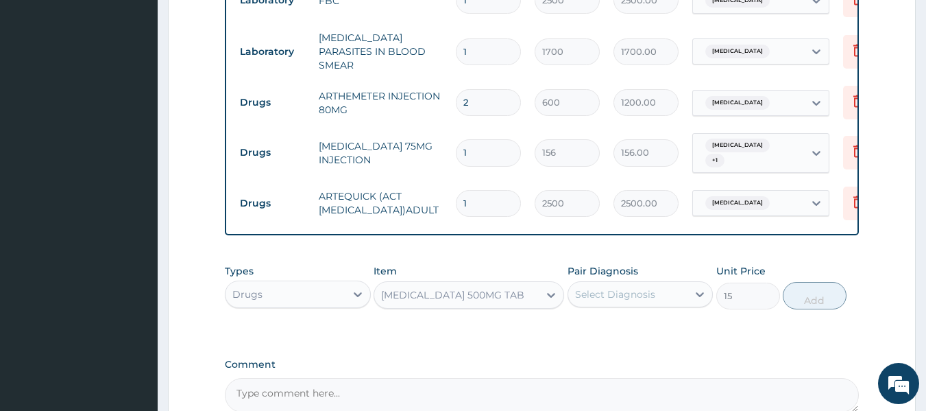
click at [580, 302] on div "Types Drugs Item PARACETAMOL 500MG TAB Pair Diagnosis Select Diagnosis Unit Pri…" at bounding box center [542, 286] width 635 height 59
click at [602, 287] on div "Select Diagnosis" at bounding box center [615, 294] width 80 height 14
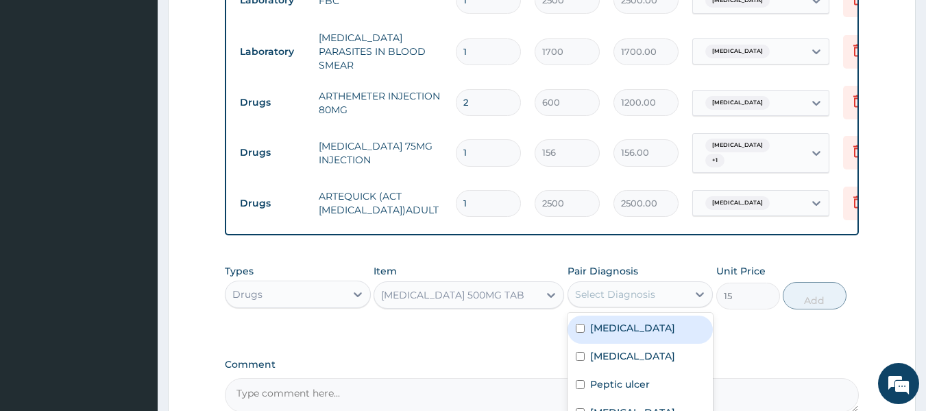
click at [596, 321] on label "[MEDICAL_DATA]" at bounding box center [632, 328] width 85 height 14
checkbox input "true"
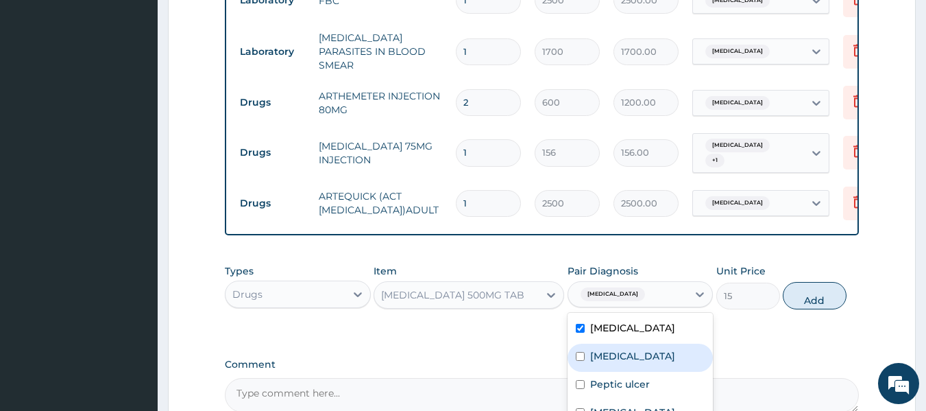
click at [593, 343] on div "Sepsis" at bounding box center [640, 357] width 146 height 28
checkbox input "true"
click at [594, 405] on label "Rhinitis" at bounding box center [632, 412] width 85 height 14
checkbox input "true"
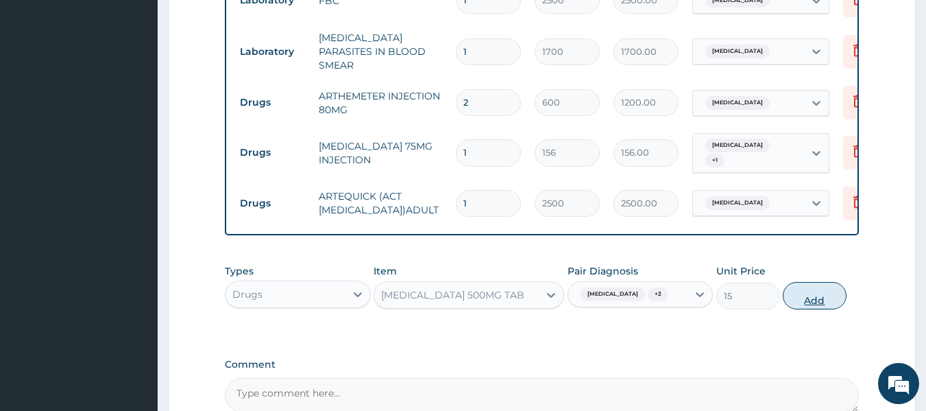
click at [799, 286] on button "Add" at bounding box center [815, 295] width 64 height 27
type input "0"
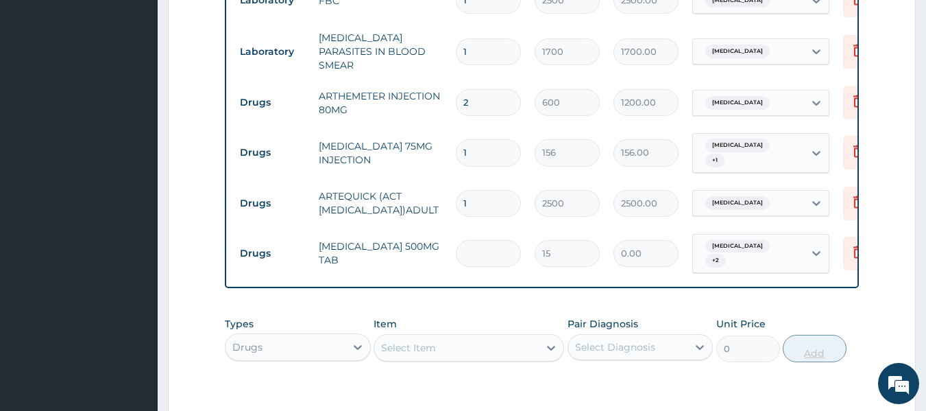
type input "0.00"
type input "3"
type input "45.00"
type input "30"
type input "450.00"
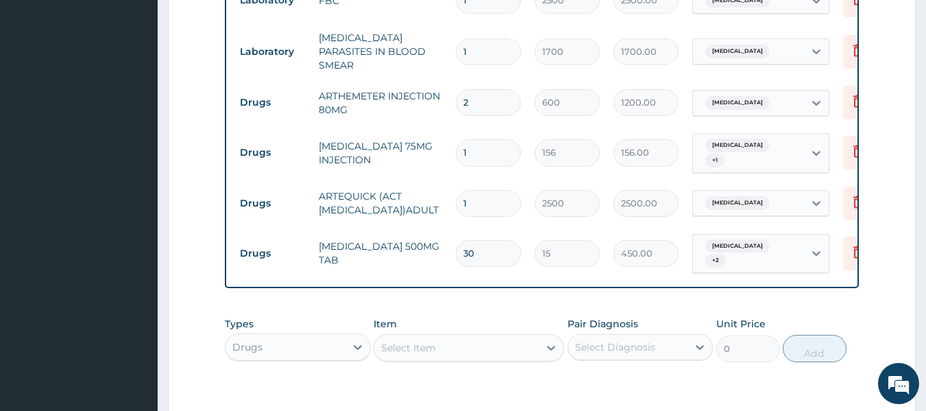
type input "30"
click at [408, 341] on div "Select Item" at bounding box center [408, 348] width 55 height 14
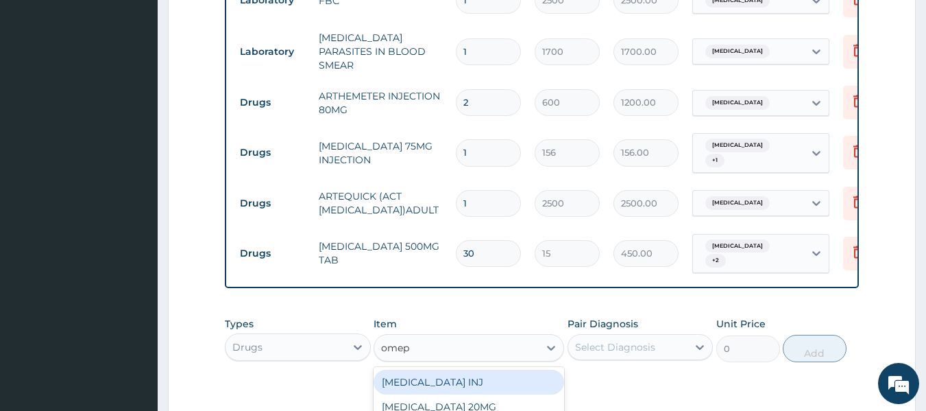
type input "omepr"
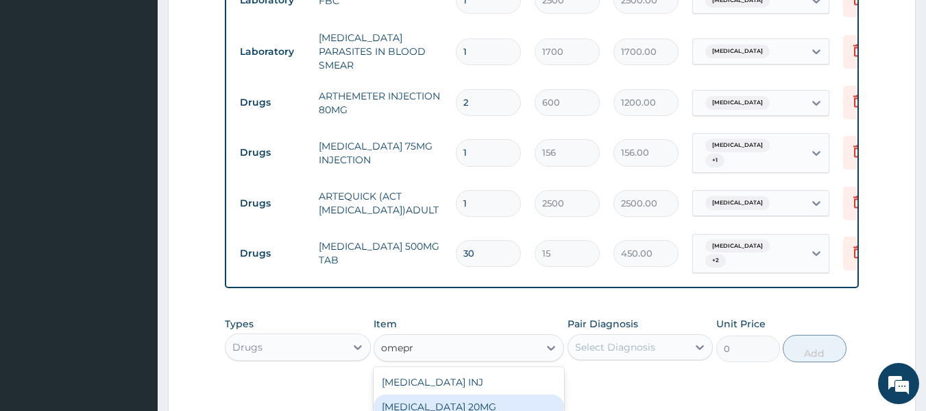
click at [426, 394] on div "OMEPRAZOLE 20MG" at bounding box center [468, 406] width 191 height 25
type input "110"
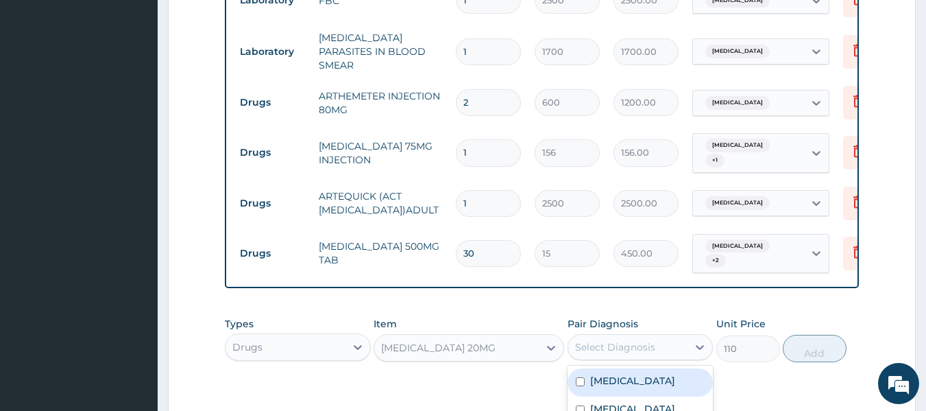
click at [609, 336] on div "Select Diagnosis" at bounding box center [628, 347] width 120 height 22
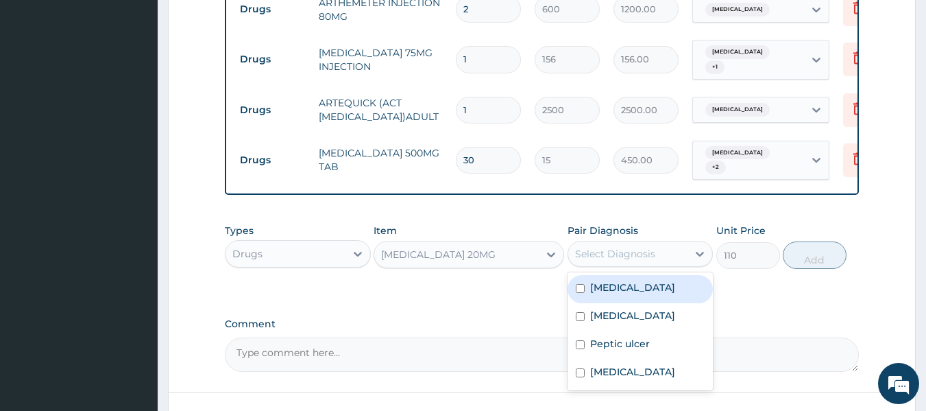
scroll to position [718, 0]
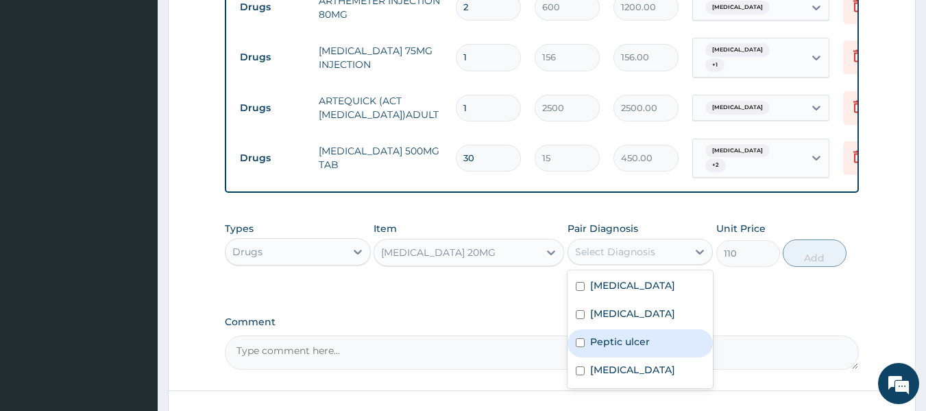
click at [602, 334] on label "Peptic ulcer" at bounding box center [620, 341] width 60 height 14
checkbox input "true"
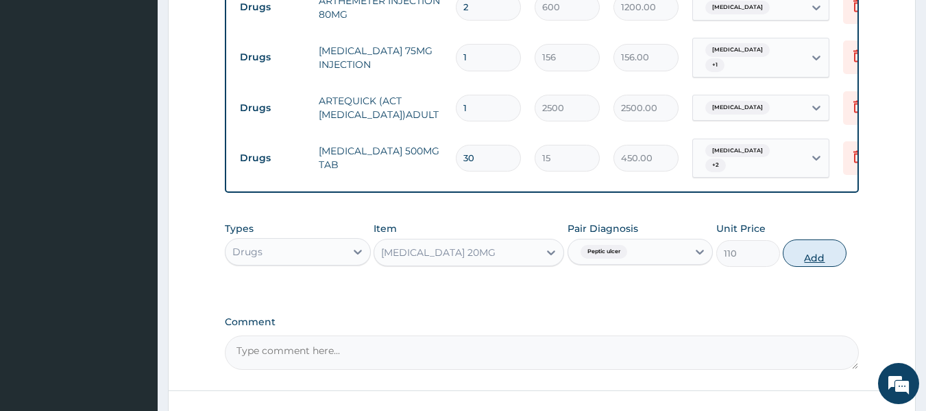
click at [792, 245] on button "Add" at bounding box center [815, 252] width 64 height 27
type input "0"
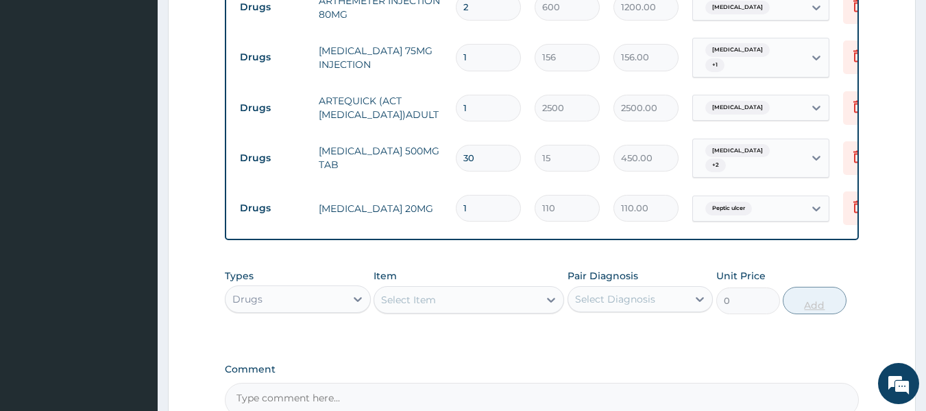
type input "14"
type input "1540.00"
type input "14"
click at [419, 293] on div "Select Item" at bounding box center [408, 300] width 55 height 14
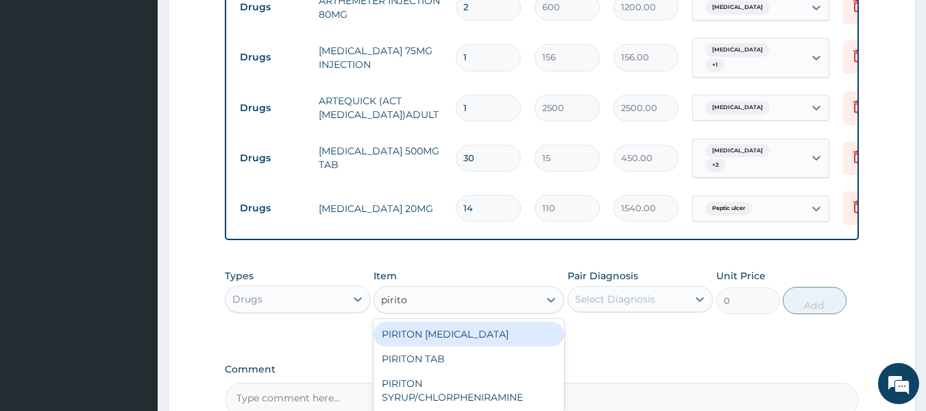
type input "piriton"
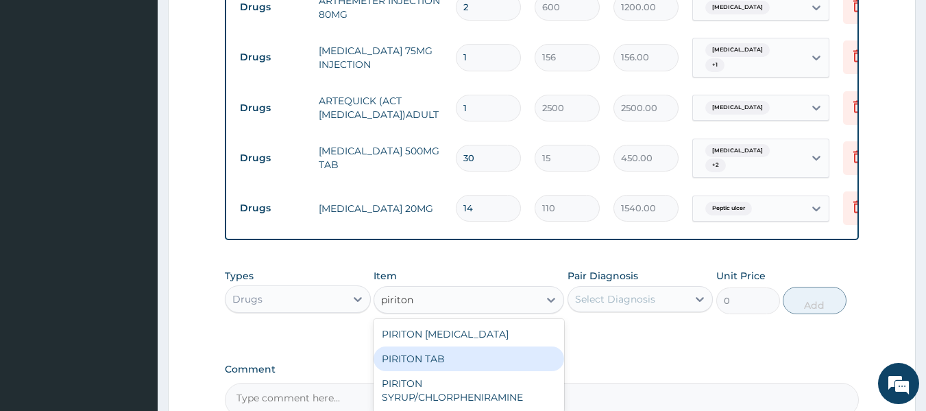
click at [421, 346] on div "PIRITON TAB" at bounding box center [468, 358] width 191 height 25
type input "25"
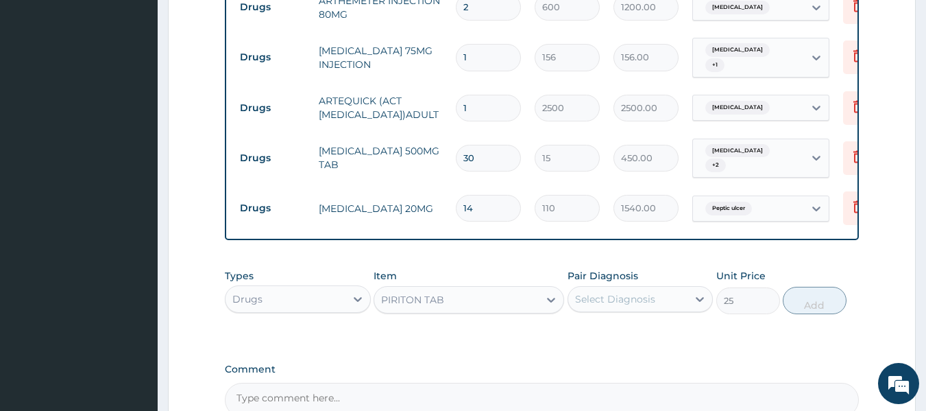
click at [591, 292] on div "Select Diagnosis" at bounding box center [615, 299] width 80 height 14
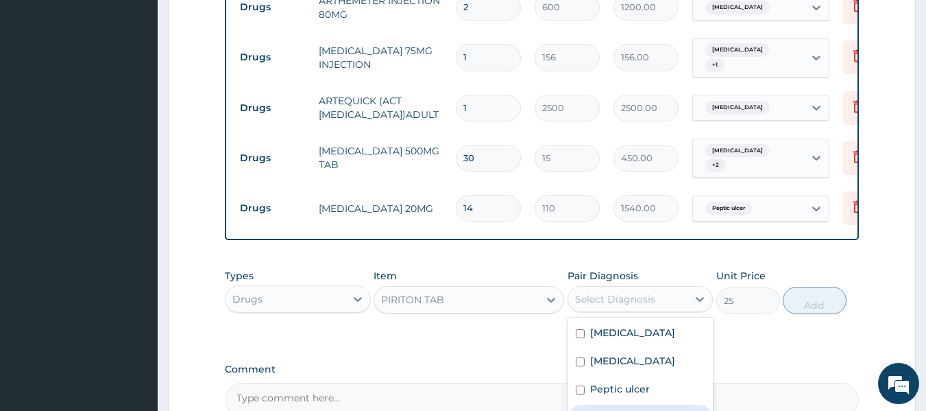
click at [613, 410] on label "Rhinitis" at bounding box center [632, 417] width 85 height 14
checkbox input "true"
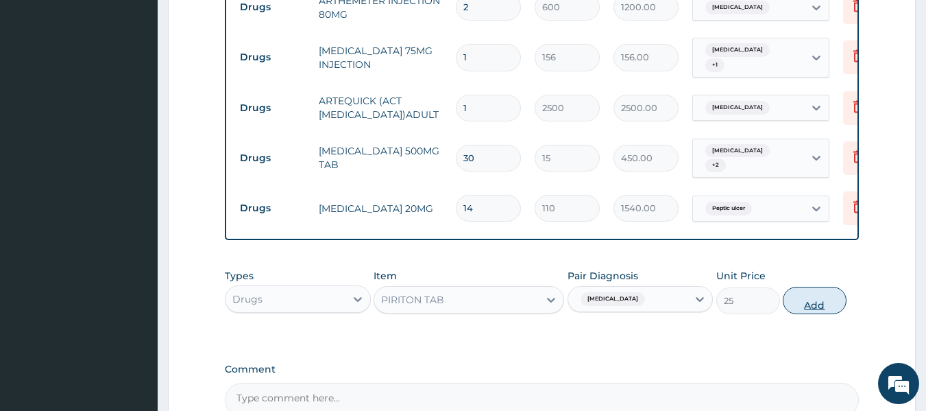
click at [799, 286] on button "Add" at bounding box center [815, 299] width 64 height 27
type input "0"
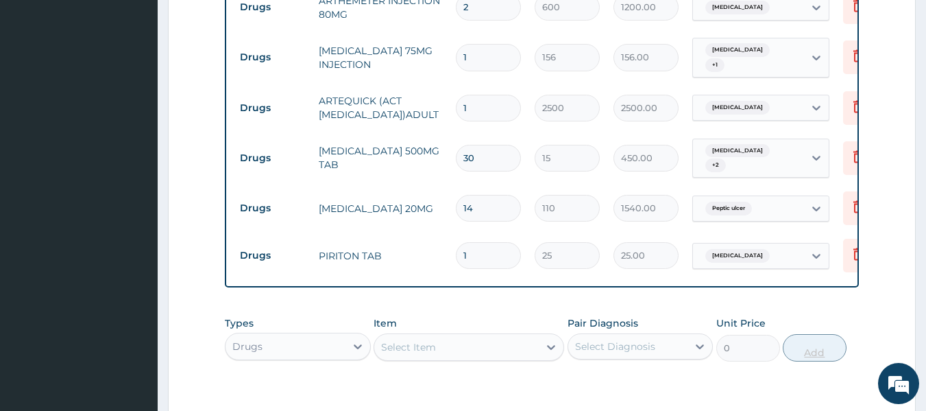
type input "0.00"
type input "5"
type input "125.00"
type input "5"
click at [421, 340] on div "Select Item" at bounding box center [408, 347] width 55 height 14
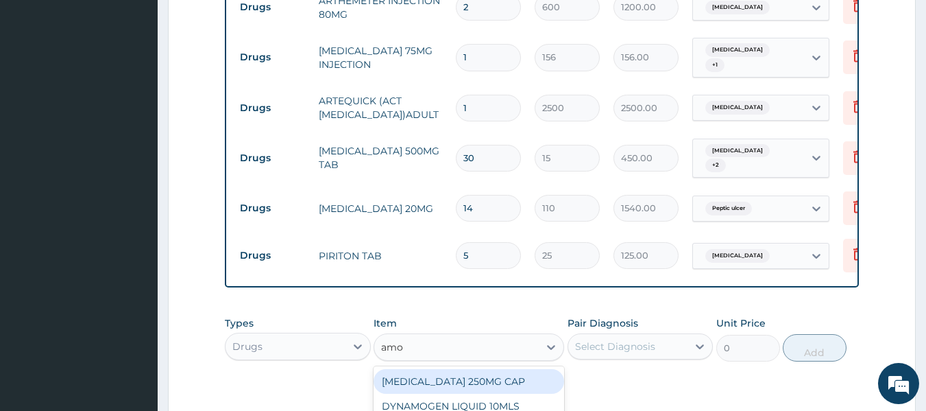
type input "amox"
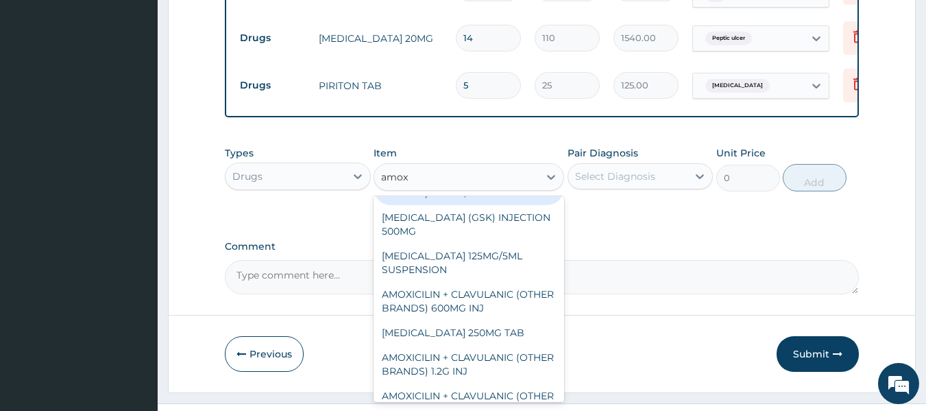
scroll to position [180, 0]
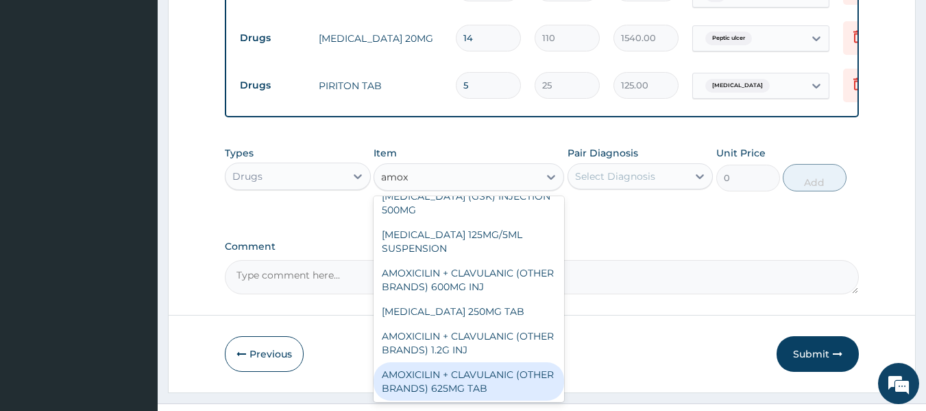
click at [532, 362] on div "AMOXICILIN + CLAVULANIC (OTHER BRANDS) 625MG TAB" at bounding box center [468, 381] width 191 height 38
type input "200"
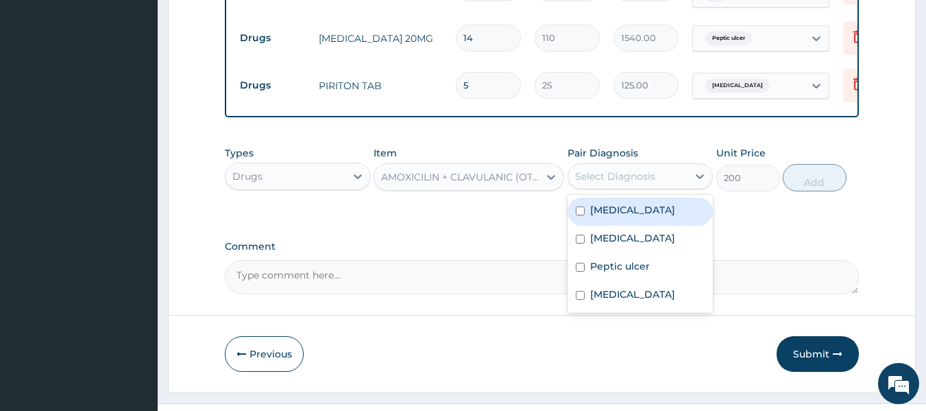
click at [587, 169] on div "Select Diagnosis" at bounding box center [628, 176] width 120 height 22
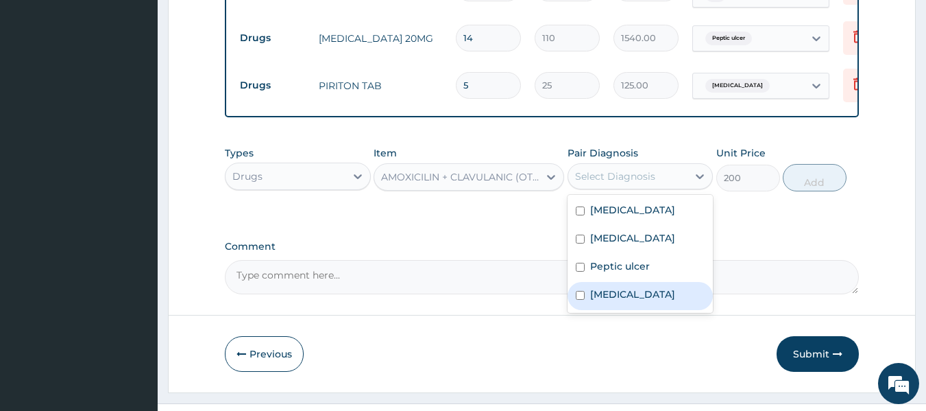
click at [587, 282] on div "Rhinitis" at bounding box center [640, 296] width 146 height 28
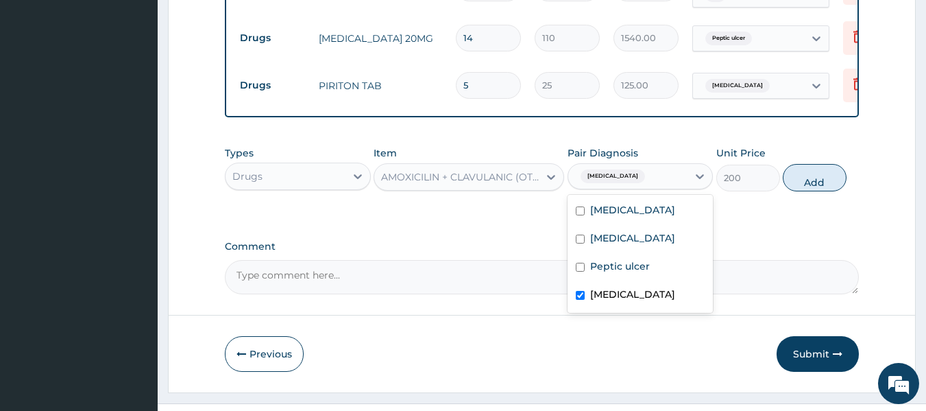
checkbox input "true"
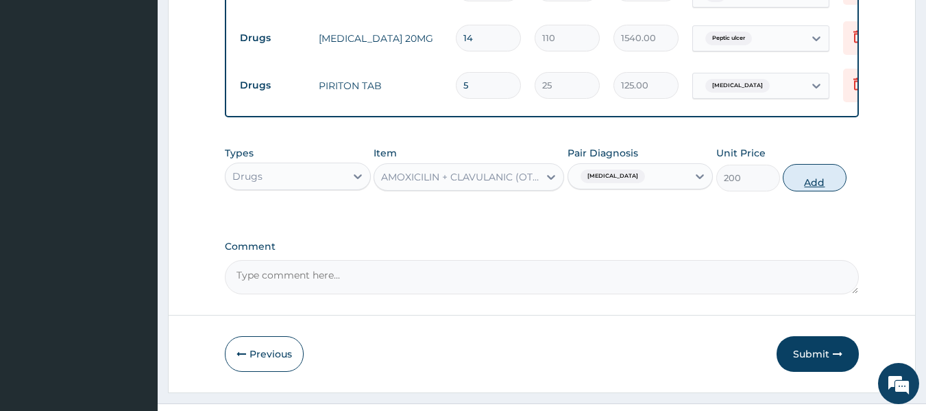
click at [789, 164] on button "Add" at bounding box center [815, 177] width 64 height 27
type input "0"
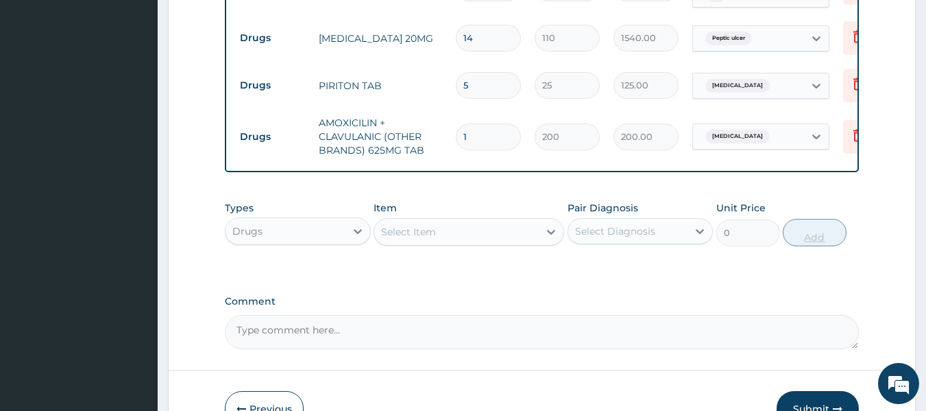
type input "10"
type input "2000.00"
type input "10"
click at [809, 391] on button "Submit" at bounding box center [817, 409] width 82 height 36
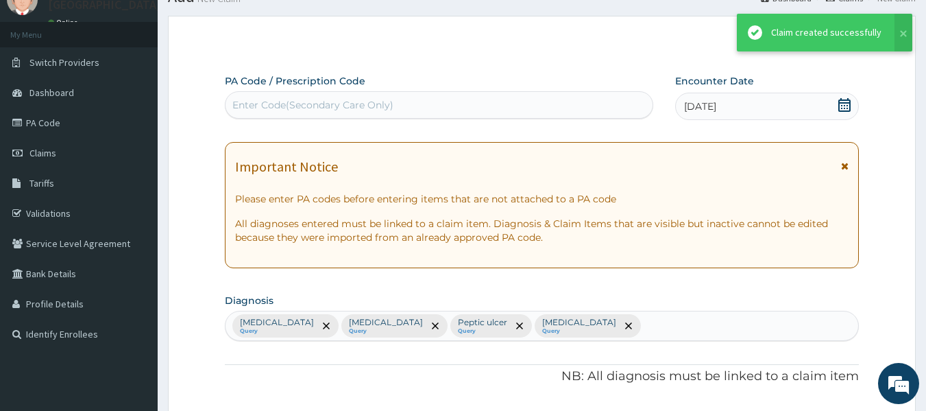
scroll to position [888, 0]
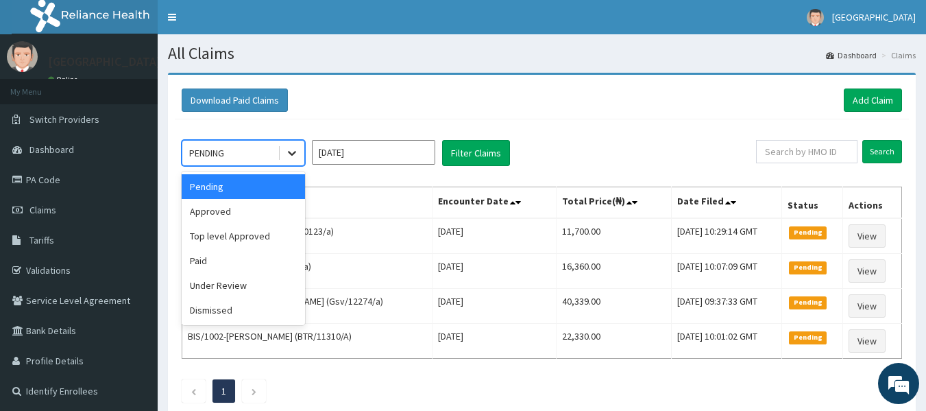
click at [295, 148] on icon at bounding box center [292, 153] width 14 height 14
click at [271, 208] on div "Approved" at bounding box center [243, 211] width 123 height 25
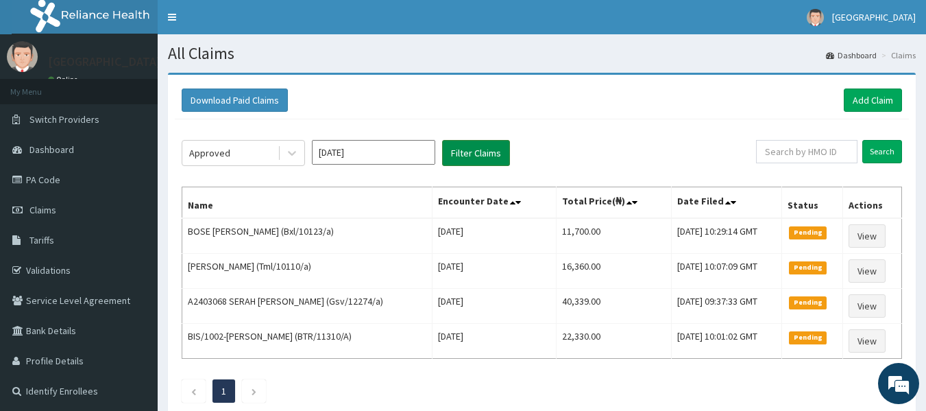
click at [446, 159] on button "Filter Claims" at bounding box center [476, 153] width 68 height 26
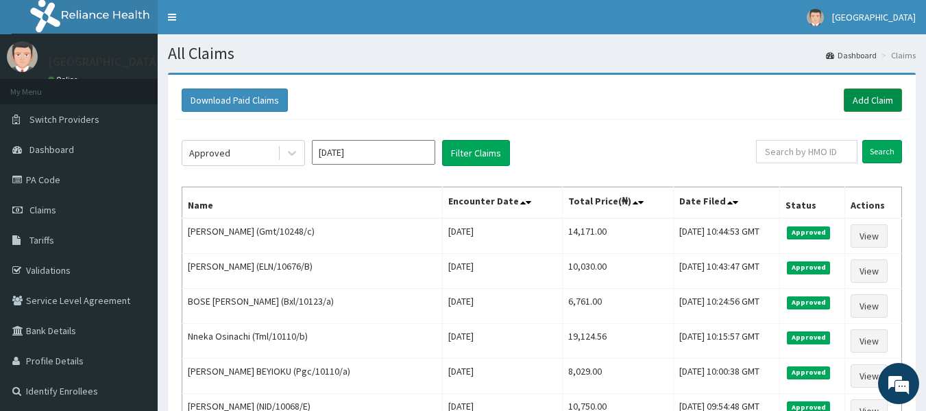
click at [857, 98] on link "Add Claim" at bounding box center [873, 99] width 58 height 23
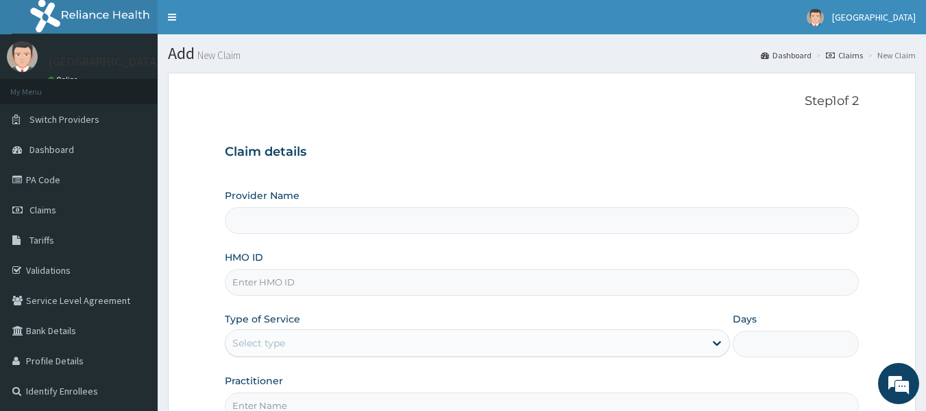
type input "[GEOGRAPHIC_DATA]"
click at [333, 277] on input "HMO ID" at bounding box center [542, 282] width 635 height 27
paste input "Gmt/10248/f"
type input "Gmt/10248/f"
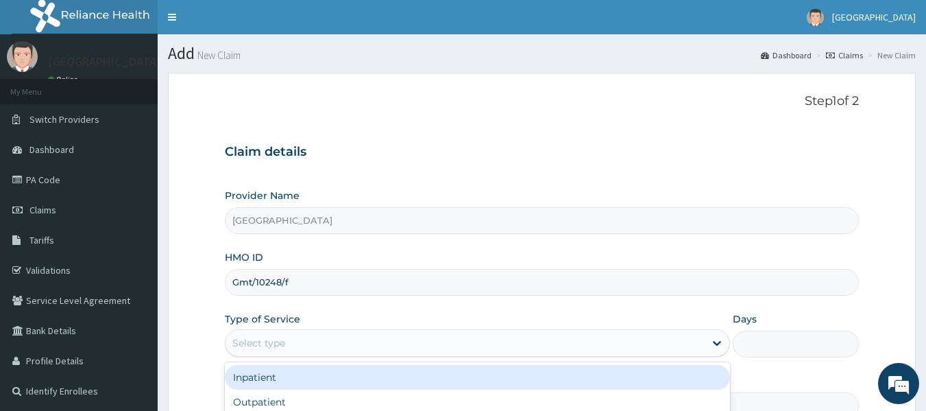
click at [273, 343] on div "Select type" at bounding box center [258, 343] width 53 height 14
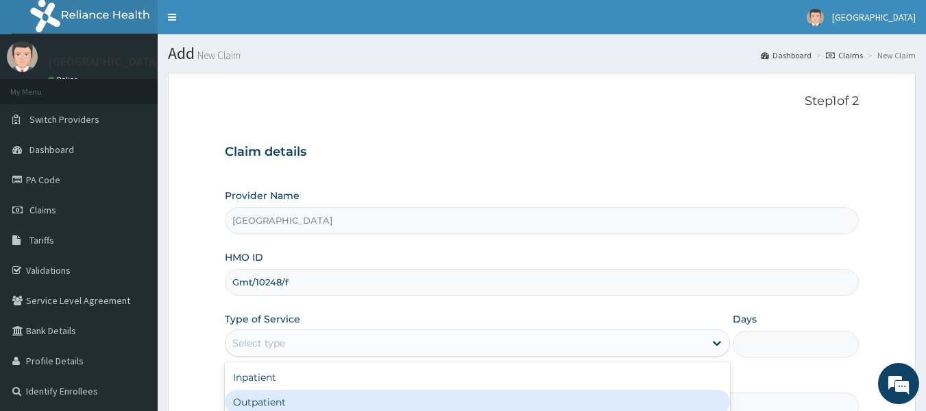
click at [264, 389] on div "Outpatient" at bounding box center [477, 401] width 505 height 25
type input "1"
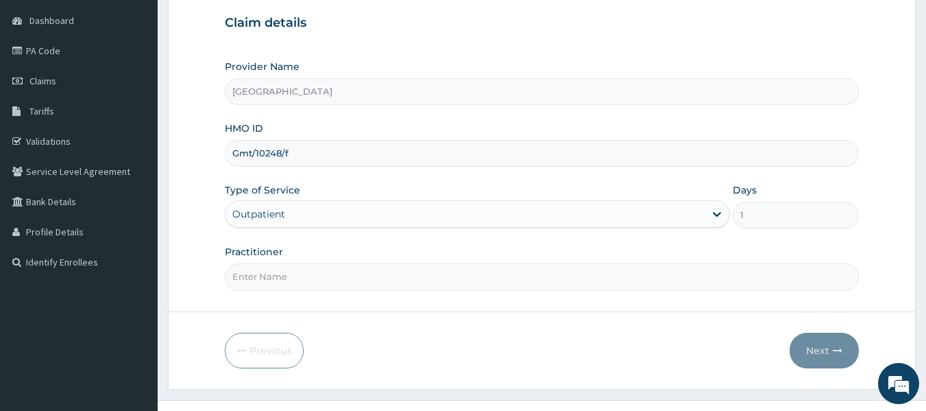
scroll to position [141, 0]
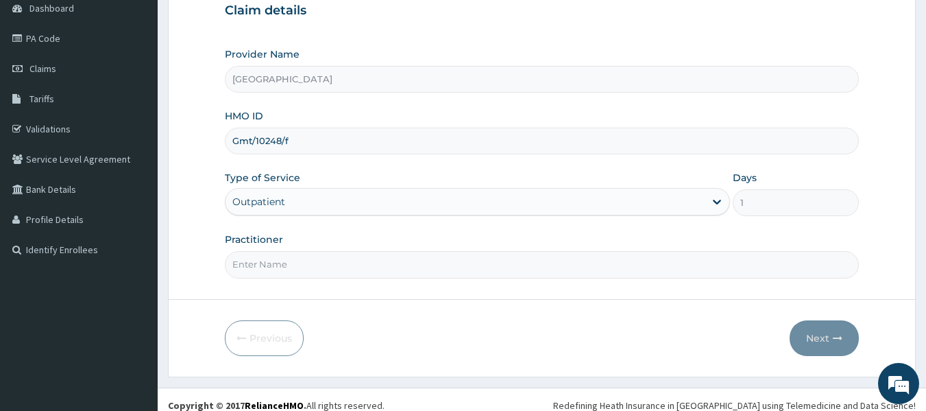
click at [353, 271] on input "Practitioner" at bounding box center [542, 264] width 635 height 27
type input "Dr [PERSON_NAME]"
click at [805, 336] on button "Next" at bounding box center [823, 338] width 69 height 36
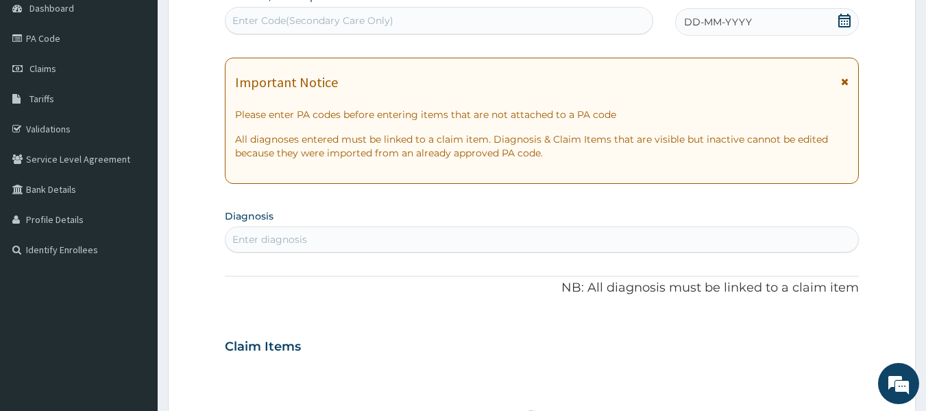
click at [844, 21] on icon at bounding box center [844, 21] width 12 height 14
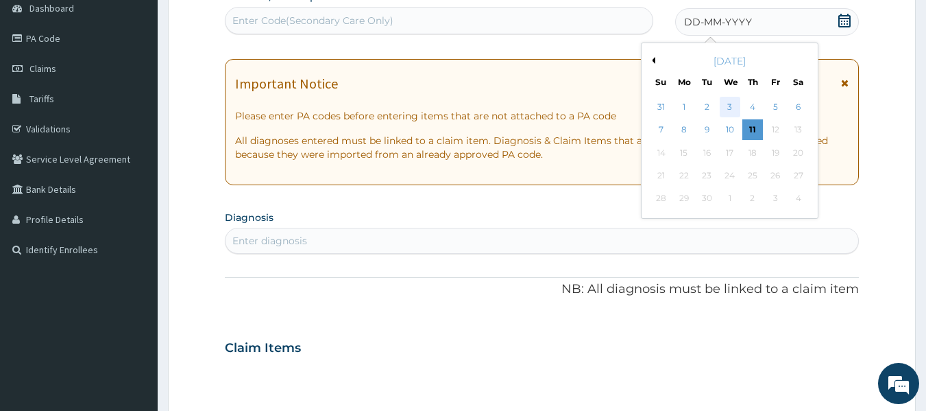
click at [730, 109] on div "3" at bounding box center [730, 107] width 21 height 21
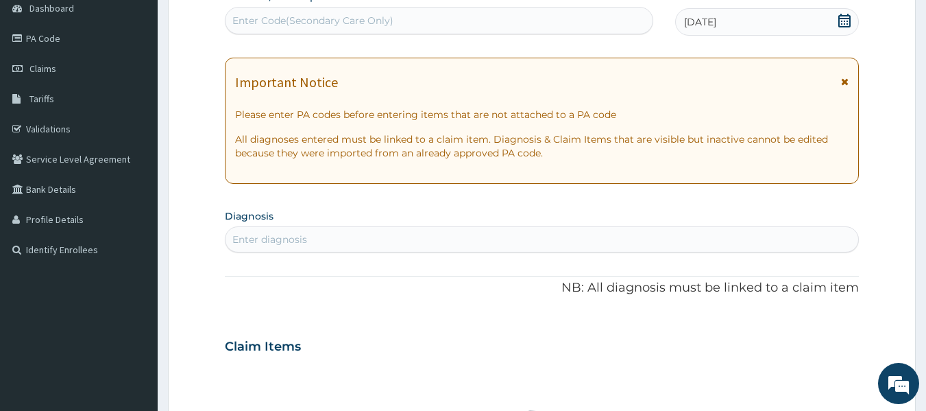
click at [364, 226] on div "Enter diagnosis" at bounding box center [542, 239] width 635 height 26
type input "plasmod"
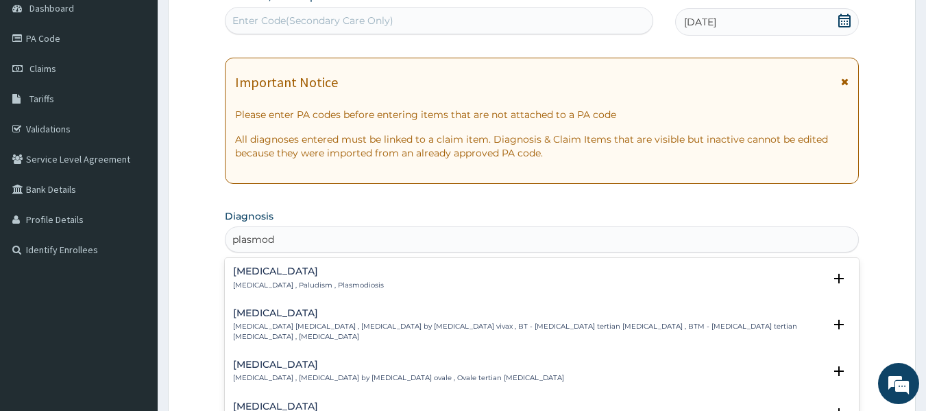
click at [294, 285] on p "[MEDICAL_DATA] , Paludism , Plasmodiosis" at bounding box center [308, 285] width 151 height 10
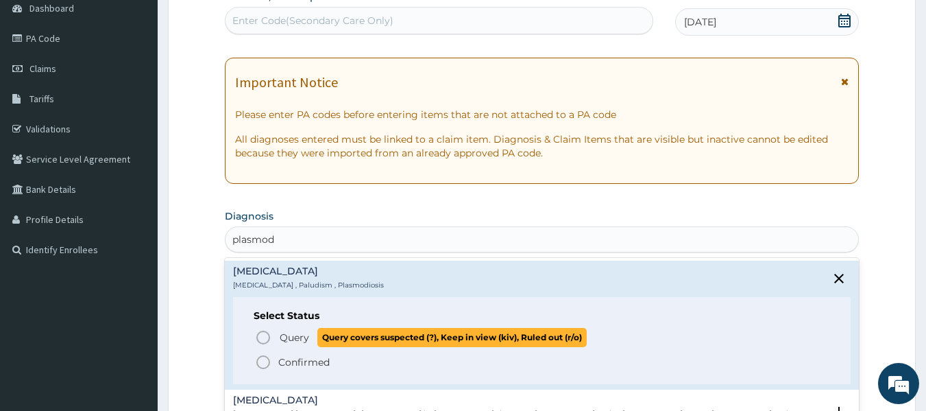
click at [278, 339] on p "Query Query covers suspected (?), Keep in view (kiv), Ruled out (r/o)" at bounding box center [432, 337] width 308 height 19
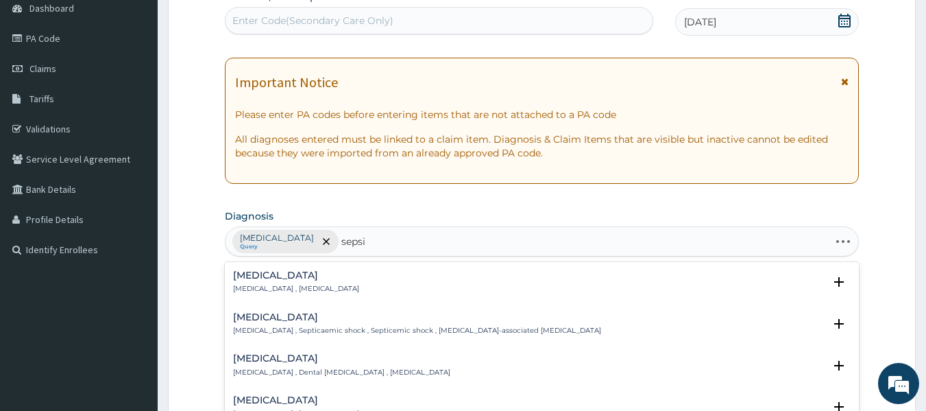
type input "[MEDICAL_DATA]"
click at [258, 290] on p "[MEDICAL_DATA] , [MEDICAL_DATA]" at bounding box center [296, 289] width 126 height 10
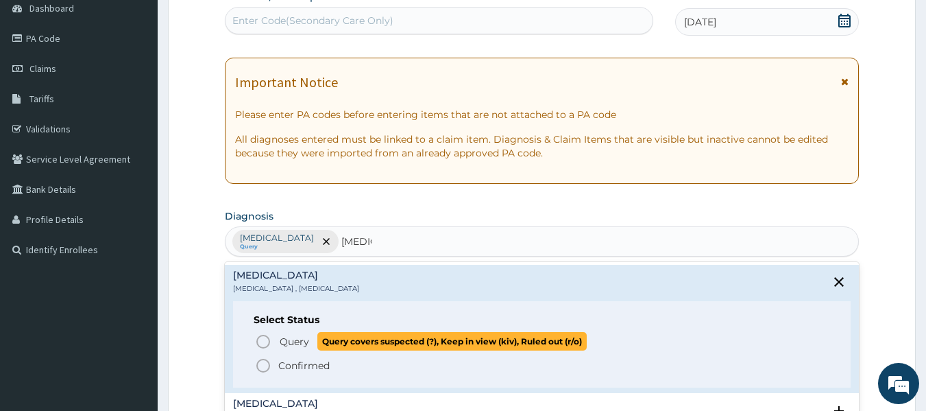
click at [268, 334] on icon "status option query" at bounding box center [263, 341] width 16 height 16
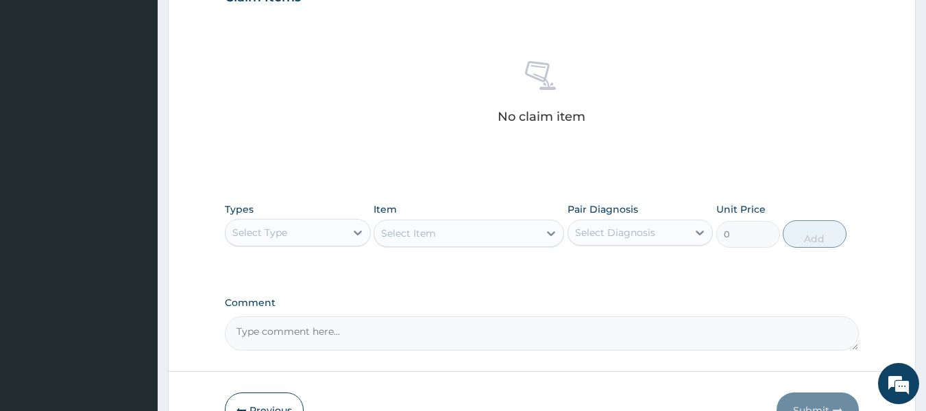
scroll to position [499, 0]
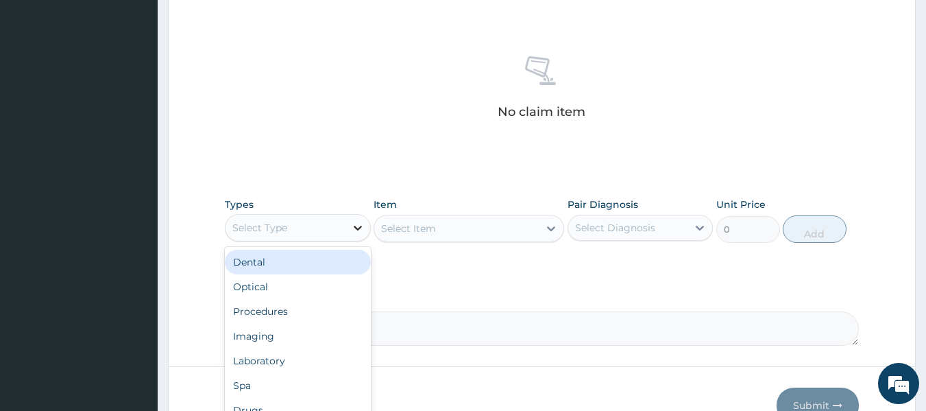
click at [347, 228] on div at bounding box center [357, 227] width 25 height 25
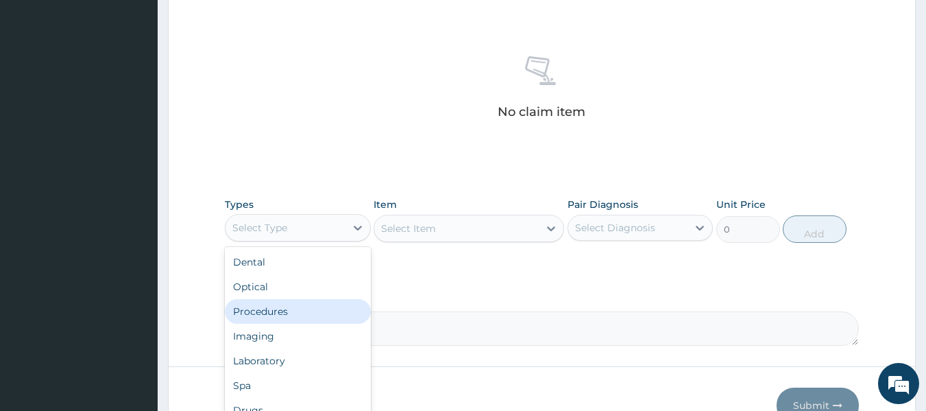
click at [285, 315] on div "Procedures" at bounding box center [298, 311] width 146 height 25
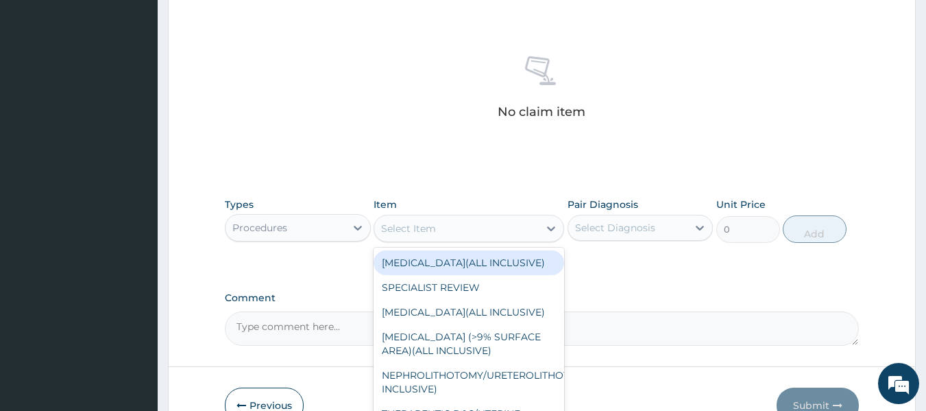
click at [412, 237] on div "Select Item" at bounding box center [456, 228] width 164 height 22
type input "p"
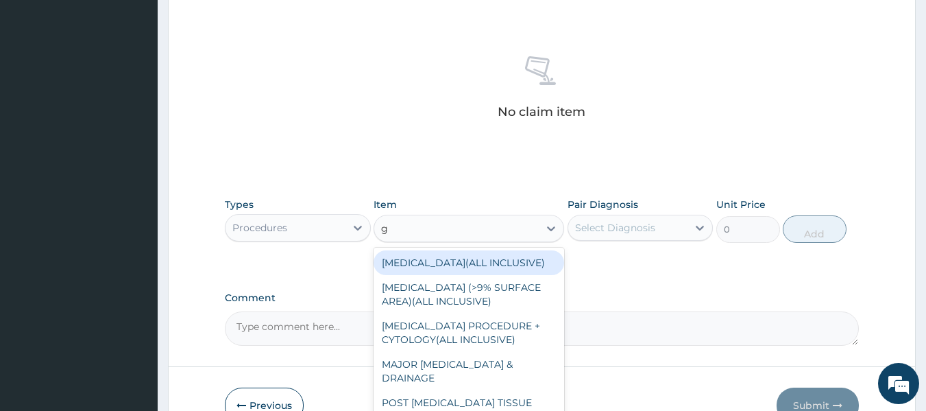
type input "gp"
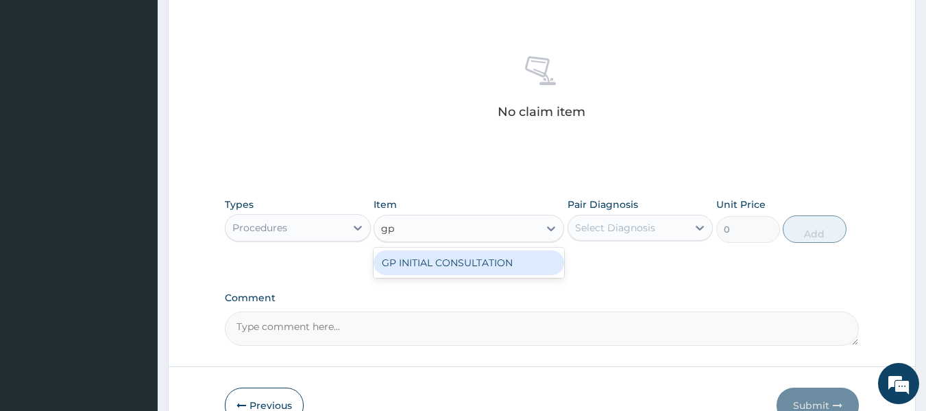
click at [413, 255] on div "GP INITIAL CONSULTATION" at bounding box center [468, 262] width 191 height 25
type input "2000"
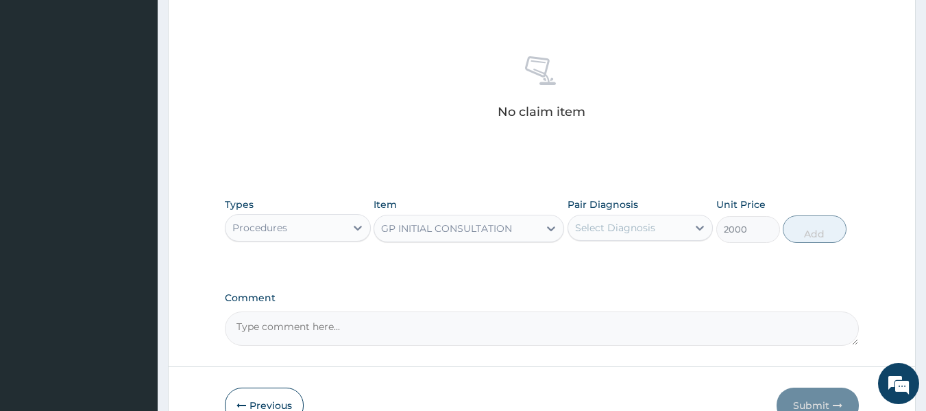
click at [608, 236] on div "Select Diagnosis" at bounding box center [628, 228] width 120 height 22
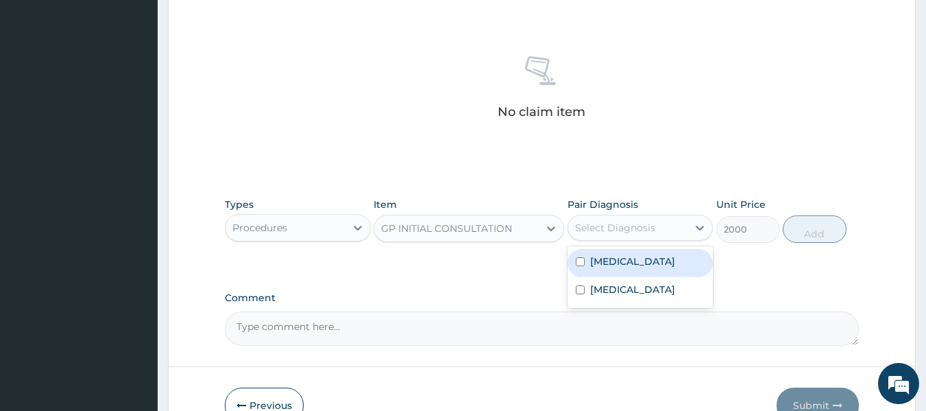
click at [610, 271] on div "[MEDICAL_DATA]" at bounding box center [640, 263] width 146 height 28
checkbox input "true"
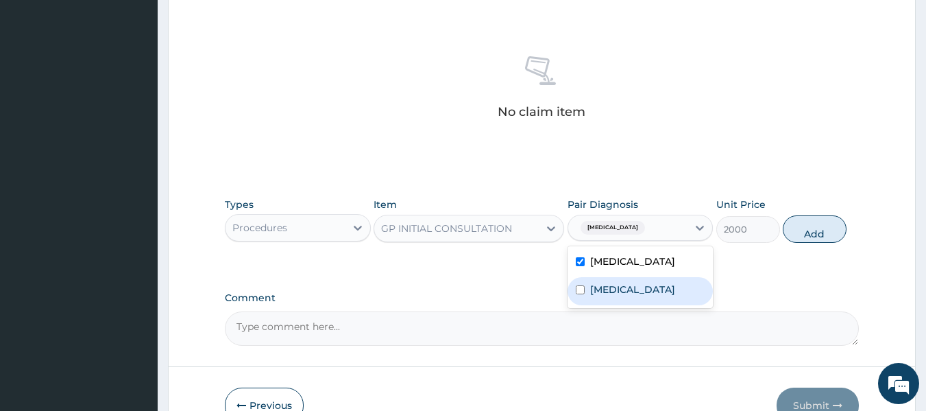
click at [607, 293] on label "[MEDICAL_DATA]" at bounding box center [632, 289] width 85 height 14
checkbox input "true"
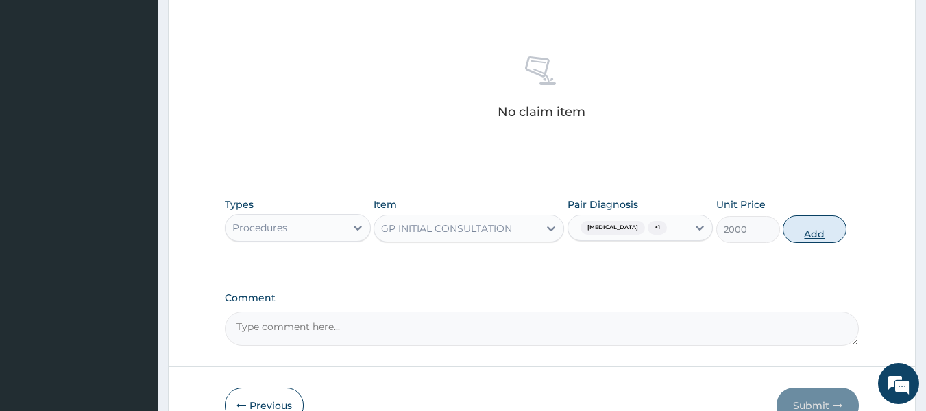
click at [789, 225] on button "Add" at bounding box center [815, 228] width 64 height 27
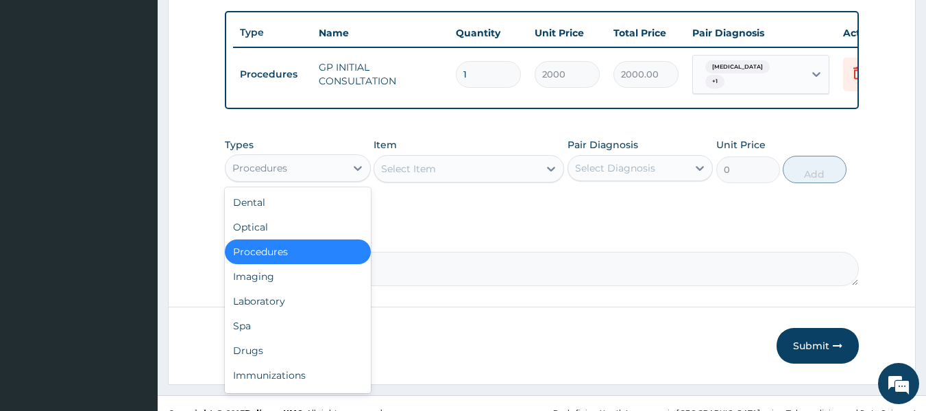
click at [343, 163] on div "Procedures" at bounding box center [285, 168] width 120 height 22
click at [282, 310] on div "Laboratory" at bounding box center [298, 301] width 146 height 25
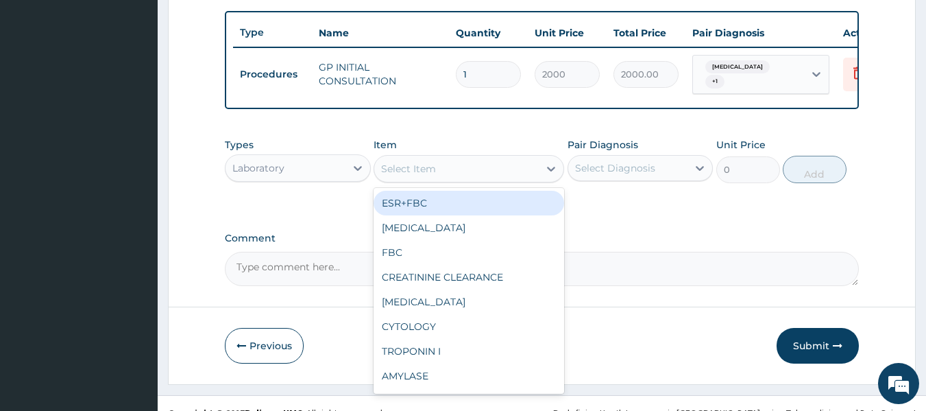
click at [393, 170] on div "Select Item" at bounding box center [408, 169] width 55 height 14
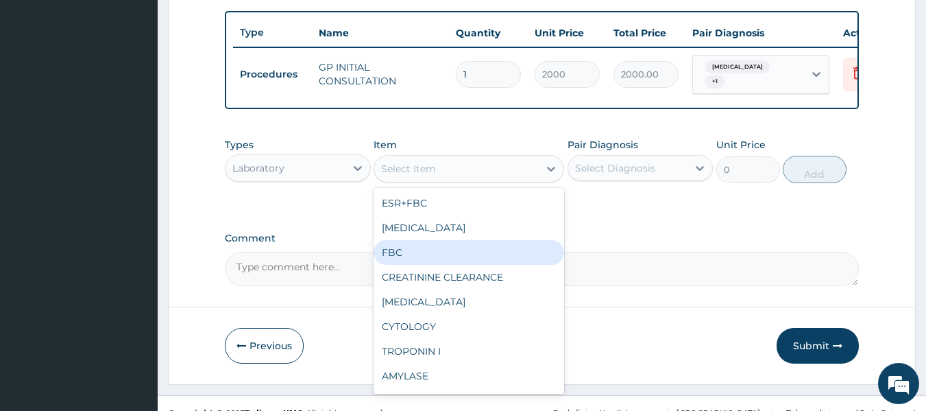
click at [416, 249] on div "FBC" at bounding box center [468, 252] width 191 height 25
type input "2500"
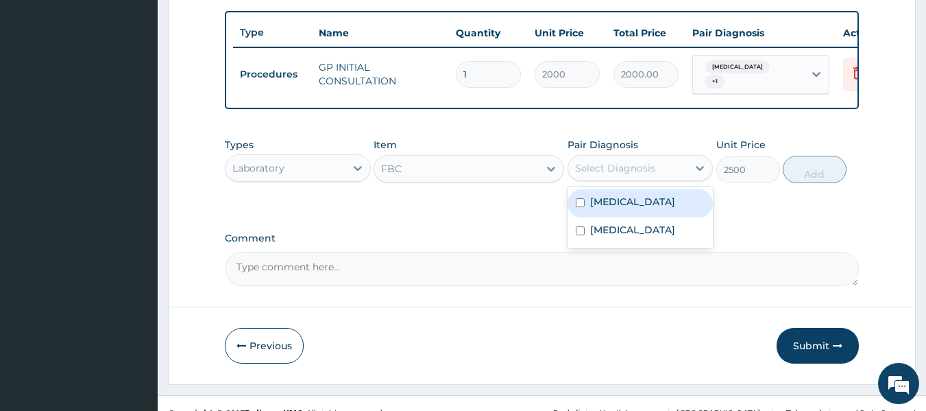
click at [626, 172] on div "Select Diagnosis" at bounding box center [615, 168] width 80 height 14
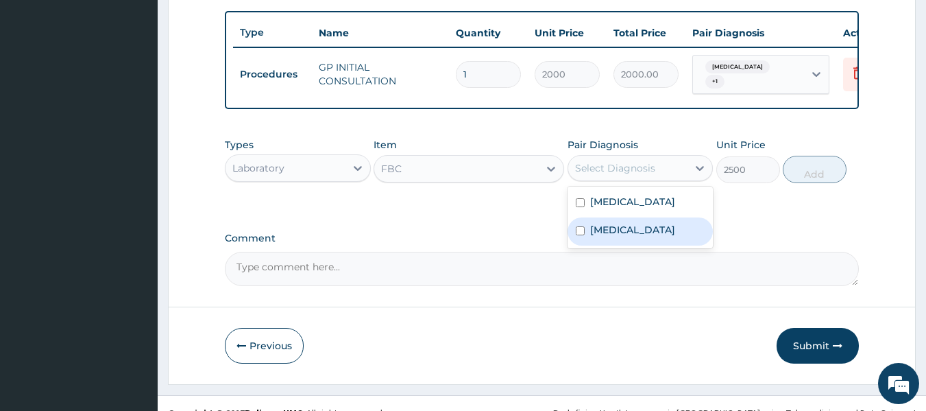
click at [607, 224] on div "[MEDICAL_DATA]" at bounding box center [640, 231] width 146 height 28
checkbox input "true"
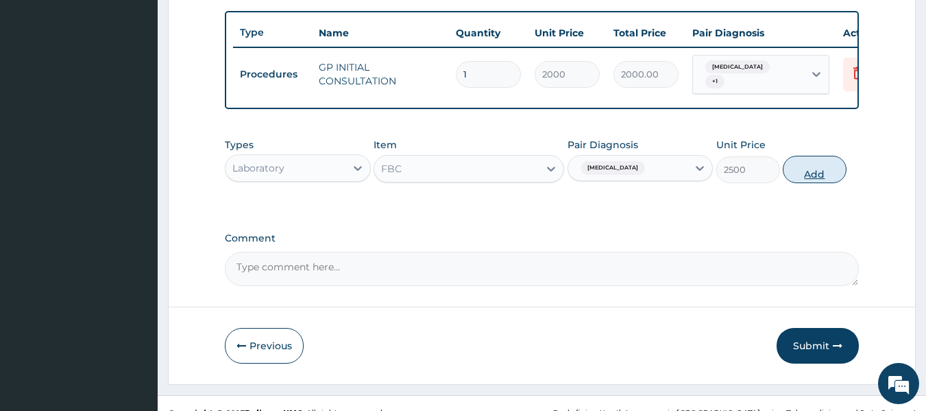
click at [814, 166] on button "Add" at bounding box center [815, 169] width 64 height 27
type input "0"
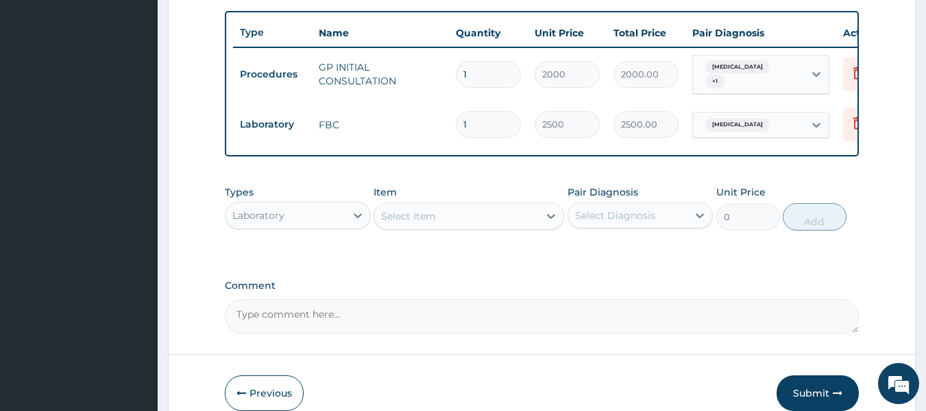
click at [459, 221] on div "Select Item" at bounding box center [456, 216] width 164 height 22
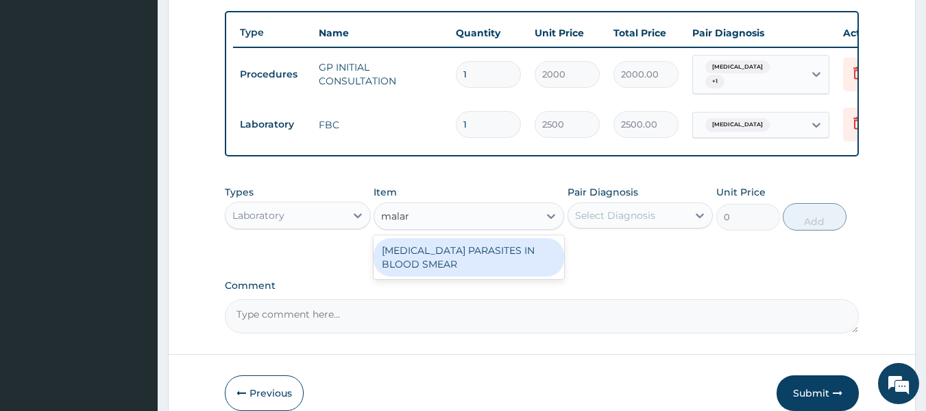
type input "malari"
click at [452, 256] on div "MALARIA PARASITES IN BLOOD SMEAR" at bounding box center [468, 257] width 191 height 38
type input "1700"
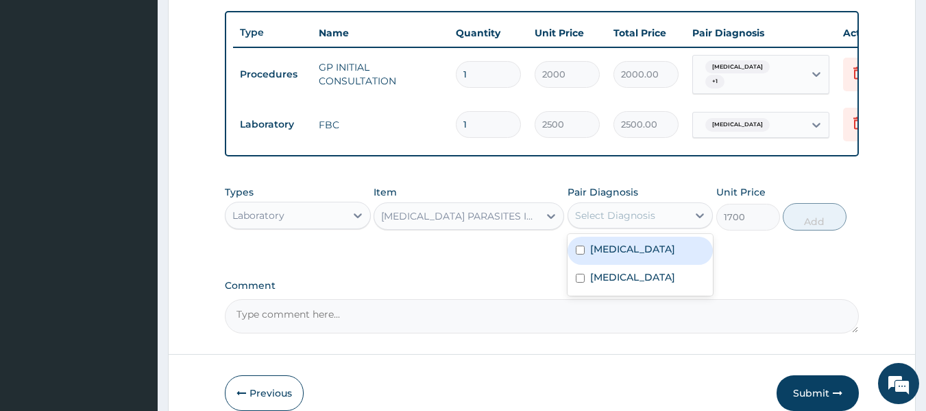
click at [613, 218] on div "Select Diagnosis" at bounding box center [615, 215] width 80 height 14
click at [611, 256] on label "Malaria" at bounding box center [632, 249] width 85 height 14
checkbox input "true"
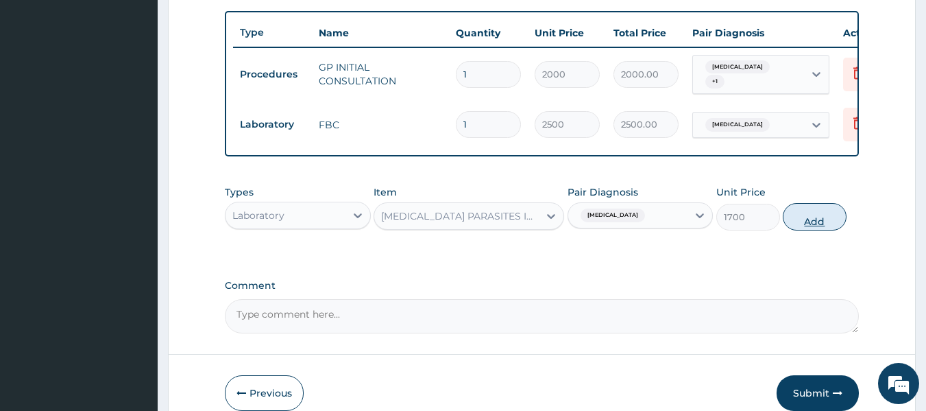
click at [818, 225] on button "Add" at bounding box center [815, 216] width 64 height 27
type input "0"
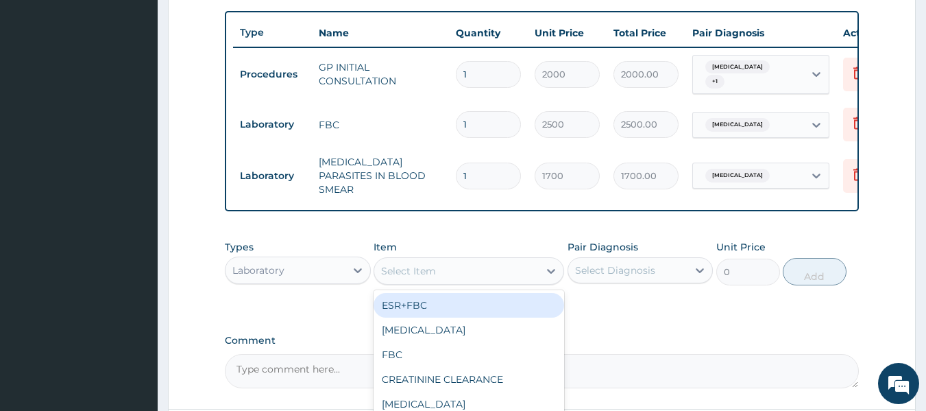
click at [409, 260] on div "Select Item" at bounding box center [456, 271] width 164 height 22
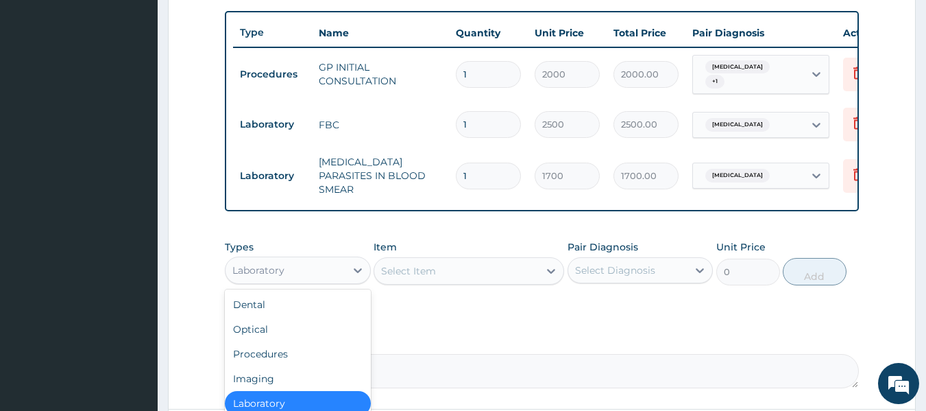
click at [320, 262] on div "Laboratory" at bounding box center [285, 270] width 120 height 22
type input "dr"
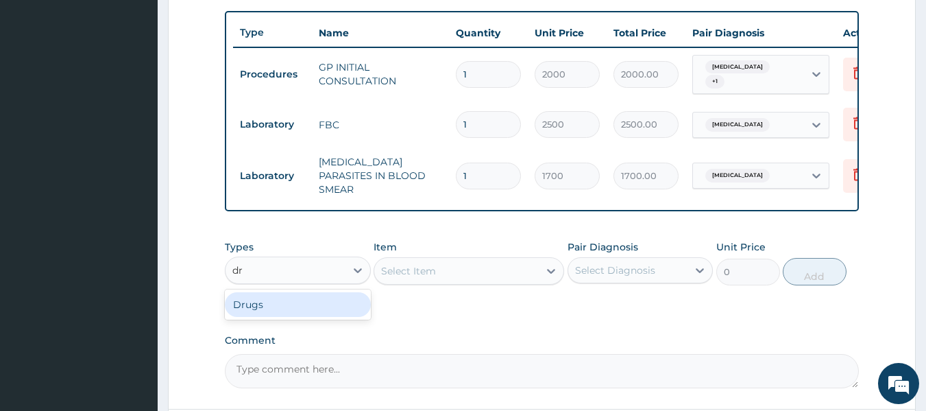
click at [265, 307] on div "Drugs" at bounding box center [298, 304] width 146 height 25
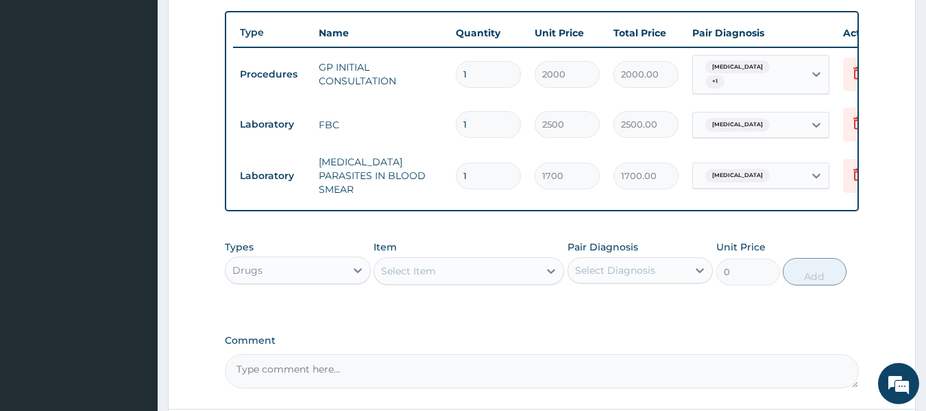
click at [419, 270] on div "Select Item" at bounding box center [408, 271] width 55 height 14
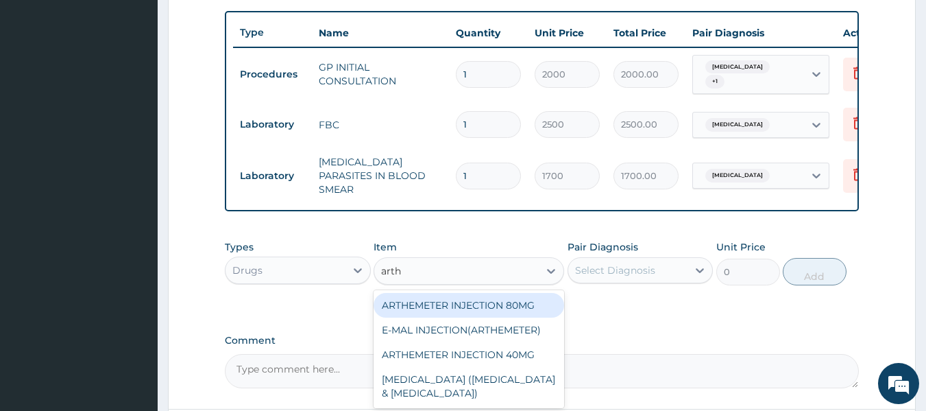
type input "arthe"
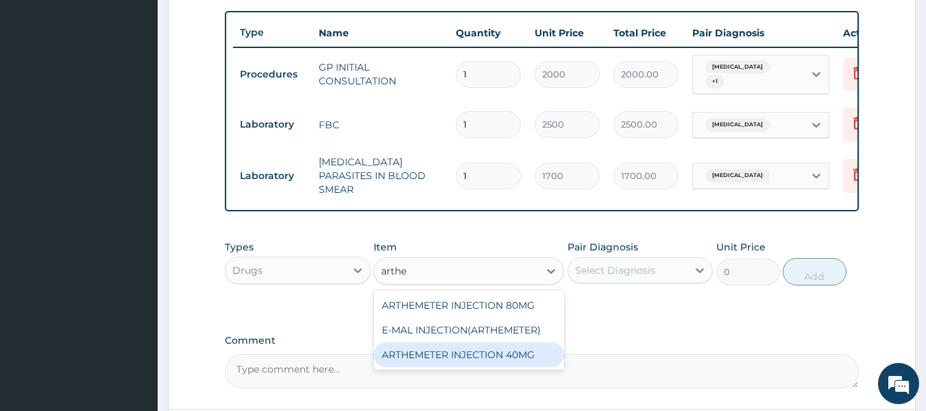
click at [435, 348] on div "ARTHEMETER INJECTION 40MG" at bounding box center [468, 354] width 191 height 25
type input "400"
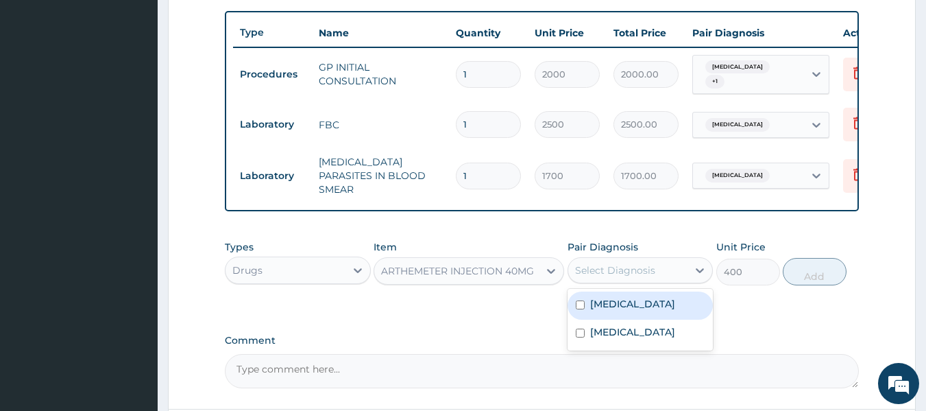
click at [620, 270] on div "Select Diagnosis" at bounding box center [615, 270] width 80 height 14
click at [612, 306] on label "Malaria" at bounding box center [632, 304] width 85 height 14
checkbox input "true"
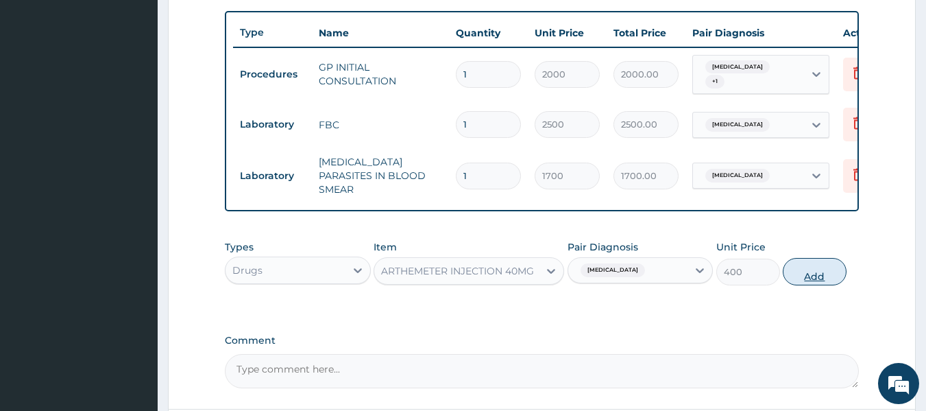
click at [811, 277] on button "Add" at bounding box center [815, 271] width 64 height 27
type input "0"
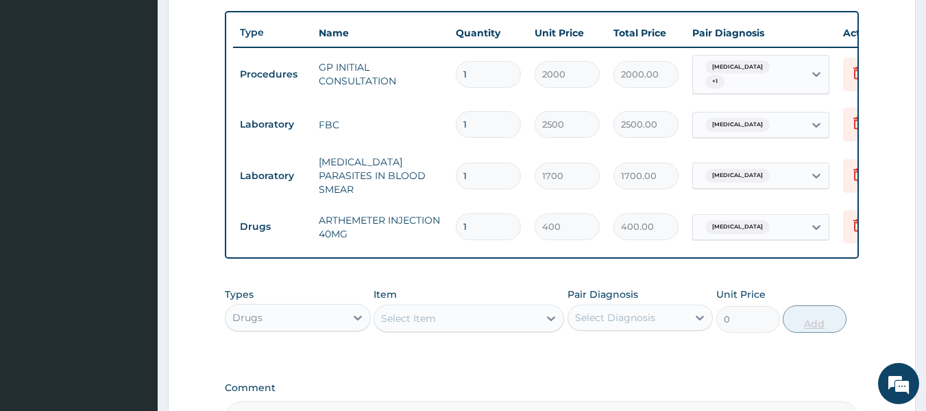
type input "0.00"
type input "2"
type input "800.00"
type input "2"
click at [461, 321] on div "Select Item" at bounding box center [456, 318] width 164 height 22
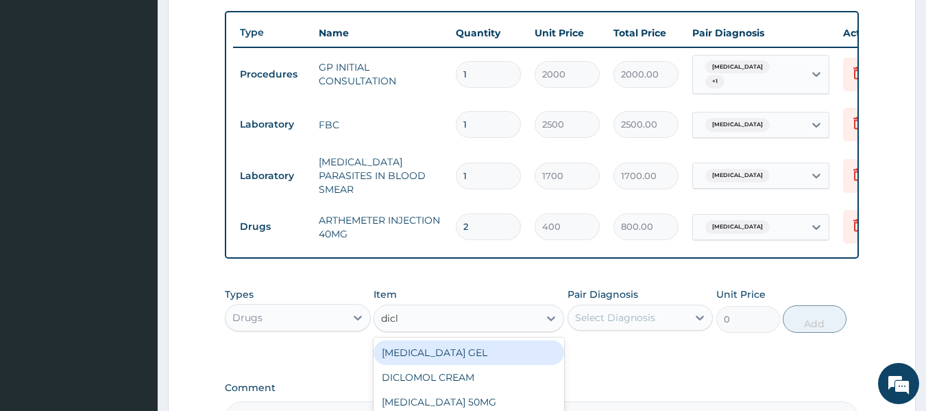
type input "diclo"
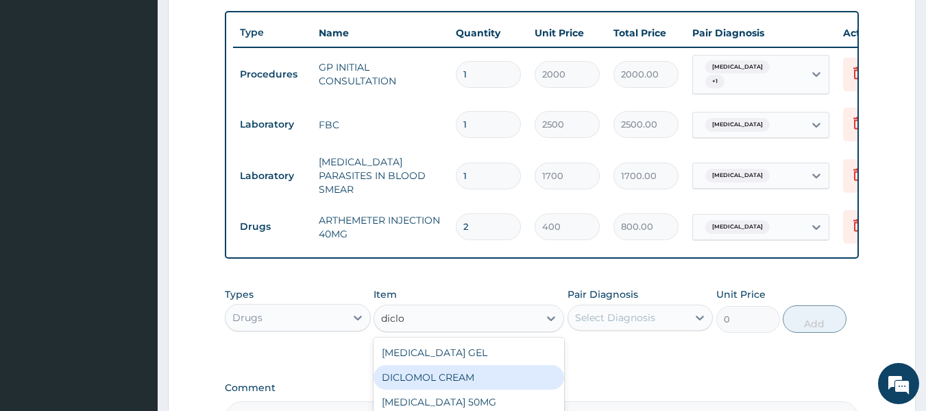
scroll to position [642, 0]
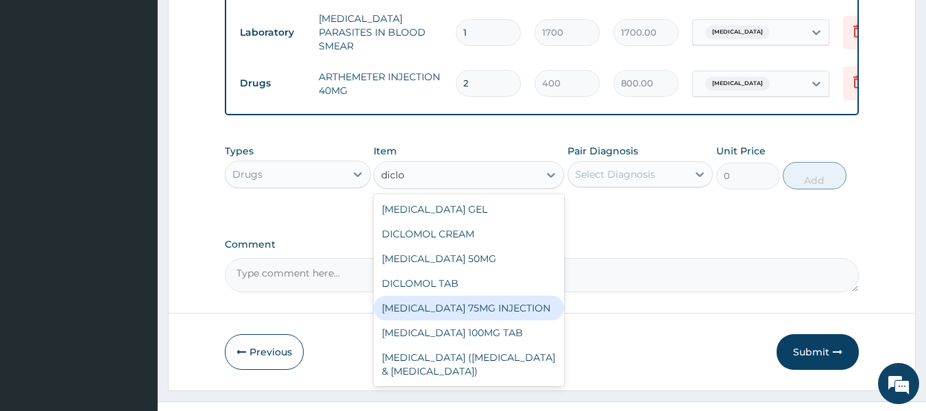
click at [531, 310] on div "DICLOFENAC 75MG INJECTION" at bounding box center [468, 307] width 191 height 25
type input "156"
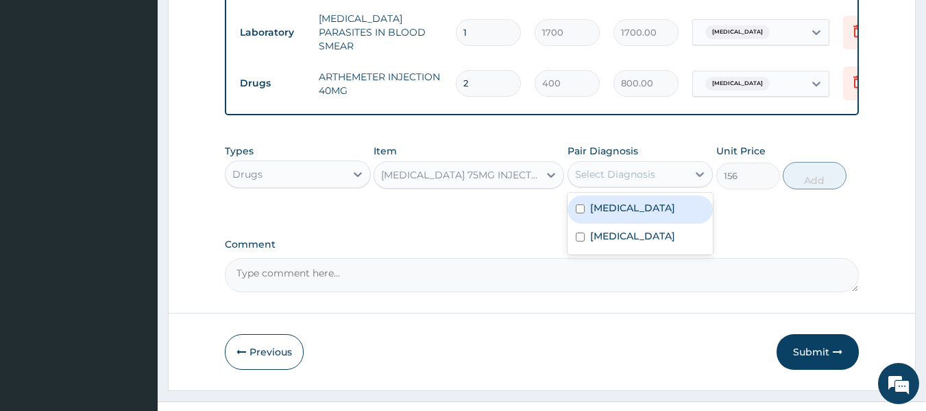
click at [659, 164] on div "Select Diagnosis" at bounding box center [628, 174] width 120 height 22
click at [637, 211] on div "Malaria" at bounding box center [640, 209] width 146 height 28
checkbox input "true"
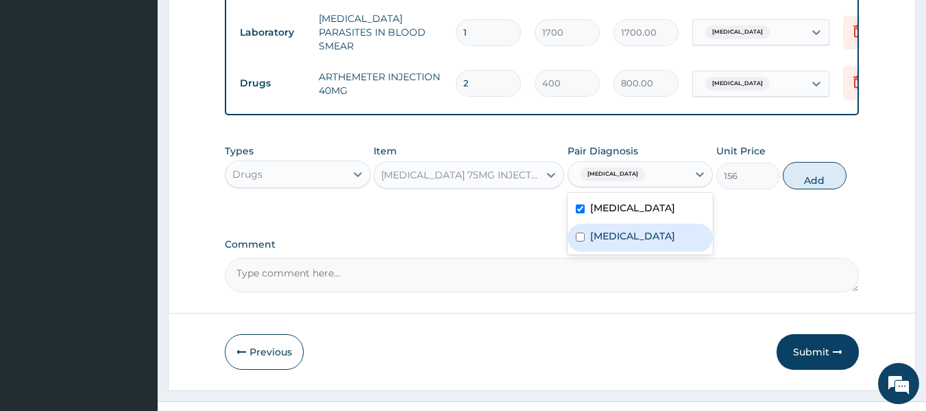
click at [637, 223] on div "Sepsis" at bounding box center [640, 237] width 146 height 28
checkbox input "true"
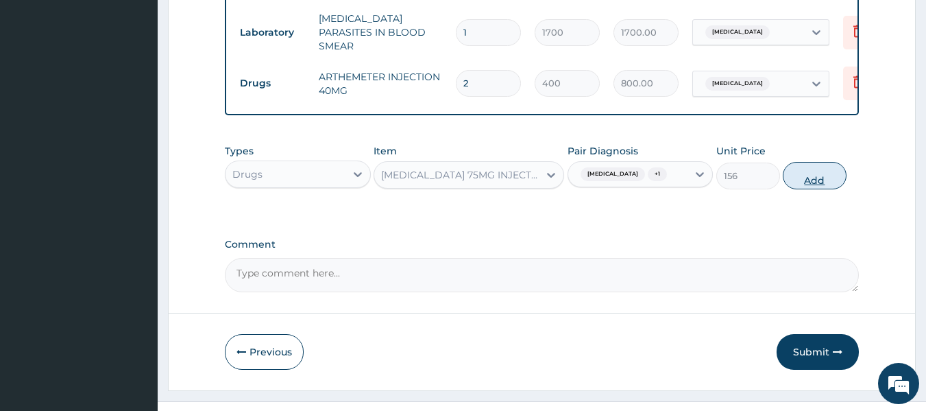
click at [819, 172] on button "Add" at bounding box center [815, 175] width 64 height 27
type input "0"
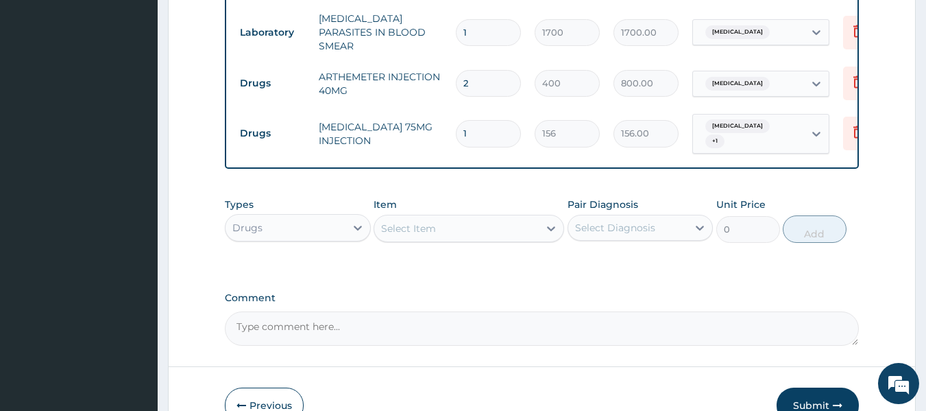
scroll to position [283, 0]
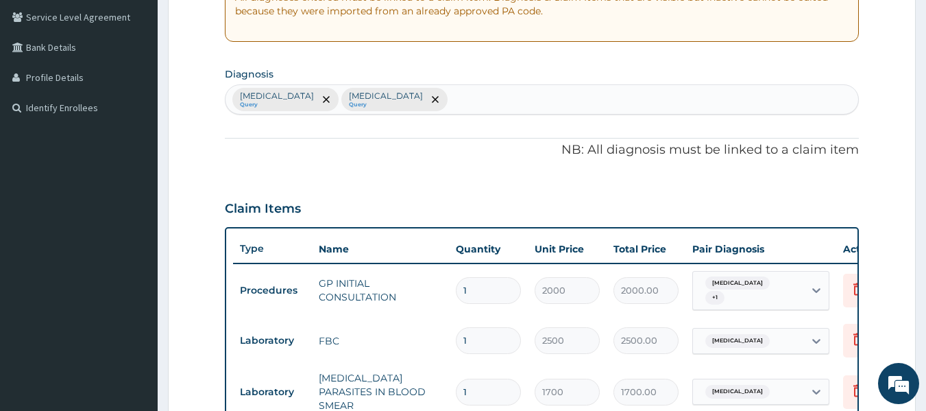
click at [397, 104] on div "Malaria Query Sepsis Query" at bounding box center [541, 99] width 633 height 29
type input "upper res"
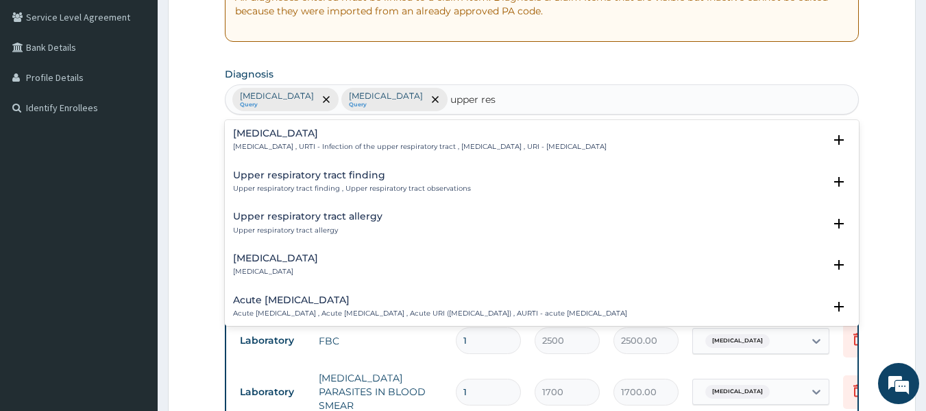
click at [369, 154] on div "Upper respiratory infection Upper respiratory infection , URTI - Infection of t…" at bounding box center [542, 143] width 618 height 31
click at [360, 142] on p "Upper respiratory infection , URTI - Infection of the upper respiratory tract ,…" at bounding box center [419, 147] width 373 height 10
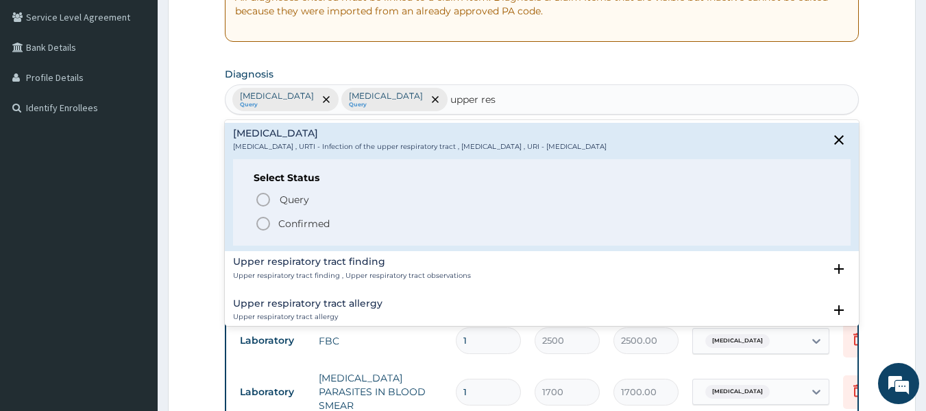
click at [307, 214] on div "Query Query covers suspected (?), Keep in view (kiv), Ruled out (r/o) Confirmed" at bounding box center [542, 211] width 577 height 42
click at [304, 225] on p "Confirmed" at bounding box center [303, 224] width 51 height 14
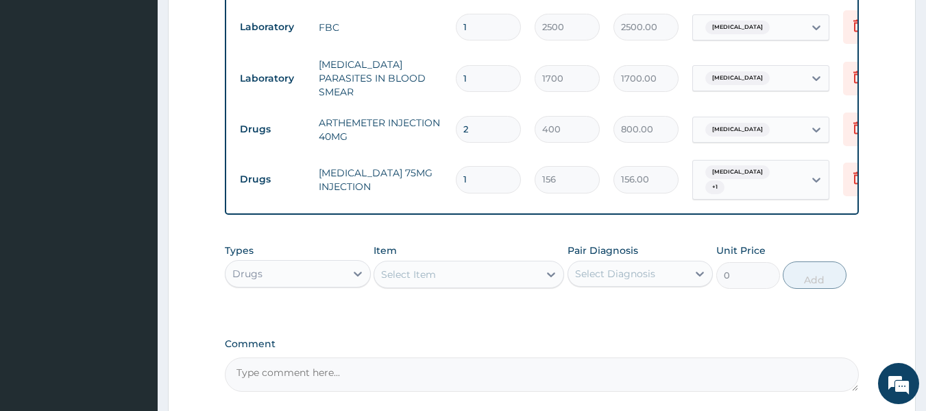
scroll to position [626, 0]
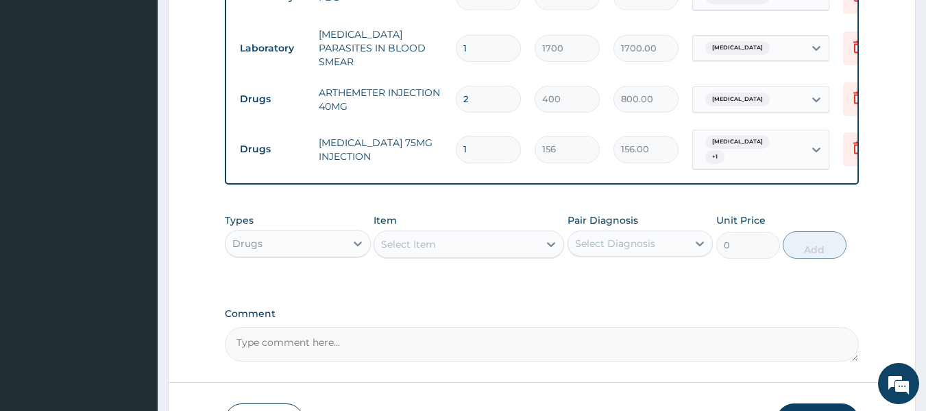
click at [481, 240] on div "Select Item" at bounding box center [456, 244] width 164 height 22
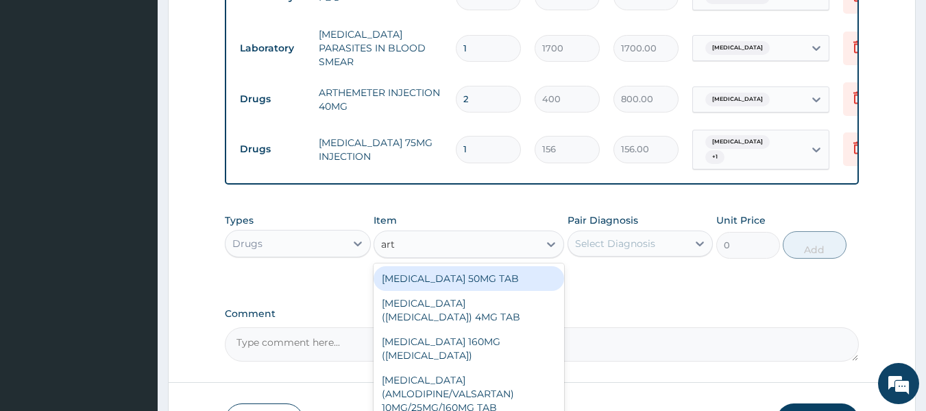
type input "arte"
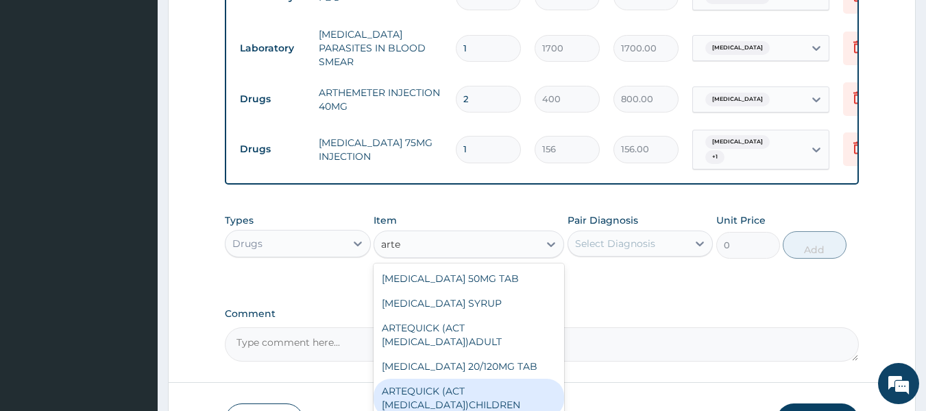
click at [453, 387] on div "ARTEQUICK (ACT ANTIMALARIAL)CHILDREN" at bounding box center [468, 397] width 191 height 38
type input "1750"
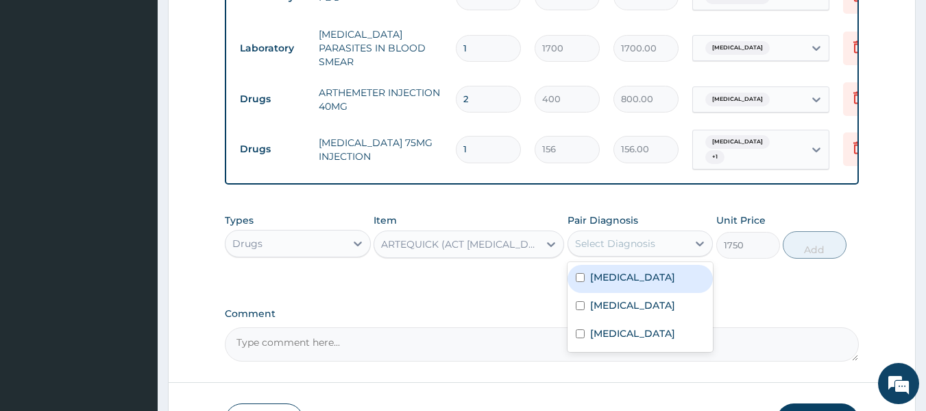
click at [649, 239] on div "Select Diagnosis" at bounding box center [615, 243] width 80 height 14
click at [642, 274] on div "Malaria" at bounding box center [640, 279] width 146 height 28
checkbox input "true"
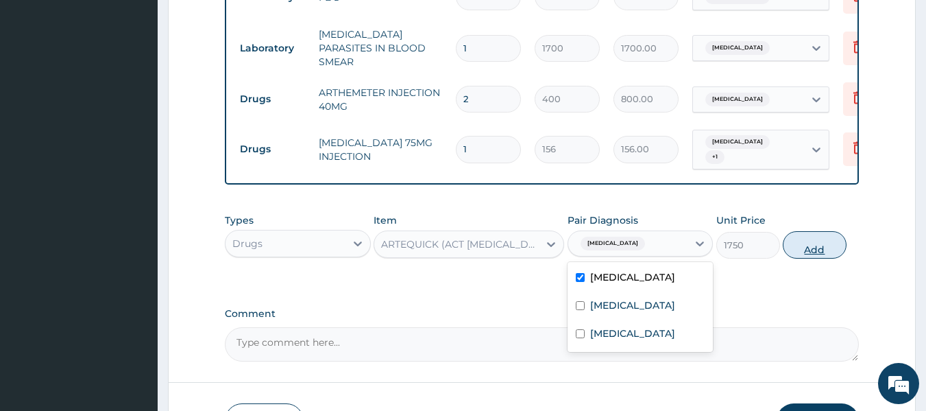
click at [800, 231] on button "Add" at bounding box center [815, 244] width 64 height 27
type input "0"
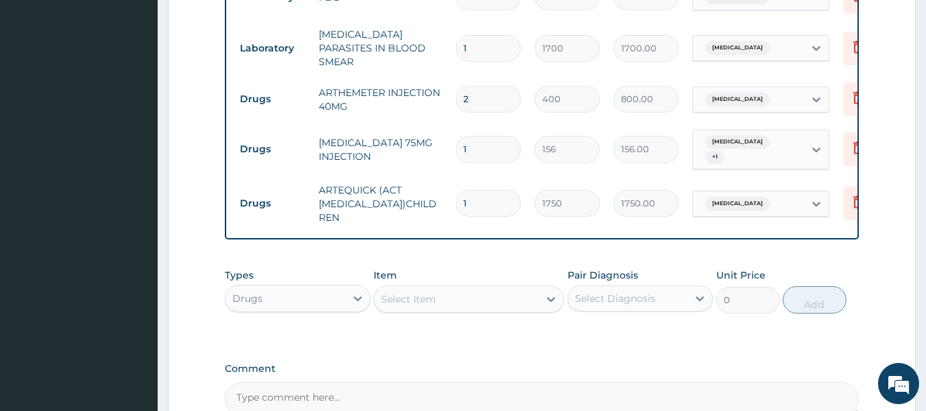
click at [414, 292] on div "Select Item" at bounding box center [408, 299] width 55 height 14
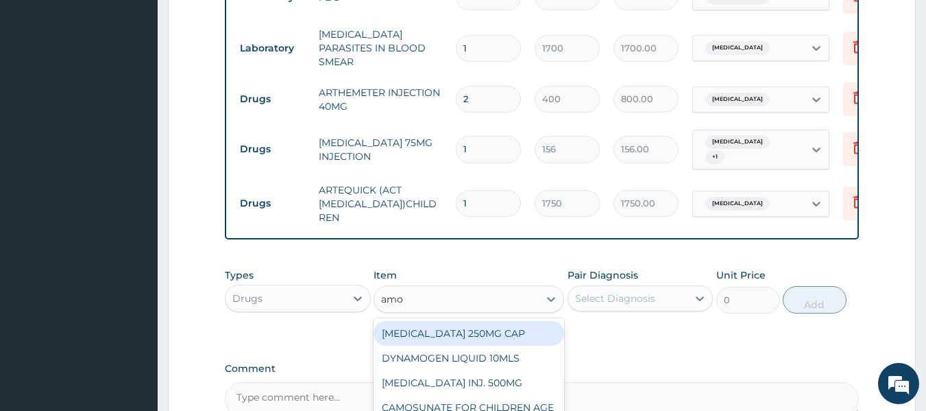
type input "amox"
click at [439, 328] on div "AMOXYCILLIN 250MG CAP" at bounding box center [468, 333] width 191 height 25
type input "25"
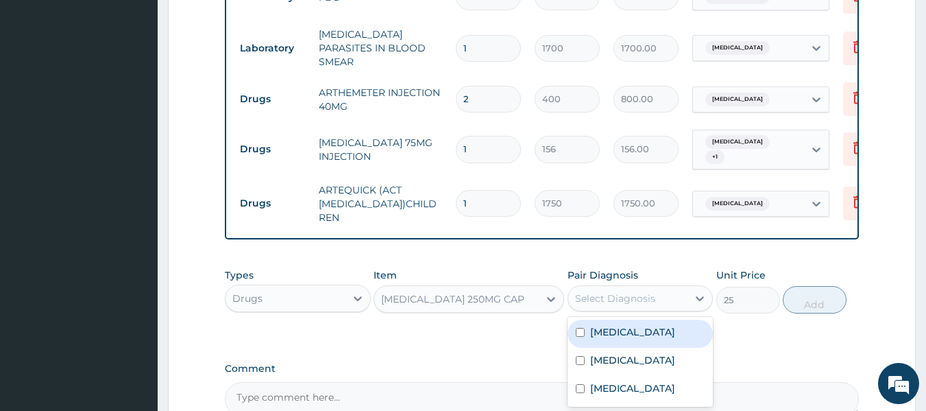
click at [605, 293] on div "Select Diagnosis" at bounding box center [615, 298] width 80 height 14
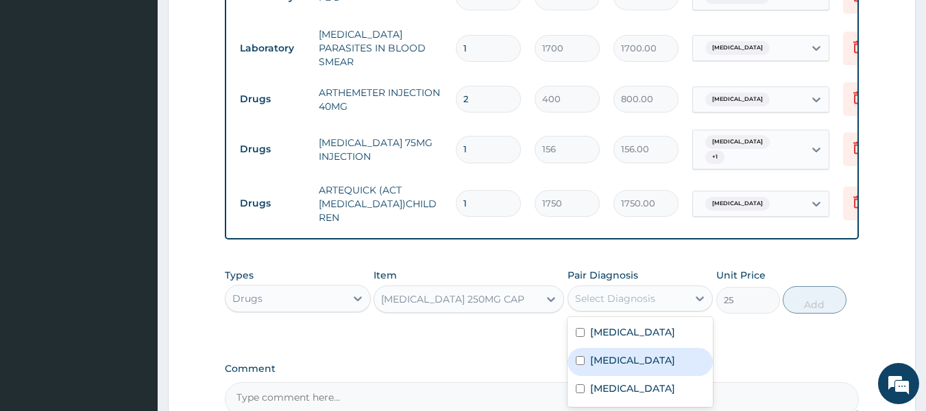
click at [620, 354] on label "Sepsis" at bounding box center [632, 360] width 85 height 14
checkbox input "true"
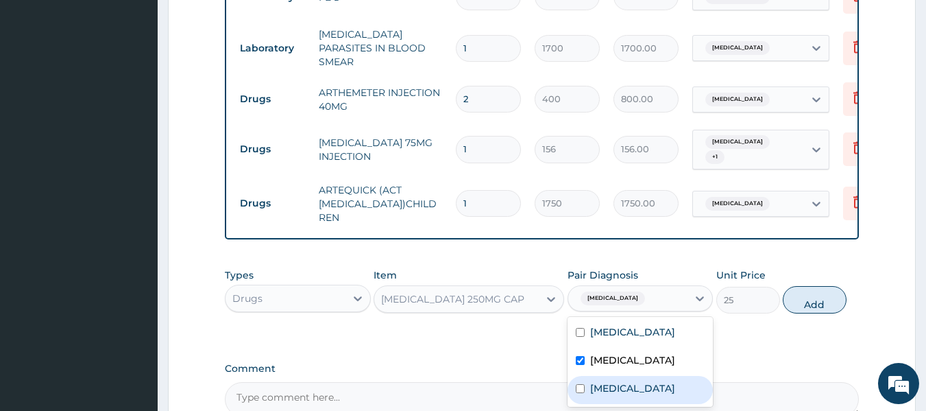
click at [611, 392] on label "Upper respiratory infection" at bounding box center [632, 388] width 85 height 14
checkbox input "true"
click at [822, 295] on button "Add" at bounding box center [815, 299] width 64 height 27
type input "0"
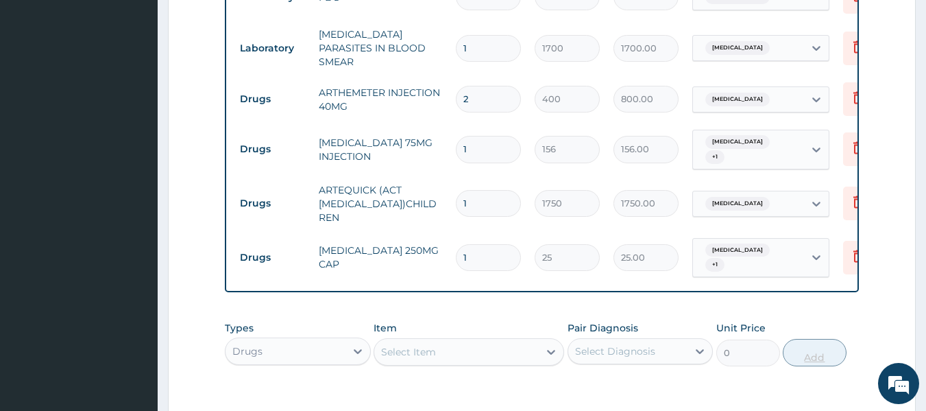
type input "10"
type input "250.00"
type input "10"
click at [532, 341] on div "Select Item" at bounding box center [456, 352] width 164 height 22
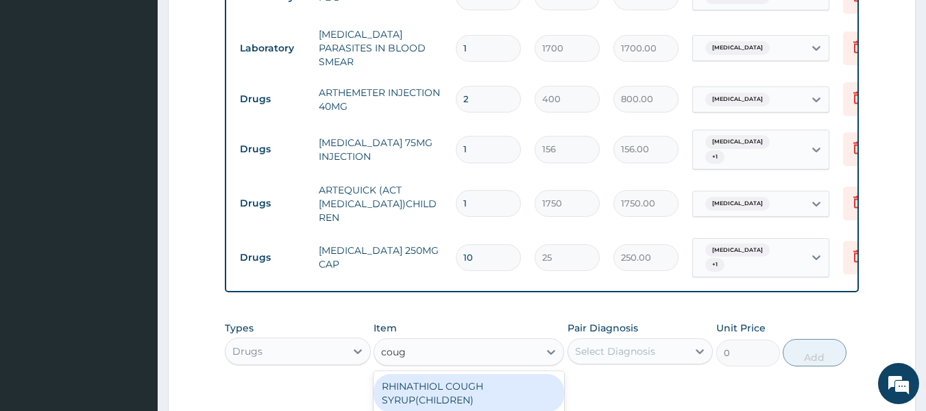
type input "cough"
click at [488, 380] on div "RHINATHIOL COUGH SYRUP(CHILDREN)" at bounding box center [468, 392] width 191 height 38
type input "1404"
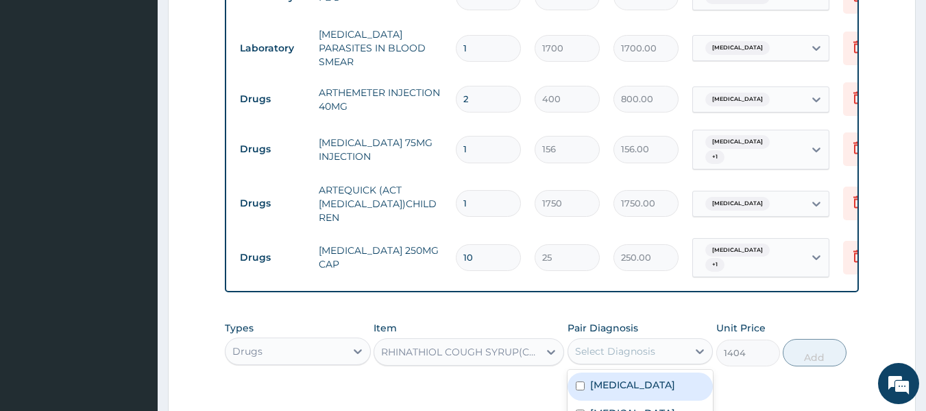
click at [597, 344] on div "Select Diagnosis" at bounding box center [615, 351] width 80 height 14
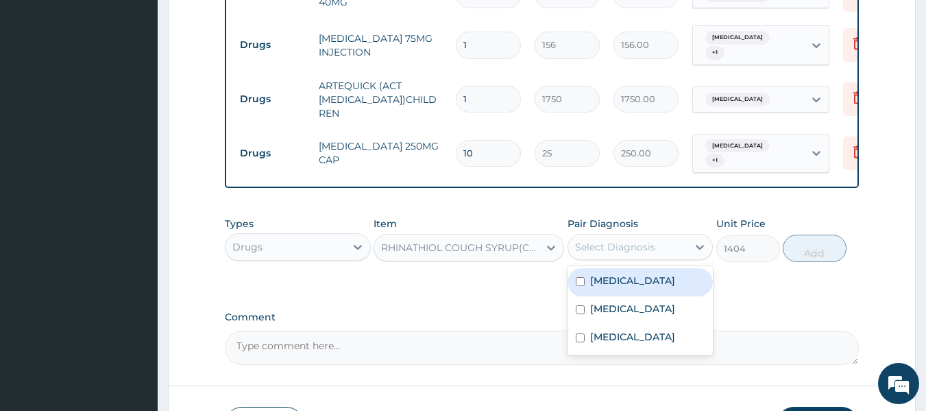
scroll to position [735, 0]
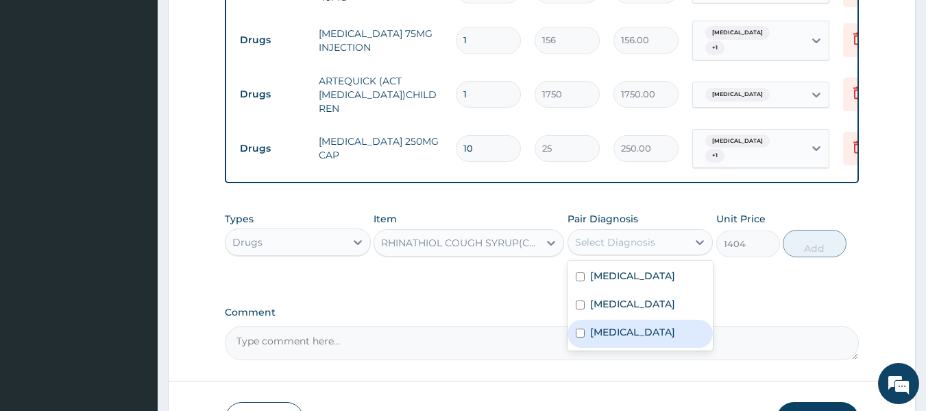
click at [653, 332] on label "Upper respiratory infection" at bounding box center [632, 332] width 85 height 14
checkbox input "true"
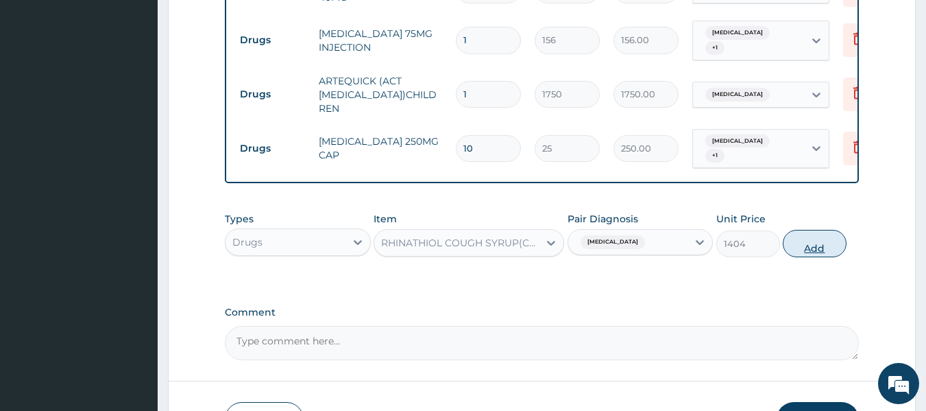
click at [802, 233] on button "Add" at bounding box center [815, 243] width 64 height 27
type input "0"
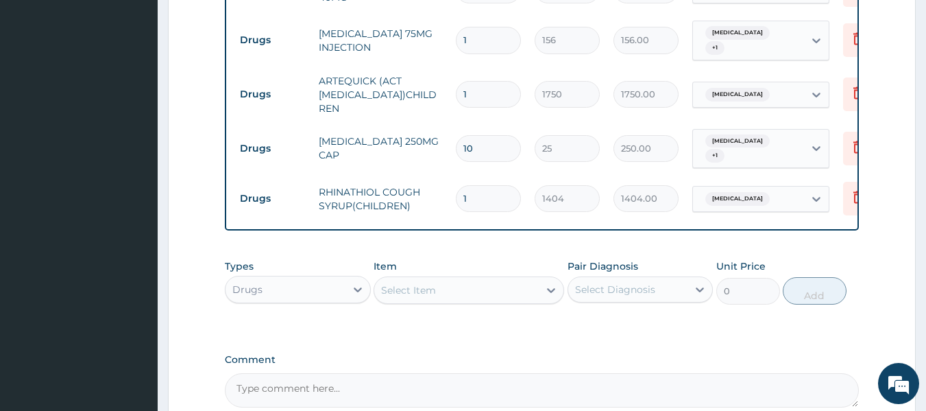
click at [434, 283] on div "Select Item" at bounding box center [408, 290] width 55 height 14
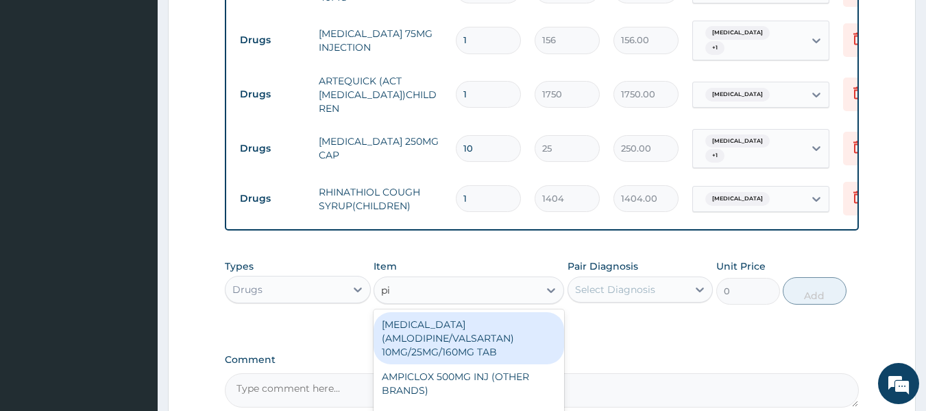
type input "pir"
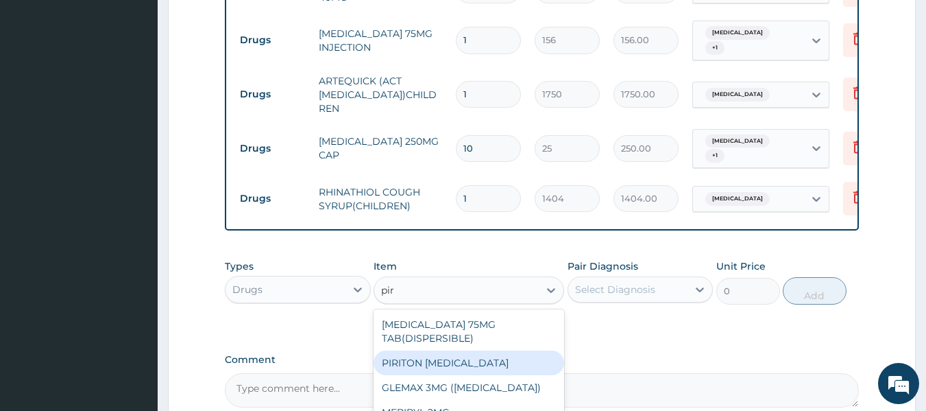
click at [436, 350] on div "PIRITON EXPECTORANT" at bounding box center [468, 362] width 191 height 25
type input "500"
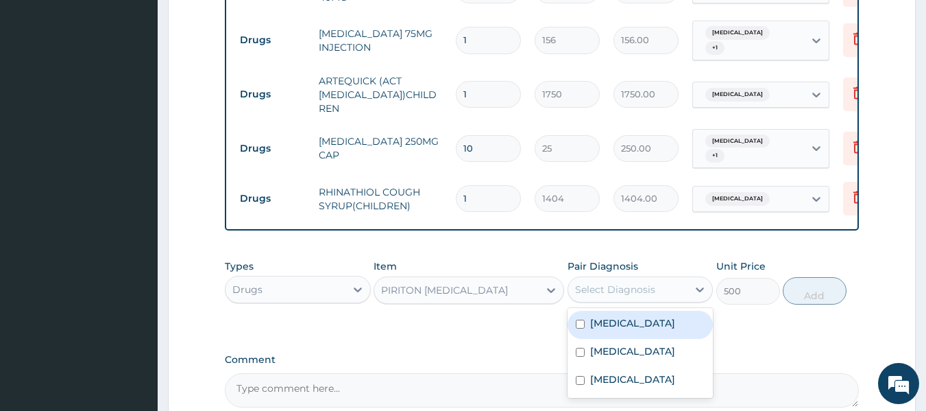
click at [604, 278] on div "Select Diagnosis" at bounding box center [628, 289] width 120 height 22
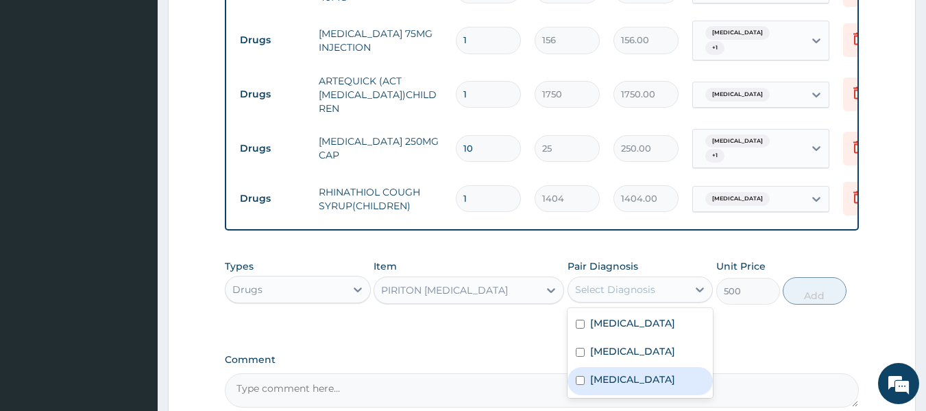
click at [626, 372] on label "Upper respiratory infection" at bounding box center [632, 379] width 85 height 14
checkbox input "true"
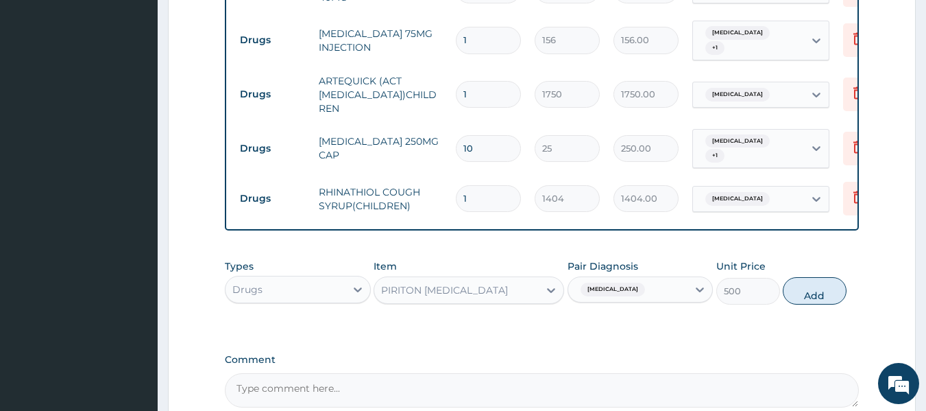
click at [845, 269] on div "Types Drugs Item PIRITON EXPECTORANT Pair Diagnosis Upper respiratory infection…" at bounding box center [542, 281] width 635 height 59
click at [805, 277] on button "Add" at bounding box center [815, 290] width 64 height 27
type input "0"
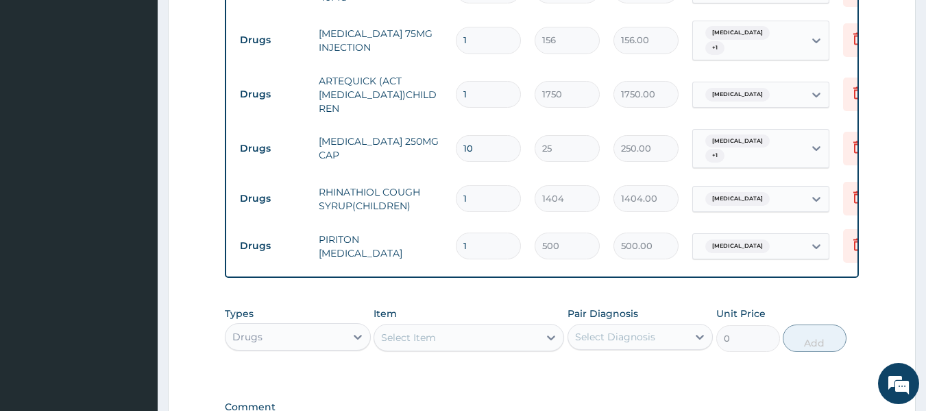
click at [469, 326] on div "Select Item" at bounding box center [456, 337] width 164 height 22
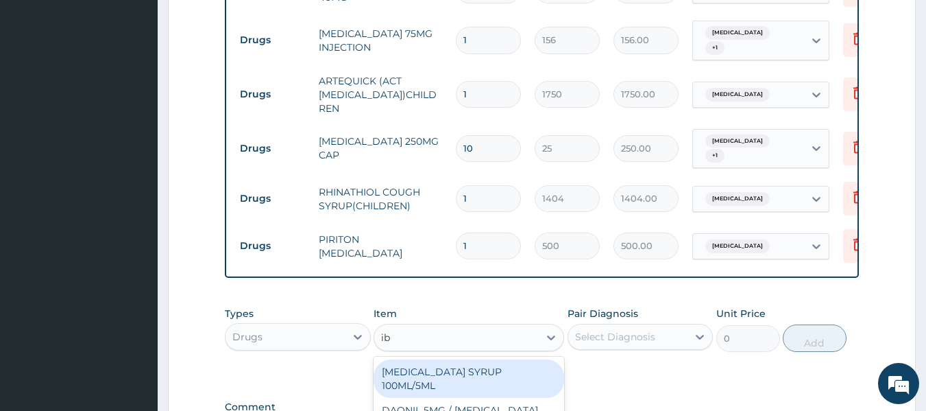
type input "ibu"
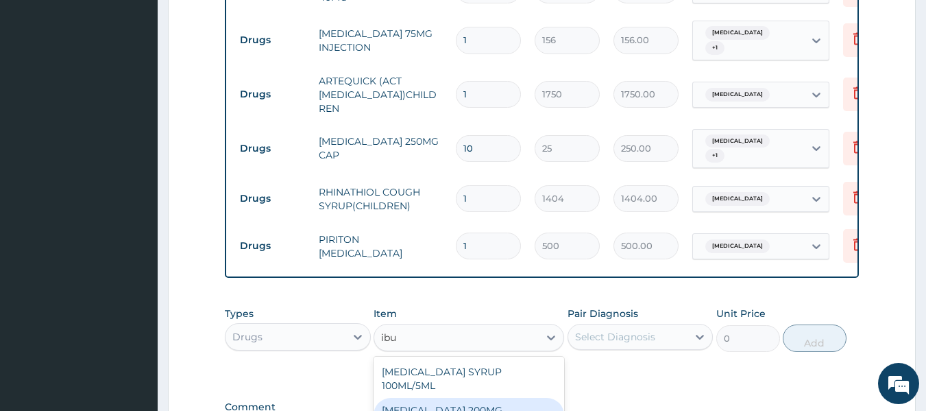
click at [455, 397] on div "IBUPROFEN 200MG TAB/OPTALIDON" at bounding box center [468, 416] width 191 height 38
type input "30"
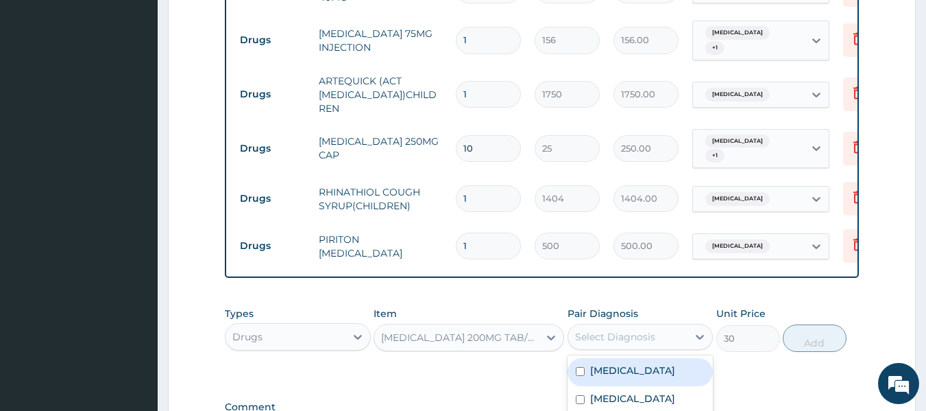
click at [672, 326] on div "Select Diagnosis" at bounding box center [628, 337] width 120 height 22
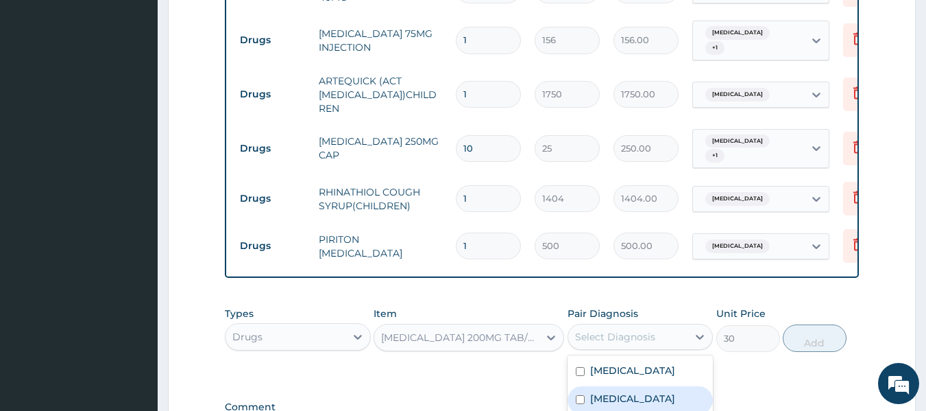
click at [633, 390] on div "Sepsis" at bounding box center [640, 400] width 146 height 28
checkbox input "true"
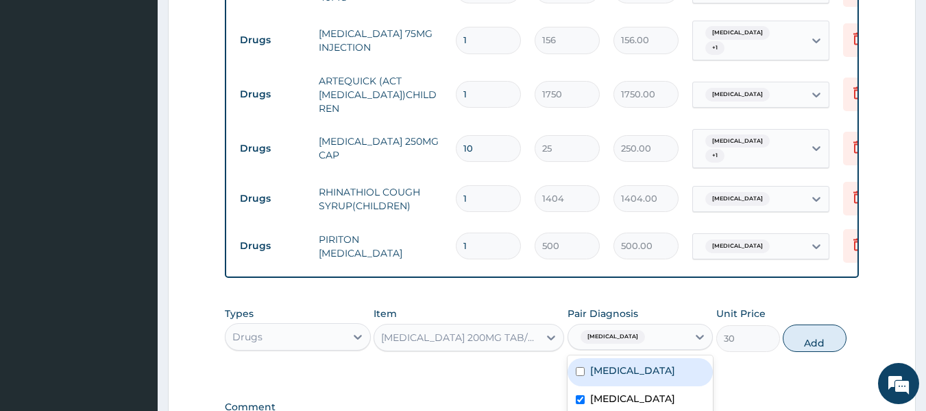
click at [632, 358] on div "Malaria" at bounding box center [640, 372] width 146 height 28
checkbox input "true"
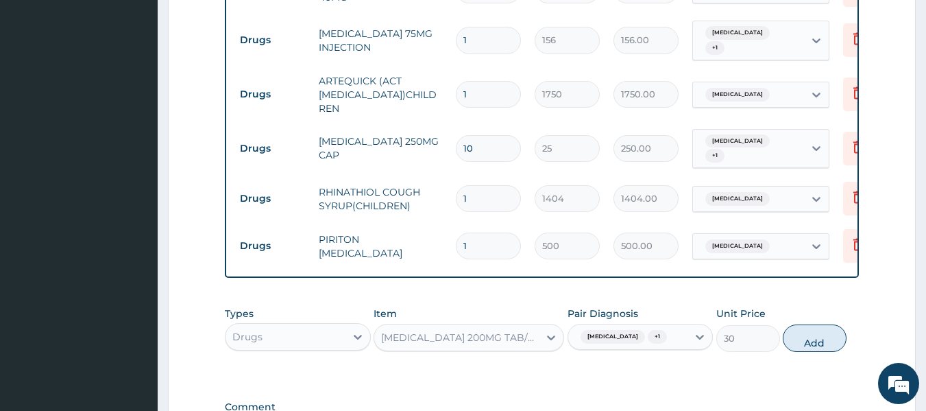
click at [781, 322] on div "Types Drugs Item IBUPROFEN 200MG TAB/OPTALIDON Pair Diagnosis Sepsis + 1 Unit P…" at bounding box center [542, 328] width 635 height 59
click at [802, 324] on button "Add" at bounding box center [815, 337] width 64 height 27
type input "0"
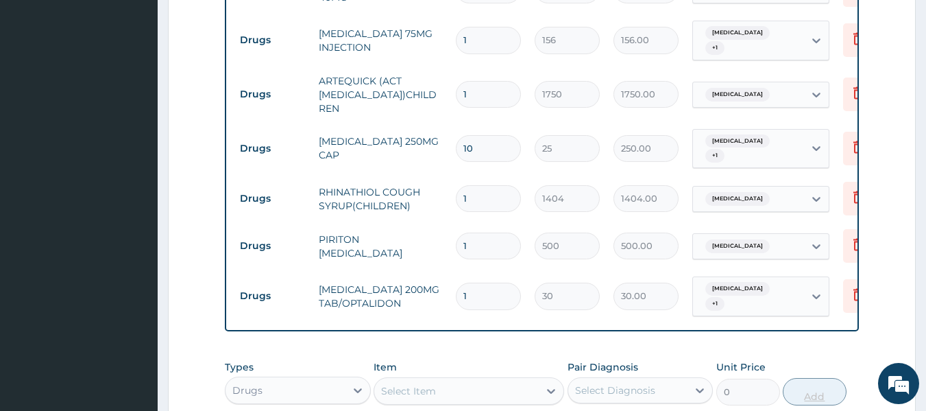
type input "10"
type input "300.00"
type input "10"
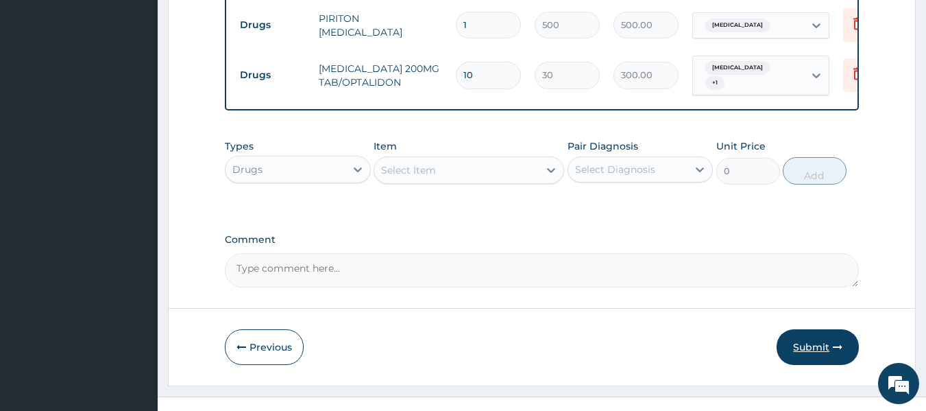
click at [792, 329] on button "Submit" at bounding box center [817, 347] width 82 height 36
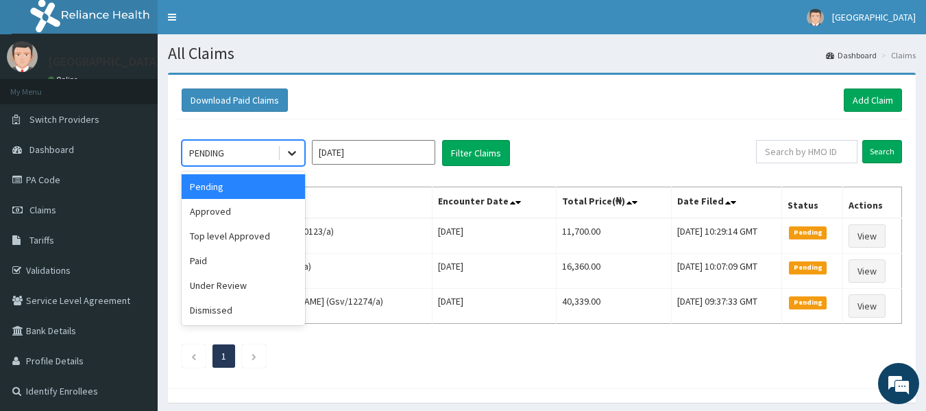
click at [295, 153] on icon at bounding box center [292, 153] width 8 height 5
click at [254, 210] on div "Approved" at bounding box center [243, 211] width 123 height 25
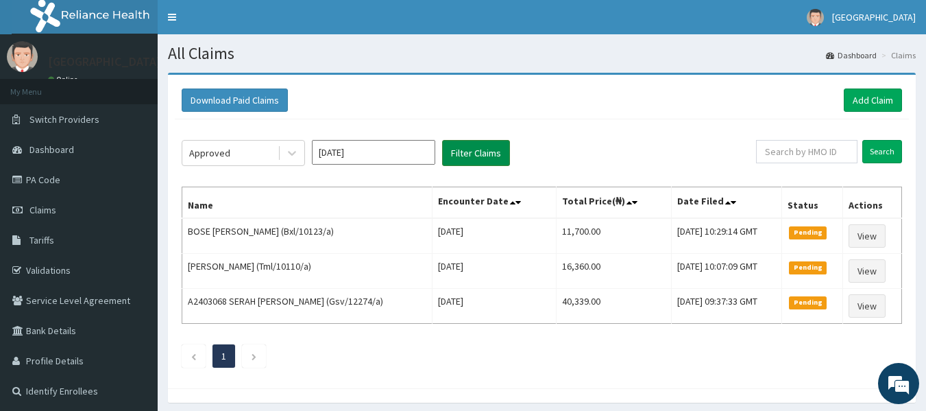
click at [457, 158] on button "Filter Claims" at bounding box center [476, 153] width 68 height 26
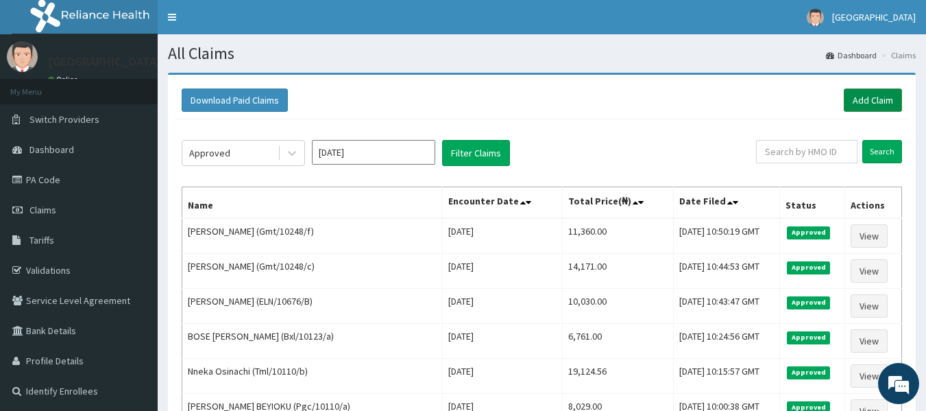
click at [872, 106] on link "Add Claim" at bounding box center [873, 99] width 58 height 23
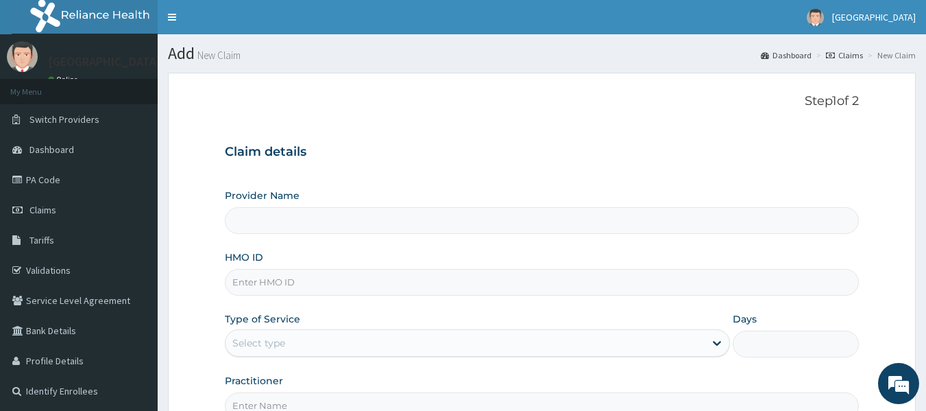
type input "[GEOGRAPHIC_DATA]"
click at [279, 282] on input "HMO ID" at bounding box center [542, 282] width 635 height 27
paste input "Rbn/10078/a"
type input "Rbn/10078/a"
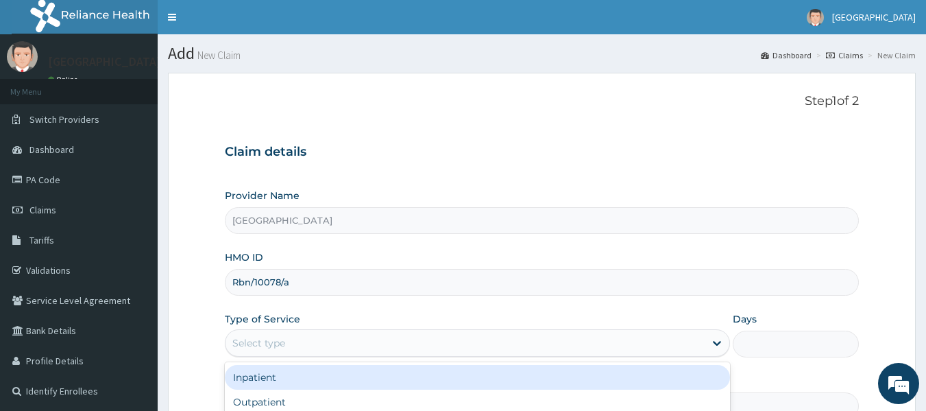
click at [236, 337] on div "Select type" at bounding box center [258, 343] width 53 height 14
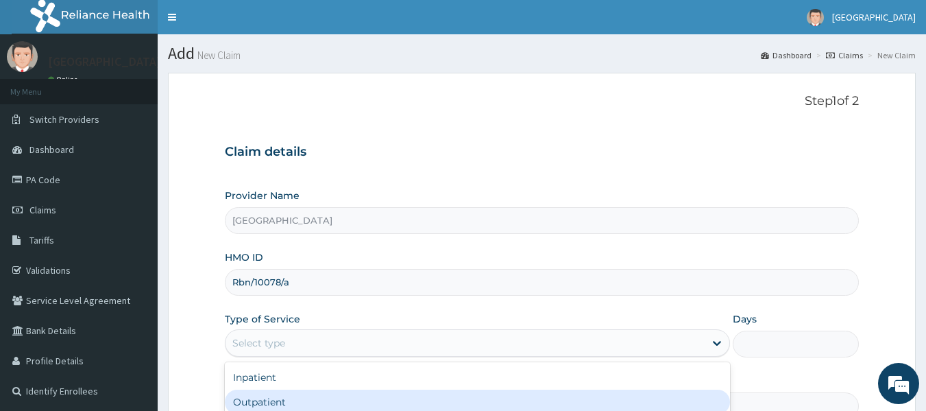
click at [260, 398] on div "Outpatient" at bounding box center [477, 401] width 505 height 25
type input "1"
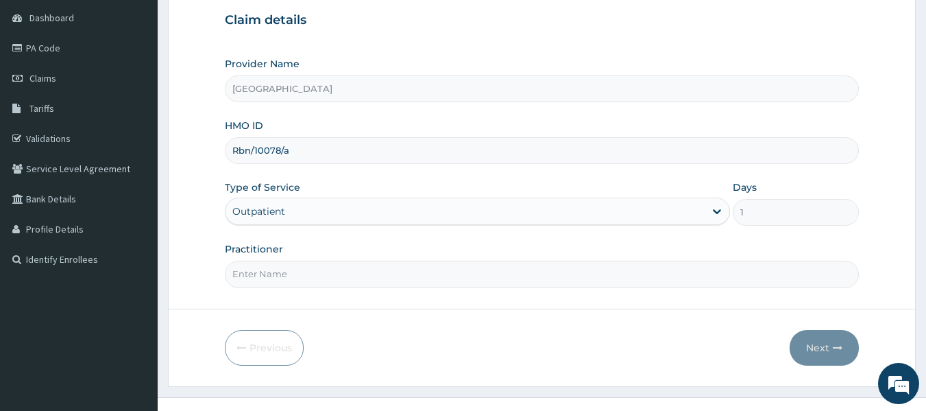
scroll to position [145, 0]
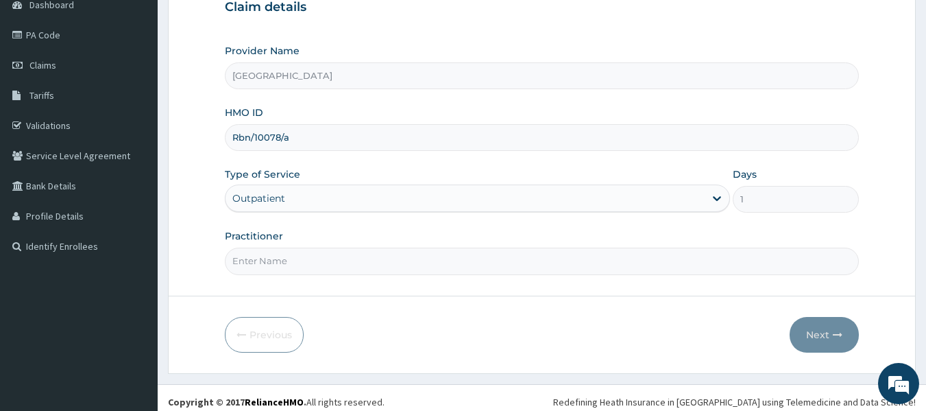
click at [291, 256] on input "Practitioner" at bounding box center [542, 260] width 635 height 27
type input "Dr Sydney"
click at [822, 330] on button "Next" at bounding box center [823, 335] width 69 height 36
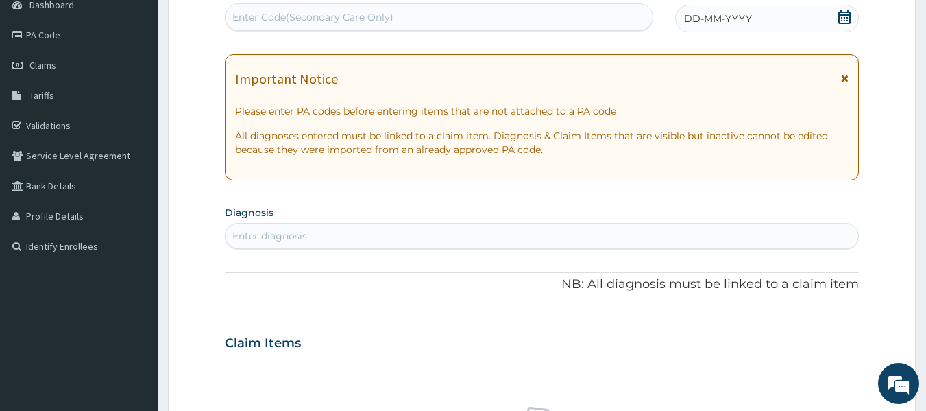
click at [587, 22] on div "Enter Code(Secondary Care Only)" at bounding box center [439, 17] width 428 height 22
click at [842, 24] on span at bounding box center [844, 18] width 14 height 17
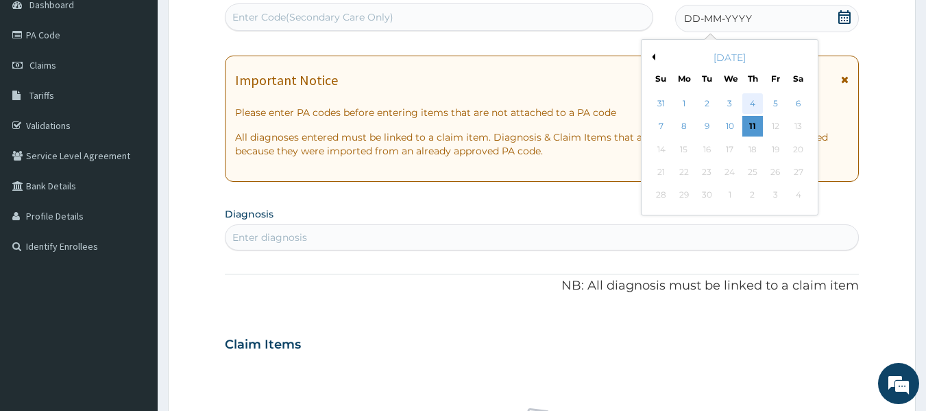
click at [755, 93] on div "4" at bounding box center [752, 103] width 21 height 21
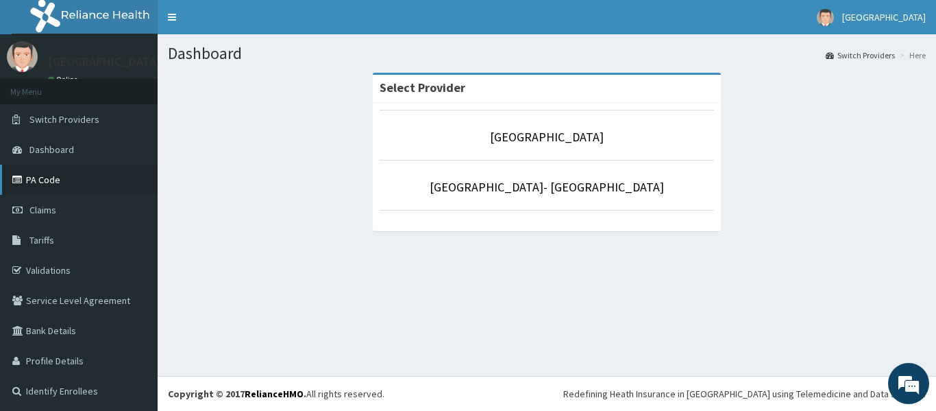
click at [64, 186] on link "PA Code" at bounding box center [79, 179] width 158 height 30
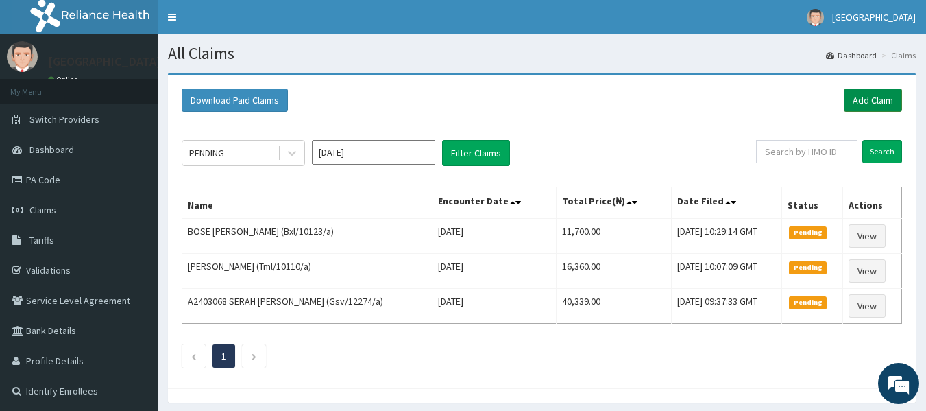
click at [870, 96] on link "Add Claim" at bounding box center [873, 99] width 58 height 23
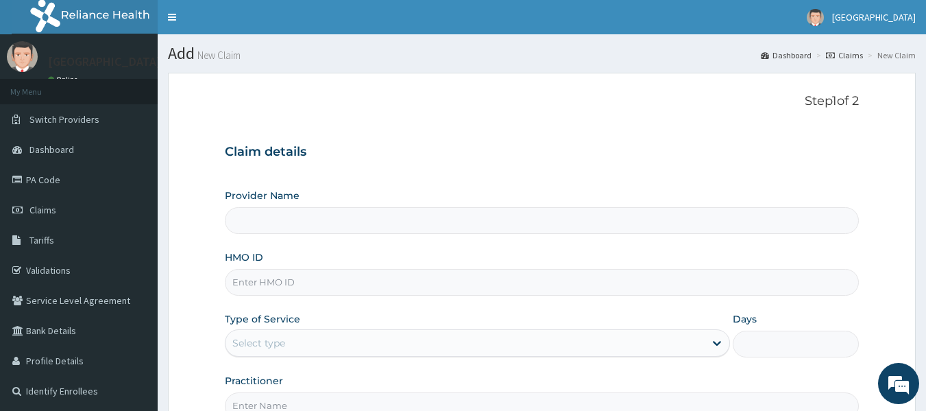
type input "[GEOGRAPHIC_DATA]"
paste input "Rbn/10078/a"
type input "Rbn/10078/a"
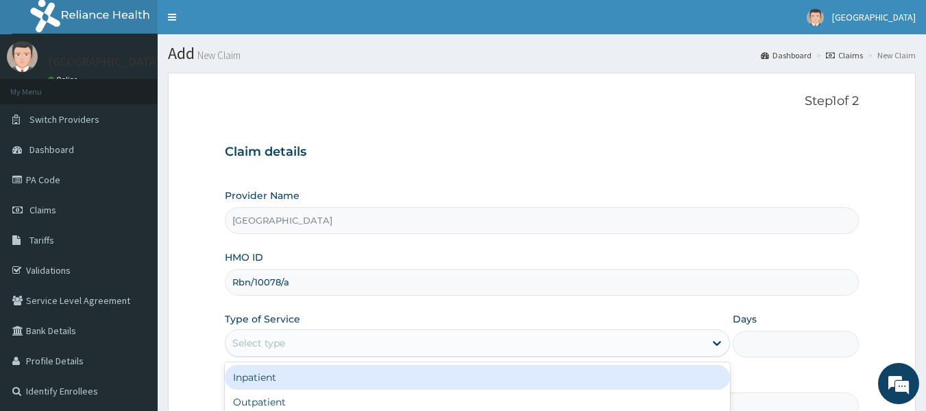
click at [268, 332] on div "Select type" at bounding box center [464, 343] width 479 height 22
click at [258, 387] on div "Inpatient" at bounding box center [477, 377] width 505 height 25
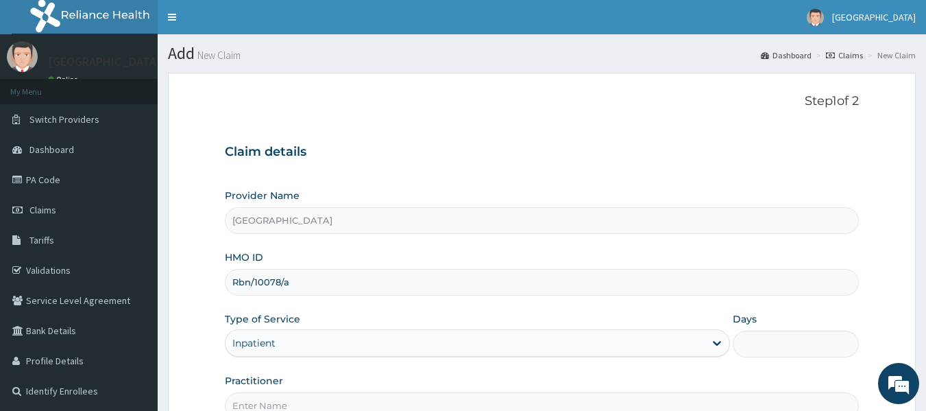
click at [766, 345] on input "Days" at bounding box center [796, 343] width 126 height 27
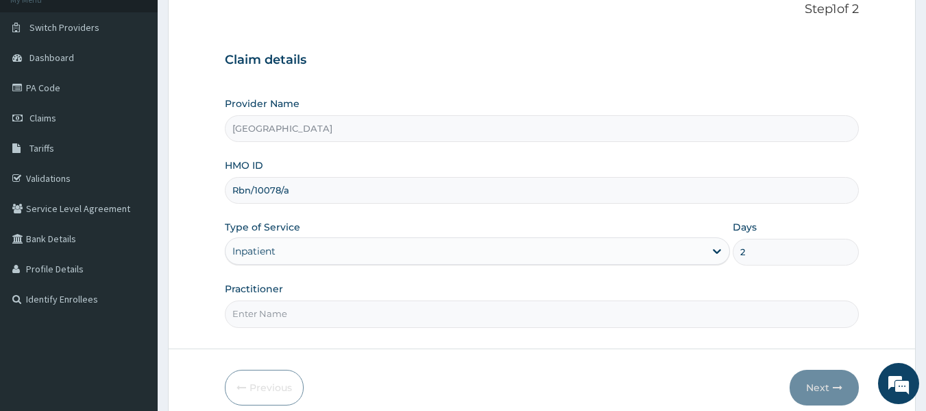
scroll to position [98, 0]
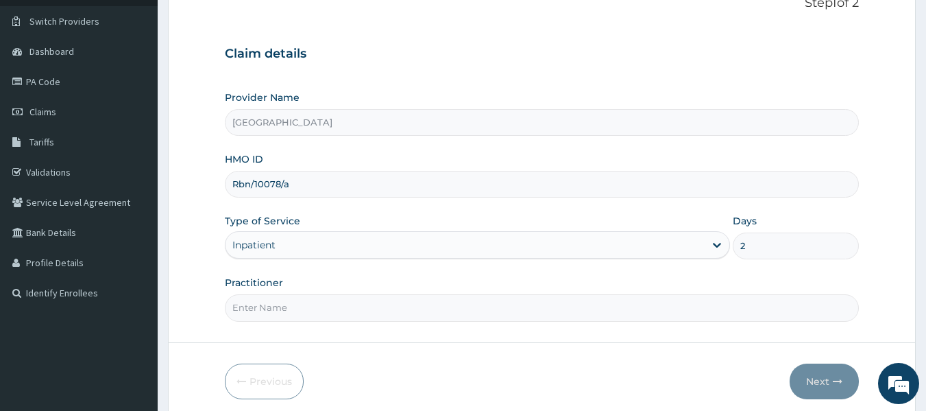
type input "2"
click at [391, 292] on div "Practitioner" at bounding box center [542, 297] width 635 height 45
click at [345, 292] on div "Practitioner" at bounding box center [542, 297] width 635 height 45
click at [304, 304] on input "Practitioner" at bounding box center [542, 307] width 635 height 27
type input "d"
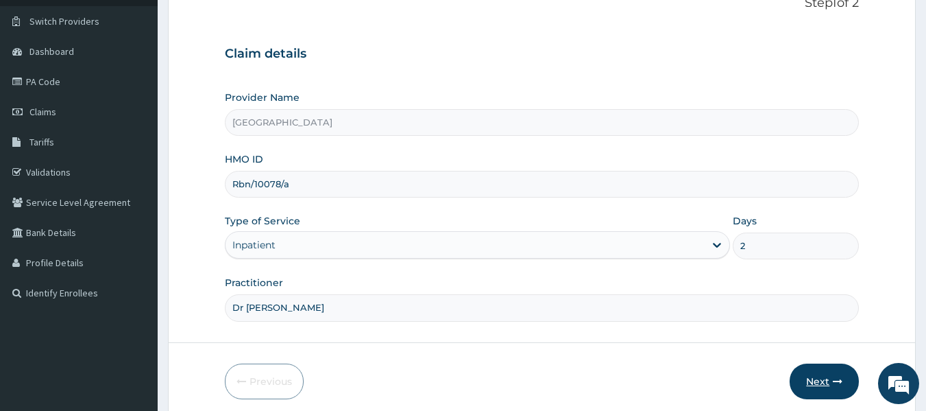
type input "Dr [PERSON_NAME]"
click at [818, 368] on button "Next" at bounding box center [823, 381] width 69 height 36
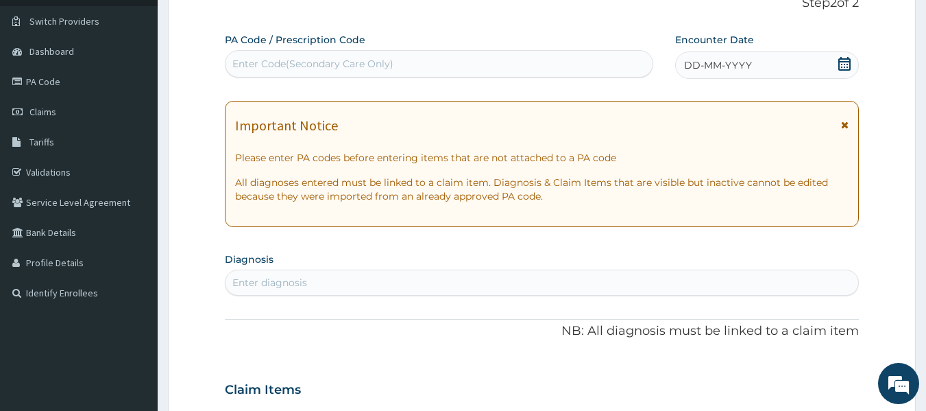
click at [839, 69] on icon at bounding box center [844, 64] width 12 height 14
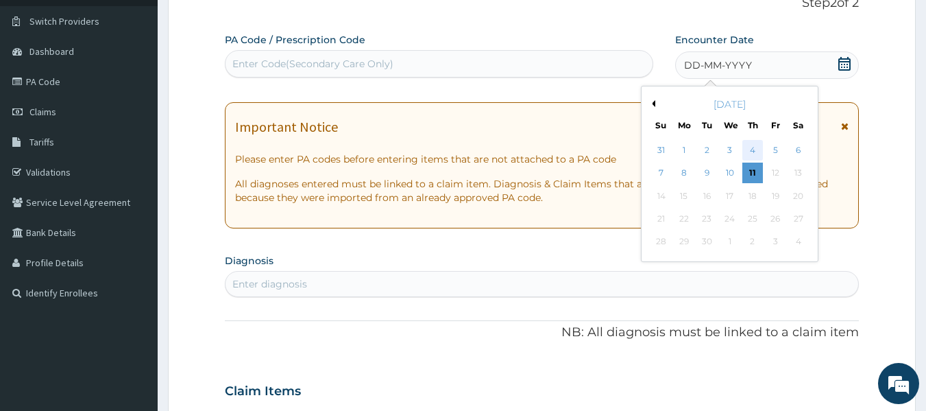
click at [751, 149] on div "4" at bounding box center [752, 150] width 21 height 21
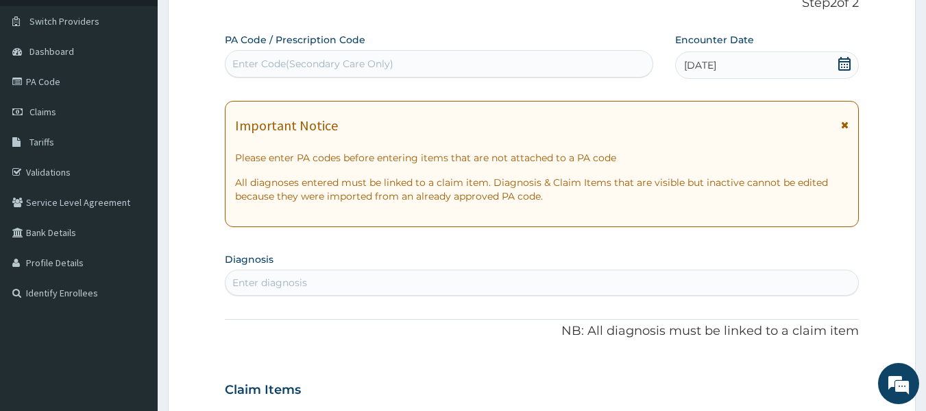
click at [304, 280] on div "Enter diagnosis" at bounding box center [269, 282] width 75 height 14
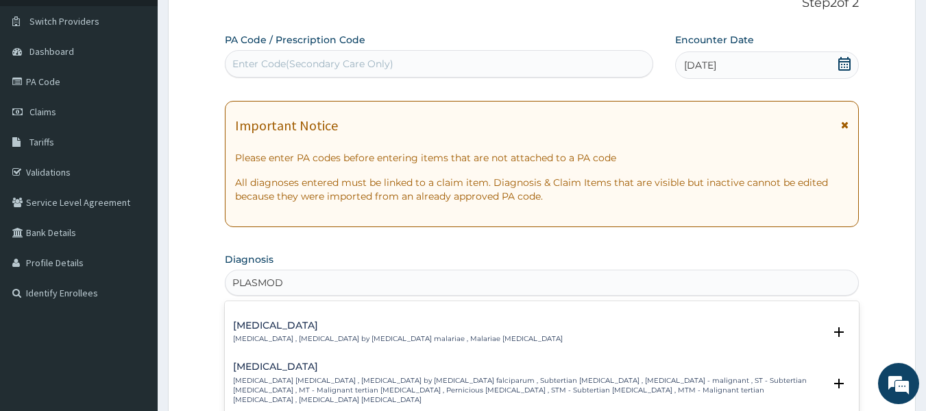
scroll to position [101, 0]
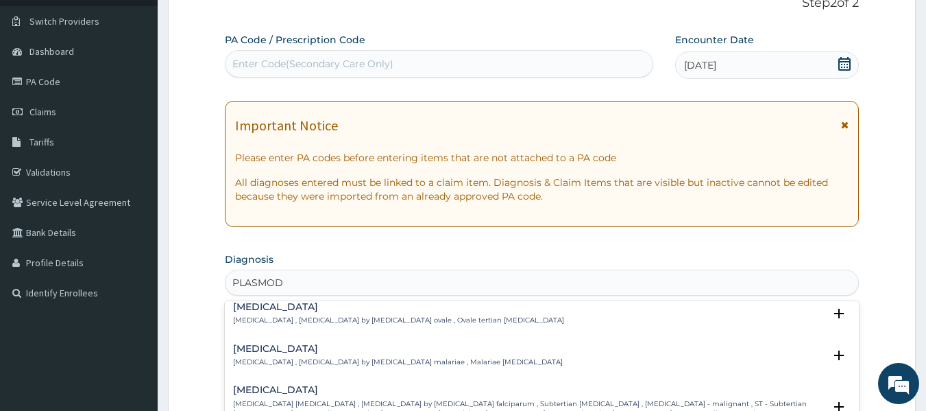
click at [691, 399] on p "[MEDICAL_DATA] [MEDICAL_DATA] , [MEDICAL_DATA] by [MEDICAL_DATA] falciparum , S…" at bounding box center [528, 413] width 591 height 29
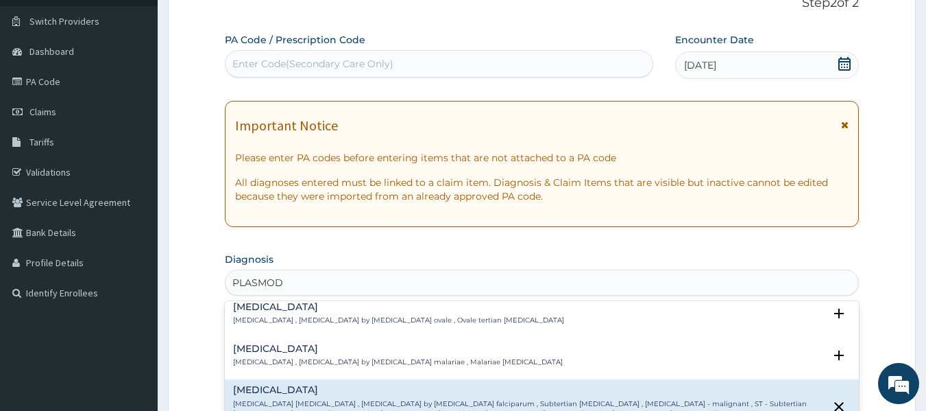
type input "PLASMOD"
